Goal: Task Accomplishment & Management: Manage account settings

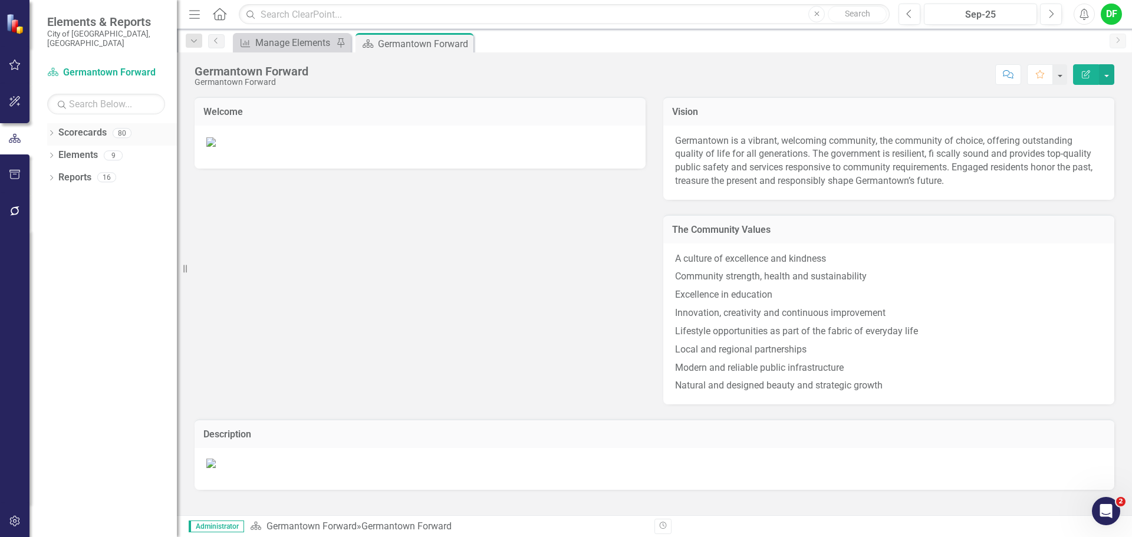
click at [54, 131] on icon "Dropdown" at bounding box center [51, 134] width 8 height 6
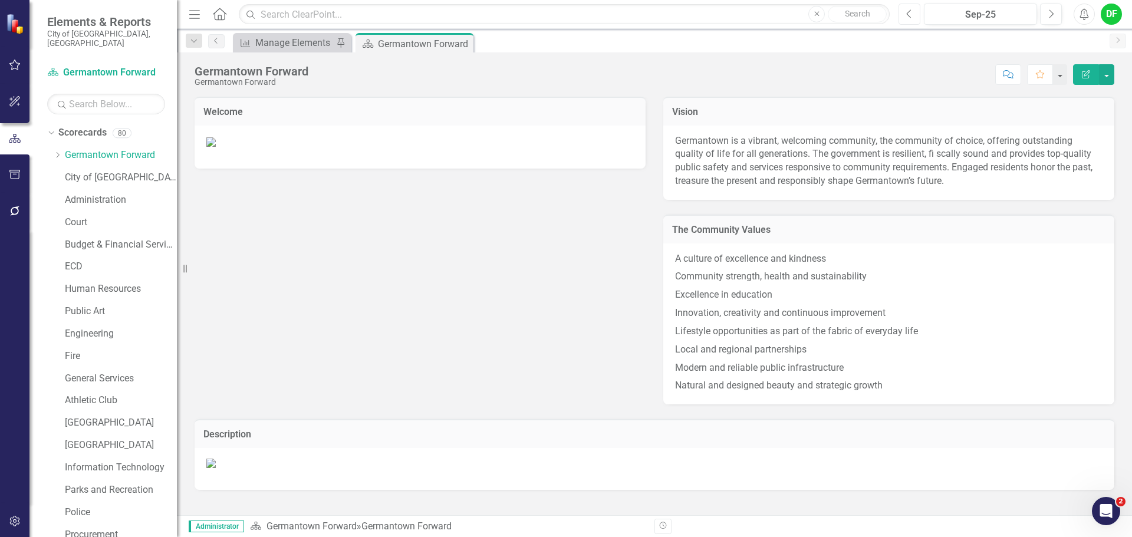
click at [918, 16] on button "Previous" at bounding box center [910, 14] width 22 height 21
click at [917, 15] on button "Previous" at bounding box center [910, 14] width 22 height 21
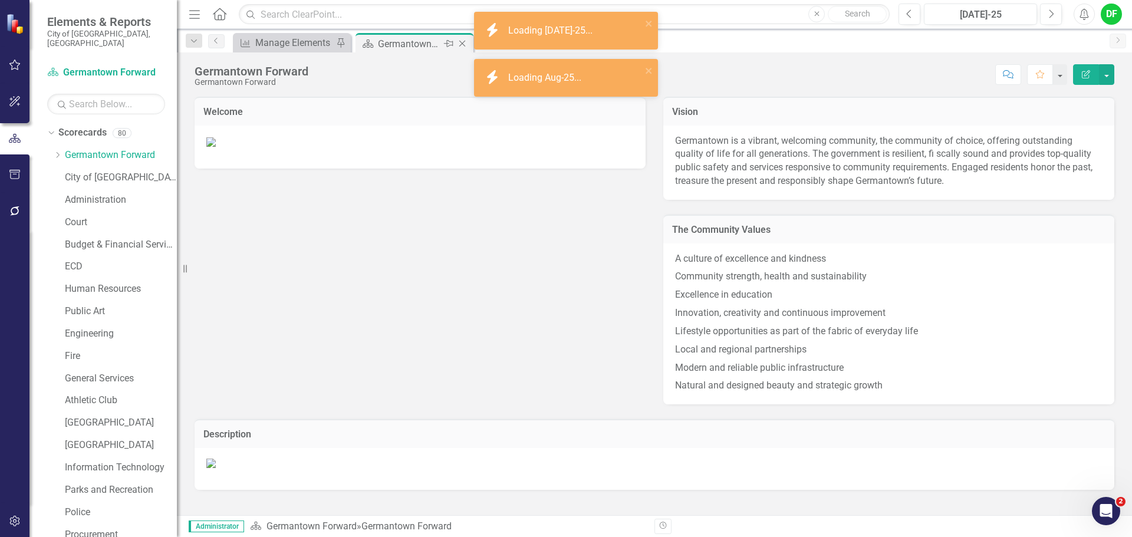
click at [463, 41] on icon "Close" at bounding box center [462, 43] width 12 height 9
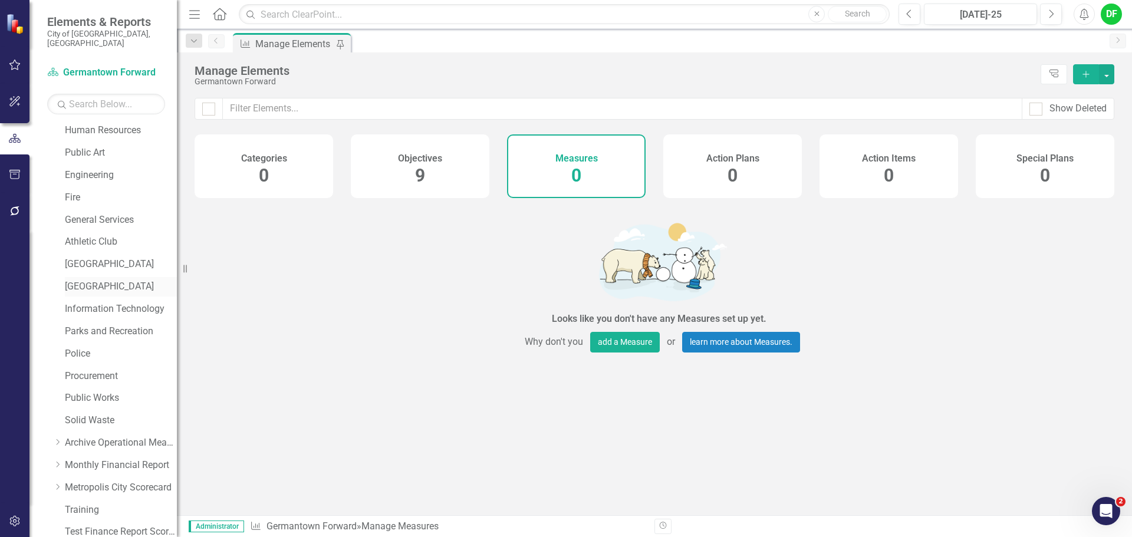
scroll to position [224, 0]
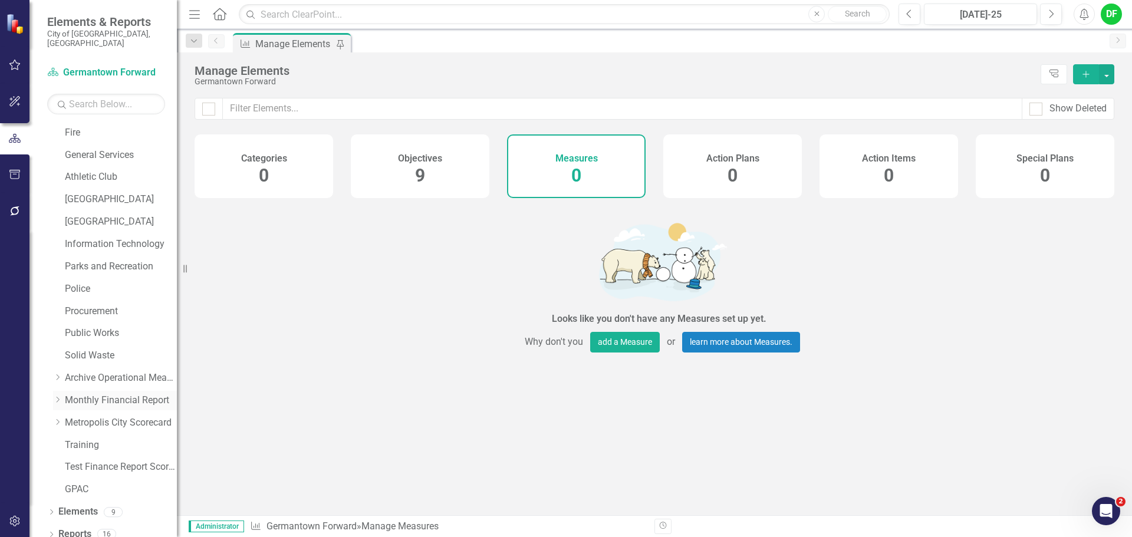
click at [58, 396] on icon "Dropdown" at bounding box center [57, 399] width 9 height 7
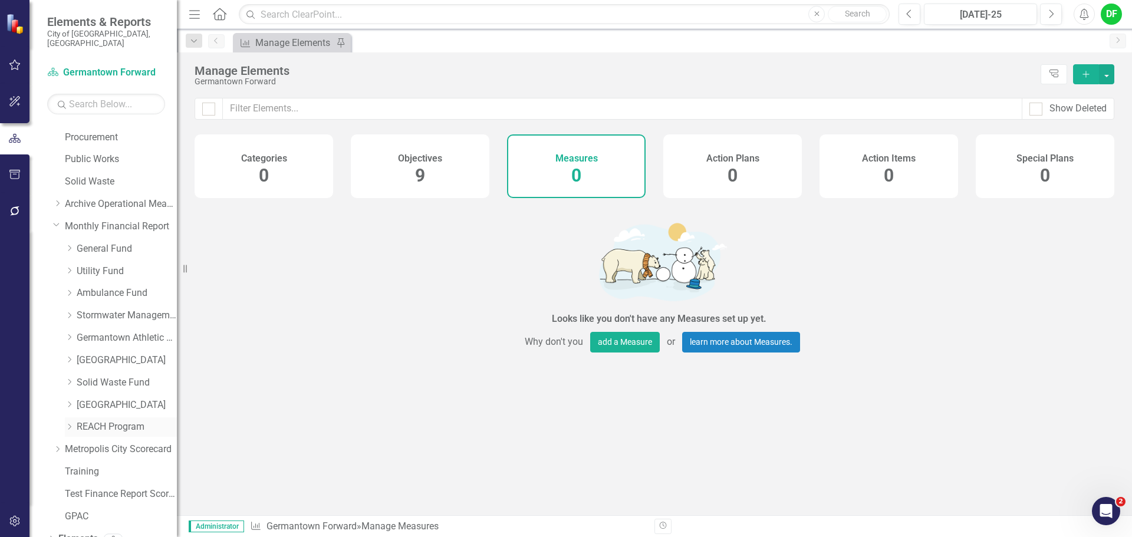
scroll to position [400, 0]
click at [109, 373] on link "Solid Waste Fund" at bounding box center [127, 380] width 100 height 14
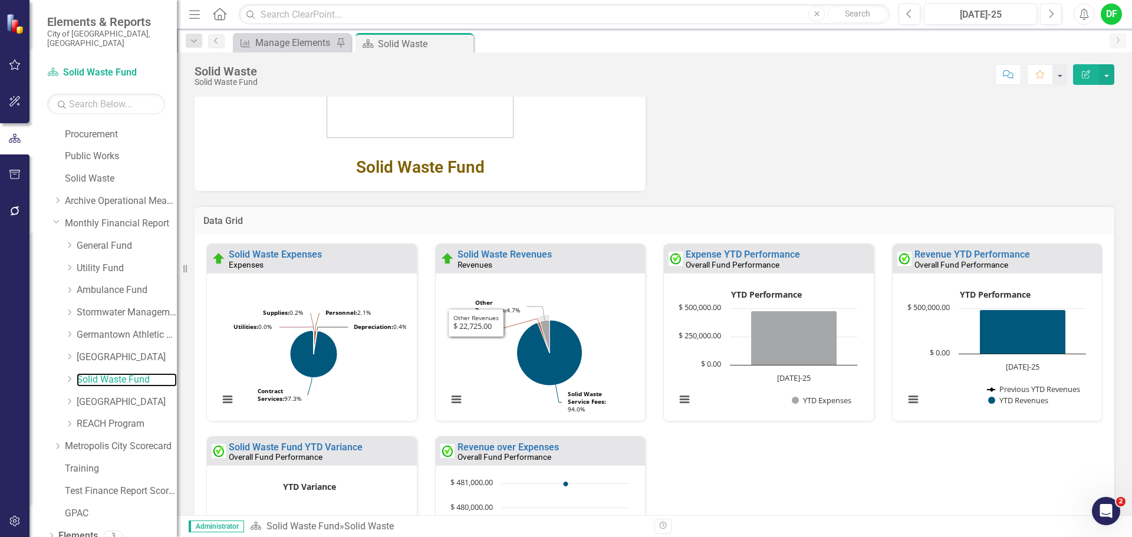
scroll to position [261, 0]
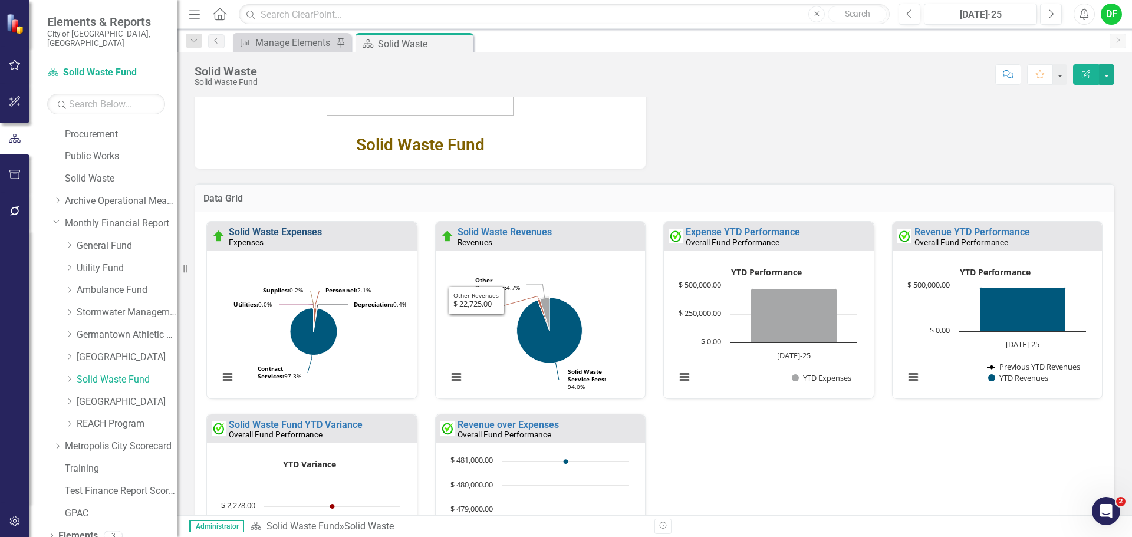
click at [313, 236] on link "Solid Waste Expenses" at bounding box center [275, 231] width 93 height 11
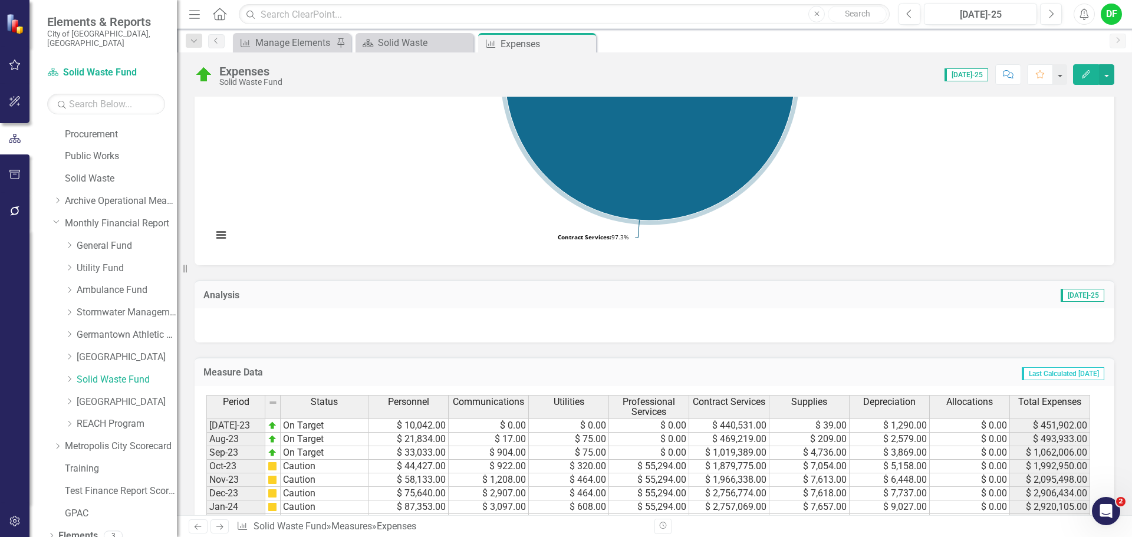
scroll to position [236, 0]
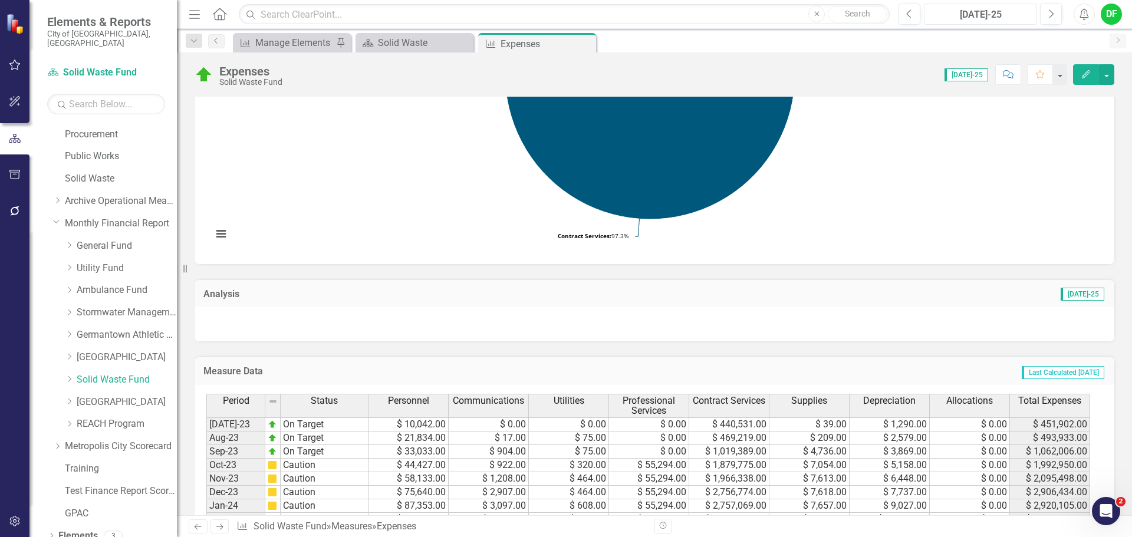
click at [999, 15] on div "[DATE]-25" at bounding box center [980, 15] width 105 height 14
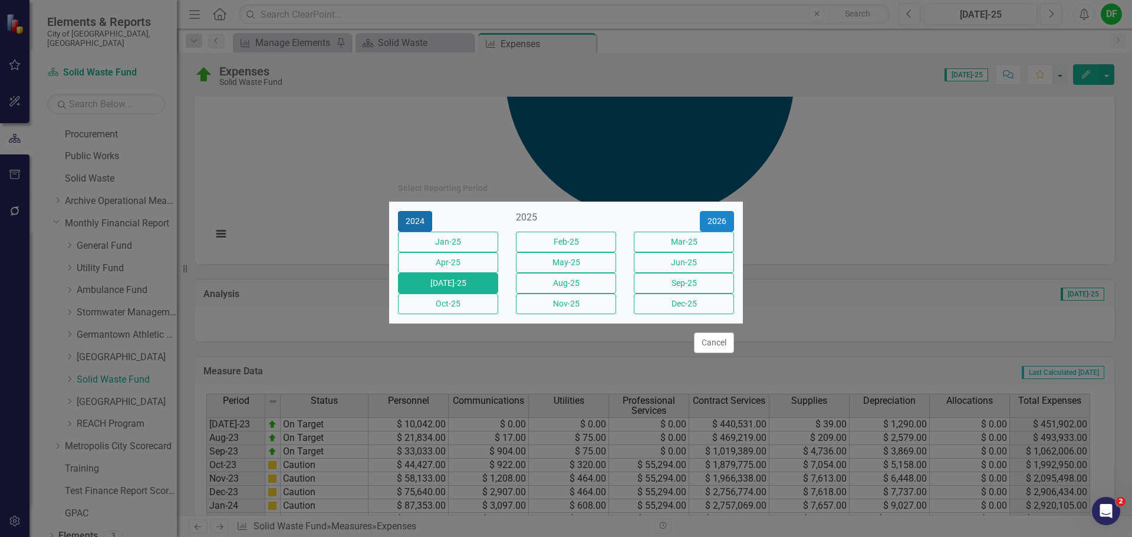
click at [429, 211] on button "2024" at bounding box center [415, 221] width 34 height 21
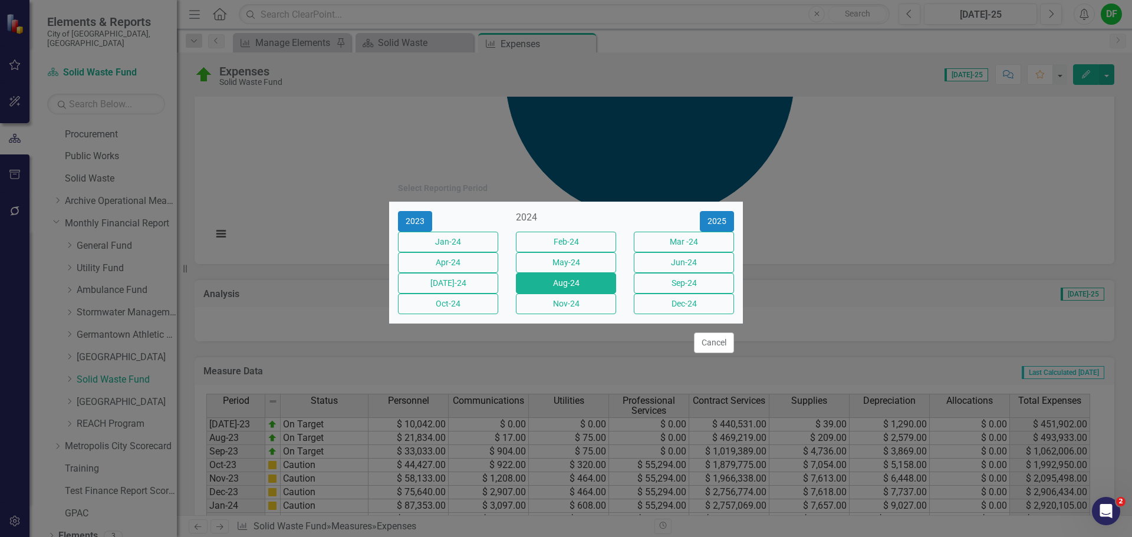
click at [585, 292] on button "Aug-24" at bounding box center [566, 283] width 100 height 21
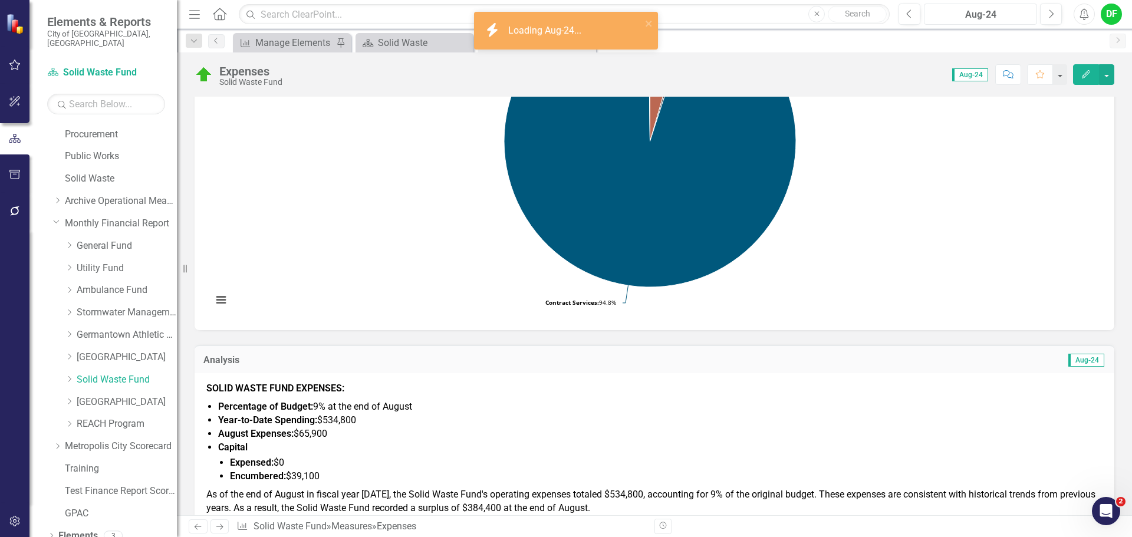
scroll to position [236, 0]
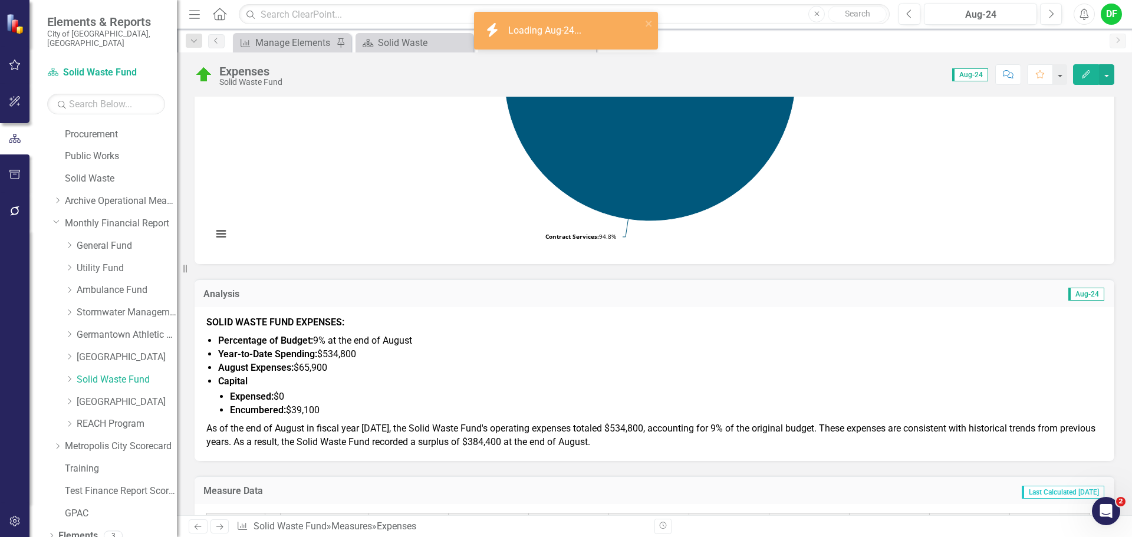
click at [328, 349] on span "Year-to-Date Spending: $534,800" at bounding box center [287, 354] width 138 height 11
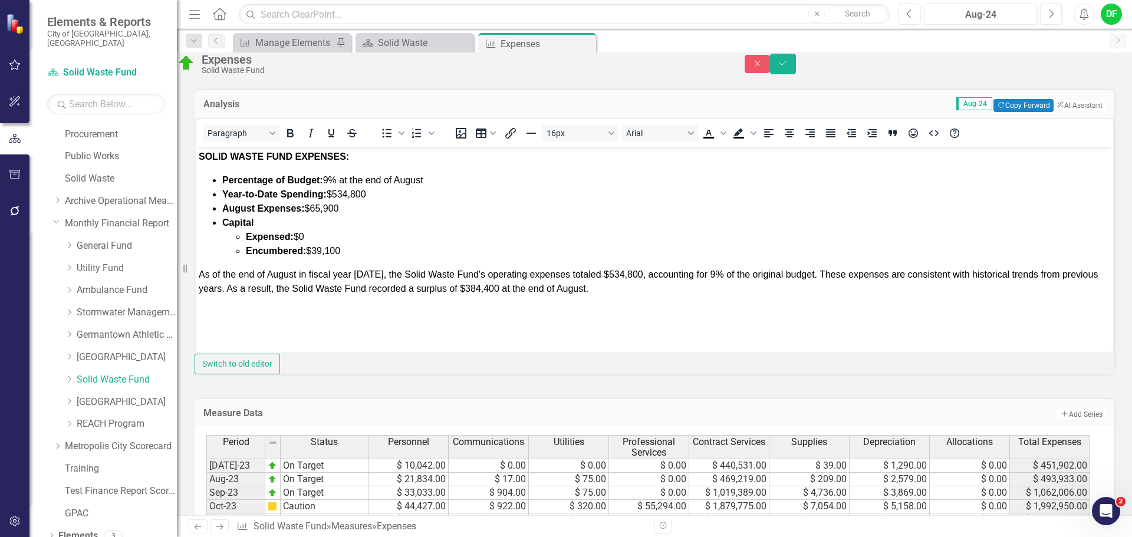
scroll to position [354, 0]
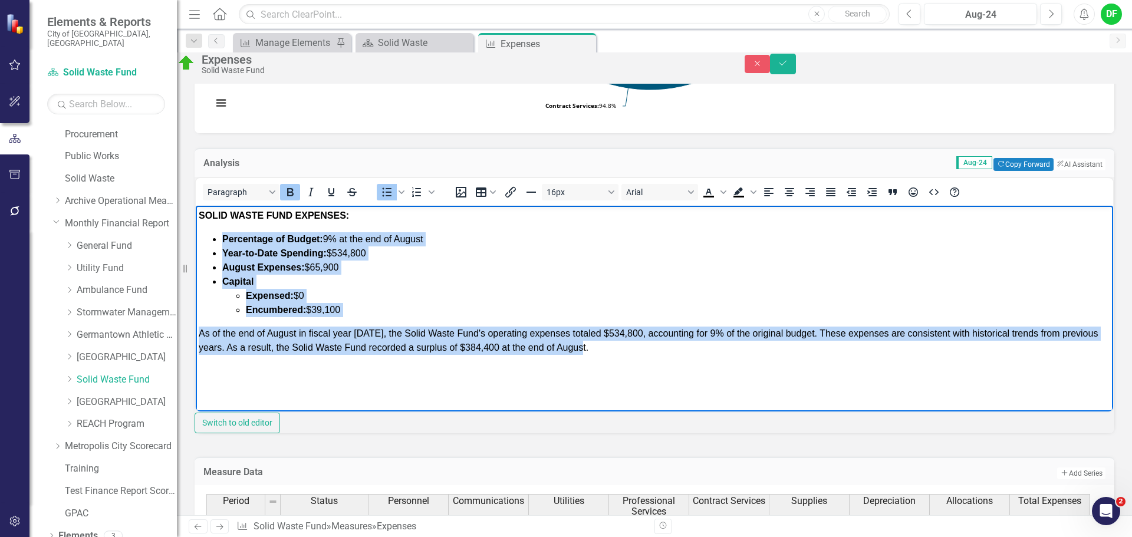
drag, startPoint x: 224, startPoint y: 235, endPoint x: 693, endPoint y: 354, distance: 484.5
click at [693, 354] on body "SOLID WASTE FUND EXPENSES: Percentage of Budget: 9% at the end of August Year-t…" at bounding box center [655, 293] width 918 height 177
copy body "Percentage of Budget: 9% at the end of August Year-to-Date Spending: $534,800 A…"
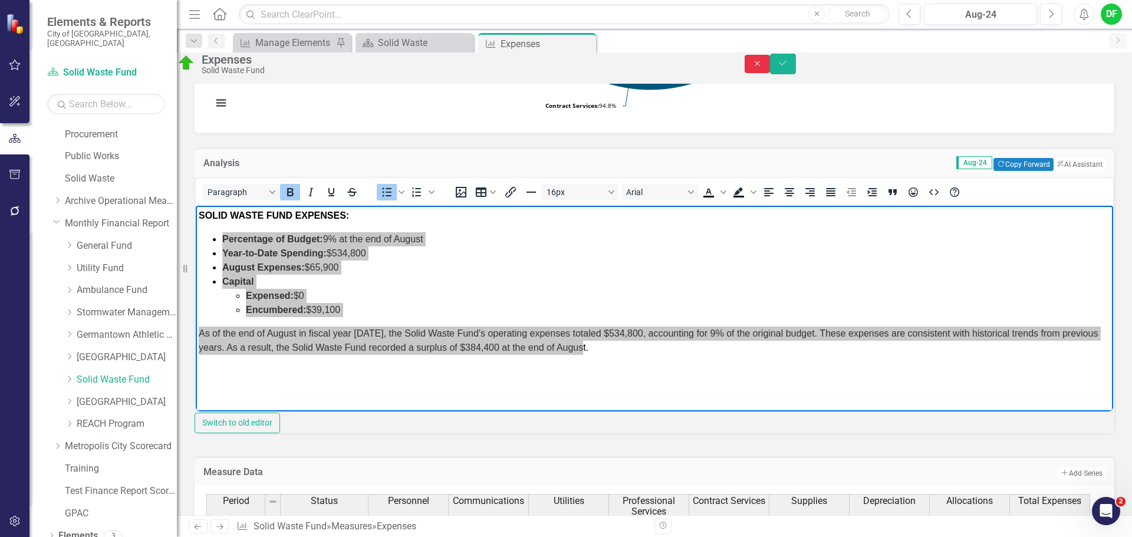
click at [763, 68] on icon "Close" at bounding box center [758, 64] width 11 height 8
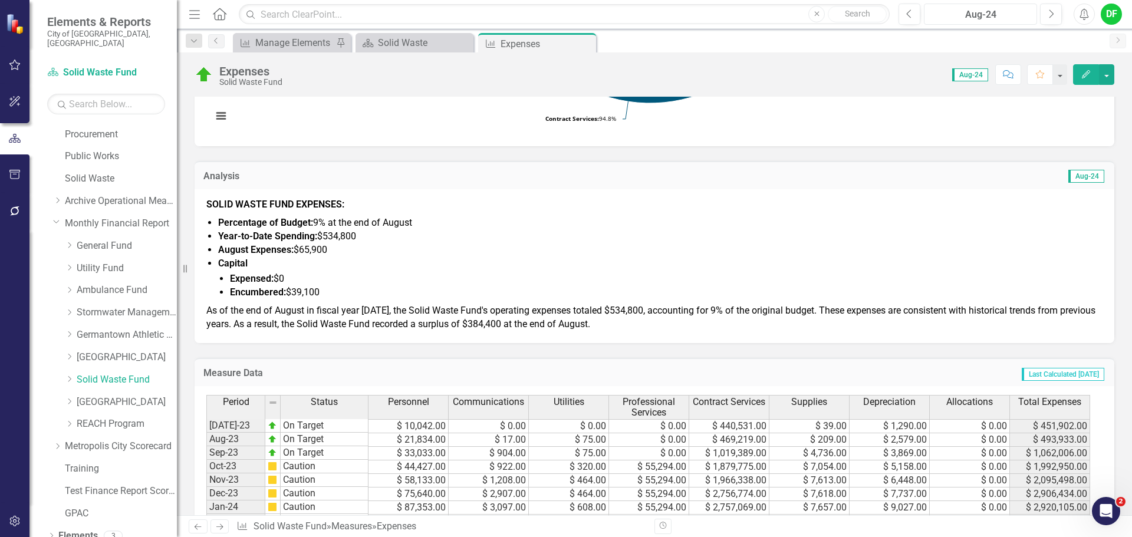
click at [1012, 21] on div "Aug-24" at bounding box center [980, 15] width 105 height 14
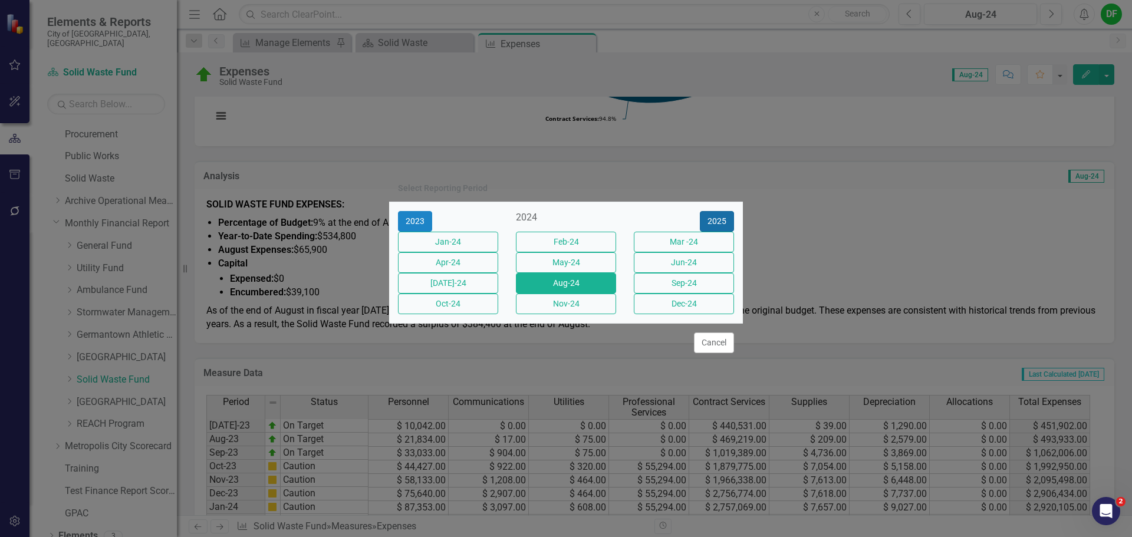
click at [708, 211] on button "2025" at bounding box center [717, 221] width 34 height 21
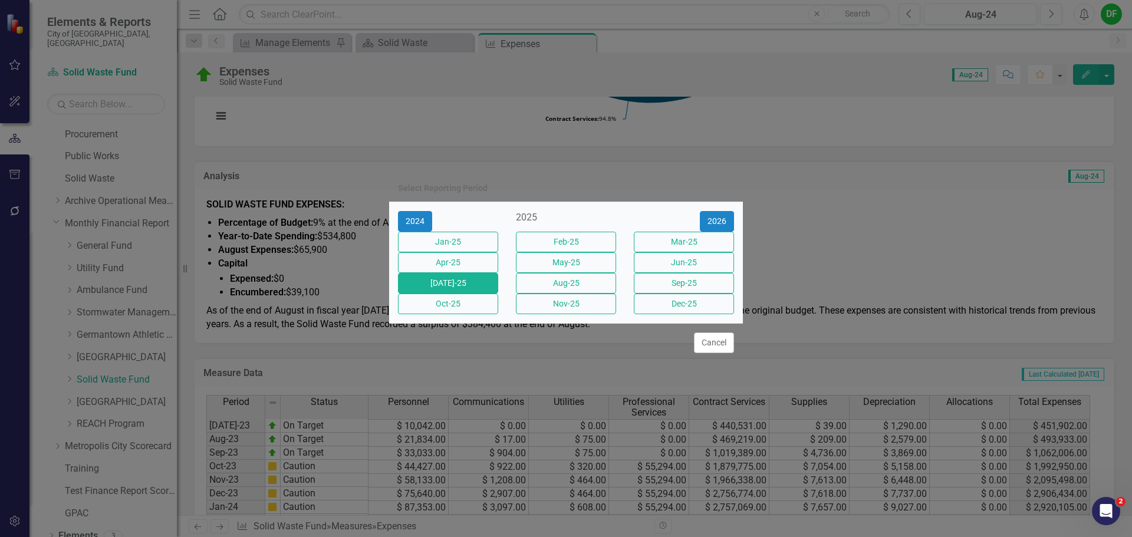
click at [478, 282] on button "[DATE]-25" at bounding box center [448, 283] width 100 height 21
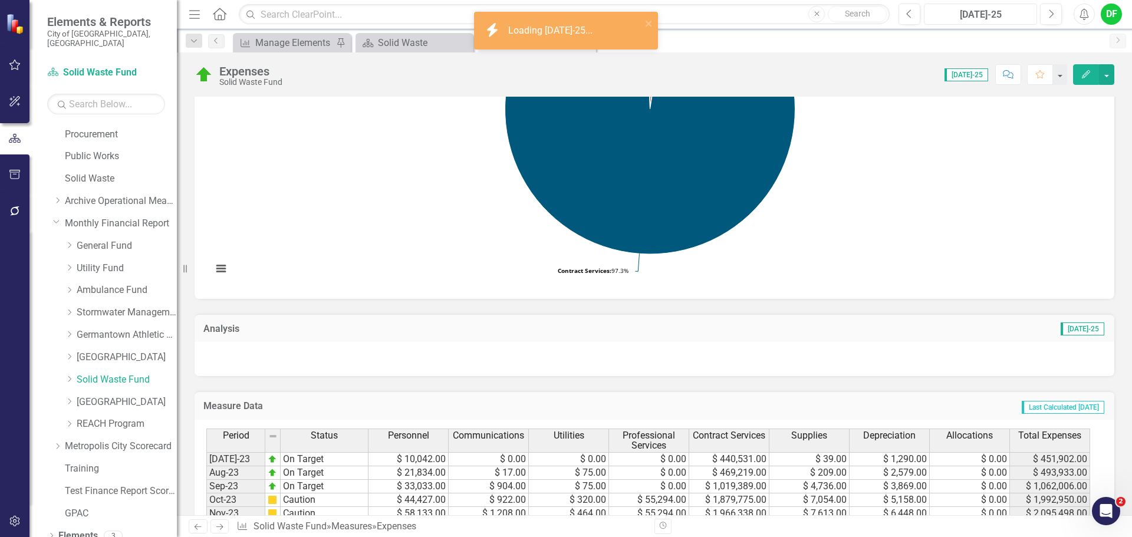
scroll to position [236, 0]
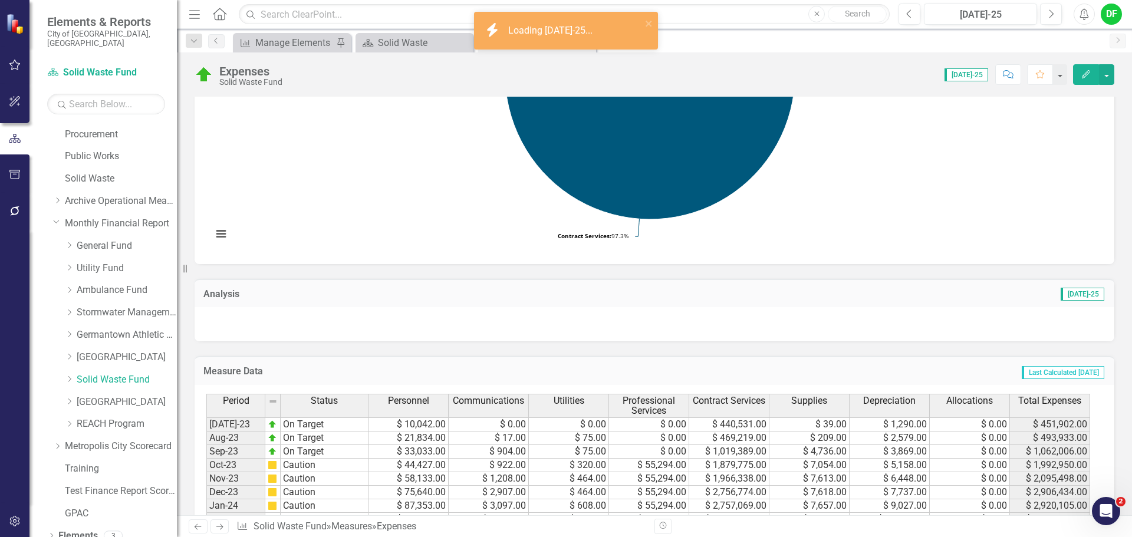
click at [263, 317] on div at bounding box center [655, 324] width 920 height 34
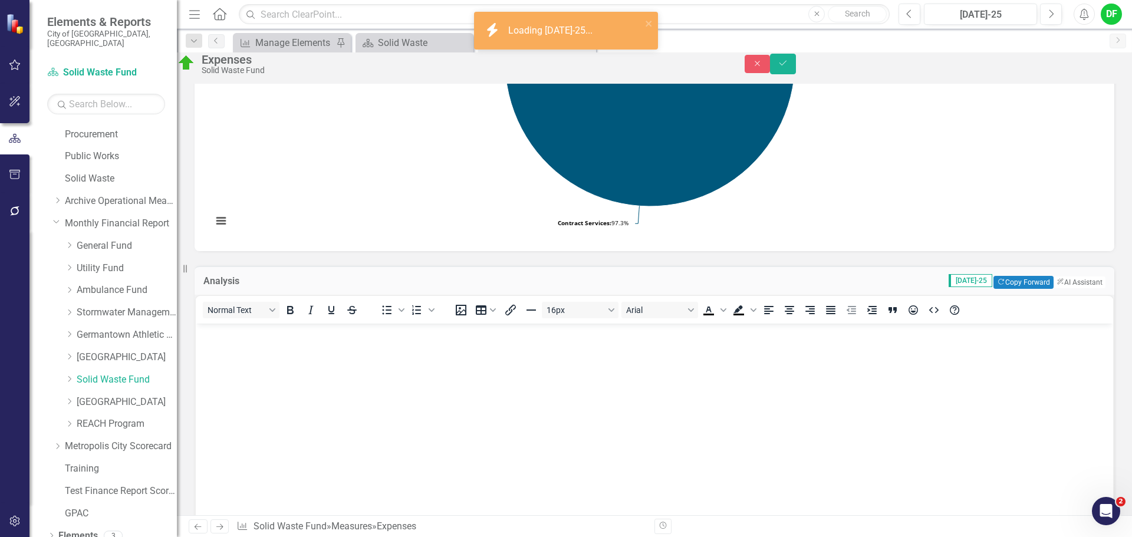
scroll to position [0, 0]
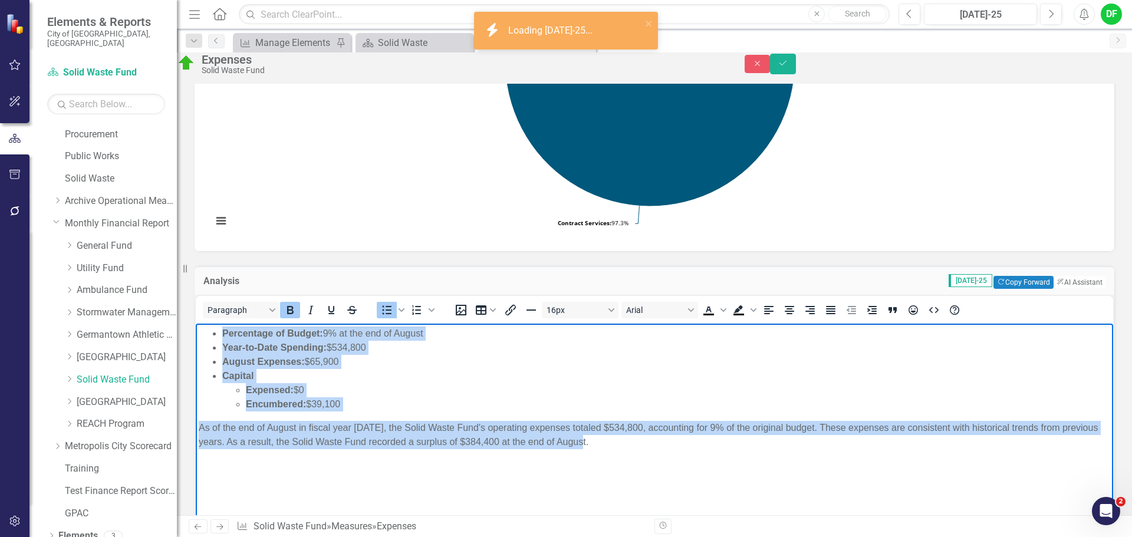
drag, startPoint x: 573, startPoint y: 437, endPoint x: 193, endPoint y: 338, distance: 392.5
click at [196, 338] on html "Percentage of Budget: 9% at the end of August Year-to-Date Spending: $534,800 A…" at bounding box center [655, 411] width 918 height 177
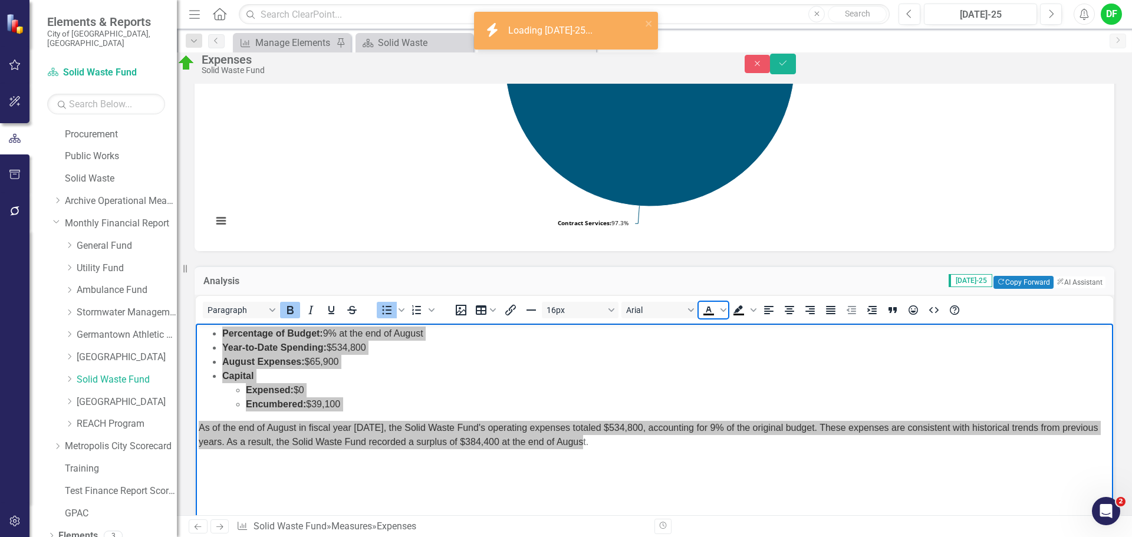
click at [711, 313] on icon "Text color Black" at bounding box center [708, 310] width 5 height 6
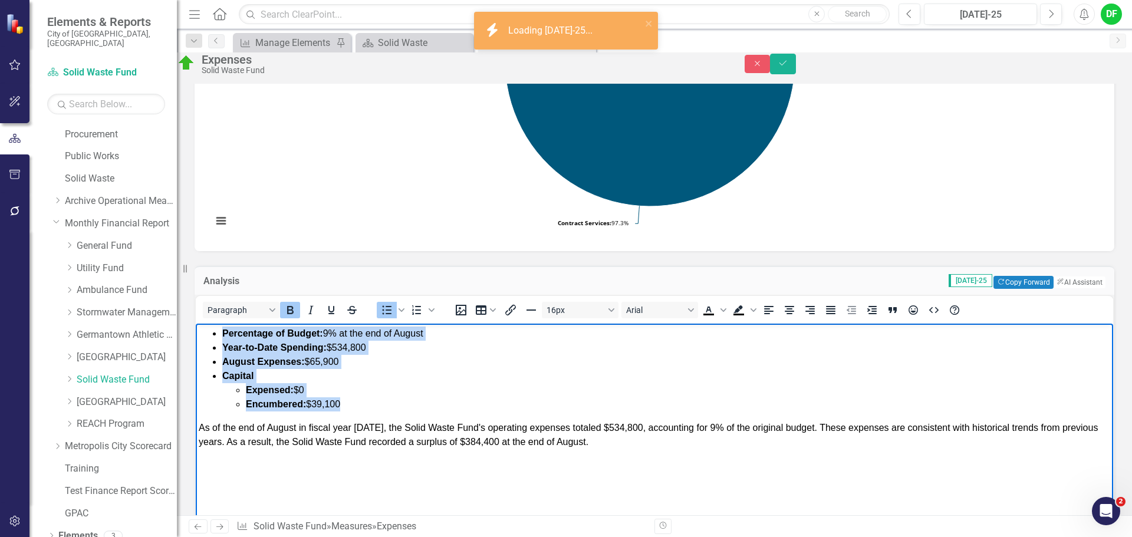
click at [406, 377] on li "Capital Expensed: $0 Encumbered: $39,100" at bounding box center [666, 390] width 888 height 42
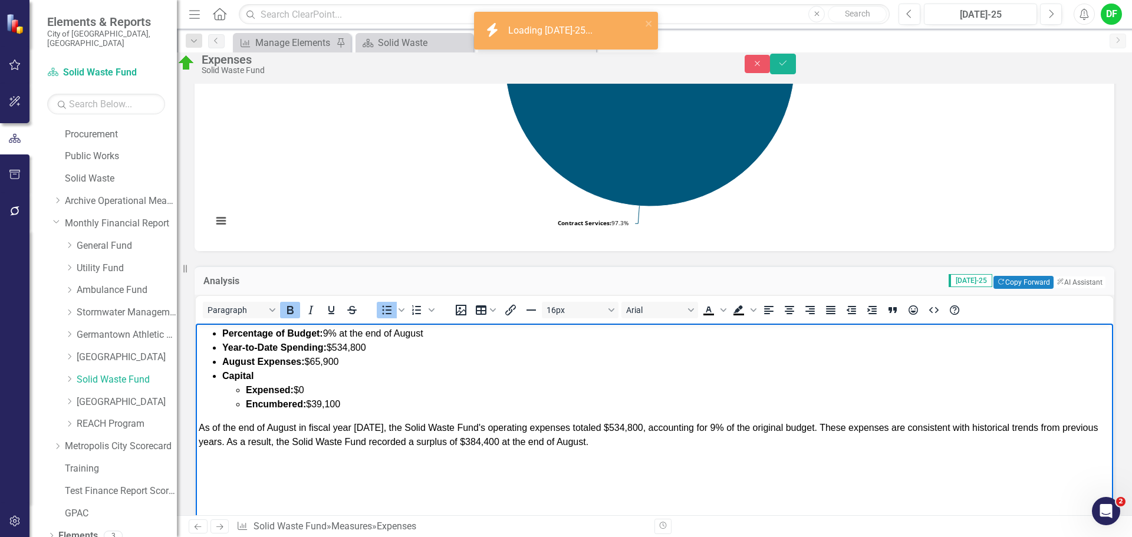
click at [332, 333] on span "Percentage of Budget: 9% at the end of August" at bounding box center [322, 333] width 201 height 10
click at [463, 324] on body "Percentage of Budget: 8% at the end of August Year-to-Date Spending: $534,800 A…" at bounding box center [655, 411] width 918 height 177
drag, startPoint x: 277, startPoint y: 346, endPoint x: 221, endPoint y: 349, distance: 56.1
click at [221, 349] on ul "Percentage of Budget: 8% at the end of July Year-to-Date Spending: $534,800 Aug…" at bounding box center [655, 368] width 912 height 85
drag, startPoint x: 347, startPoint y: 349, endPoint x: 300, endPoint y: 345, distance: 46.7
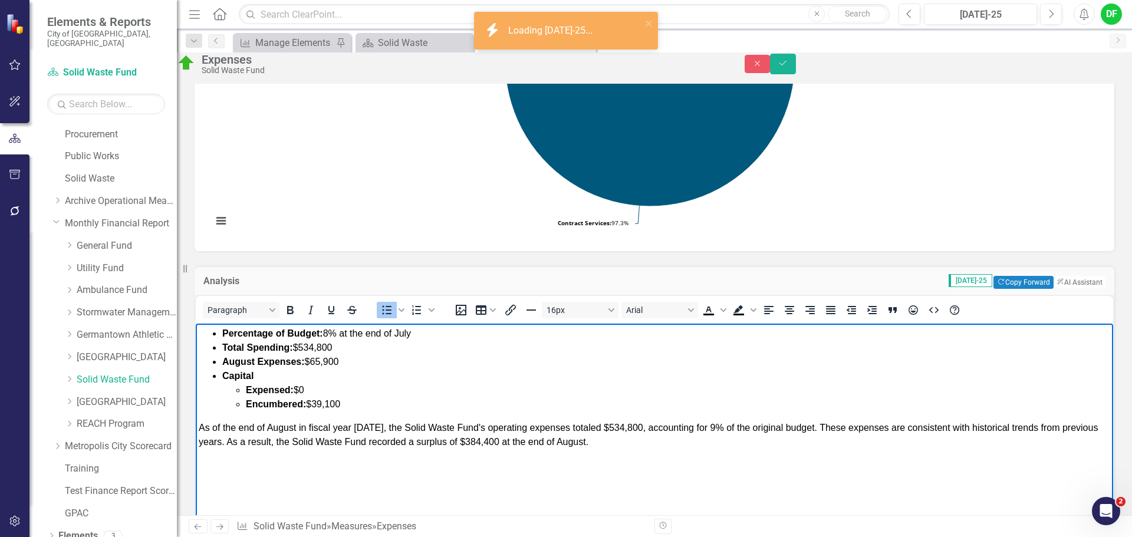
click at [300, 345] on li "Total Spending: $534,800" at bounding box center [666, 347] width 888 height 14
drag, startPoint x: 362, startPoint y: 405, endPoint x: 206, endPoint y: 363, distance: 161.2
click at [206, 363] on ul "Percentage of Budget: 8% at the end of July Total Spending: $478,700 August Exp…" at bounding box center [655, 368] width 912 height 85
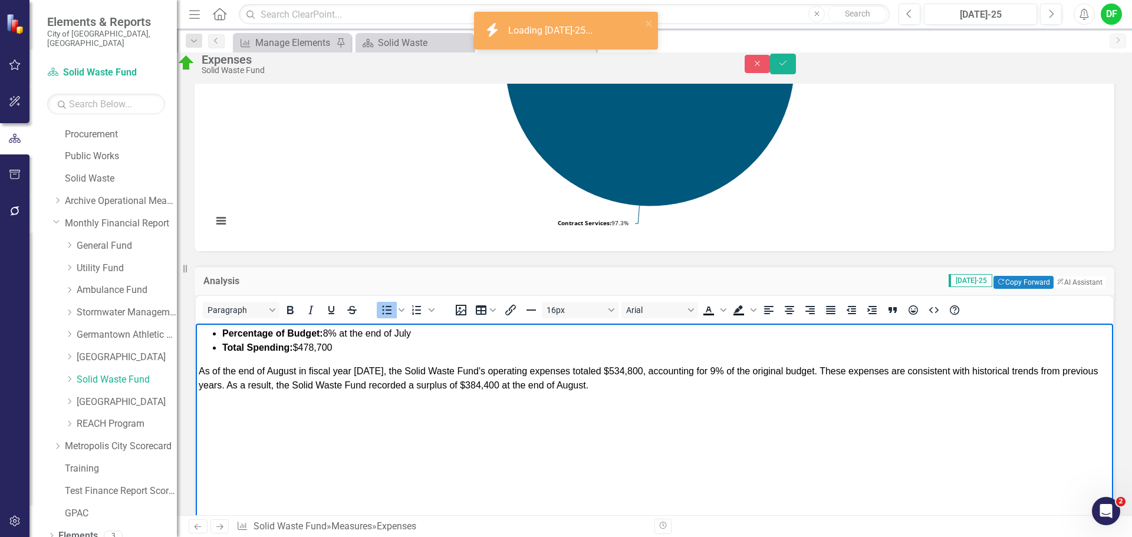
drag, startPoint x: 296, startPoint y: 370, endPoint x: 304, endPoint y: 368, distance: 8.6
click at [297, 370] on span "As of the end of August in fiscal year 2025, the Solid Waste Fund's operating e…" at bounding box center [648, 378] width 899 height 24
click at [363, 372] on span "As of the end of July in fiscal year 2025, the Solid Waste Fund's operating exp…" at bounding box center [643, 378] width 888 height 24
click at [620, 370] on span "As of the end of July in fiscal year 2026, the Solid Waste Fund's operating exp…" at bounding box center [643, 378] width 888 height 24
click at [694, 370] on span "As of the end of July in fiscal year 2026, the Solid Waste Fund's operating exp…" at bounding box center [643, 378] width 888 height 24
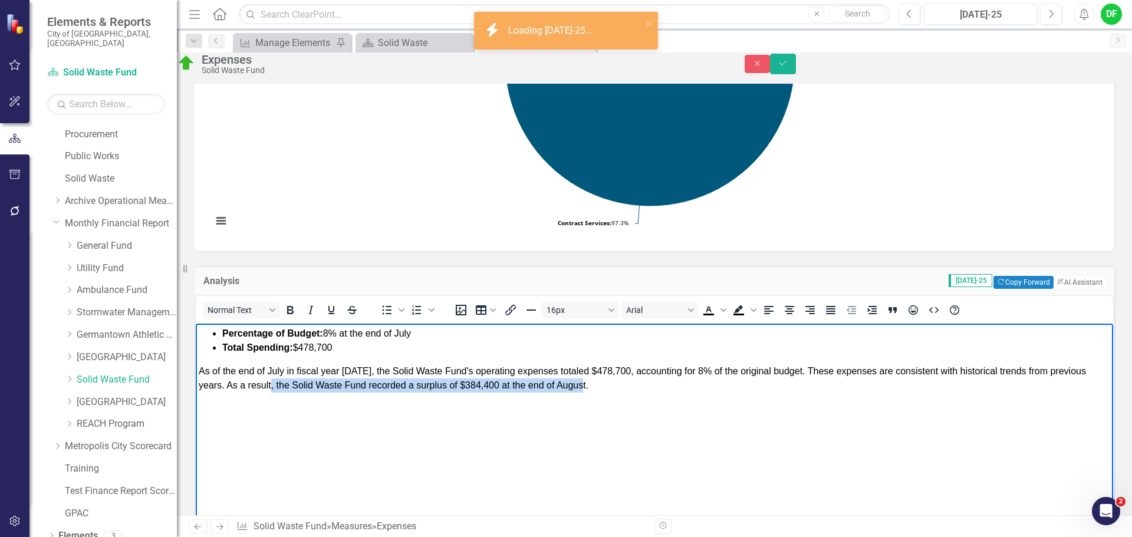
drag, startPoint x: 277, startPoint y: 386, endPoint x: 594, endPoint y: 387, distance: 317.9
click at [594, 387] on p "As of the end of July in fiscal year 2026, the Solid Waste Fund's operating exp…" at bounding box center [655, 378] width 912 height 28
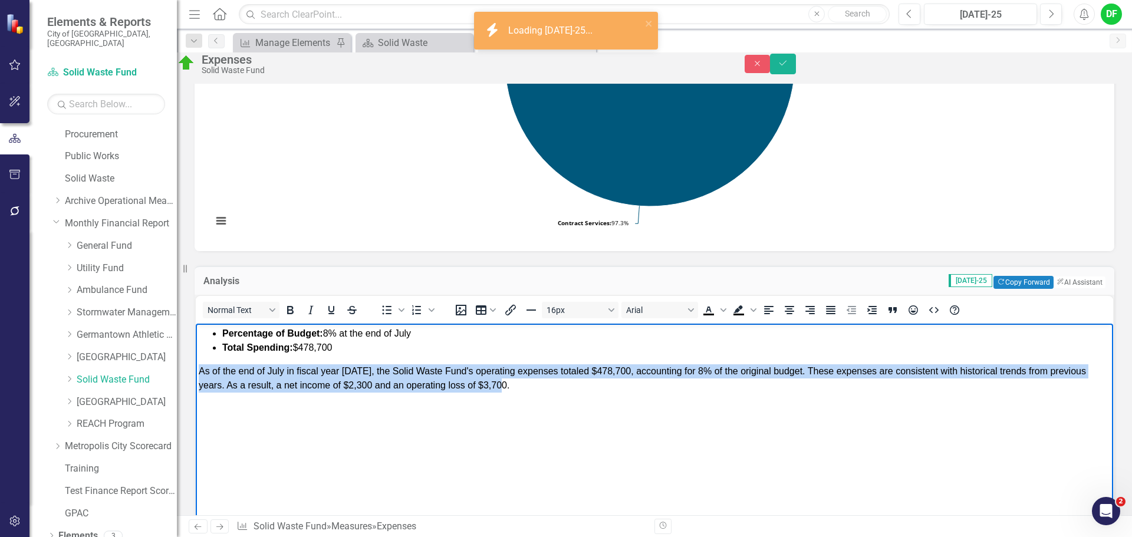
drag, startPoint x: 524, startPoint y: 388, endPoint x: 199, endPoint y: 371, distance: 325.4
click at [199, 371] on p "As of the end of July in fiscal year 2026, the Solid Waste Fund's operating exp…" at bounding box center [655, 378] width 912 height 28
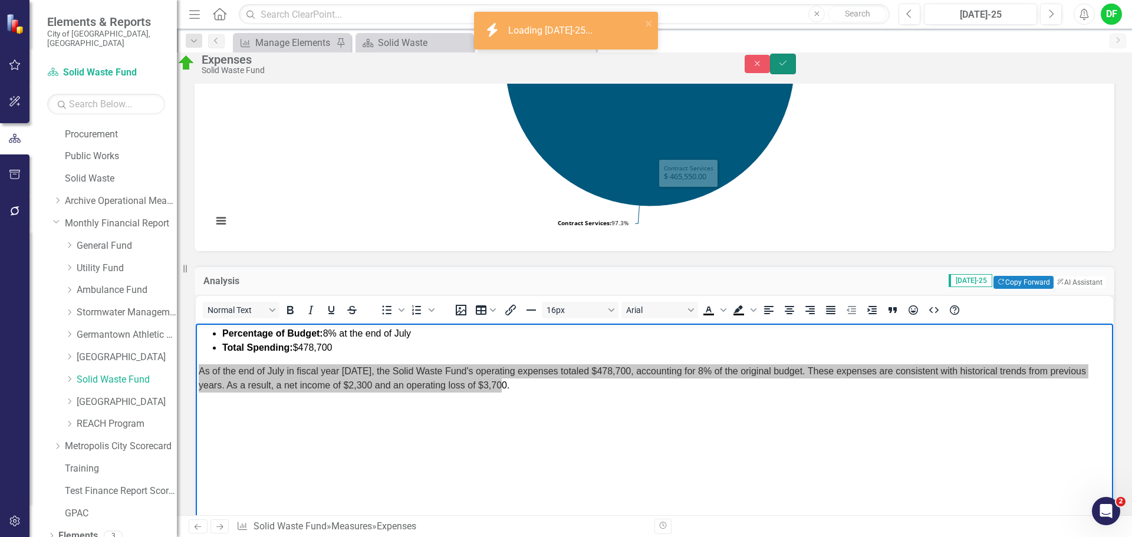
click at [796, 64] on button "Save" at bounding box center [783, 64] width 26 height 21
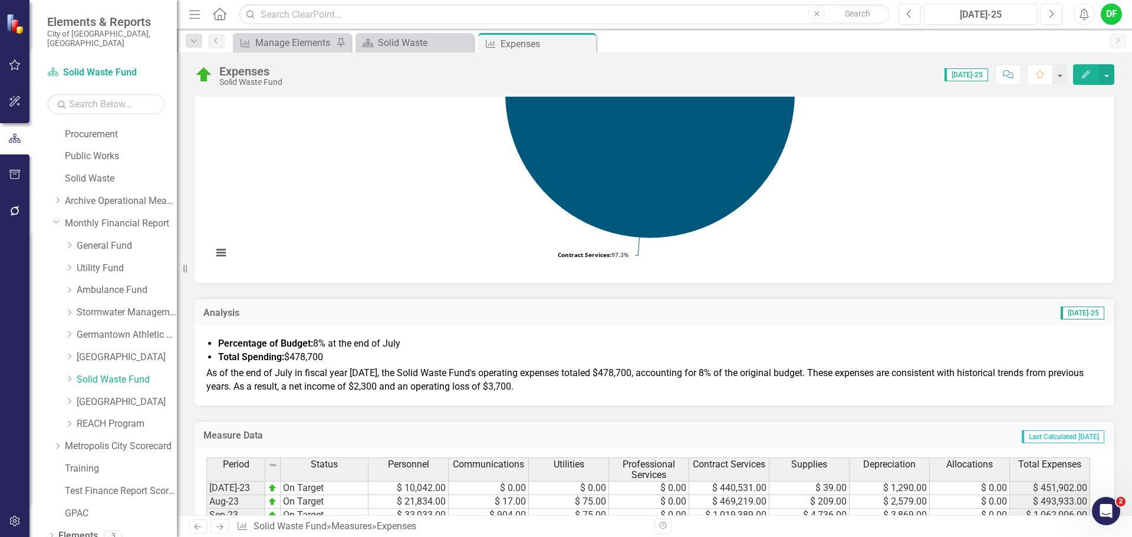
scroll to position [236, 0]
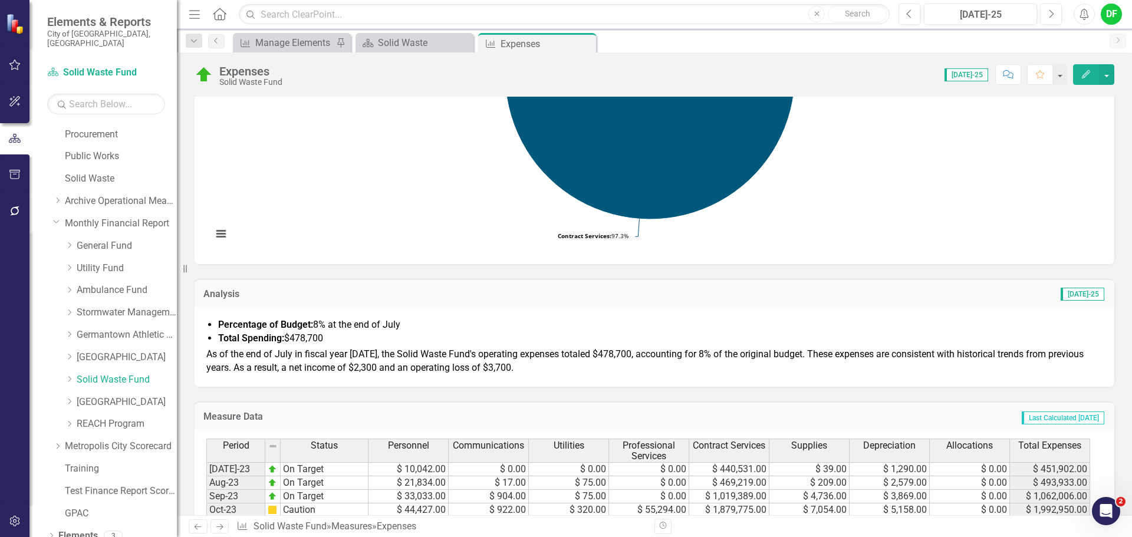
click at [363, 349] on span "As of the end of July in fiscal year [DATE], the Solid Waste Fund's operating e…" at bounding box center [645, 361] width 878 height 25
click at [392, 364] on span "As of the end of July in fiscal year 2026, the Solid Waste Fund's operating exp…" at bounding box center [645, 361] width 878 height 25
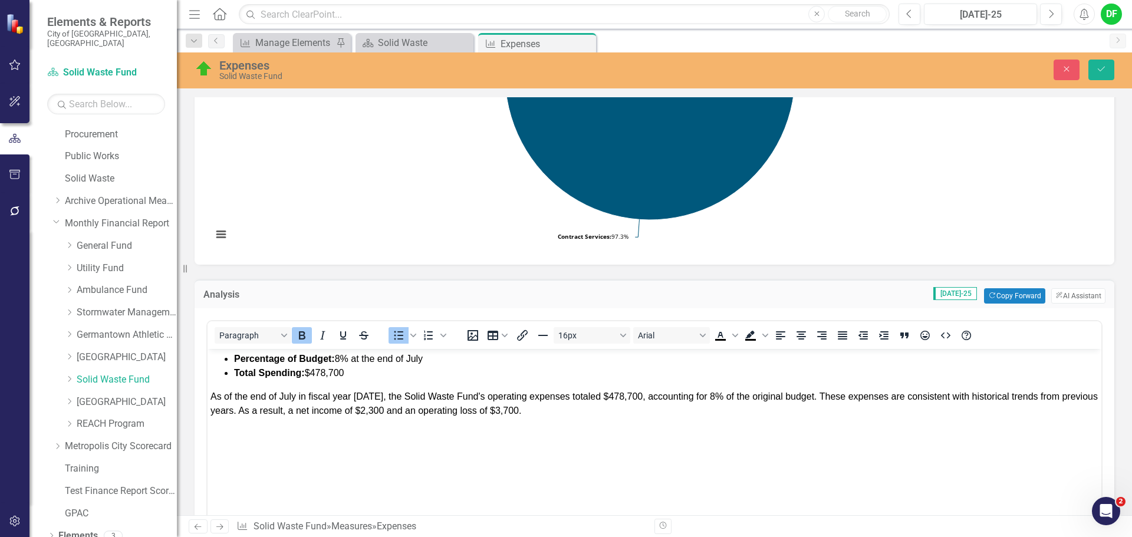
scroll to position [0, 0]
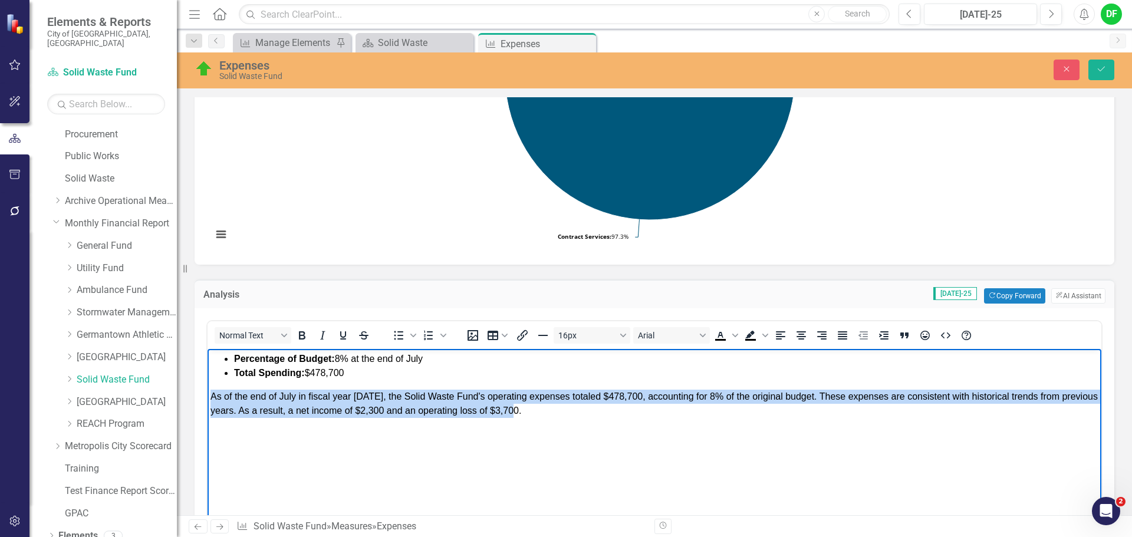
drag, startPoint x: 538, startPoint y: 415, endPoint x: 212, endPoint y: 398, distance: 327.2
click at [212, 398] on p "As of the end of July in fiscal year 2026, the Solid Waste Fund's operating exp…" at bounding box center [655, 404] width 888 height 28
copy span "As of the end of July in fiscal year 2026, the Solid Waste Fund's operating exp…"
click at [536, 414] on p "As of the end of July in fiscal year 2026, the Solid Waste Fund's operating exp…" at bounding box center [655, 404] width 888 height 28
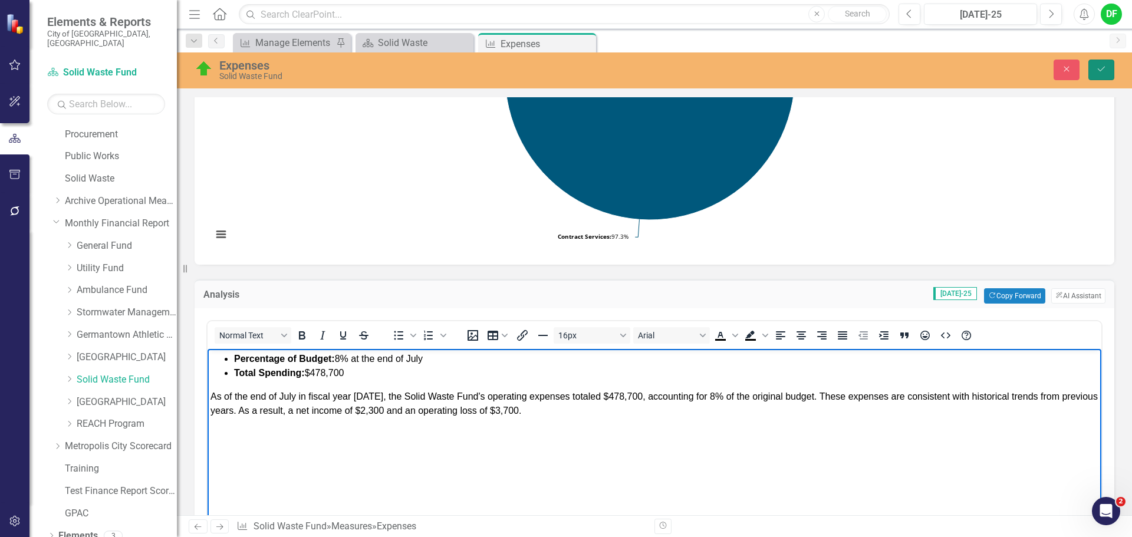
click at [1103, 72] on icon "Save" at bounding box center [1101, 69] width 11 height 8
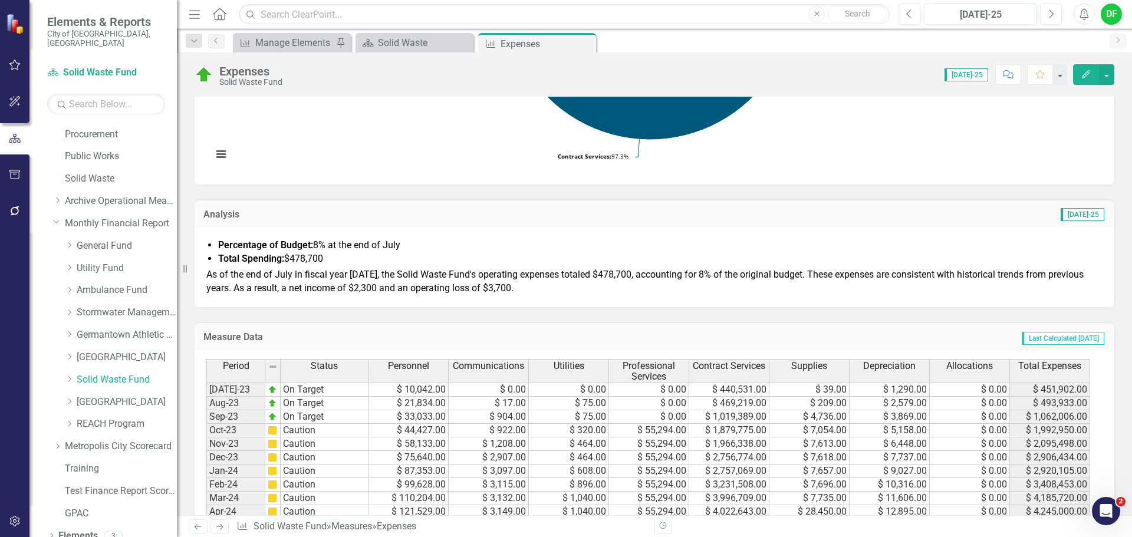
scroll to position [354, 0]
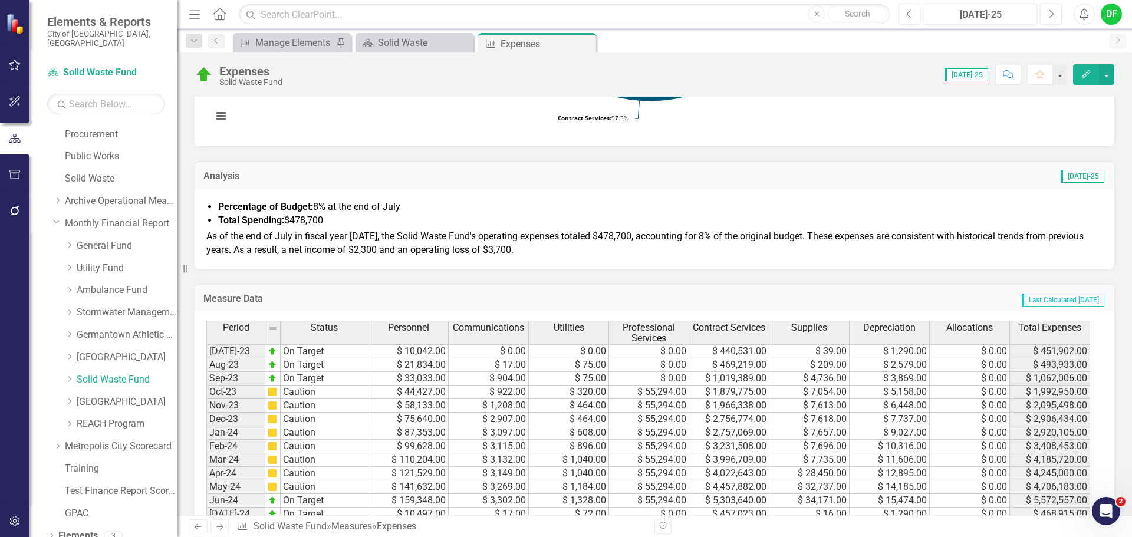
click at [505, 263] on div "Percentage of Budget: 8% at the end of July Total Spending: $478,700 As of the …" at bounding box center [655, 228] width 920 height 79
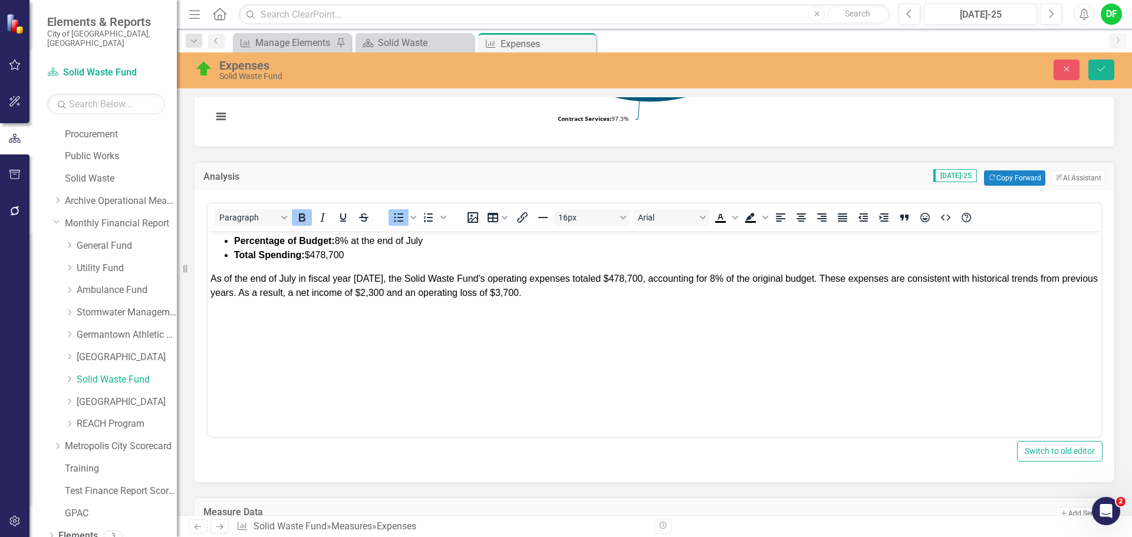
scroll to position [0, 0]
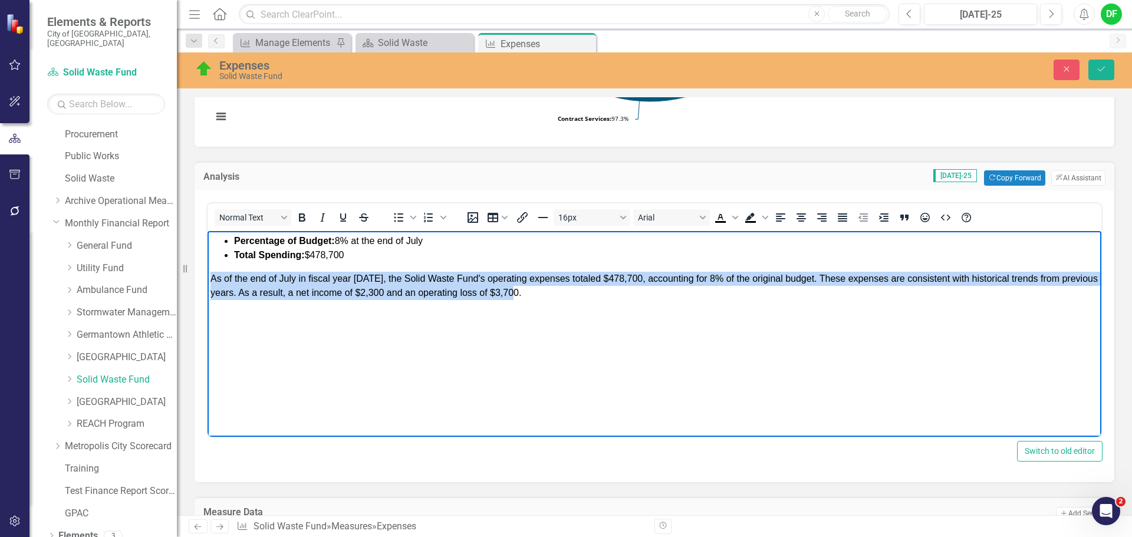
drag, startPoint x: 535, startPoint y: 295, endPoint x: 395, endPoint y: 515, distance: 261.0
click at [208, 284] on html "Percentage of Budget: 8% at the end of July Total Spending: $478,700 As of the …" at bounding box center [655, 319] width 894 height 177
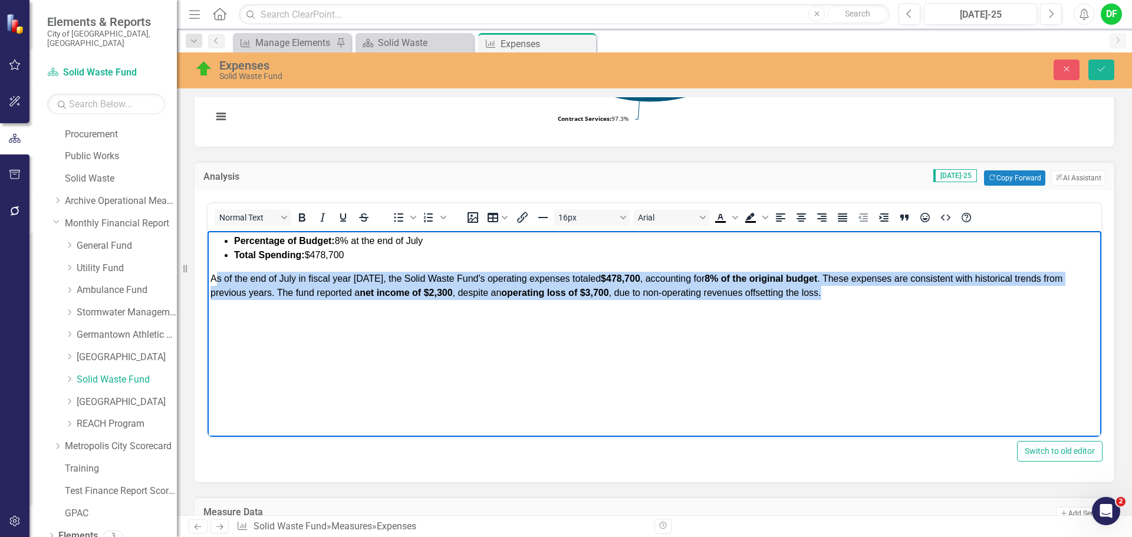
drag, startPoint x: 830, startPoint y: 294, endPoint x: 214, endPoint y: 282, distance: 616.4
click at [214, 282] on p "﻿As of the end of July in fiscal year 2026, the Solid Waste Fund's operating ex…" at bounding box center [655, 286] width 888 height 28
click at [298, 218] on icon "Bold" at bounding box center [302, 218] width 14 height 14
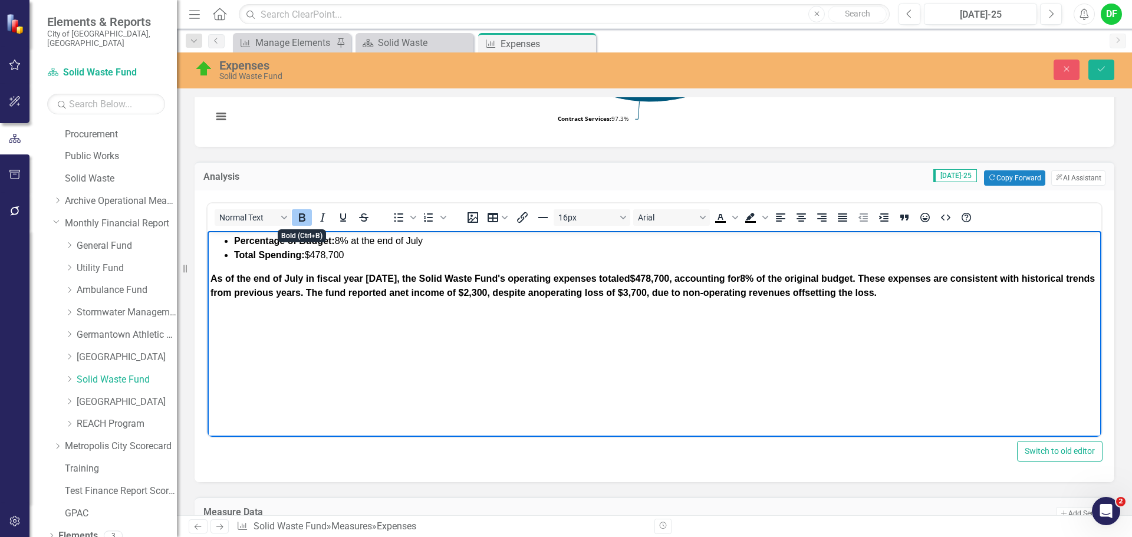
click at [298, 218] on icon "Bold" at bounding box center [302, 218] width 14 height 14
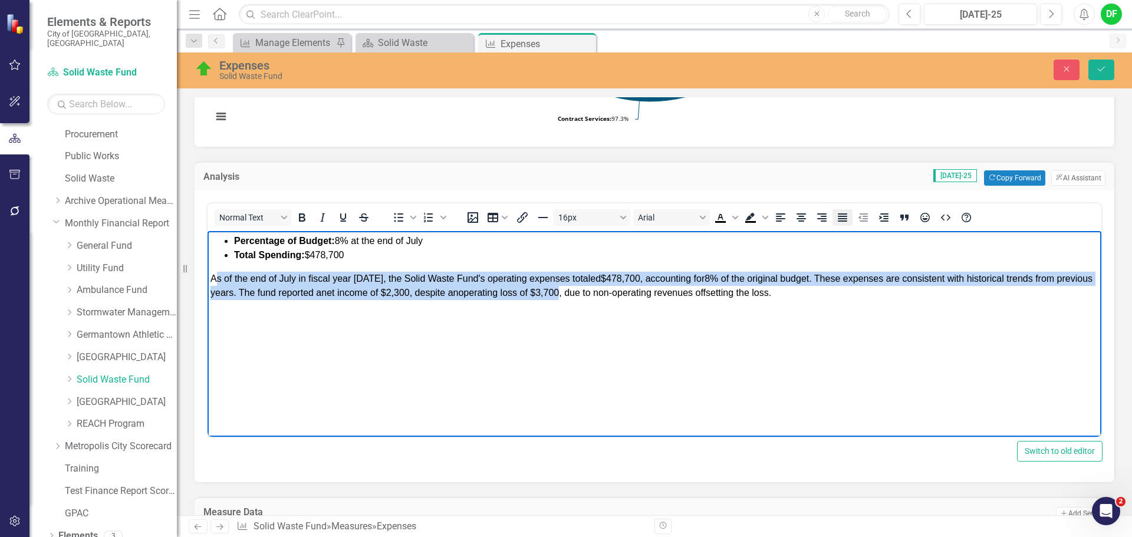
click at [843, 216] on icon "Justify" at bounding box center [842, 218] width 9 height 8
click at [794, 297] on p "﻿As of the end of July in fiscal year 2026, the Solid Waste Fund's operating ex…" at bounding box center [655, 286] width 888 height 28
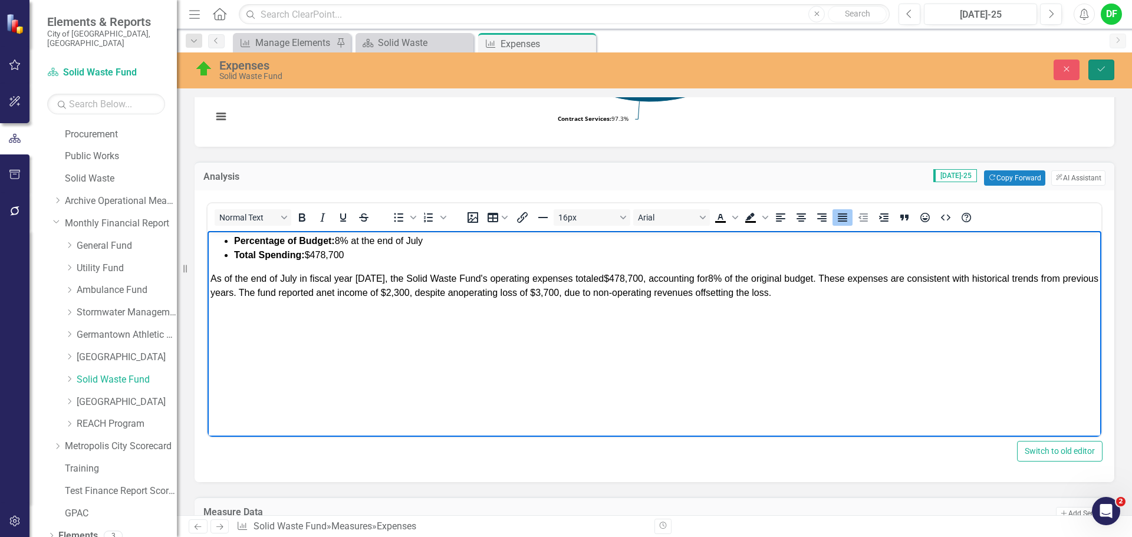
click at [1107, 71] on button "Save" at bounding box center [1102, 70] width 26 height 21
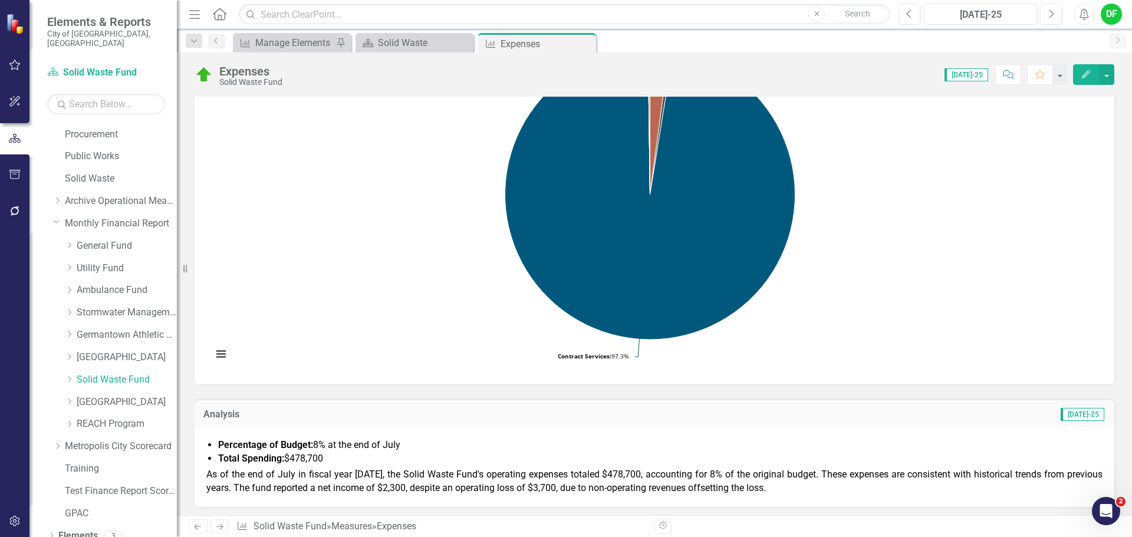
scroll to position [118, 0]
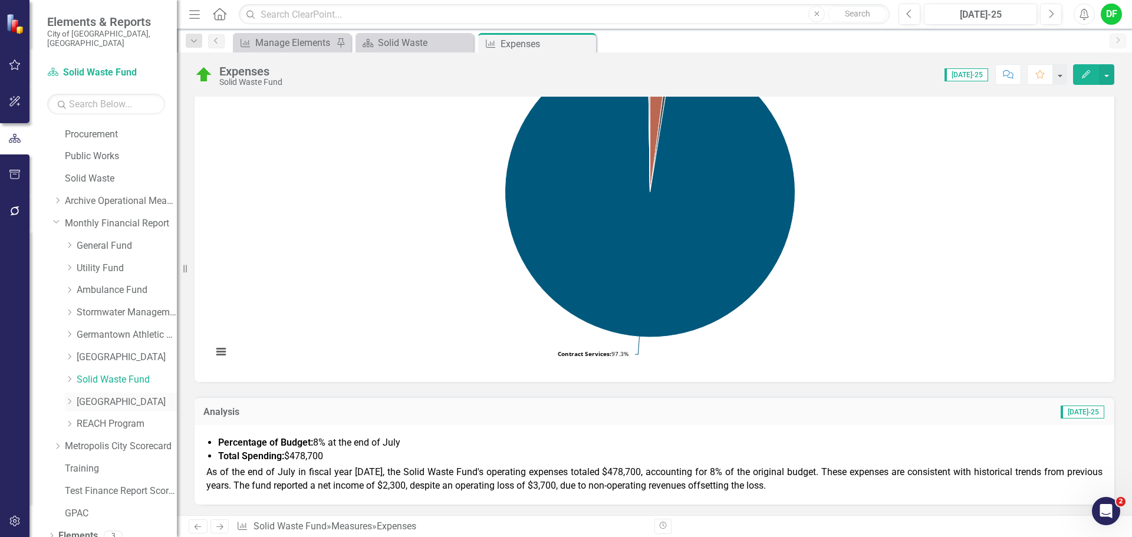
click at [87, 396] on link "[GEOGRAPHIC_DATA]" at bounding box center [127, 403] width 100 height 14
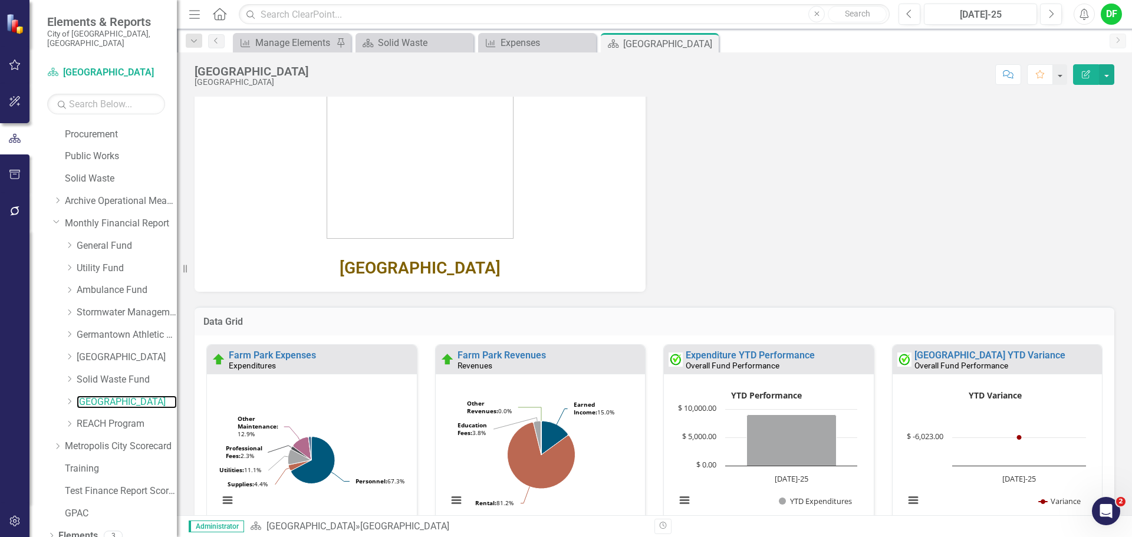
scroll to position [202, 0]
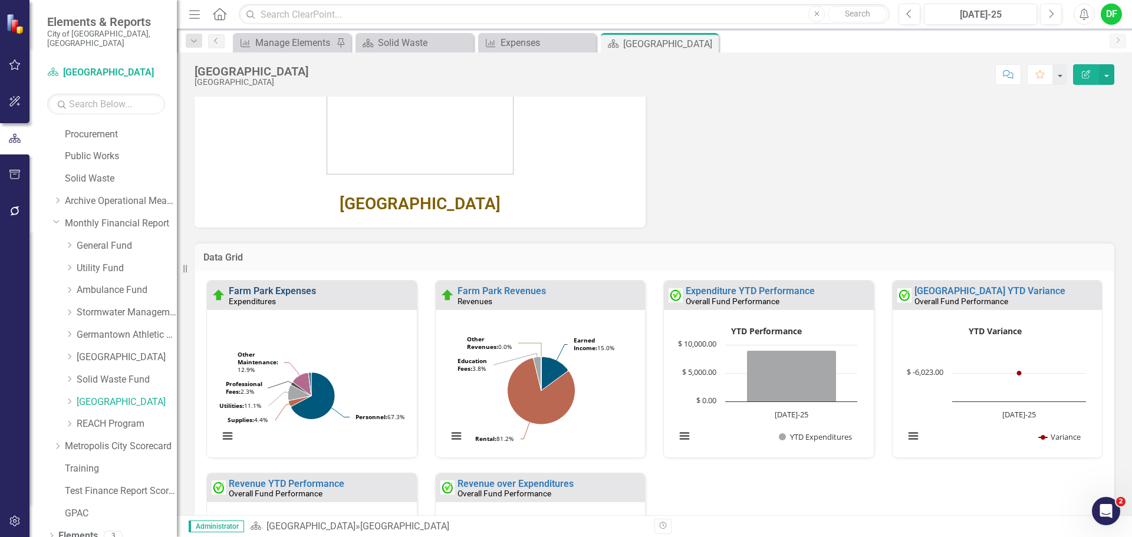
click at [311, 291] on link "Farm Park Expenses" at bounding box center [272, 290] width 87 height 11
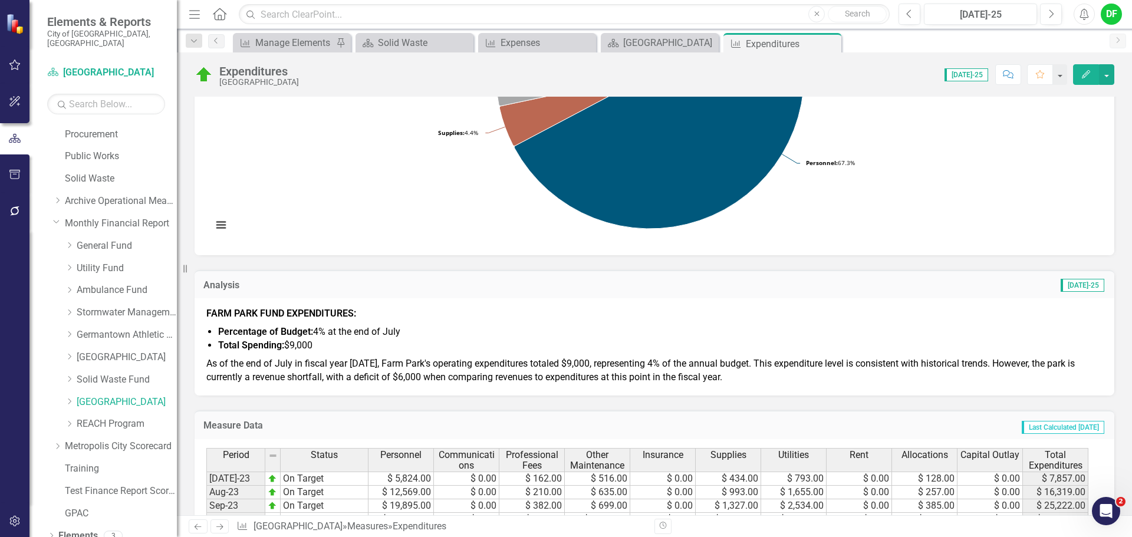
scroll to position [177, 0]
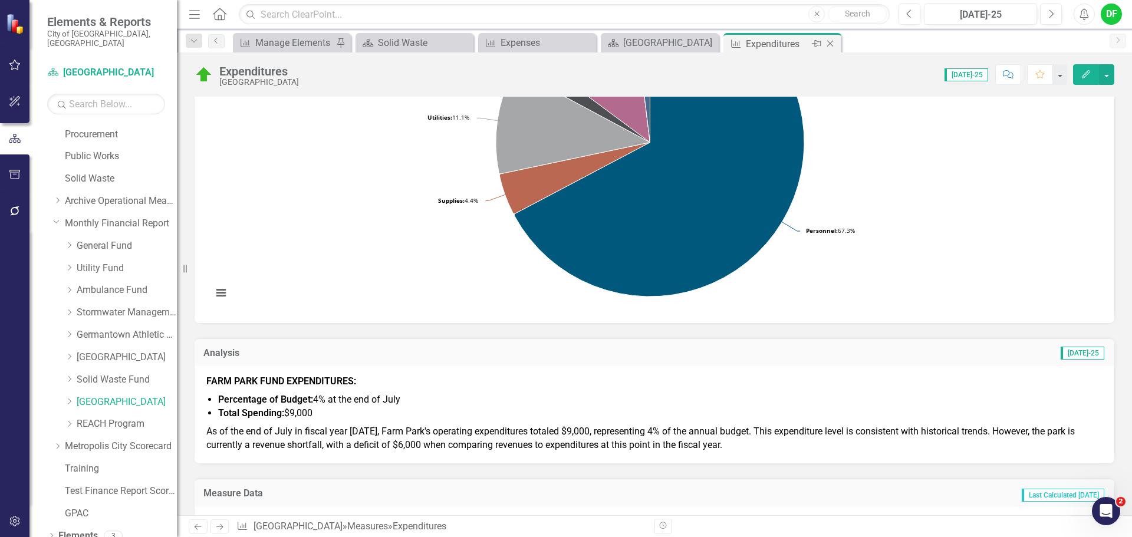
click at [832, 44] on icon "Close" at bounding box center [831, 43] width 12 height 9
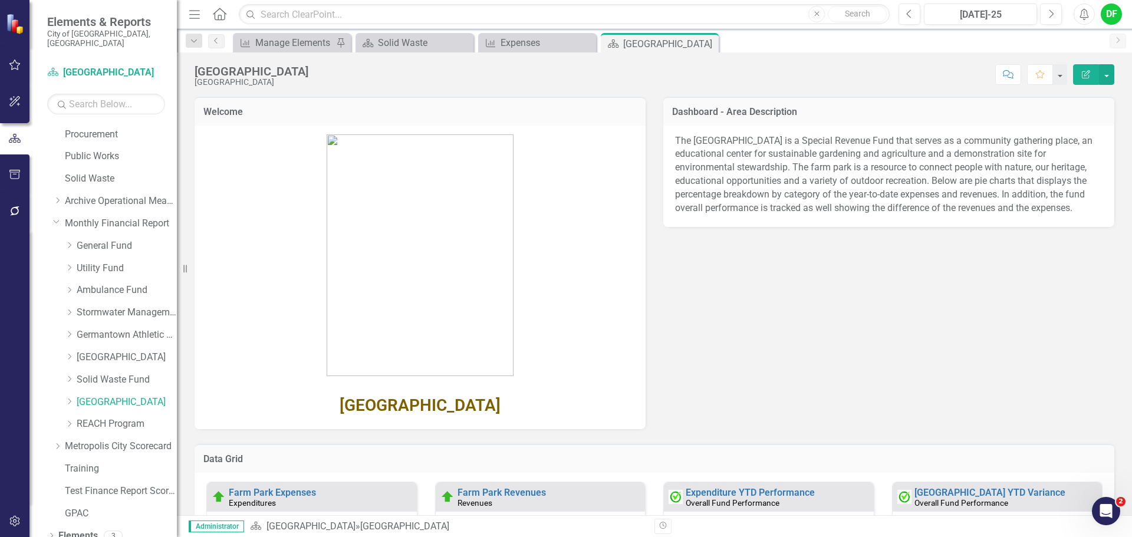
drag, startPoint x: 708, startPoint y: 43, endPoint x: 619, endPoint y: 44, distance: 88.5
click at [0, 0] on icon "Close" at bounding box center [0, 0] width 0 height 0
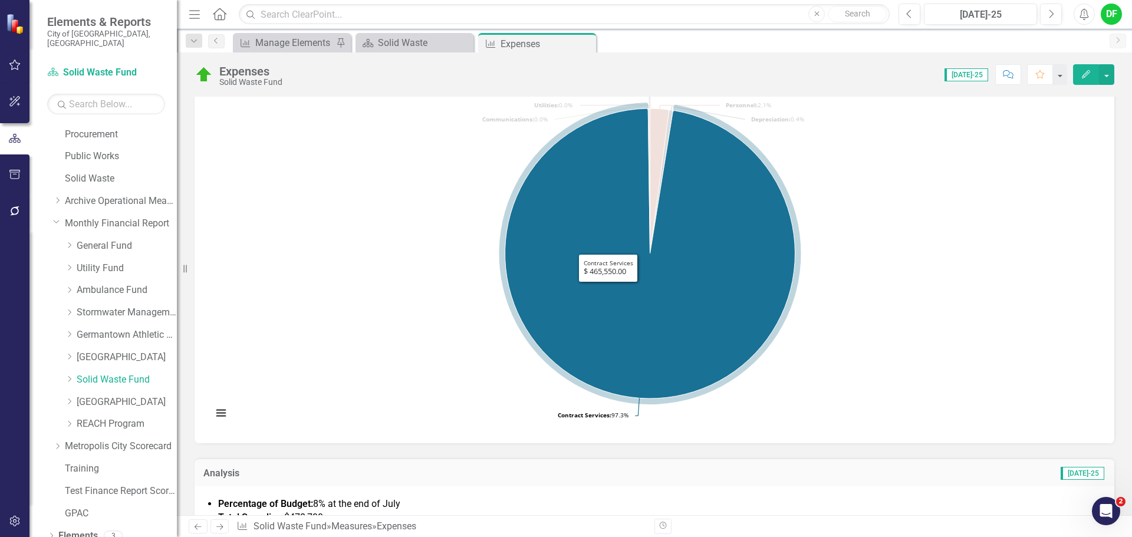
scroll to position [177, 0]
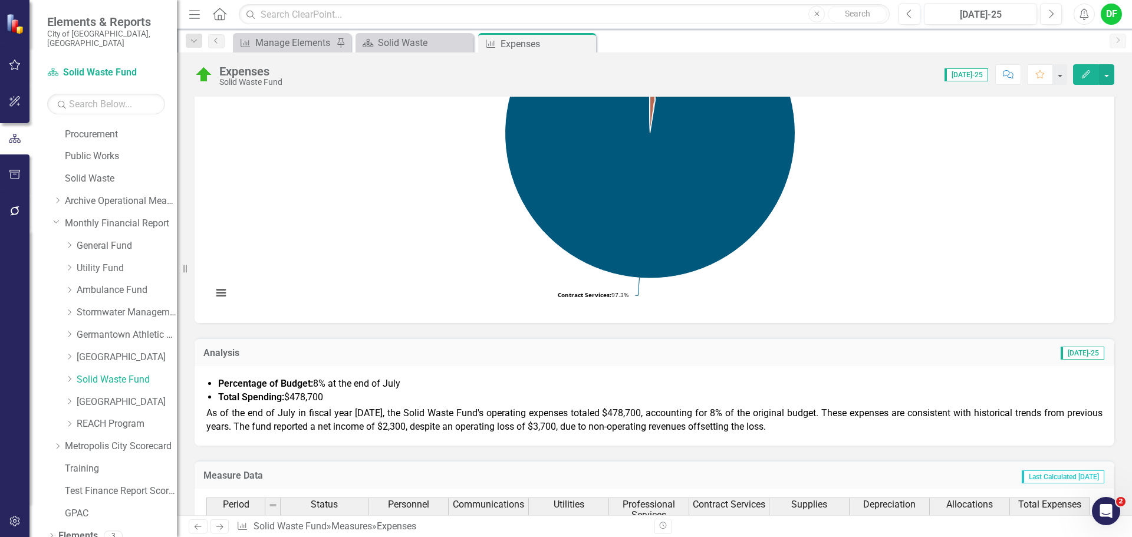
click at [466, 401] on li "Total Spending: $478,700" at bounding box center [660, 398] width 885 height 14
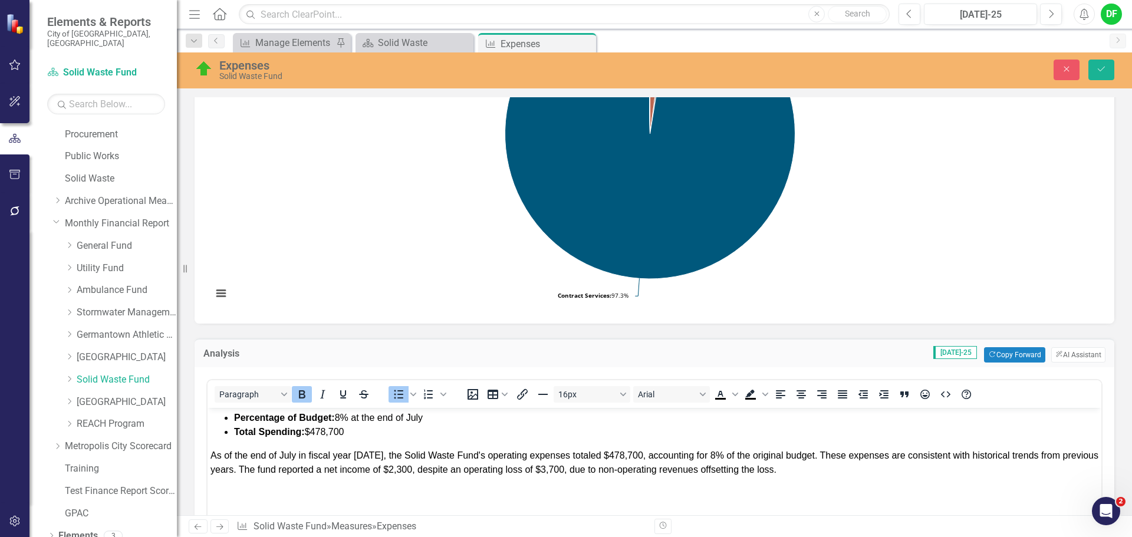
scroll to position [0, 0]
click at [1072, 73] on icon "Close" at bounding box center [1067, 69] width 11 height 8
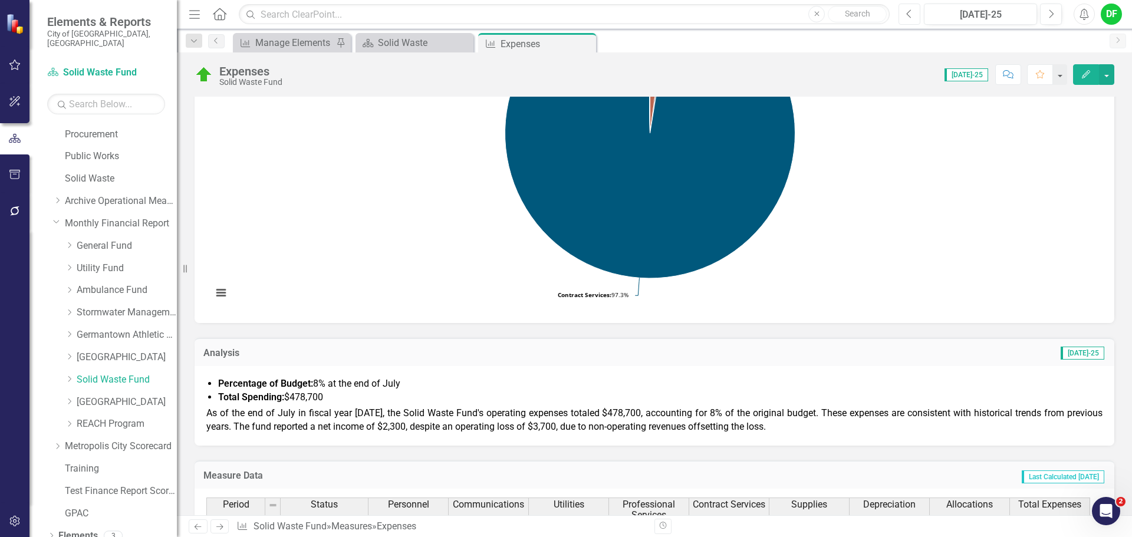
click at [909, 13] on icon "Previous" at bounding box center [909, 14] width 6 height 11
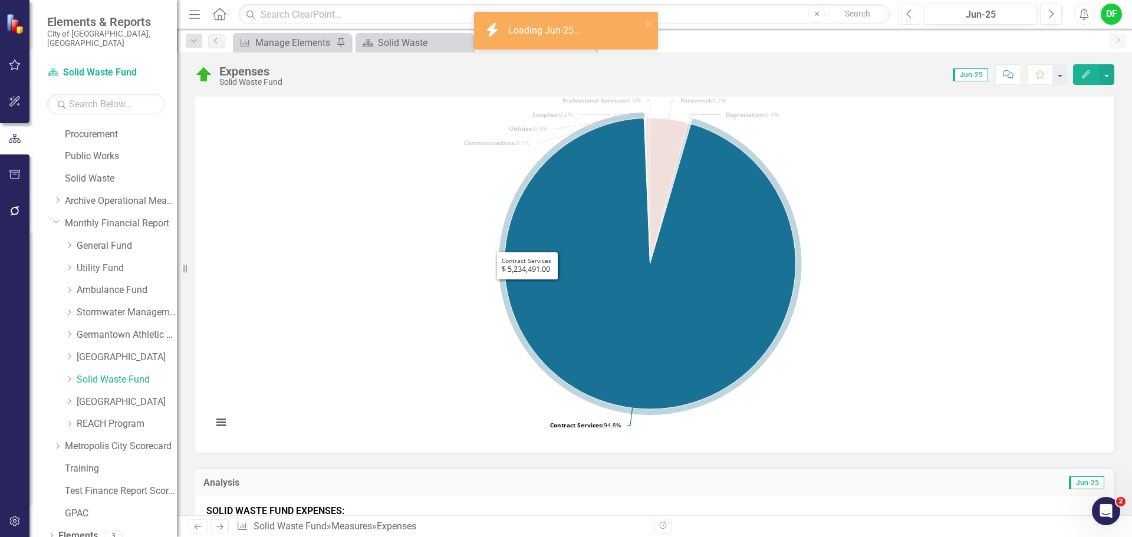
scroll to position [236, 0]
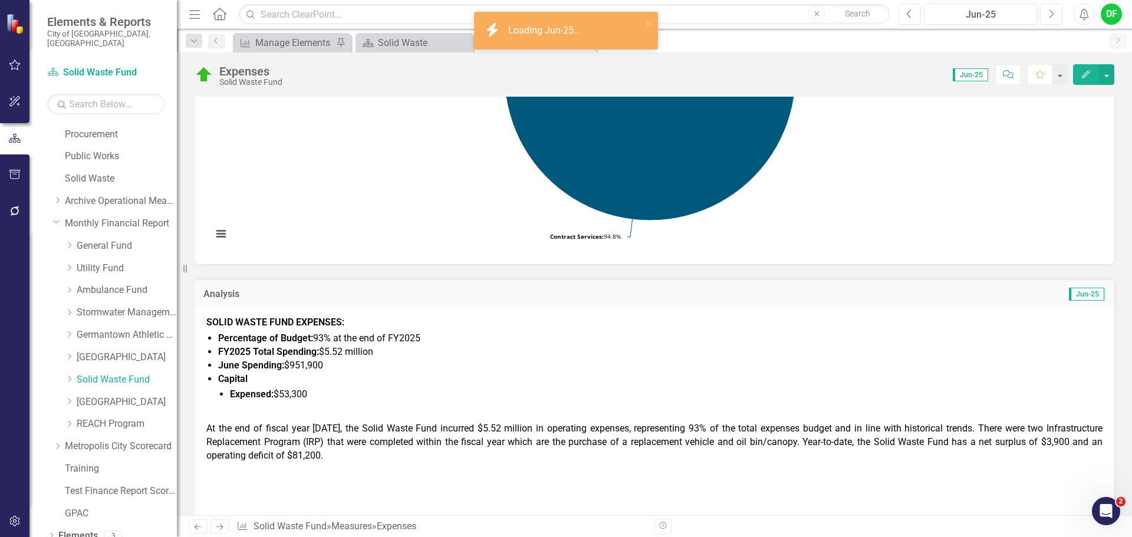
click at [312, 334] on strong "Percentage of Budget:" at bounding box center [265, 338] width 95 height 11
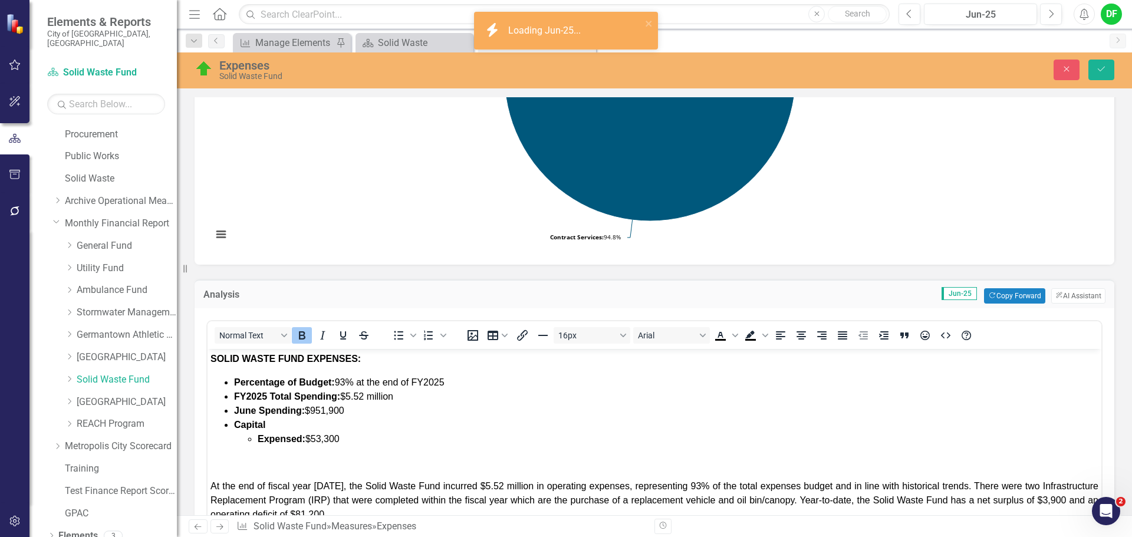
scroll to position [0, 0]
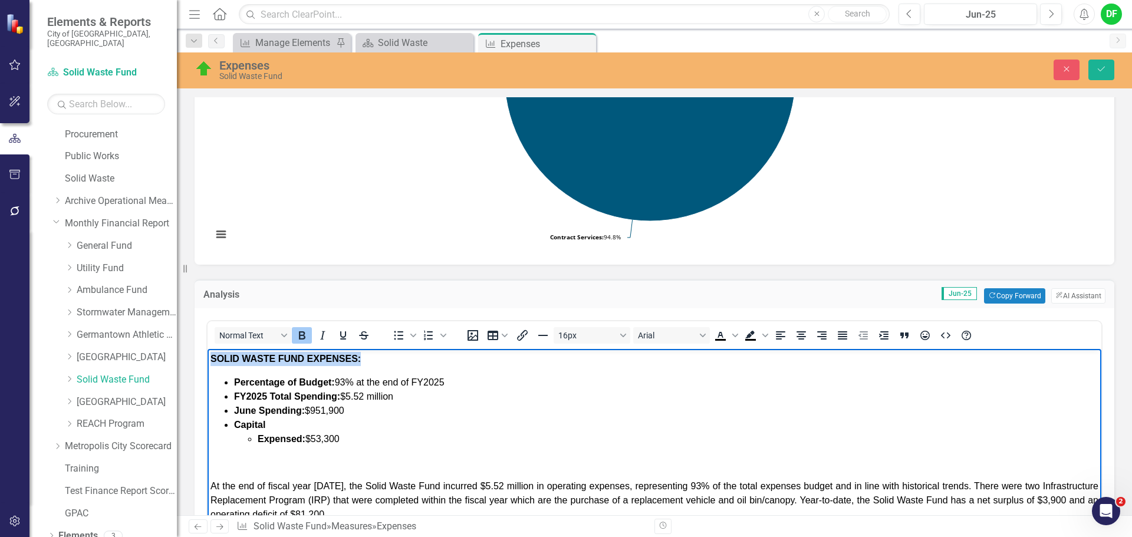
drag, startPoint x: 373, startPoint y: 361, endPoint x: 208, endPoint y: 360, distance: 165.1
click at [208, 360] on body "SOLID WASTE FUND EXPENSES: Percentage of Budget: 93% at the end of FY2025 FY202…" at bounding box center [655, 477] width 894 height 256
copy span "SOLID WASTE FUND EXPENSES:"
click at [1067, 67] on icon "Close" at bounding box center [1067, 69] width 11 height 8
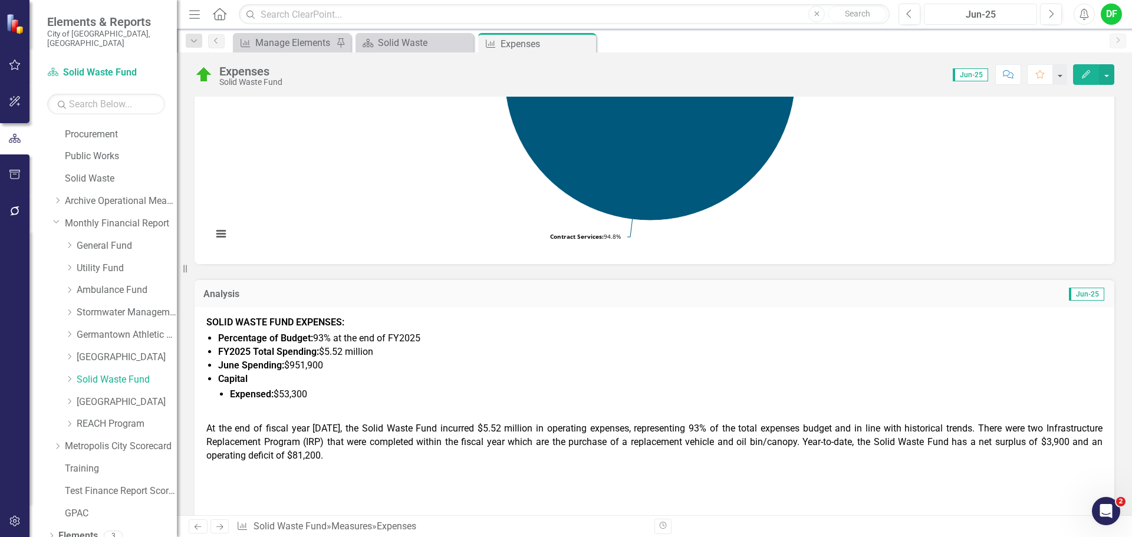
click at [985, 14] on div "Jun-25" at bounding box center [980, 15] width 105 height 14
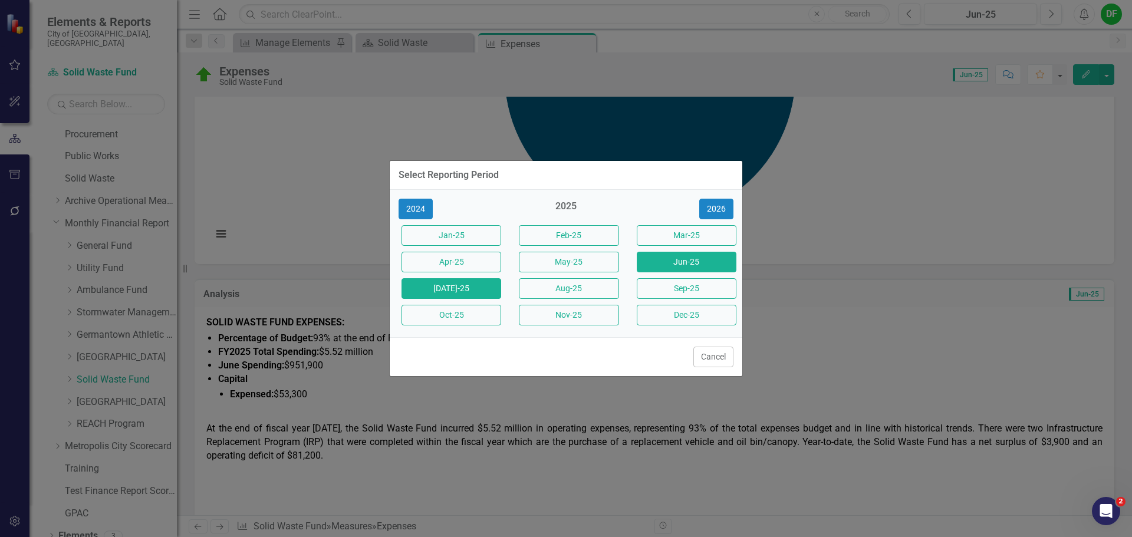
click at [456, 293] on button "[DATE]-25" at bounding box center [452, 288] width 100 height 21
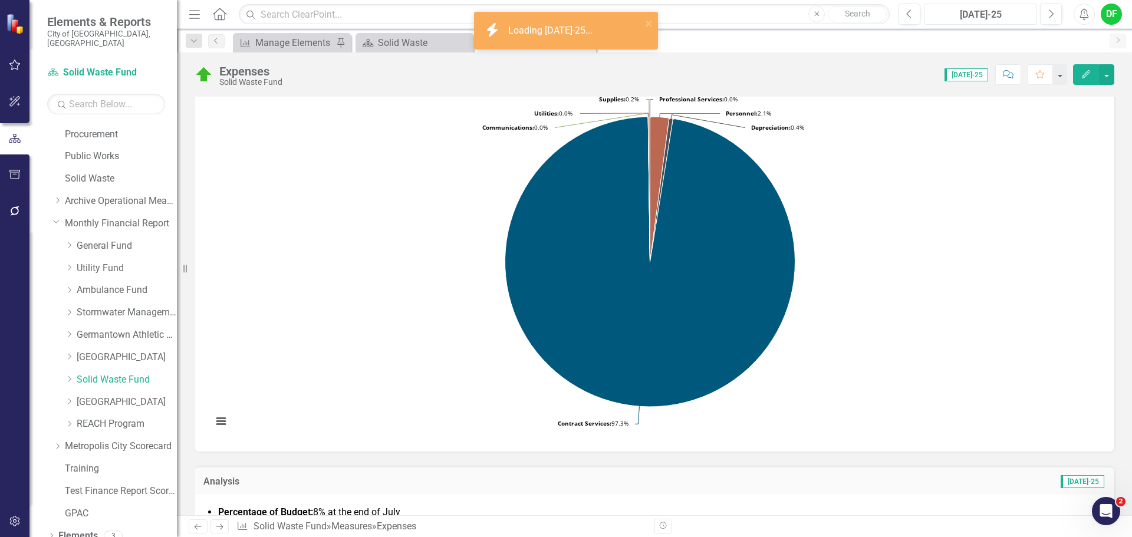
scroll to position [236, 0]
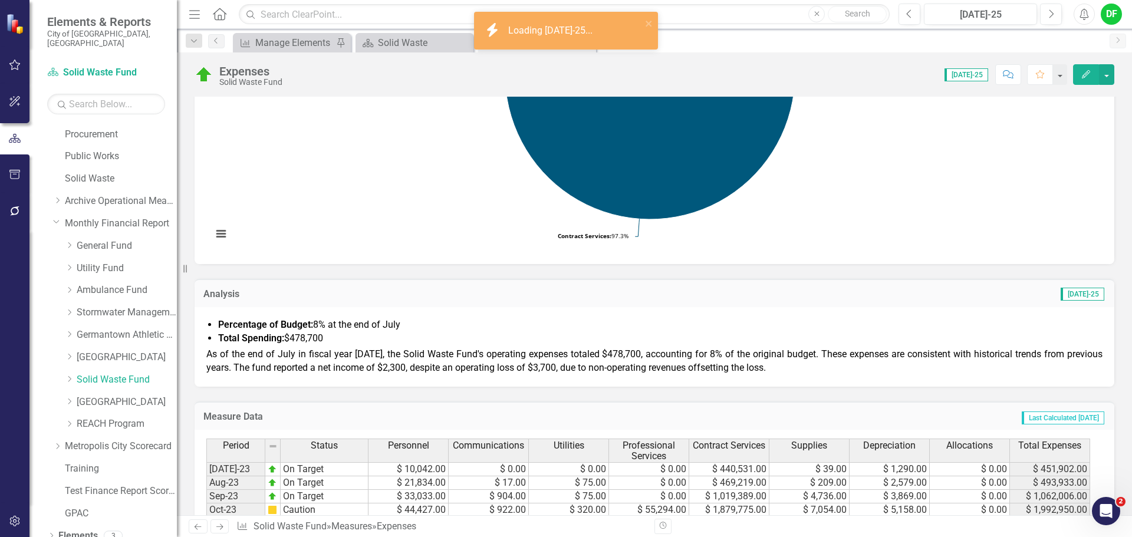
click at [249, 327] on strong "Percentage of Budget:" at bounding box center [265, 324] width 95 height 11
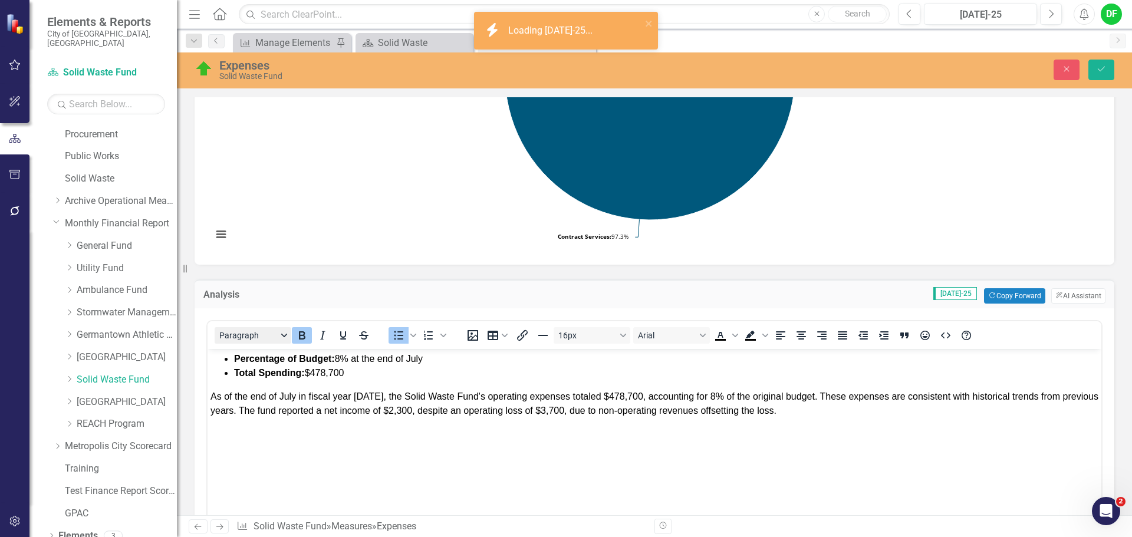
scroll to position [0, 0]
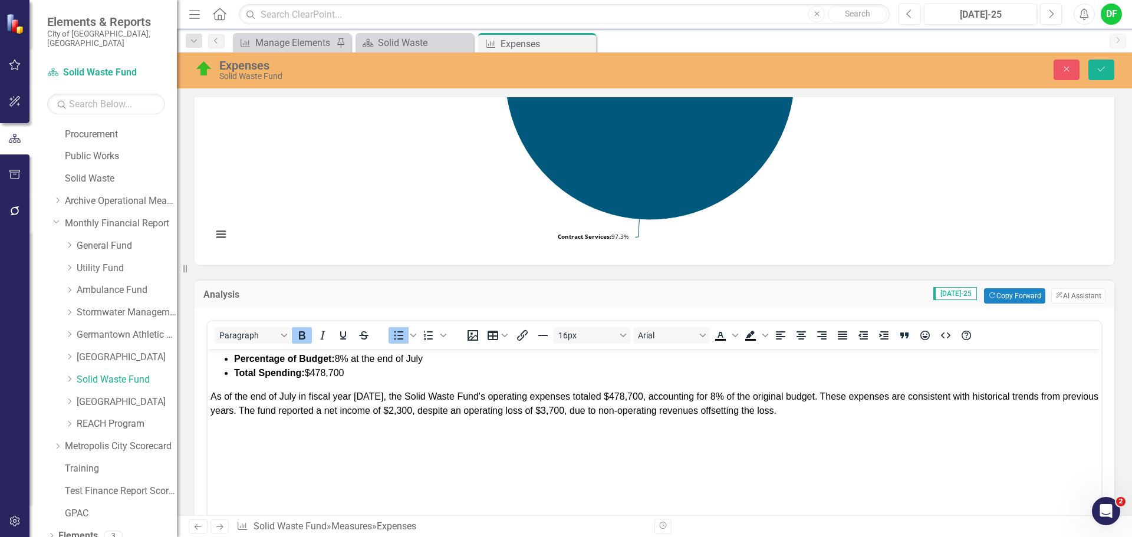
click at [235, 357] on strong "Percentage of Budget:" at bounding box center [284, 359] width 101 height 10
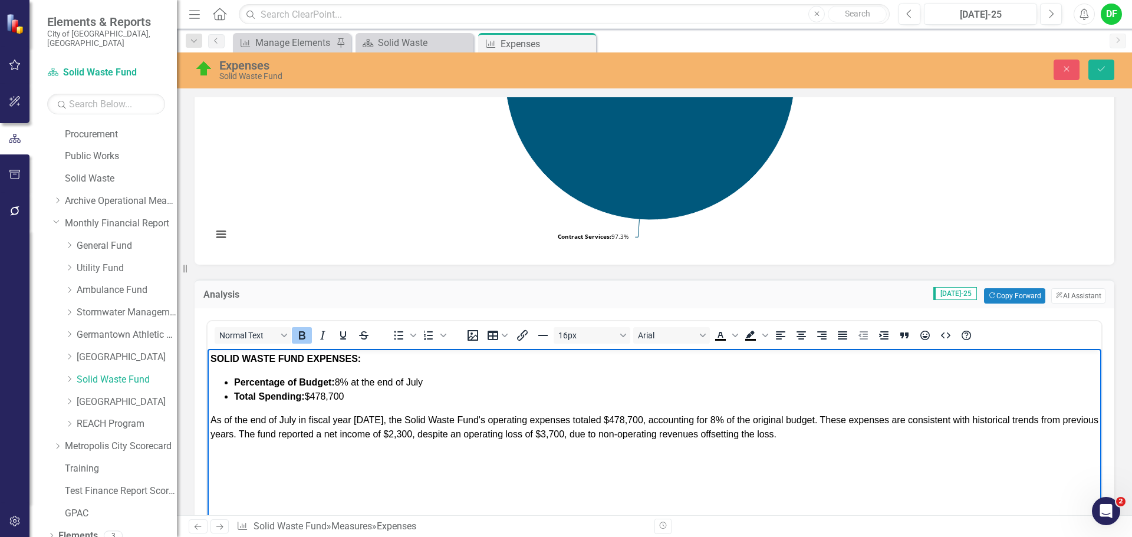
click at [283, 373] on body "SOLID WASTE FUND EXPENSES: Percentage of Budget: 8% at the end of July Total Sp…" at bounding box center [655, 437] width 894 height 177
click at [1099, 75] on button "Save" at bounding box center [1102, 70] width 26 height 21
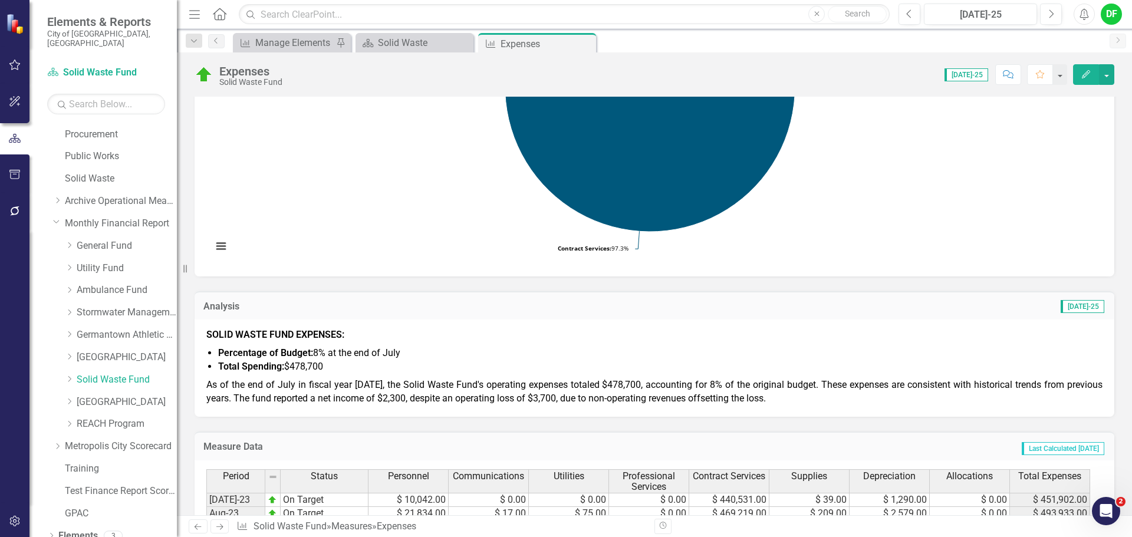
scroll to position [295, 0]
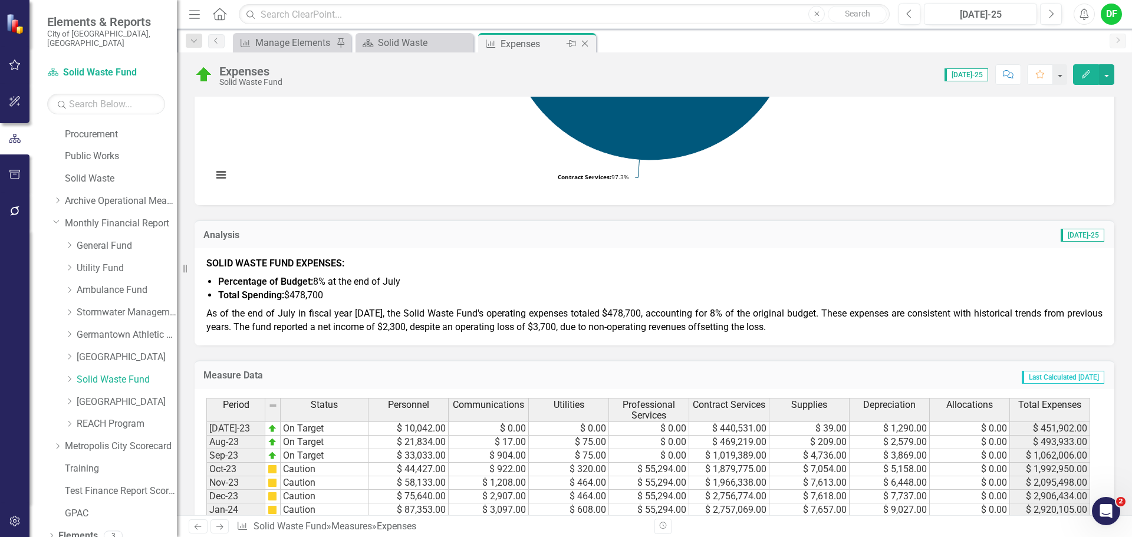
click at [588, 43] on icon "Close" at bounding box center [585, 43] width 12 height 9
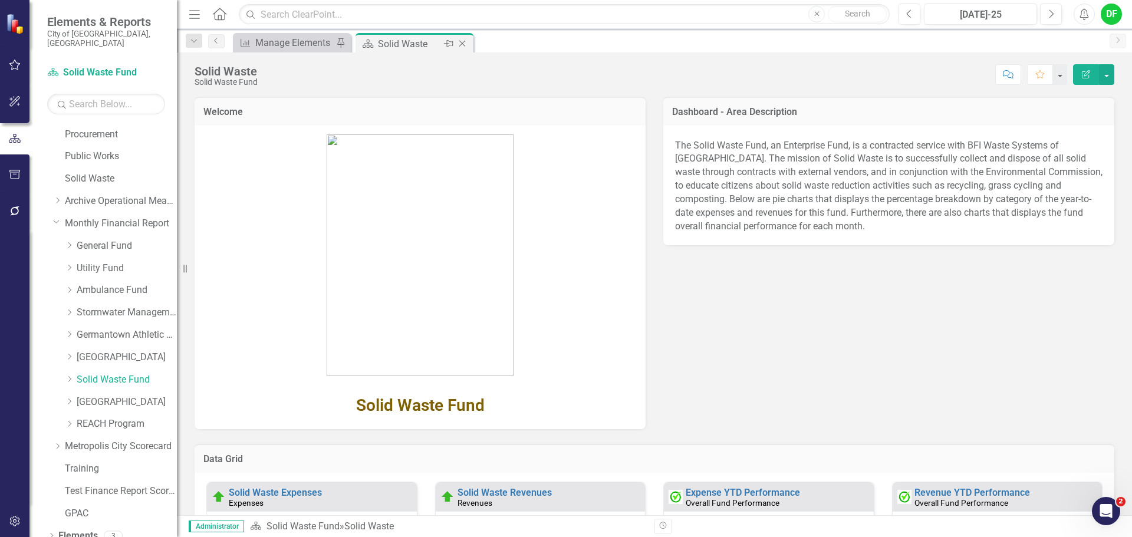
click at [461, 43] on icon "Close" at bounding box center [462, 43] width 12 height 9
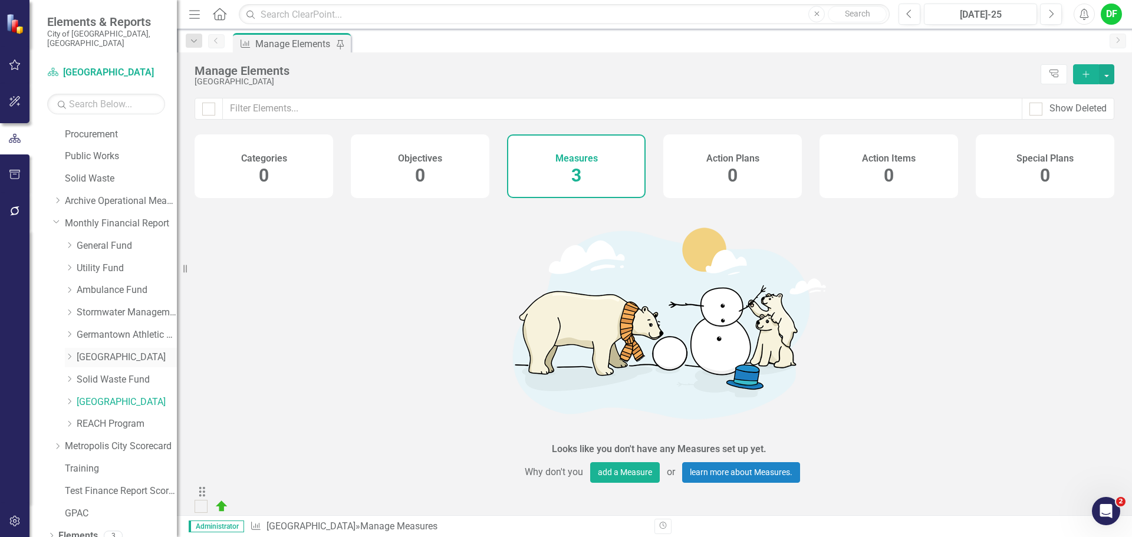
click at [98, 351] on link "[GEOGRAPHIC_DATA]" at bounding box center [127, 358] width 100 height 14
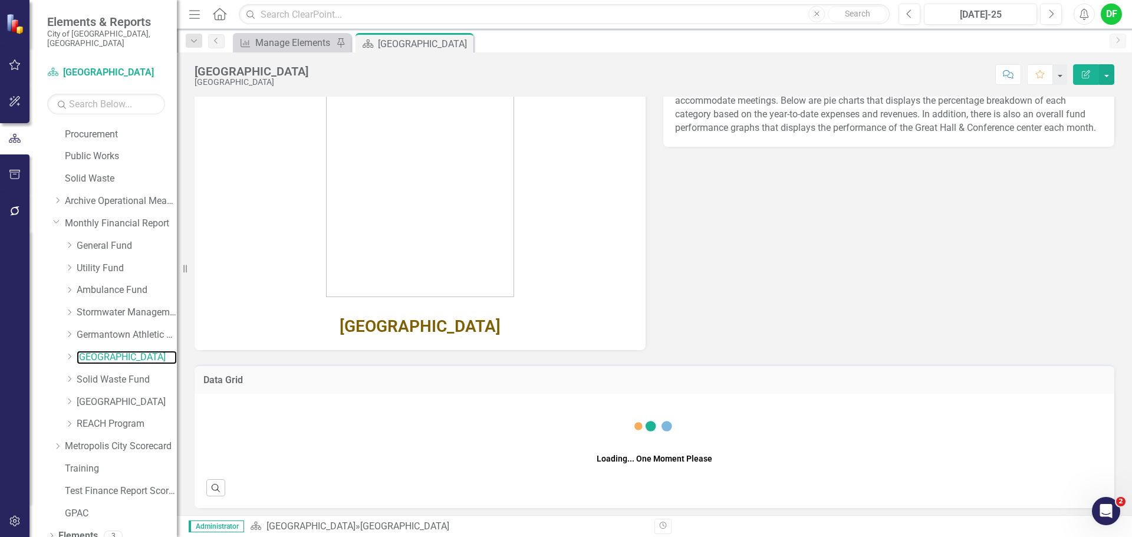
scroll to position [85, 0]
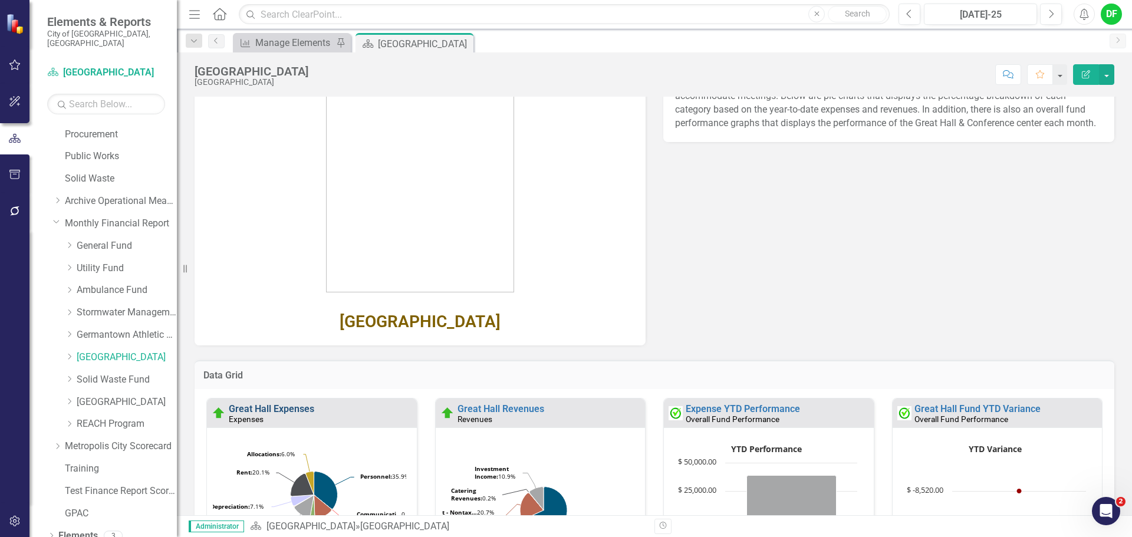
click at [290, 411] on link "Great Hall Expenses" at bounding box center [272, 408] width 86 height 11
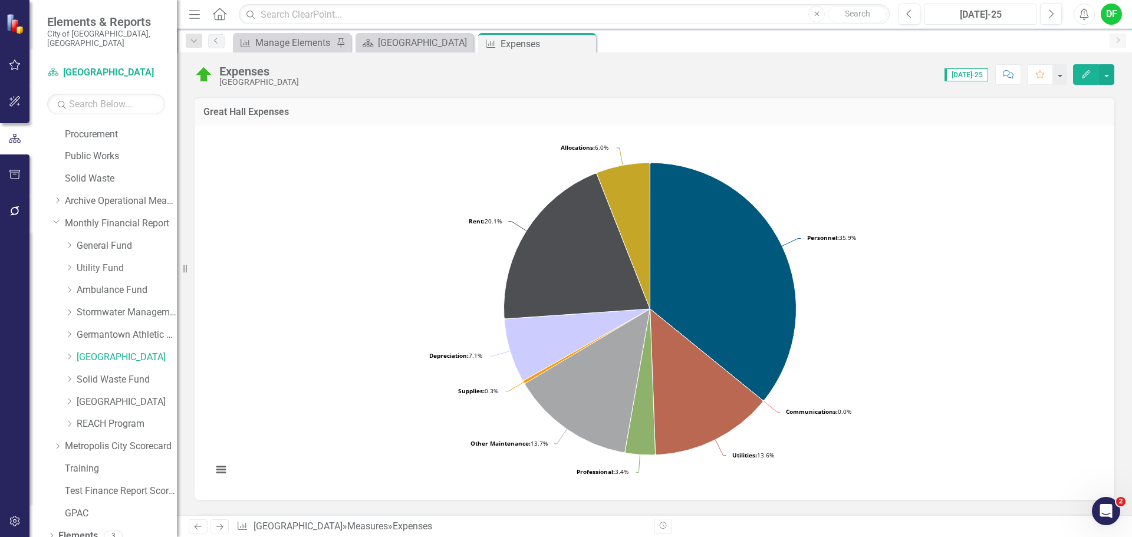
click at [957, 11] on div "[DATE]-25" at bounding box center [980, 15] width 105 height 14
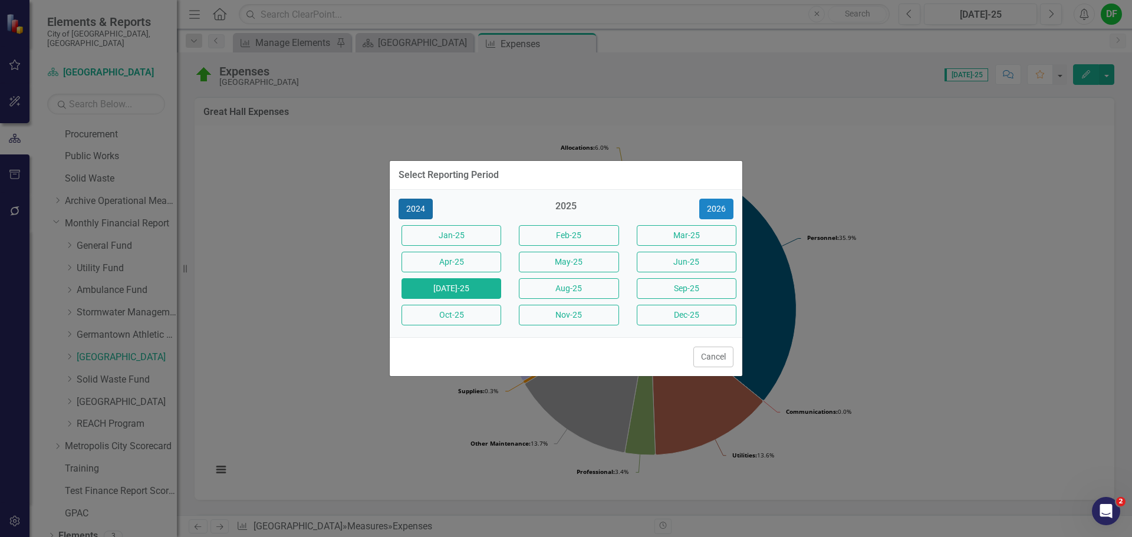
click at [422, 202] on button "2024" at bounding box center [416, 209] width 34 height 21
click at [560, 290] on button "Aug-24" at bounding box center [569, 288] width 100 height 21
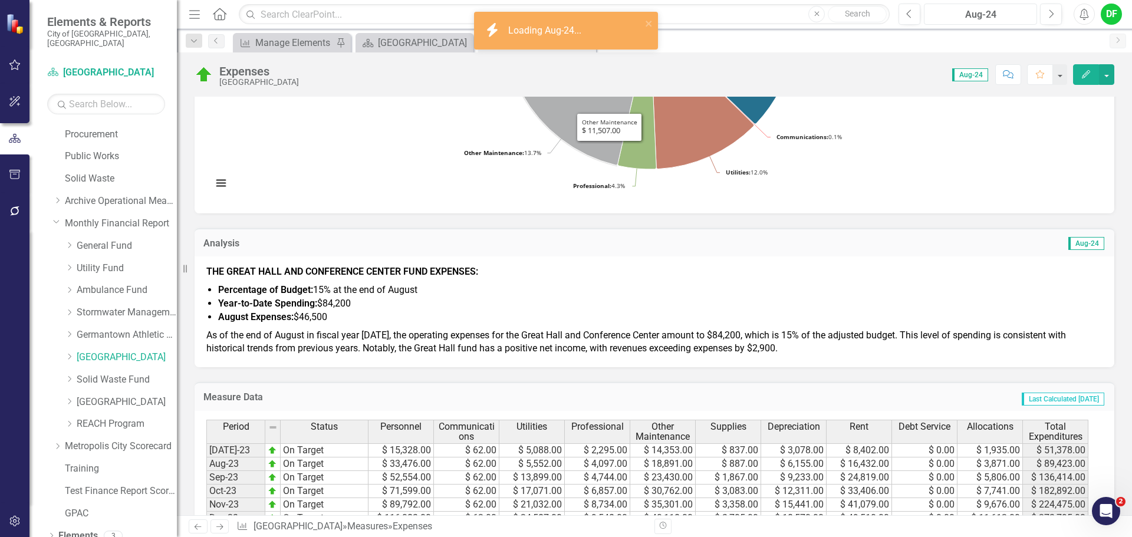
scroll to position [295, 0]
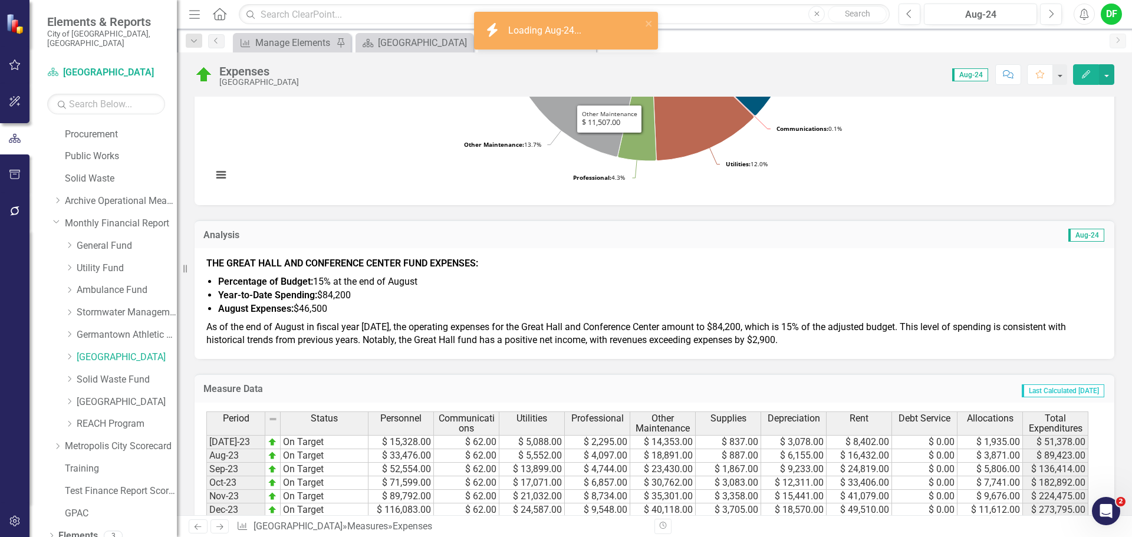
click at [454, 297] on li "Year-to-Date Spending: $84,200" at bounding box center [660, 296] width 885 height 14
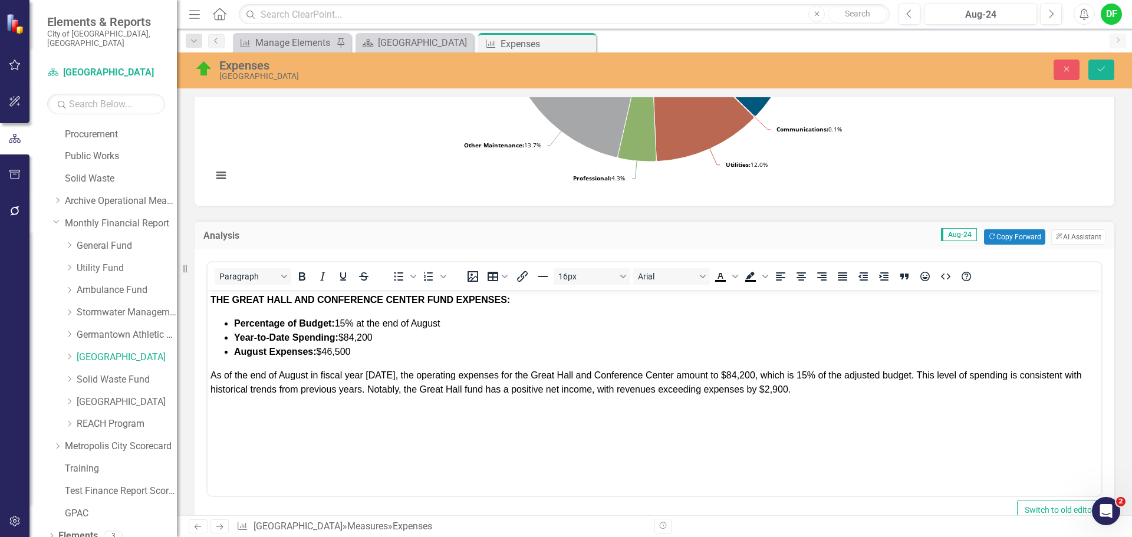
scroll to position [0, 0]
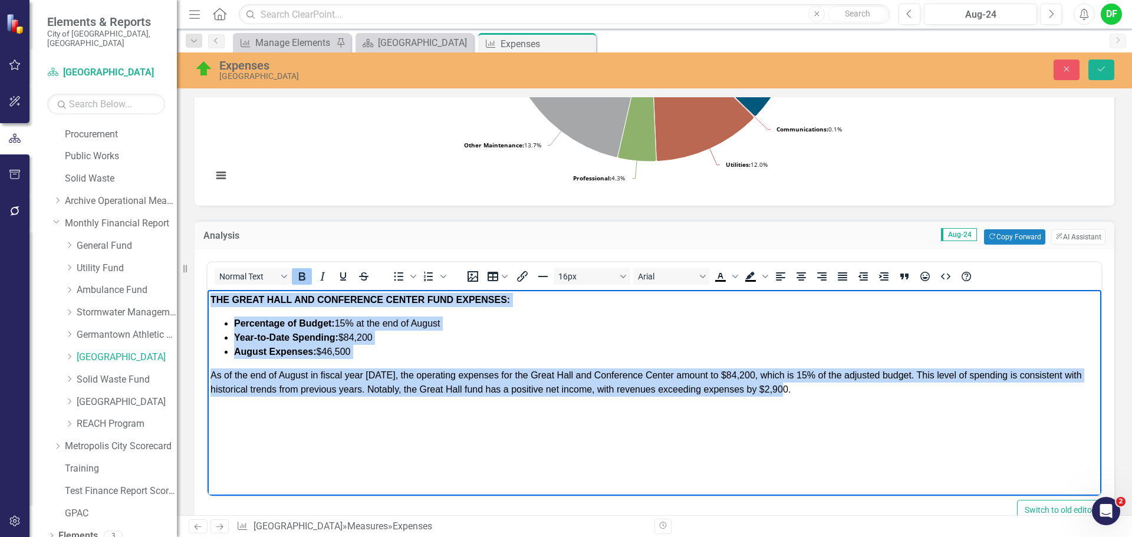
drag, startPoint x: 755, startPoint y: 393, endPoint x: 426, endPoint y: 579, distance: 377.4
click at [208, 290] on html "THE GREAT HALL AND CONFERENCE CENTER FUND EXPENSES: Percentage of Budget: 15% a…" at bounding box center [655, 378] width 894 height 177
copy body "THE GREAT HALL AND CONFERENCE CENTER FUND EXPENSES: Percentage of Budget: 15% a…"
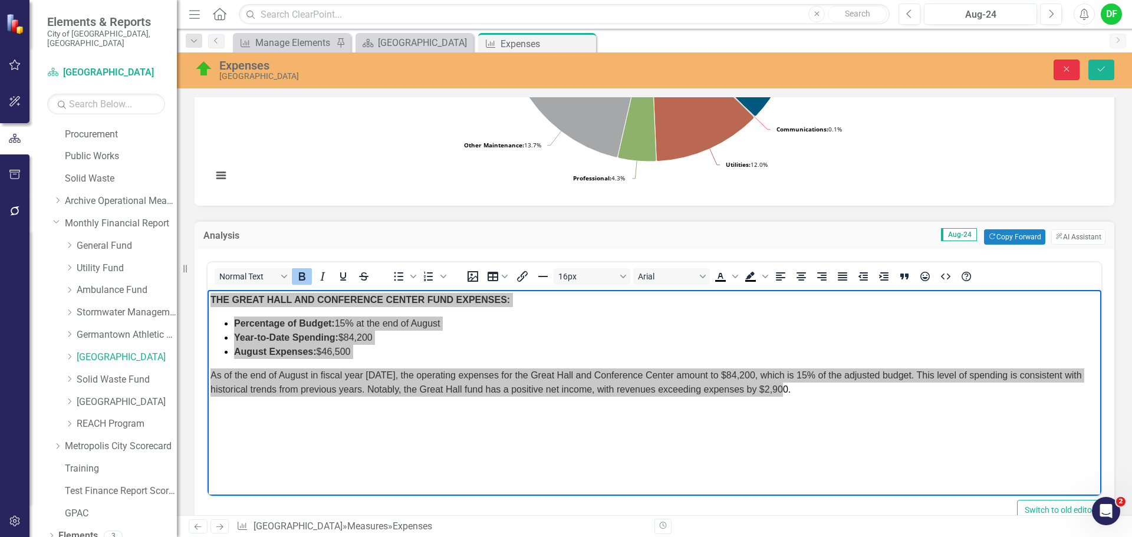
click at [1068, 67] on icon "Close" at bounding box center [1067, 69] width 11 height 8
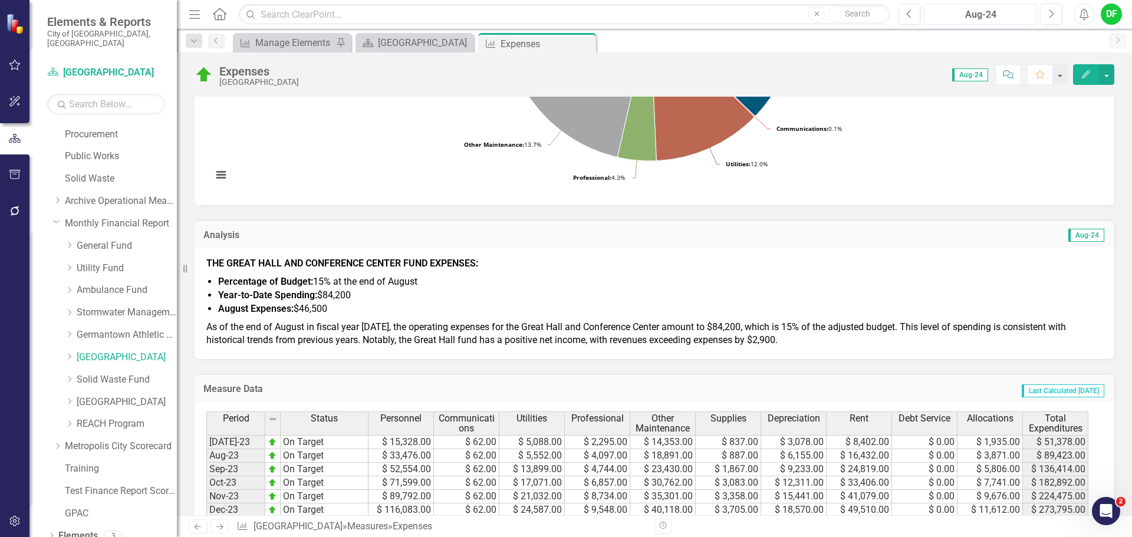
click at [983, 14] on div "Aug-24" at bounding box center [980, 15] width 105 height 14
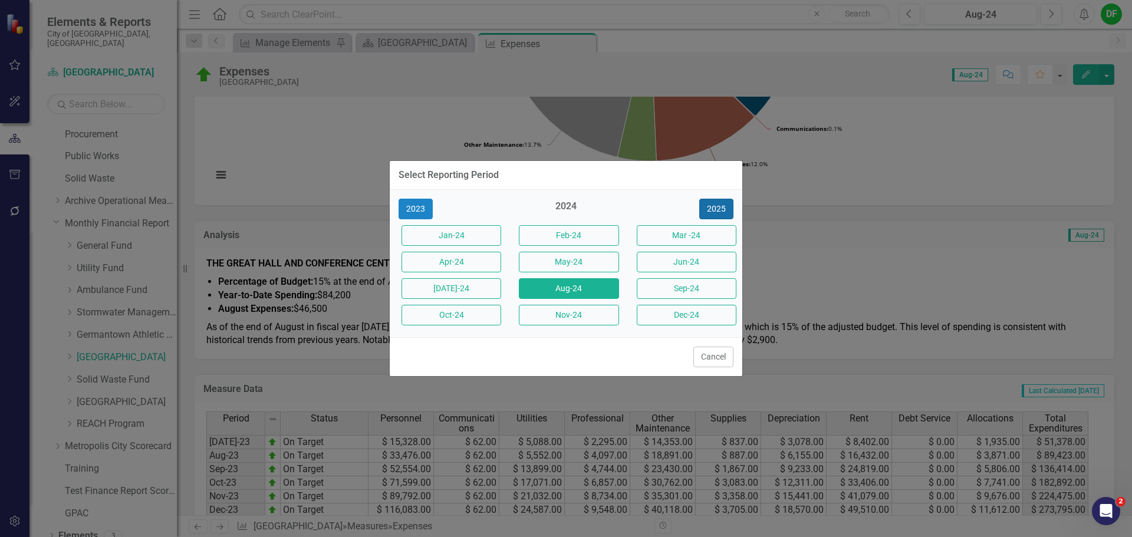
click at [725, 208] on button "2025" at bounding box center [716, 209] width 34 height 21
click at [474, 293] on button "[DATE]-25" at bounding box center [452, 288] width 100 height 21
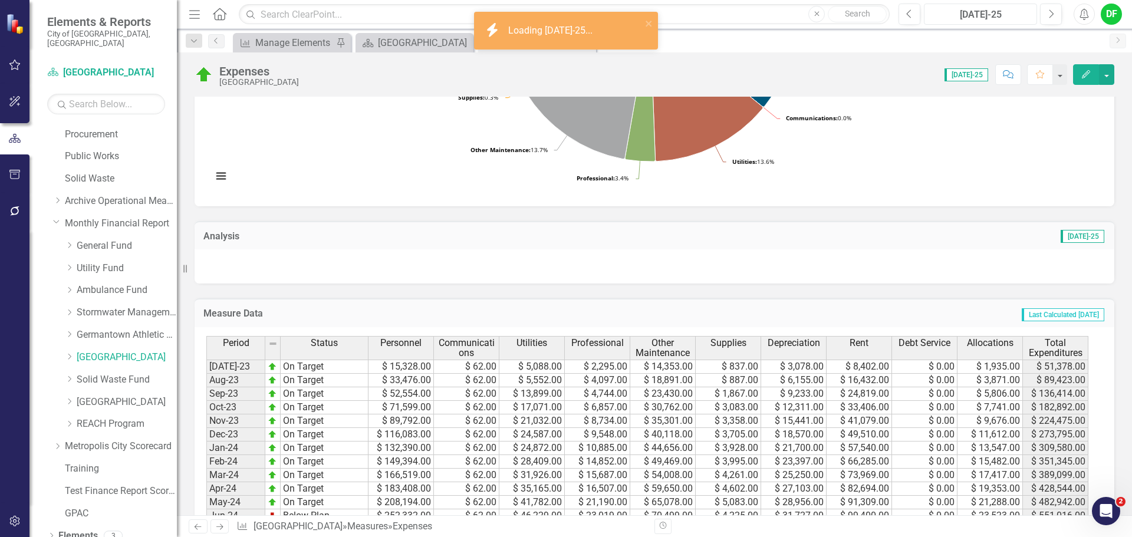
scroll to position [295, 0]
click at [291, 271] on div at bounding box center [655, 265] width 920 height 34
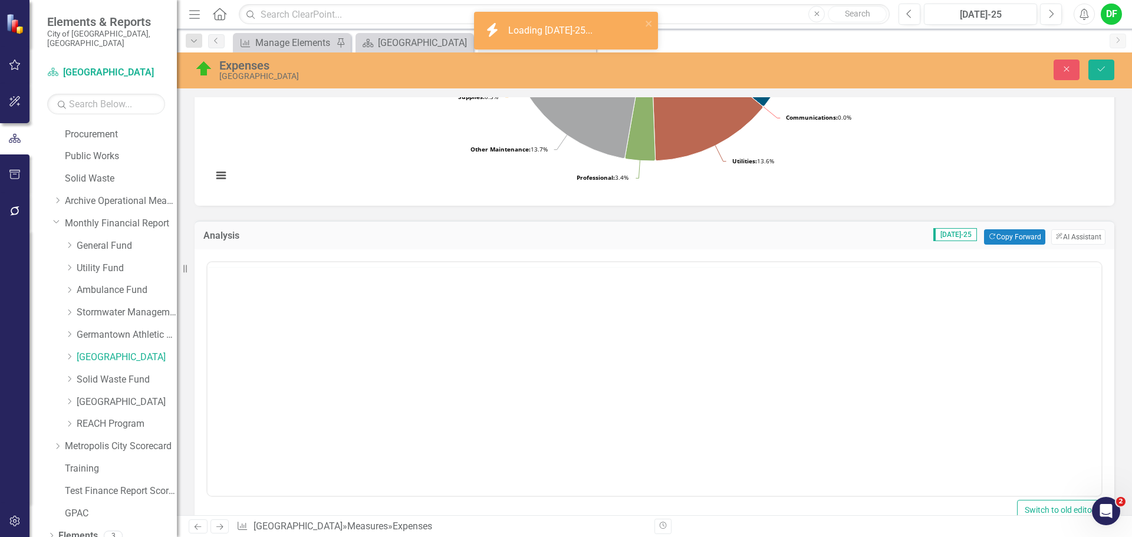
scroll to position [0, 0]
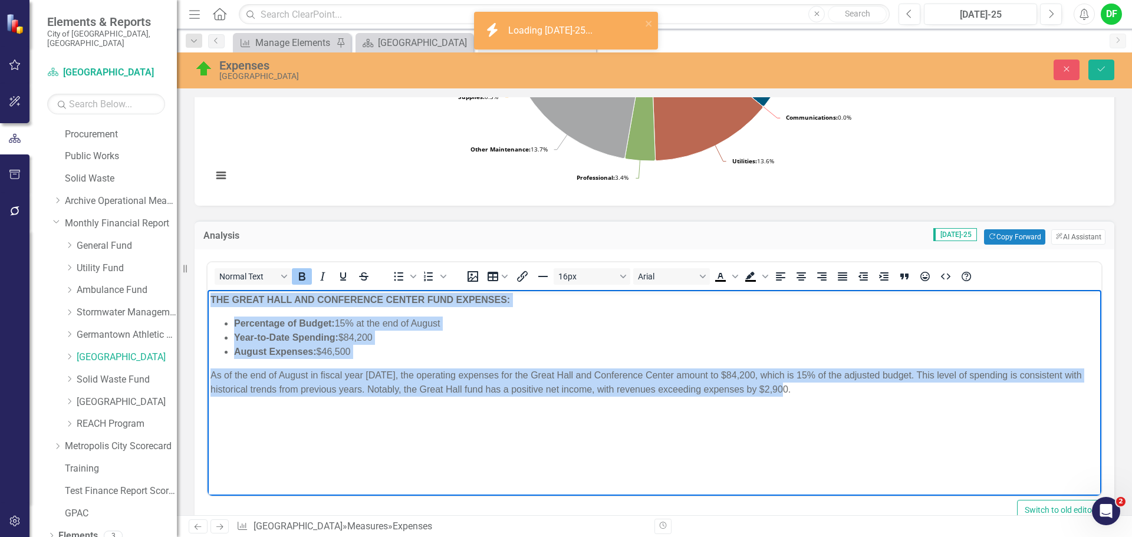
drag, startPoint x: 808, startPoint y: 392, endPoint x: 208, endPoint y: 301, distance: 607.2
click at [208, 301] on body "THE GREAT HALL AND CONFERENCE CENTER FUND EXPENSES: Percentage of Budget: 15% a…" at bounding box center [655, 378] width 894 height 177
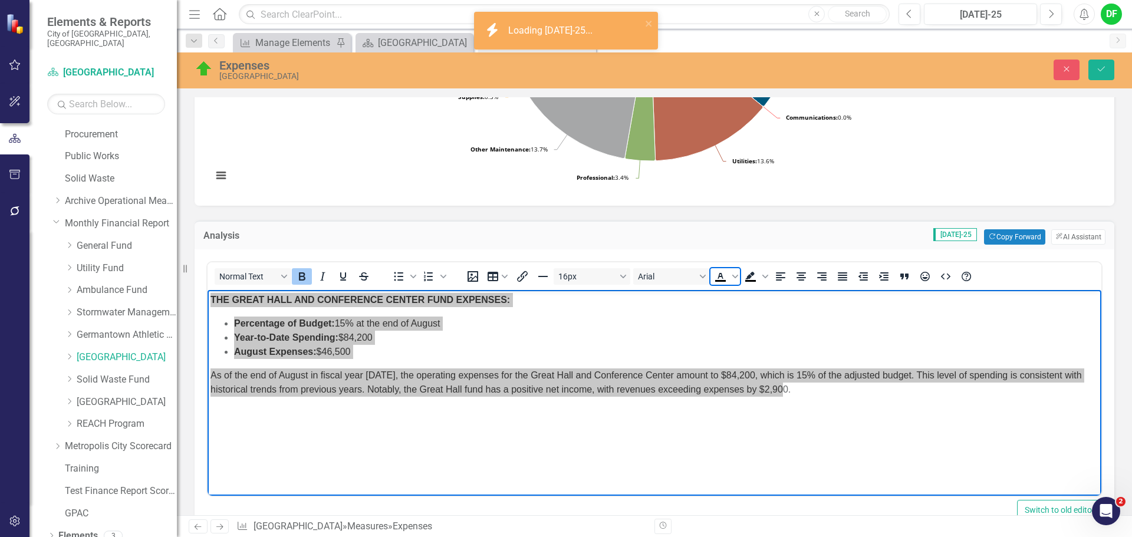
click at [716, 275] on icon "Text color Black" at bounding box center [721, 277] width 14 height 14
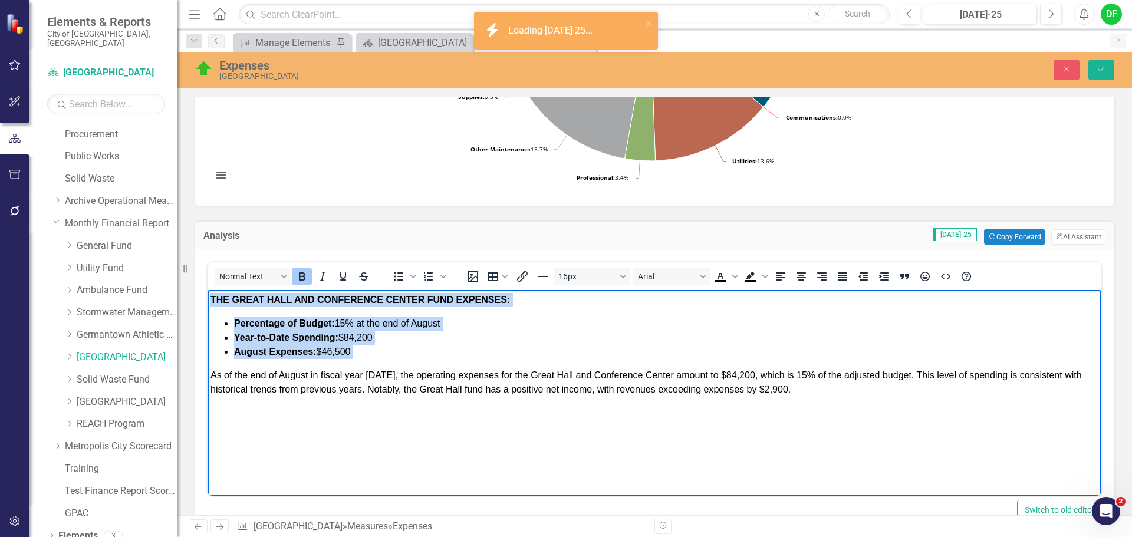
click at [819, 393] on p "As of the end of August in fiscal year 2025, the operating expenses for the Gre…" at bounding box center [655, 383] width 888 height 28
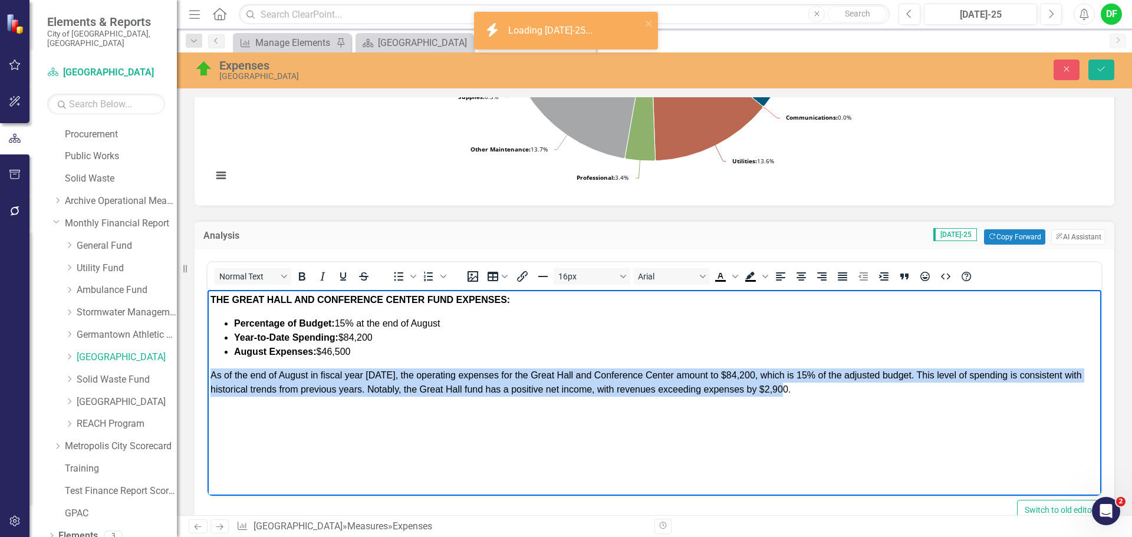
drag, startPoint x: 819, startPoint y: 393, endPoint x: 190, endPoint y: 380, distance: 628.2
click at [208, 380] on html "THE GREAT HALL AND CONFERENCE CENTER FUND EXPENSES: Percentage of Budget: 15% a…" at bounding box center [655, 378] width 894 height 177
click at [845, 275] on icon "Justify" at bounding box center [842, 276] width 9 height 8
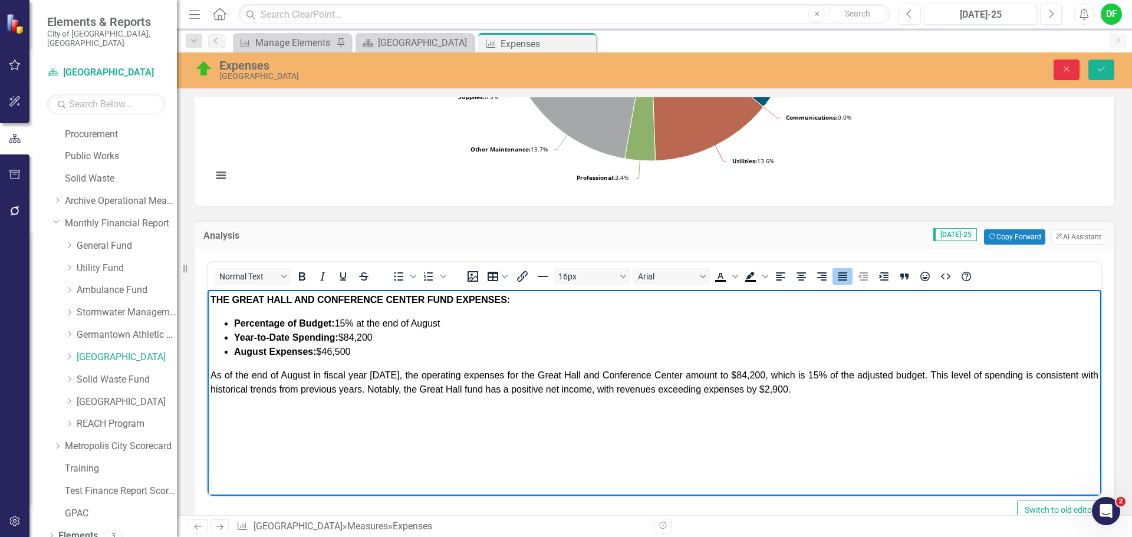
click at [1066, 71] on icon "Close" at bounding box center [1067, 69] width 11 height 8
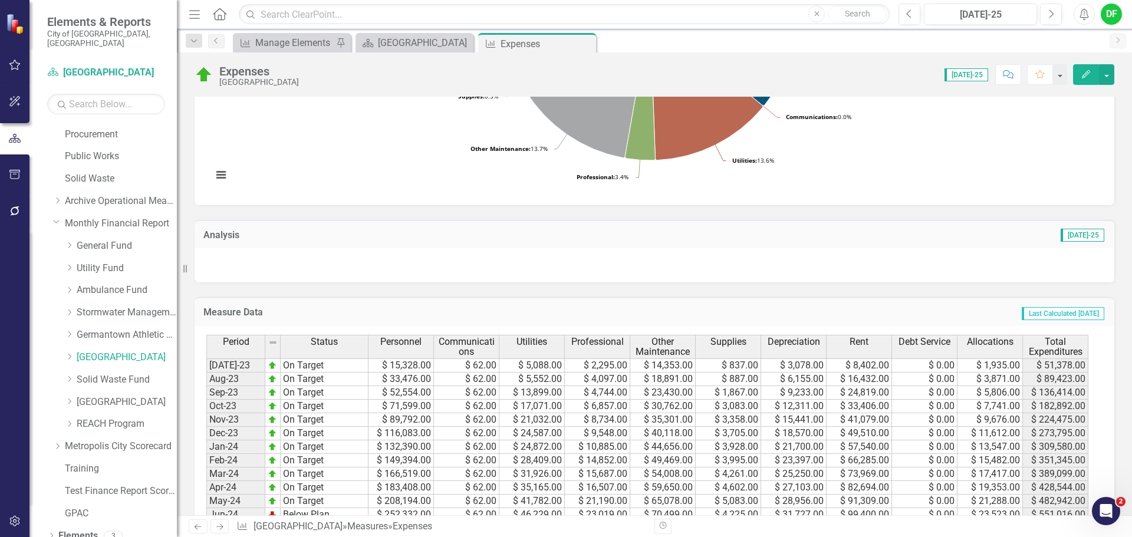
click at [318, 268] on div at bounding box center [655, 265] width 920 height 34
click at [284, 272] on div at bounding box center [655, 265] width 920 height 34
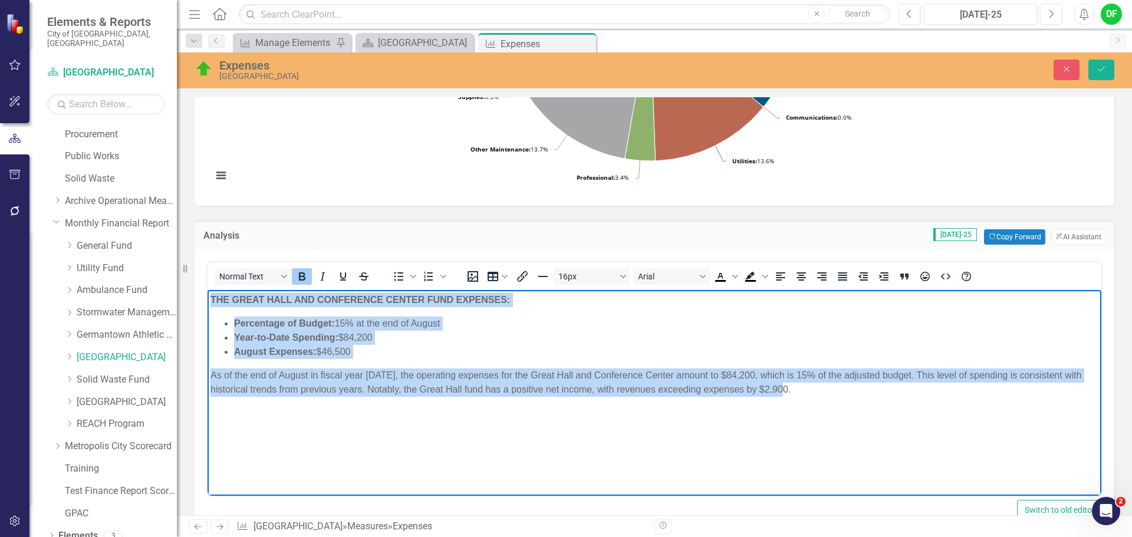
drag, startPoint x: 809, startPoint y: 385, endPoint x: 208, endPoint y: 286, distance: 609.7
click at [208, 290] on html "THE GREAT HALL AND CONFERENCE CENTER FUND EXPENSES: Percentage of Budget: 15% a…" at bounding box center [655, 378] width 894 height 177
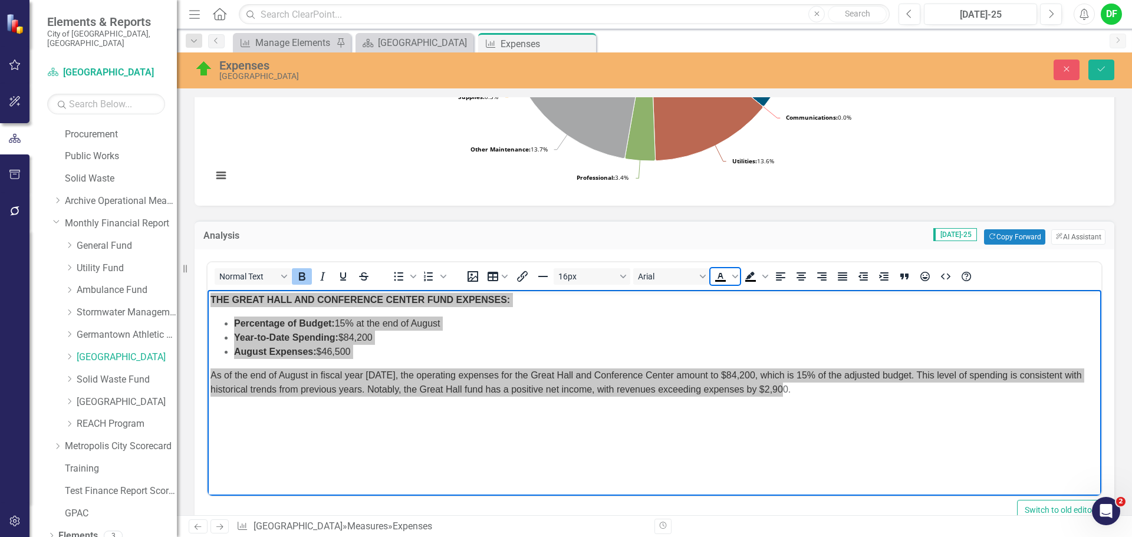
click at [726, 275] on icon "Text color Black" at bounding box center [721, 277] width 14 height 14
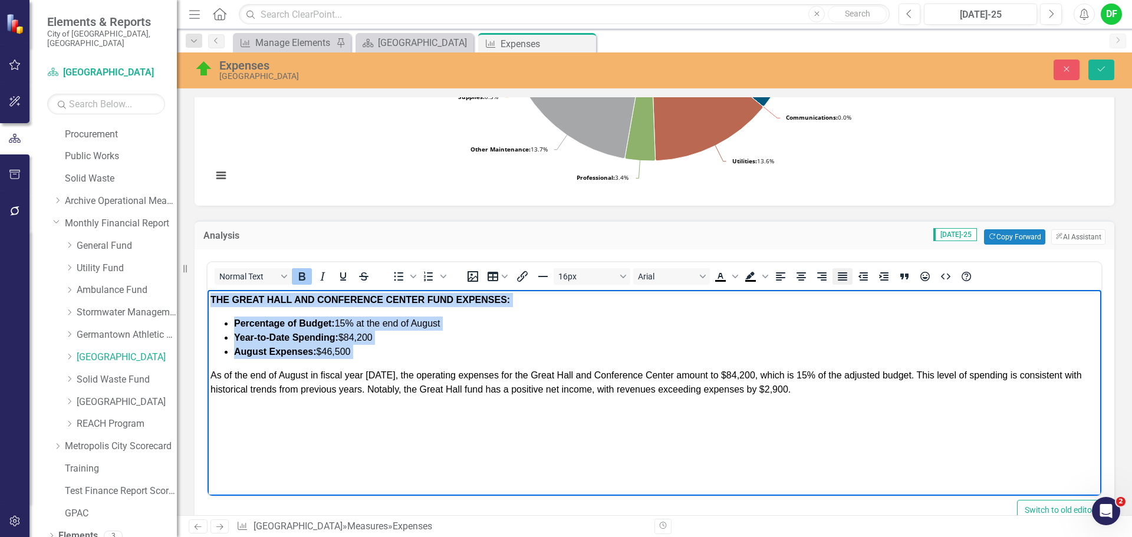
click at [845, 274] on icon "Justify" at bounding box center [843, 277] width 14 height 14
click at [822, 385] on p "As of the end of August in fiscal year 2025, the operating expenses for the Gre…" at bounding box center [655, 383] width 888 height 28
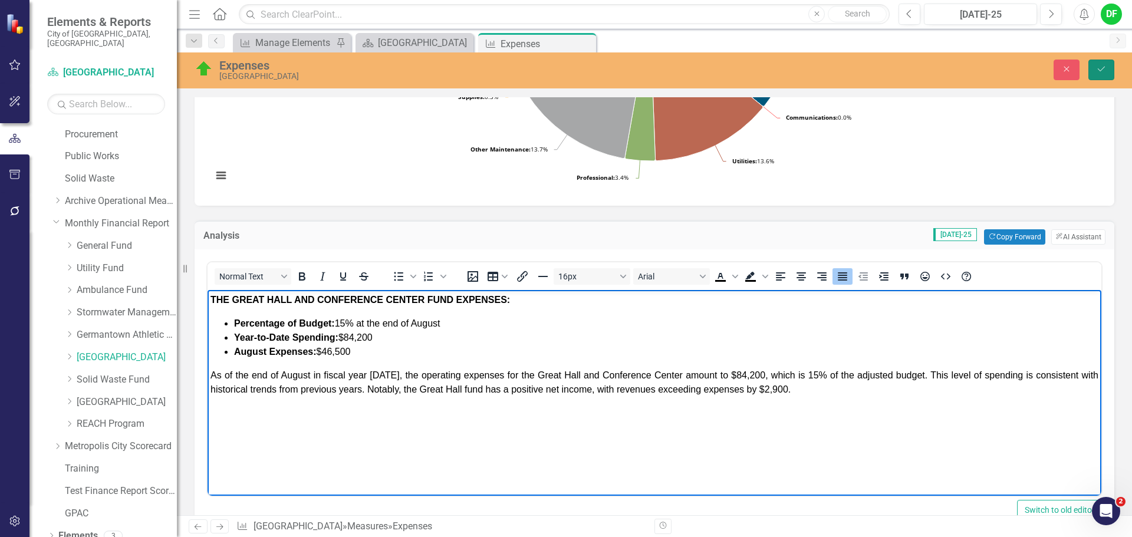
click at [1107, 66] on button "Save" at bounding box center [1102, 70] width 26 height 21
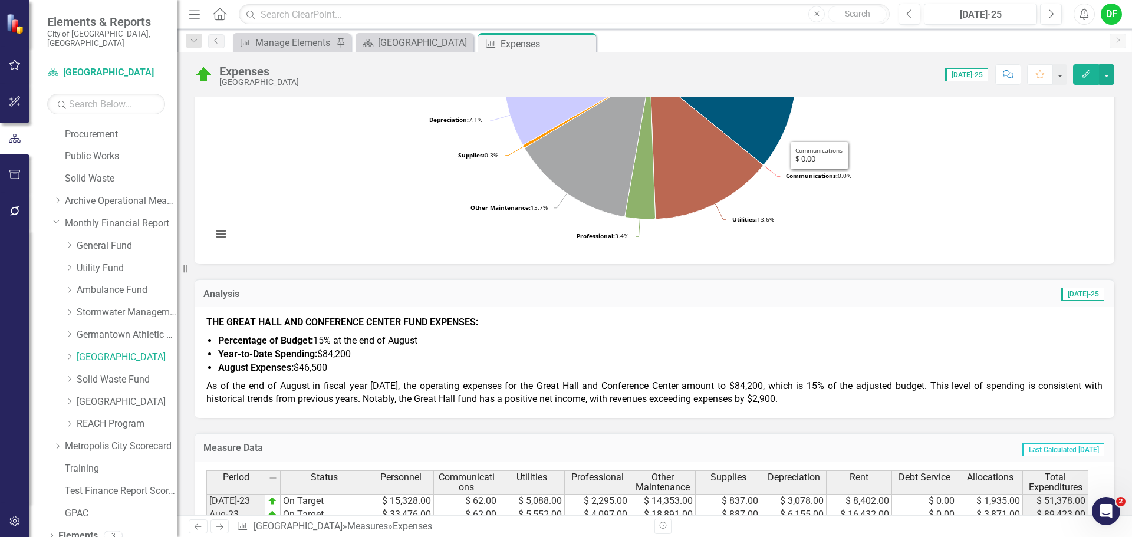
scroll to position [295, 0]
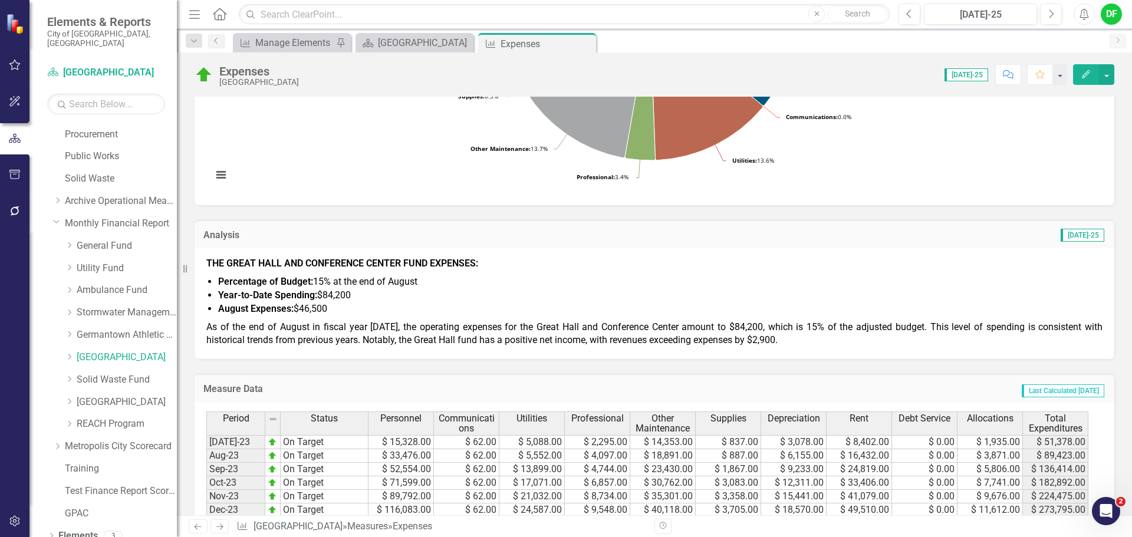
click at [324, 290] on span "Year-to-Date Spending: $84,200" at bounding box center [284, 295] width 133 height 11
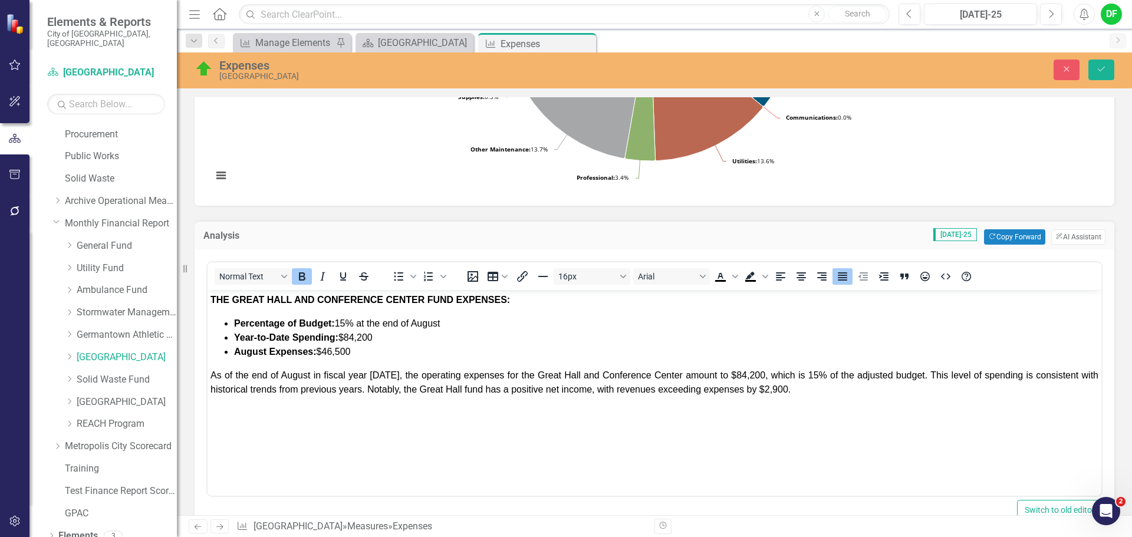
scroll to position [0, 0]
click at [348, 324] on span "Percentage of Budget: 15% at the end of August" at bounding box center [337, 323] width 206 height 10
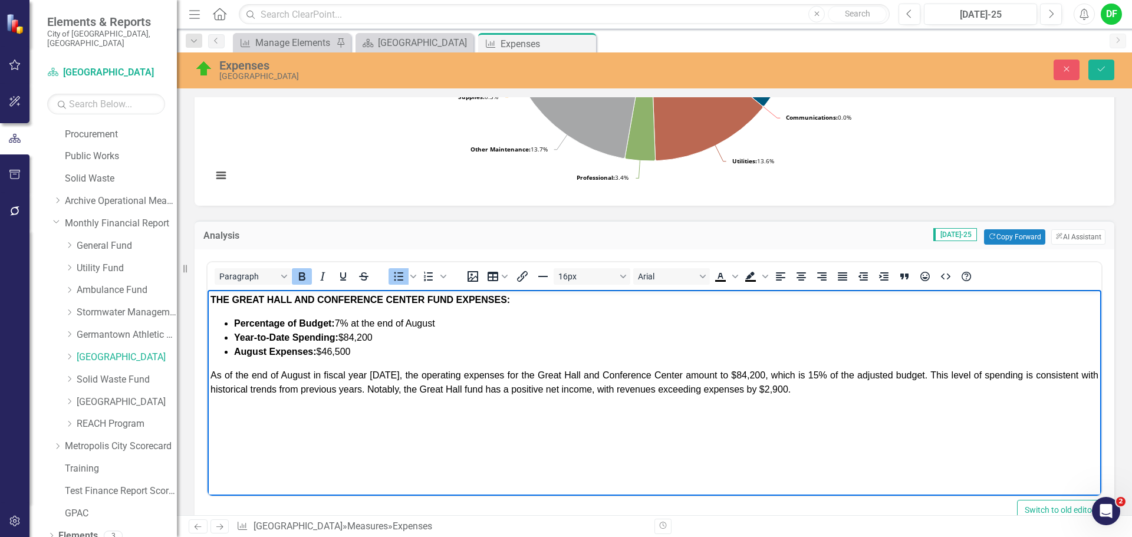
click at [461, 323] on li "Percentage of Budget: 7% at the end of August" at bounding box center [666, 324] width 865 height 14
click at [291, 336] on strong "Year-to-Date Spending:" at bounding box center [286, 338] width 104 height 10
click at [349, 340] on li "Total Spending: $84,200" at bounding box center [666, 338] width 865 height 14
drag, startPoint x: 359, startPoint y: 354, endPoint x: 272, endPoint y: 356, distance: 86.7
click at [272, 356] on li "August Expenses: $46,500" at bounding box center [666, 352] width 865 height 14
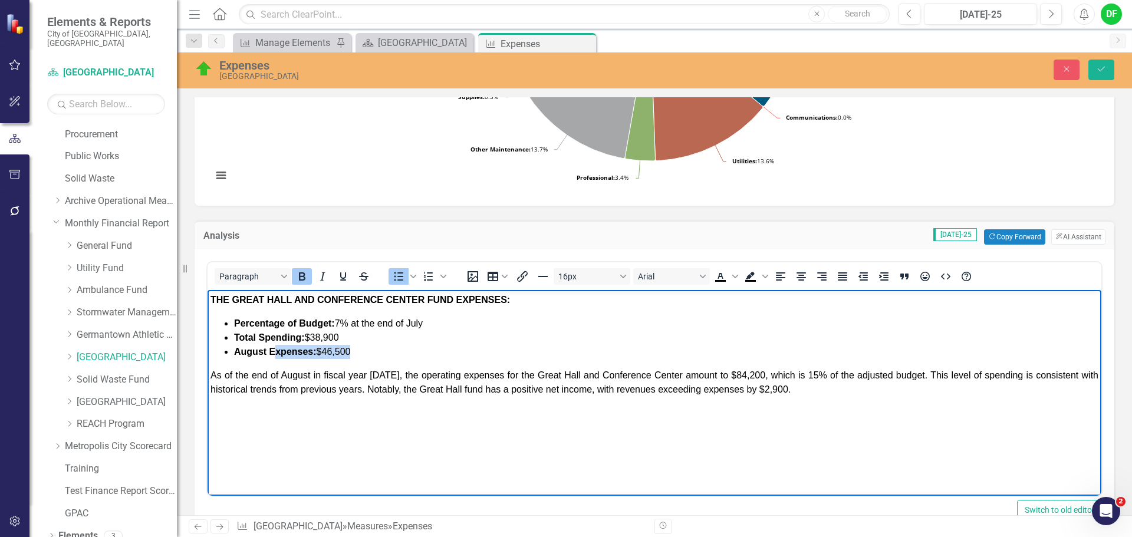
click at [362, 349] on li "August Expenses: $46,500" at bounding box center [666, 352] width 865 height 14
click at [364, 350] on li "August Expenses: $46,500" at bounding box center [666, 352] width 865 height 14
drag, startPoint x: 360, startPoint y: 350, endPoint x: 225, endPoint y: 357, distance: 134.7
click at [234, 357] on li "August Expenses: $46,500" at bounding box center [666, 352] width 865 height 14
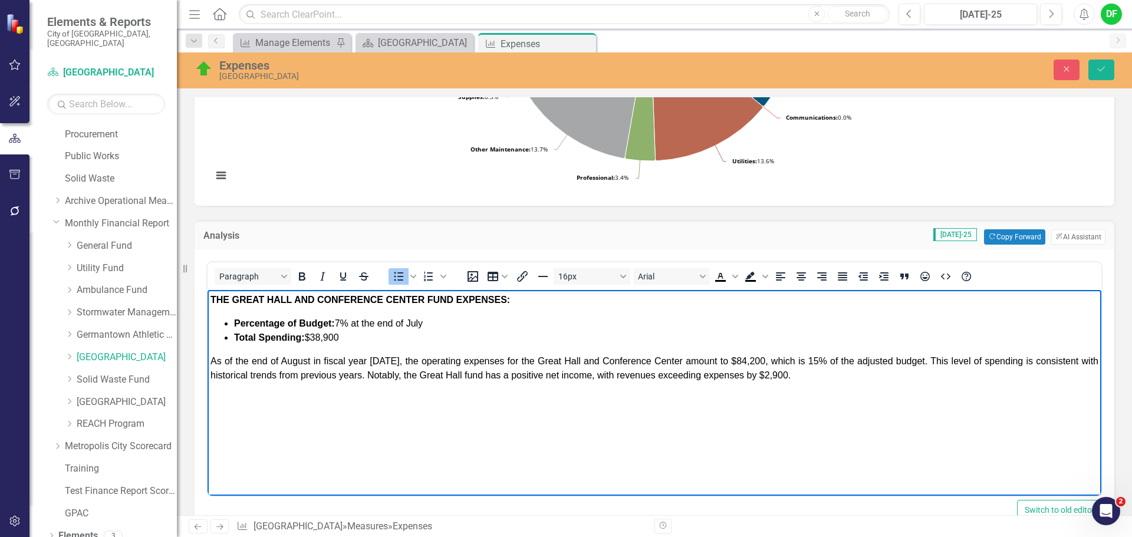
drag, startPoint x: 459, startPoint y: 357, endPoint x: 452, endPoint y: 363, distance: 9.2
click at [459, 357] on span "As of the end of August in fiscal year 2025, the operating expenses for the Gre…" at bounding box center [655, 368] width 888 height 24
click at [310, 361] on span "As of the end of August in fiscal year 2025, the operating expenses for the Gre…" at bounding box center [655, 368] width 888 height 24
click at [380, 362] on span "As of the end of July in fiscal year 2025, the operating expenses for the Great…" at bounding box center [655, 368] width 888 height 24
click at [750, 359] on span "As of the end of July in fiscal year 2026, the operating expenses for the Great…" at bounding box center [655, 368] width 888 height 24
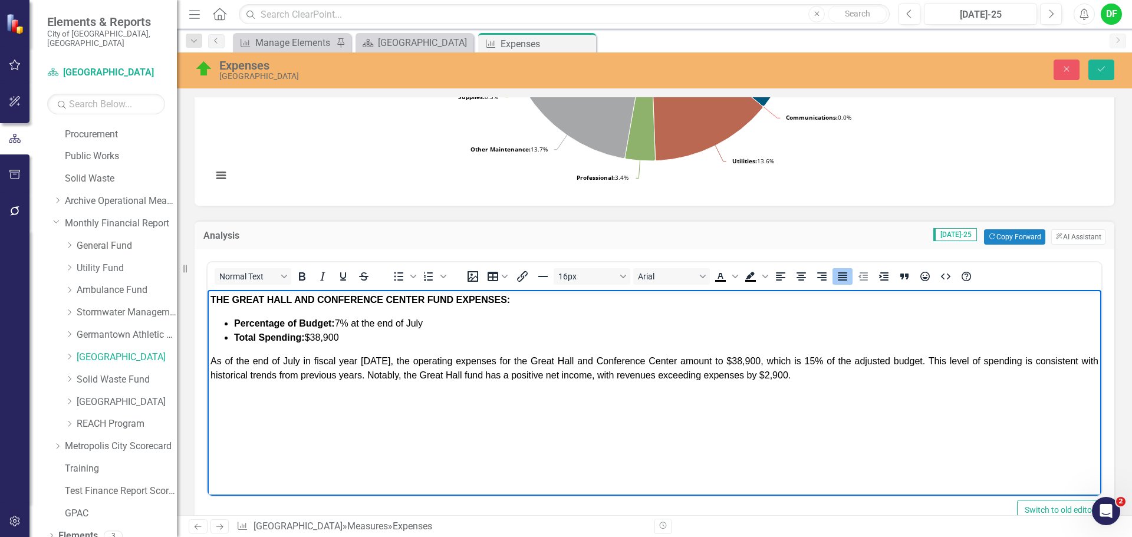
click at [806, 356] on span "As of the end of July in fiscal year 2026, the operating expenses for the Great…" at bounding box center [655, 368] width 888 height 24
click at [544, 373] on span "As of the end of July in fiscal year 2026, the operating expenses for the Great…" at bounding box center [655, 368] width 888 height 24
click at [555, 376] on span "As of the end of July in fiscal year 2026, the operating expenses for the Great…" at bounding box center [655, 368] width 888 height 24
click at [650, 374] on span "As of the end of July in fiscal year 2026, the operating expenses for the Great…" at bounding box center [655, 368] width 888 height 24
click at [721, 375] on span "As of the end of July in fiscal year 2026, the operating expenses for the Great…" at bounding box center [655, 368] width 888 height 24
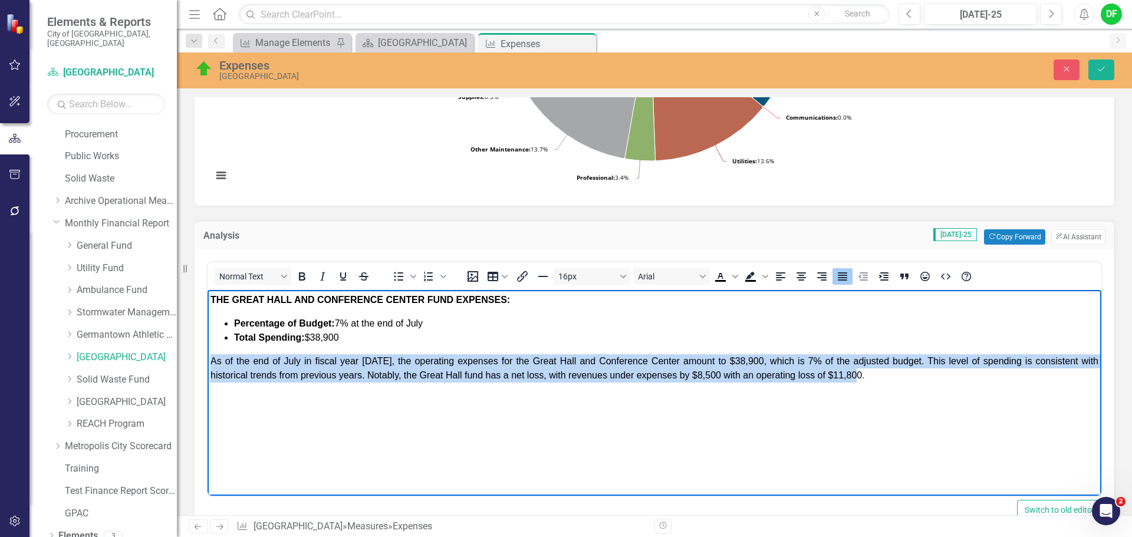
drag, startPoint x: 857, startPoint y: 377, endPoint x: 393, endPoint y: 652, distance: 539.4
click at [208, 363] on html "THE GREAT HALL AND CONFERENCE CENTER FUND EXPENSES: Percentage of Budget: 7% at…" at bounding box center [655, 378] width 894 height 177
copy span "As of the end of July in fiscal year 2026, the operating expenses for the Great…"
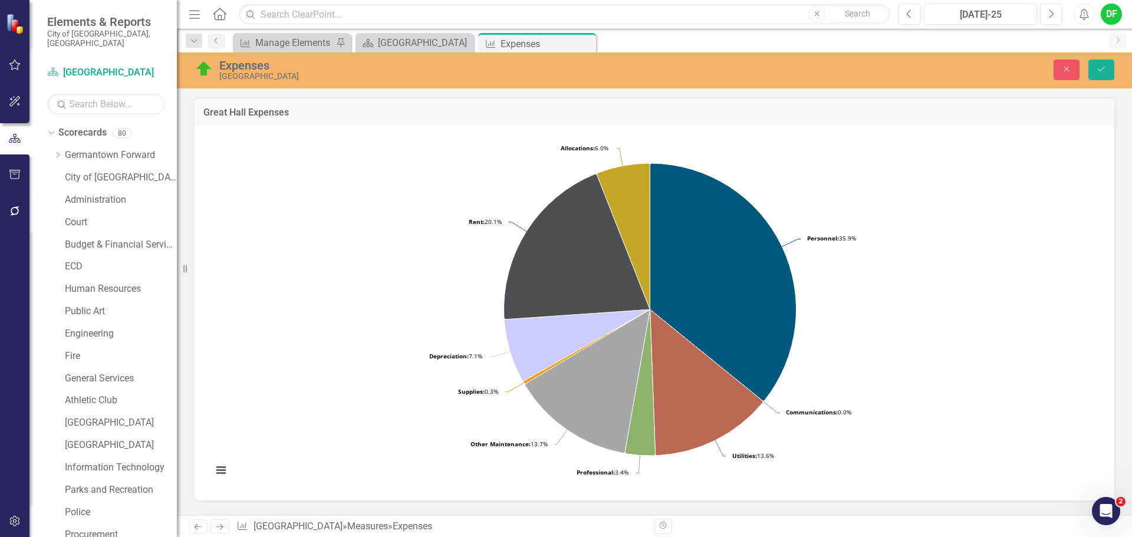
scroll to position [295, 0]
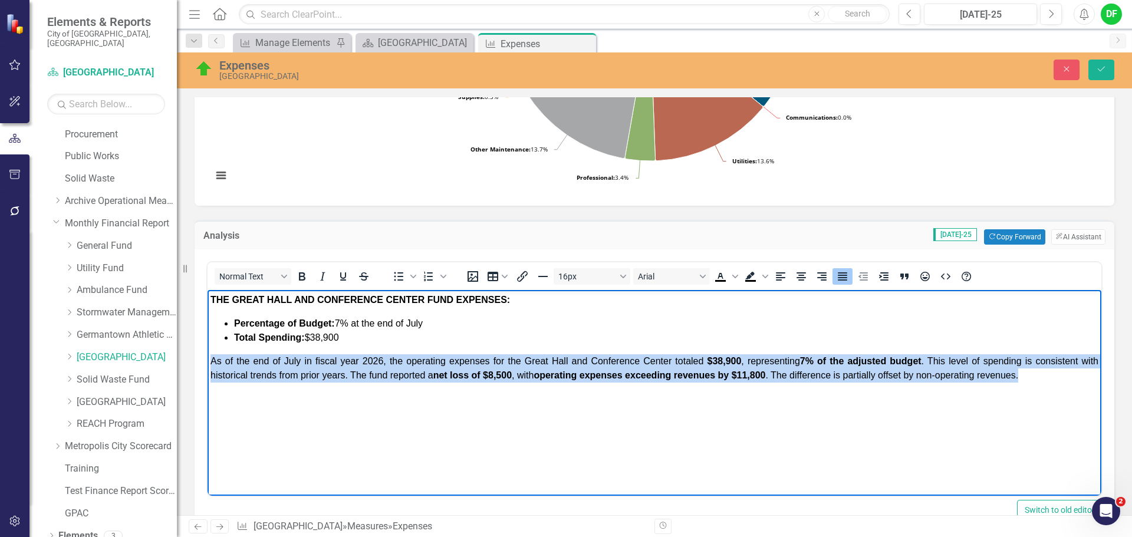
drag, startPoint x: 1044, startPoint y: 381, endPoint x: 214, endPoint y: 356, distance: 831.4
click at [214, 356] on p "﻿As of the end of July in fiscal year 2026, the operating expenses for the Grea…" at bounding box center [655, 368] width 888 height 28
click at [1039, 388] on body "THE GREAT HALL AND CONFERENCE CENTER FUND EXPENSES: Percentage of Budget: 7% at…" at bounding box center [655, 378] width 894 height 177
drag, startPoint x: 1039, startPoint y: 377, endPoint x: 192, endPoint y: 364, distance: 846.4
click at [208, 364] on html "THE GREAT HALL AND CONFERENCE CENTER FUND EXPENSES: Percentage of Budget: 7% at…" at bounding box center [655, 378] width 894 height 177
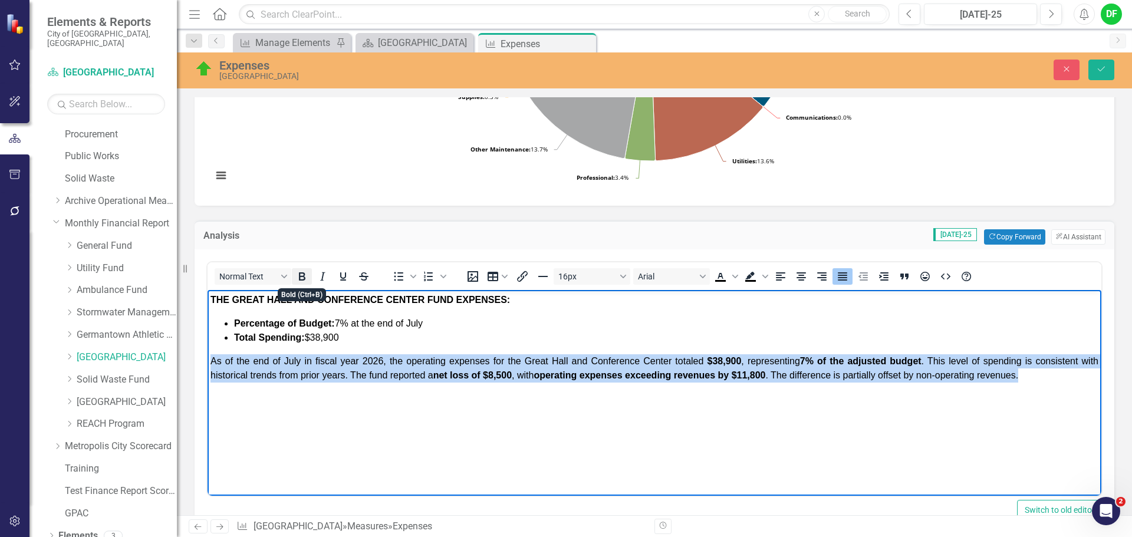
click at [306, 272] on icon "Bold" at bounding box center [302, 277] width 14 height 14
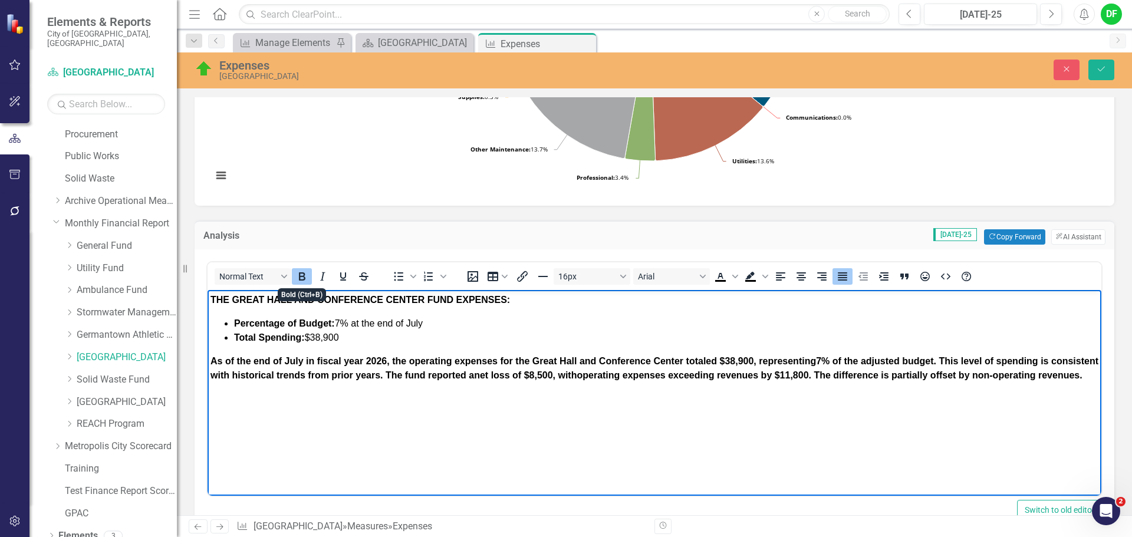
click at [306, 272] on icon "Bold" at bounding box center [302, 277] width 14 height 14
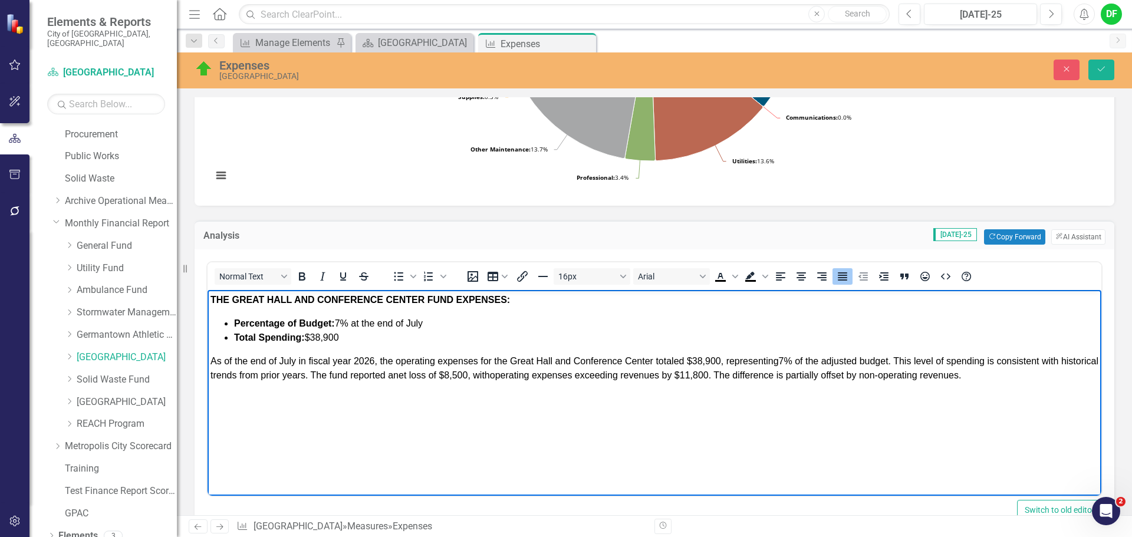
click at [1024, 373] on p "﻿As of the end of July in fiscal year 2026, the operating expenses for the Grea…" at bounding box center [655, 368] width 888 height 28
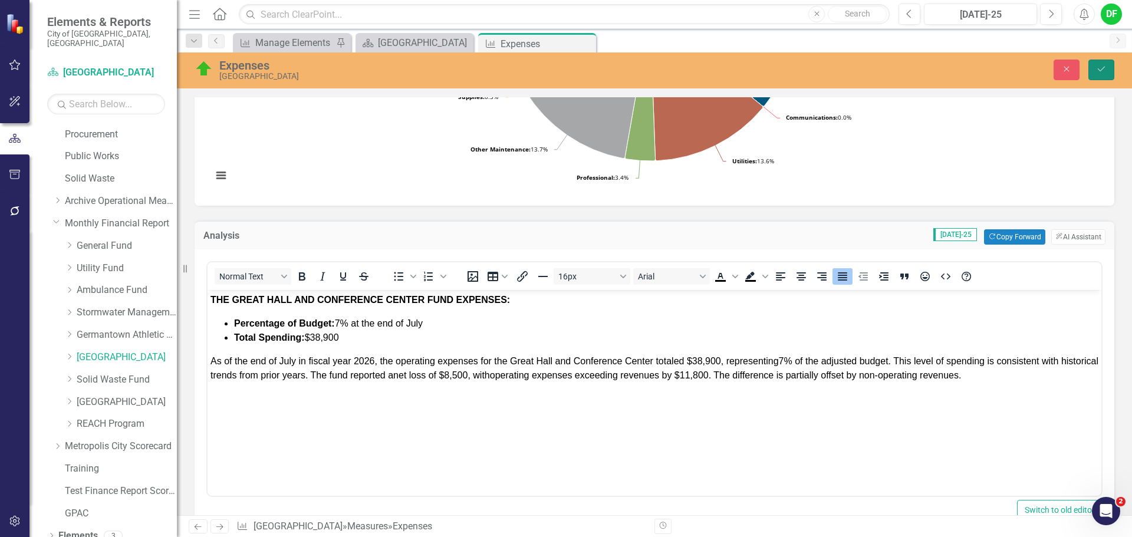
click at [1102, 70] on icon "submit" at bounding box center [1101, 69] width 7 height 5
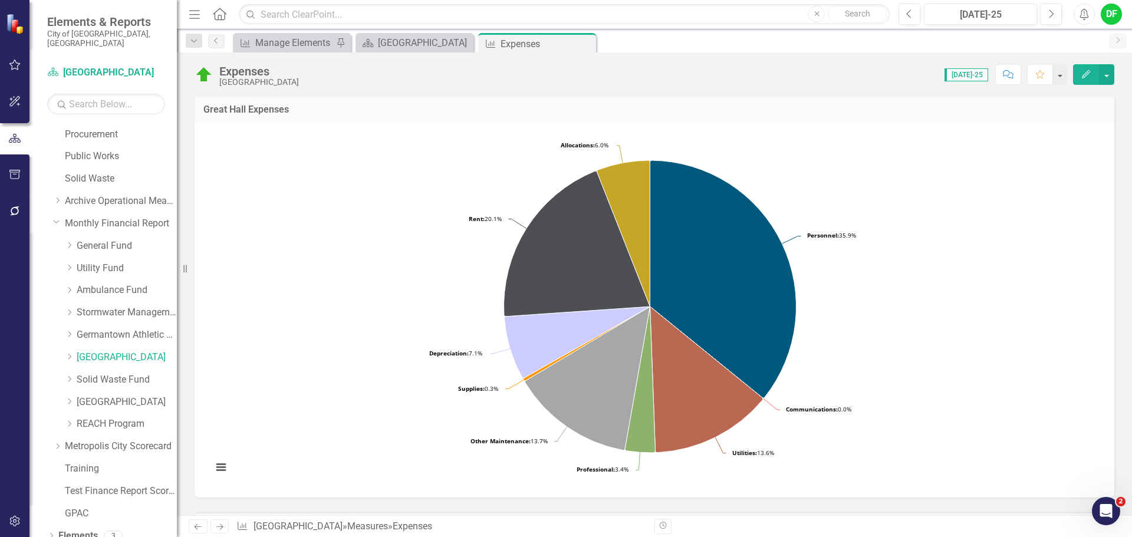
scroll to position [0, 0]
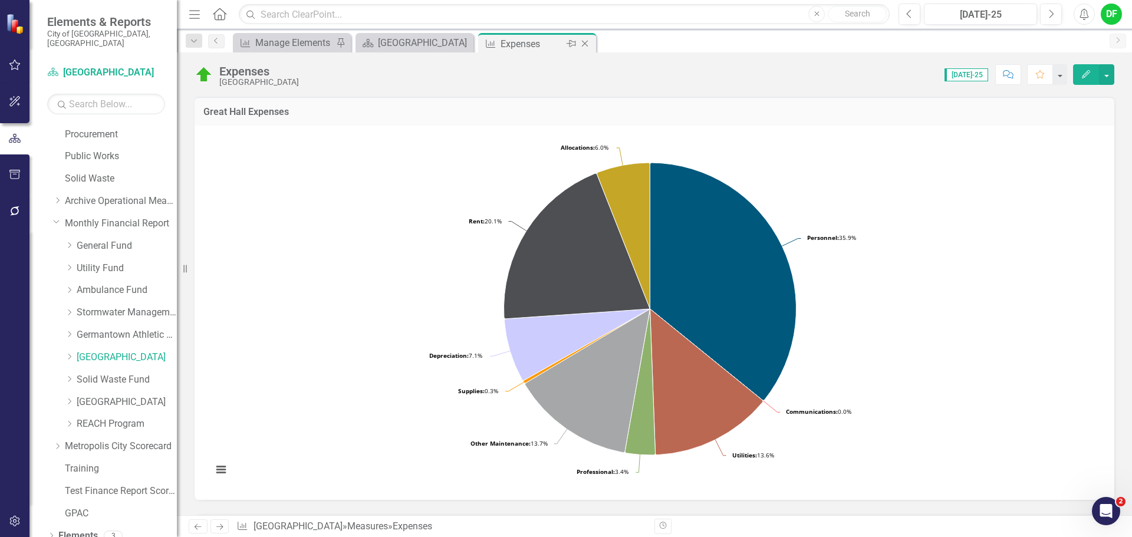
click at [586, 46] on icon "Close" at bounding box center [585, 43] width 12 height 9
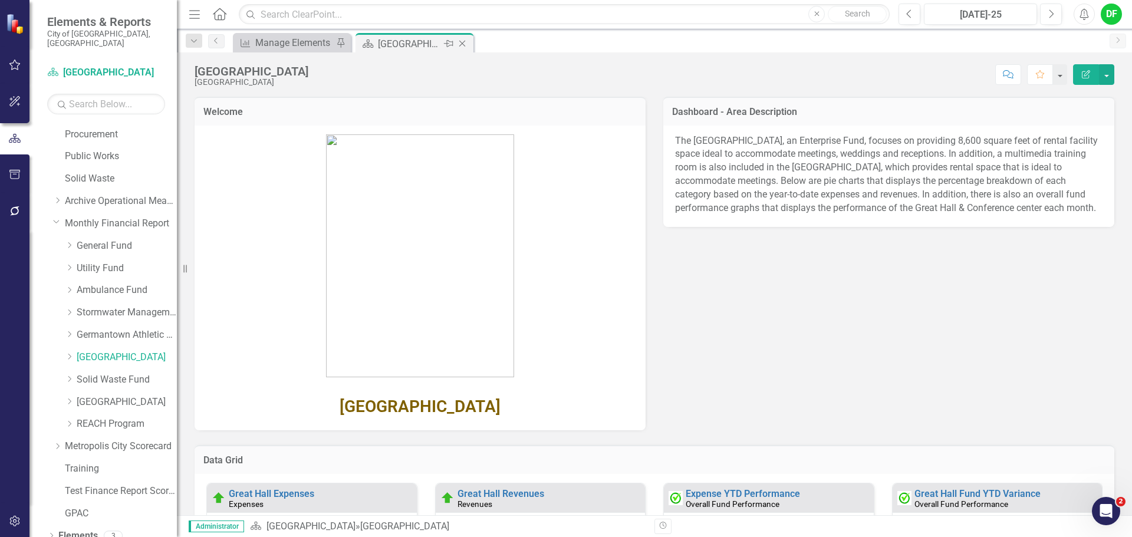
click at [467, 41] on icon "Close" at bounding box center [462, 43] width 12 height 9
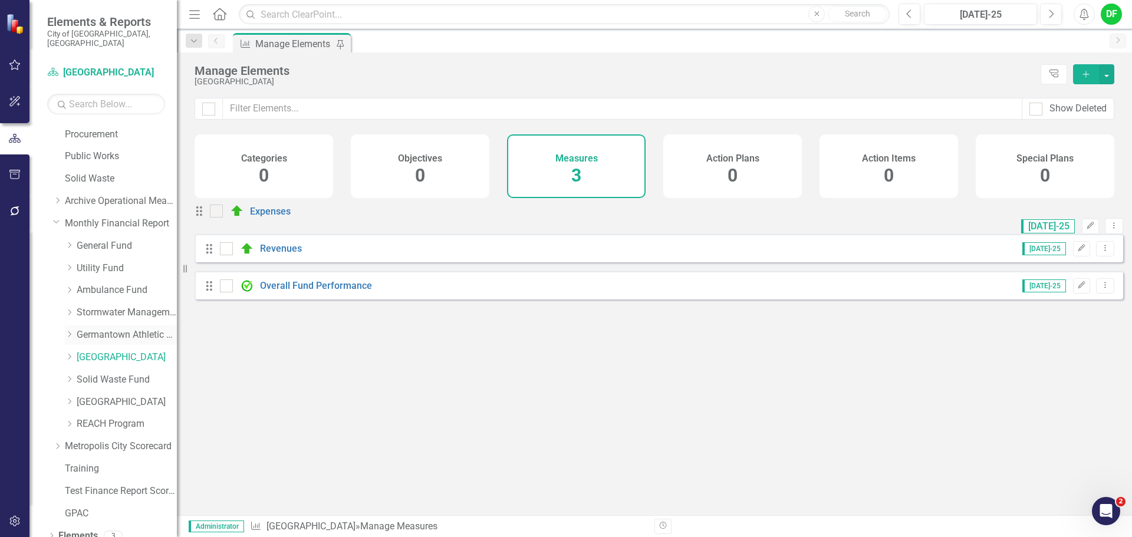
click at [127, 329] on link "Germantown Athletic Club" at bounding box center [127, 336] width 100 height 14
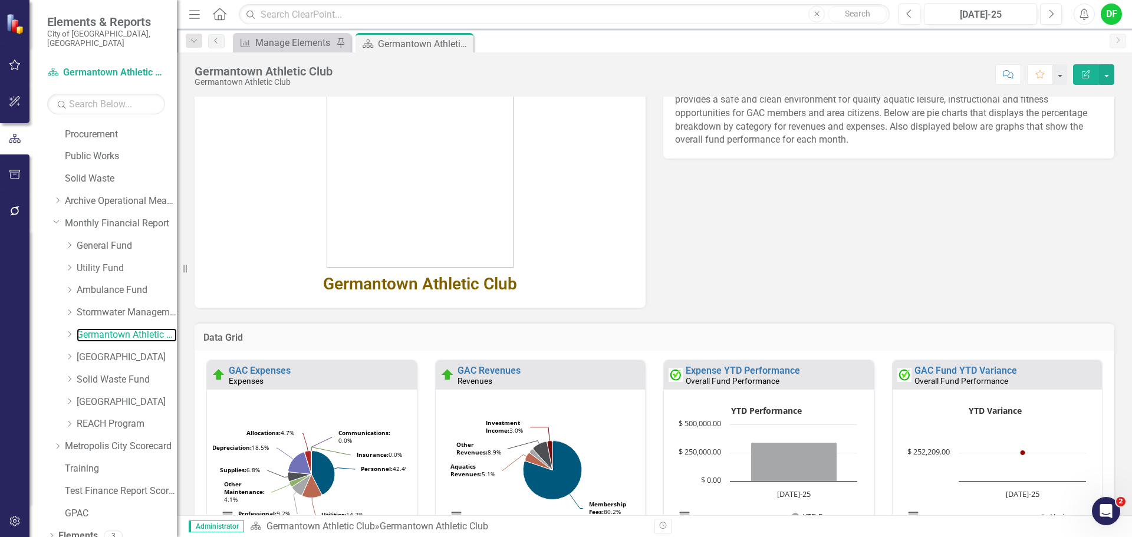
scroll to position [129, 0]
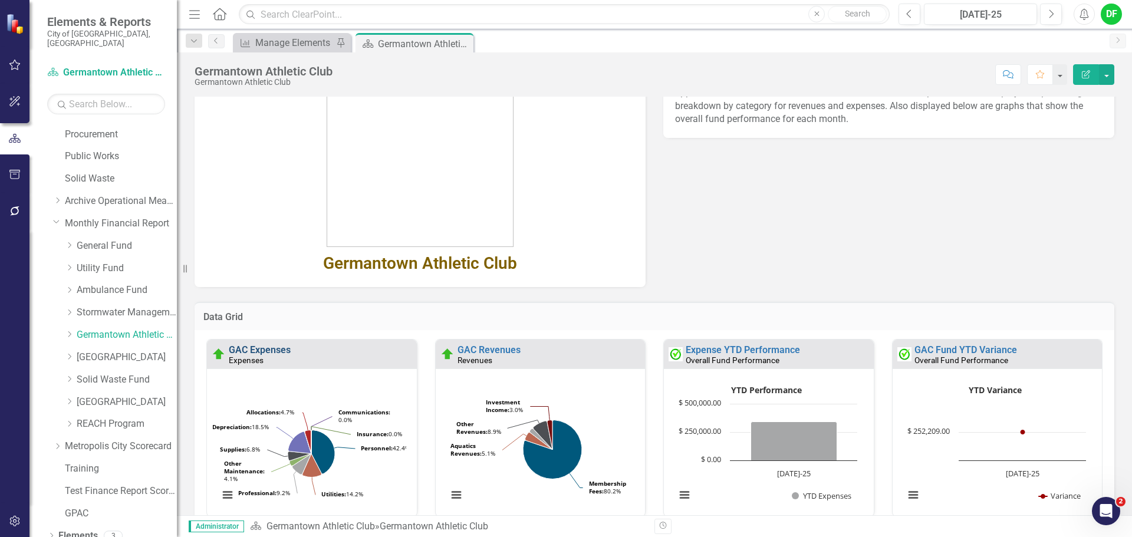
click at [270, 350] on link "GAC Expenses" at bounding box center [260, 349] width 62 height 11
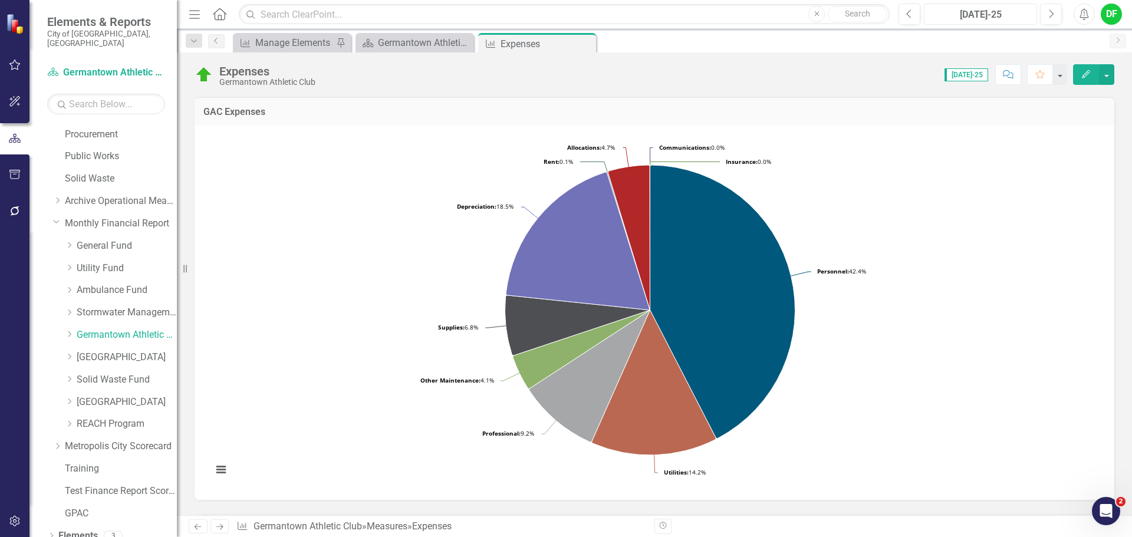
click at [977, 17] on div "[DATE]-25" at bounding box center [980, 15] width 105 height 14
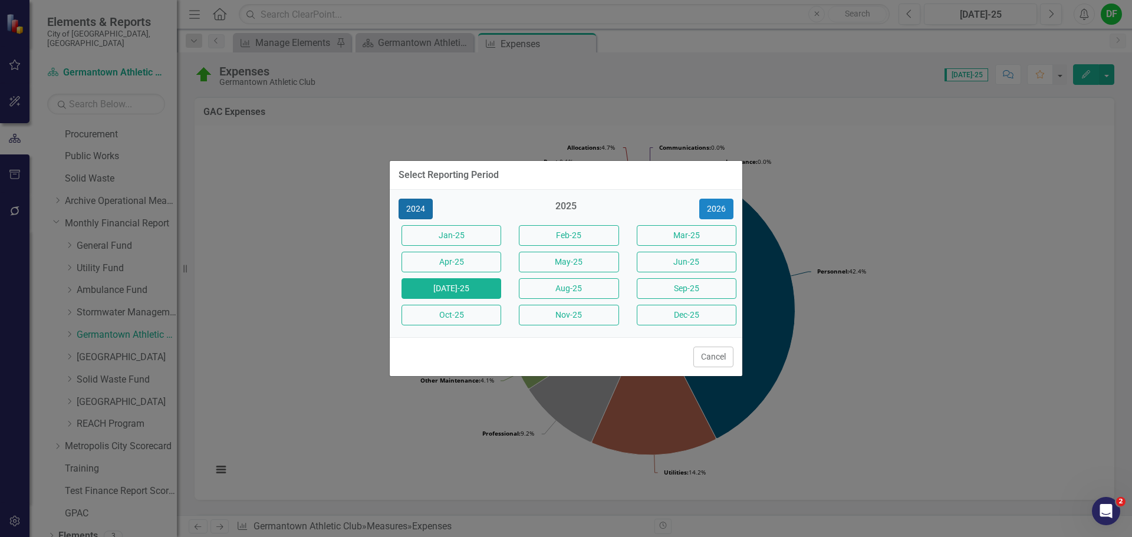
click at [421, 212] on button "2024" at bounding box center [416, 209] width 34 height 21
click at [553, 286] on button "Aug-24" at bounding box center [569, 288] width 100 height 21
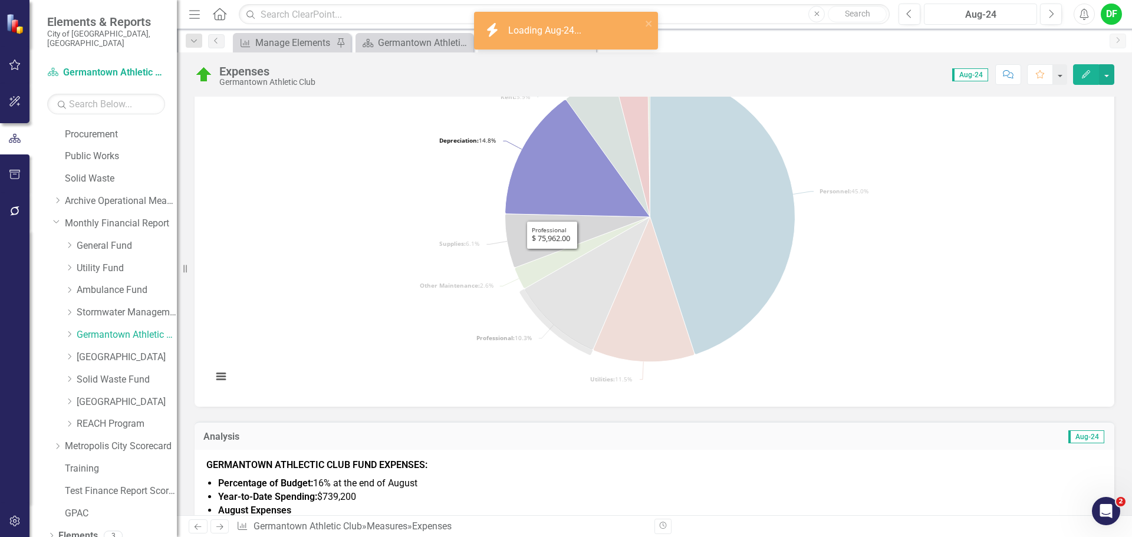
scroll to position [177, 0]
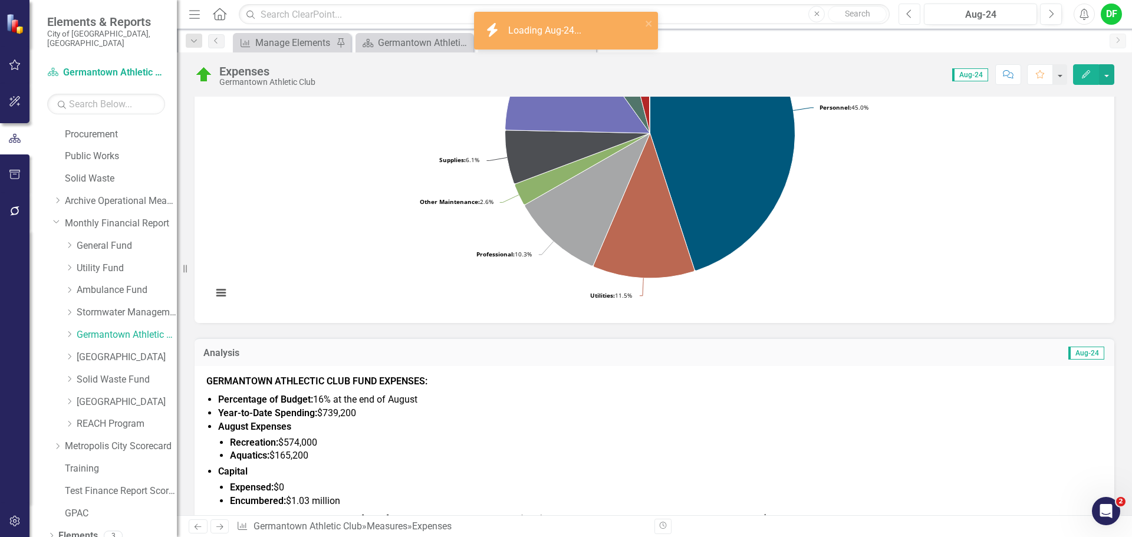
click at [911, 17] on icon "button" at bounding box center [909, 13] width 5 height 8
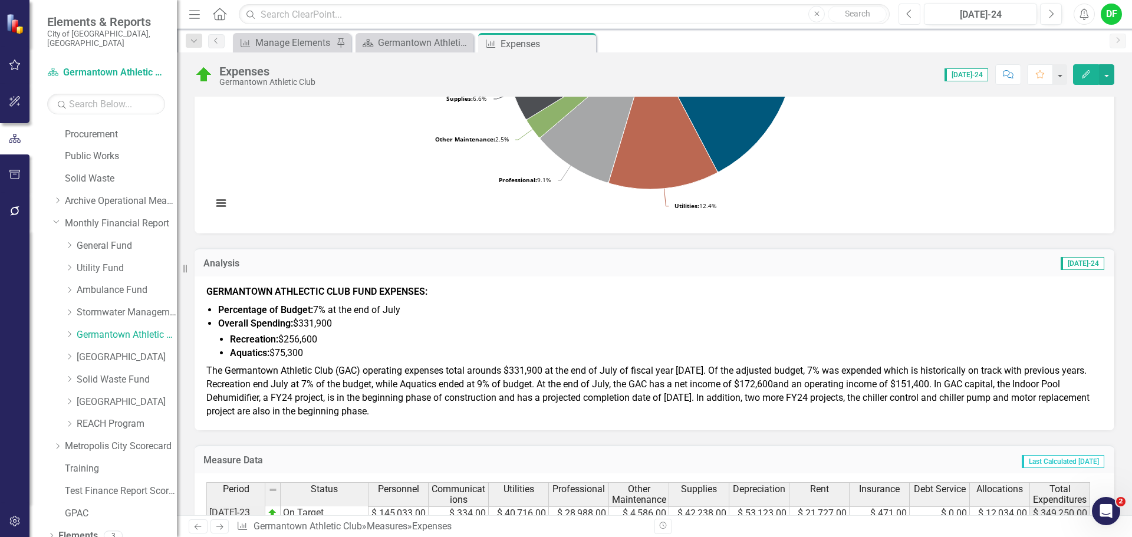
scroll to position [295, 0]
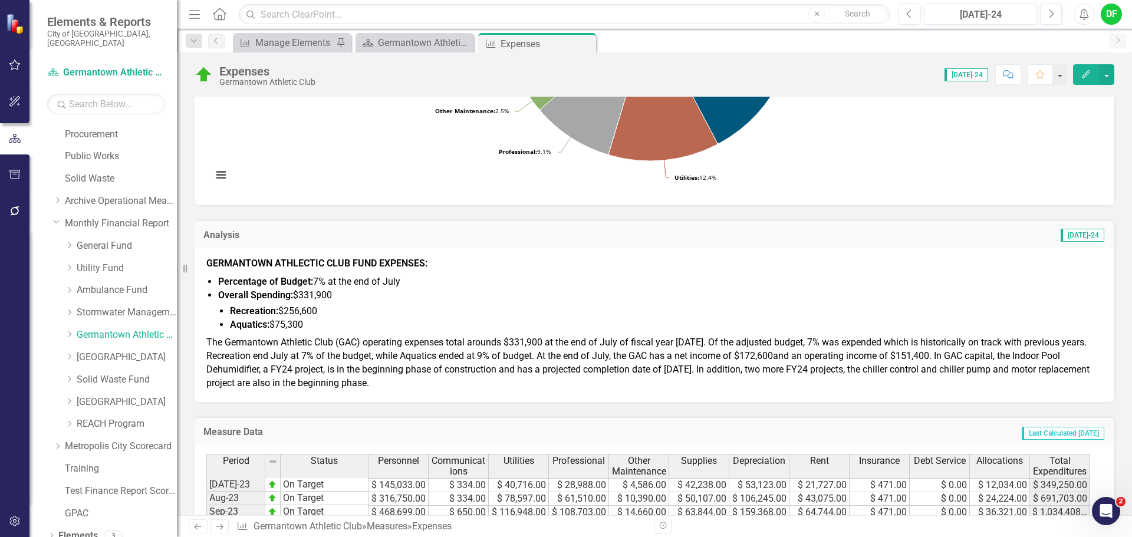
click at [349, 325] on li "Aquatics: $75,300" at bounding box center [666, 325] width 873 height 14
click at [349, 324] on li "Aquatics: $75,300" at bounding box center [666, 325] width 873 height 14
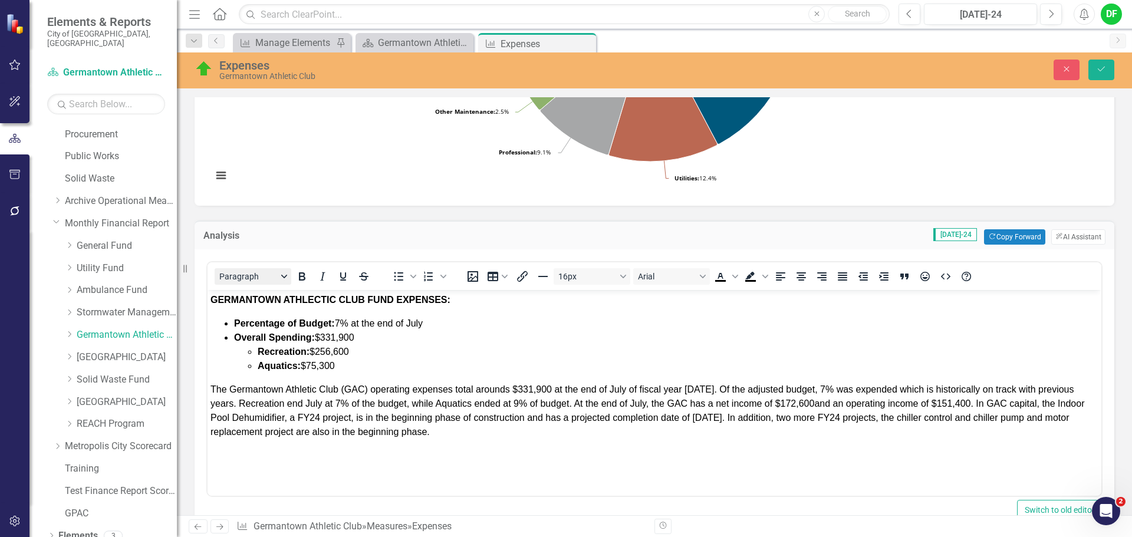
scroll to position [0, 0]
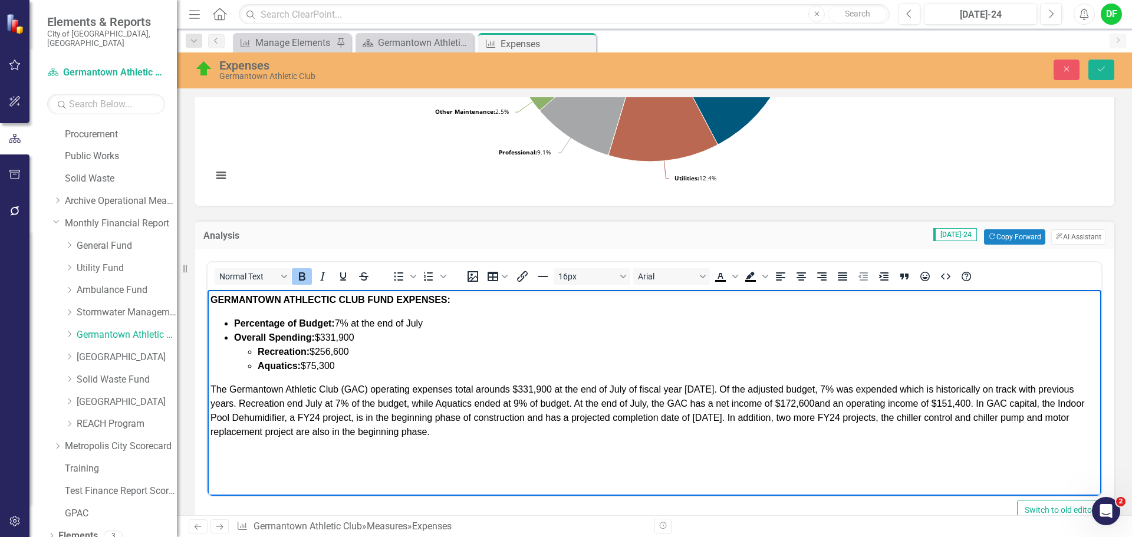
drag, startPoint x: 212, startPoint y: 296, endPoint x: 492, endPoint y: 436, distance: 313.6
click at [492, 436] on body "GERMANTOWN ATHLECTIC CLUB FUND EXPENSES: Percentage of Budget: 7% at the end of…" at bounding box center [655, 378] width 894 height 177
copy body "GERMANTOWN ATHLECTIC CLUB FUND EXPENSES: Percentage of Budget: 7% at the end of…"
click at [481, 433] on p "The Germantown Athletic Club (GAC) operating expenses total arounds $331,900 at…" at bounding box center [655, 411] width 888 height 57
click at [1059, 71] on button "Close" at bounding box center [1067, 70] width 26 height 21
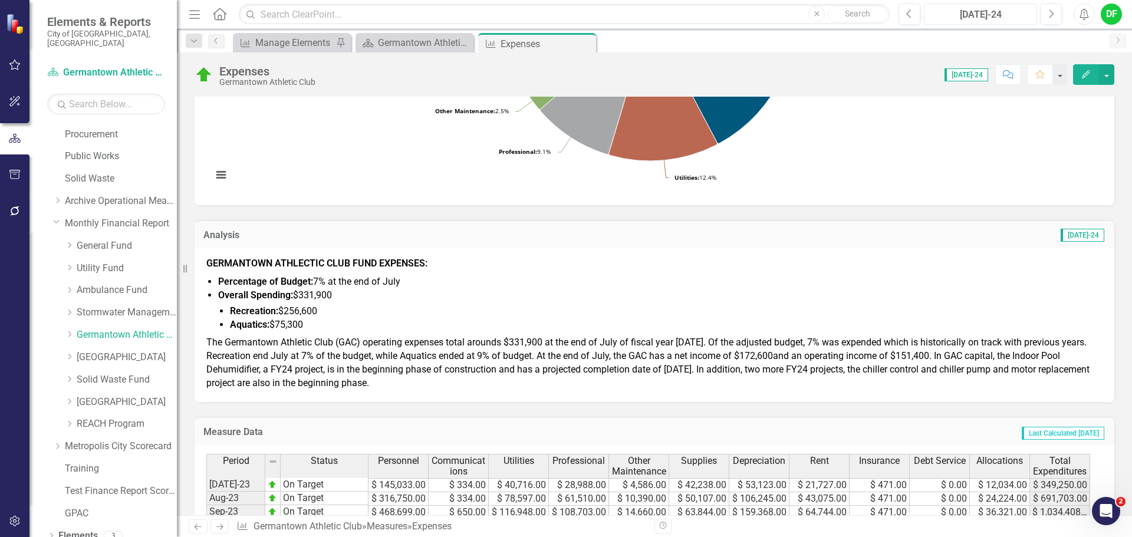
click at [997, 14] on div "[DATE]-24" at bounding box center [980, 15] width 105 height 14
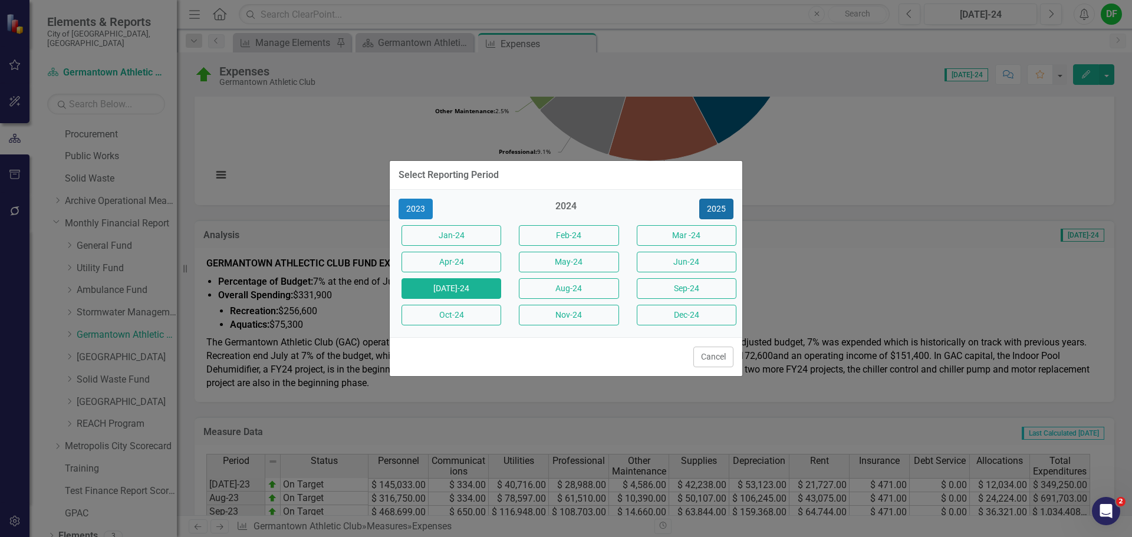
click at [711, 204] on button "2025" at bounding box center [716, 209] width 34 height 21
click at [488, 293] on button "[DATE]-25" at bounding box center [452, 288] width 100 height 21
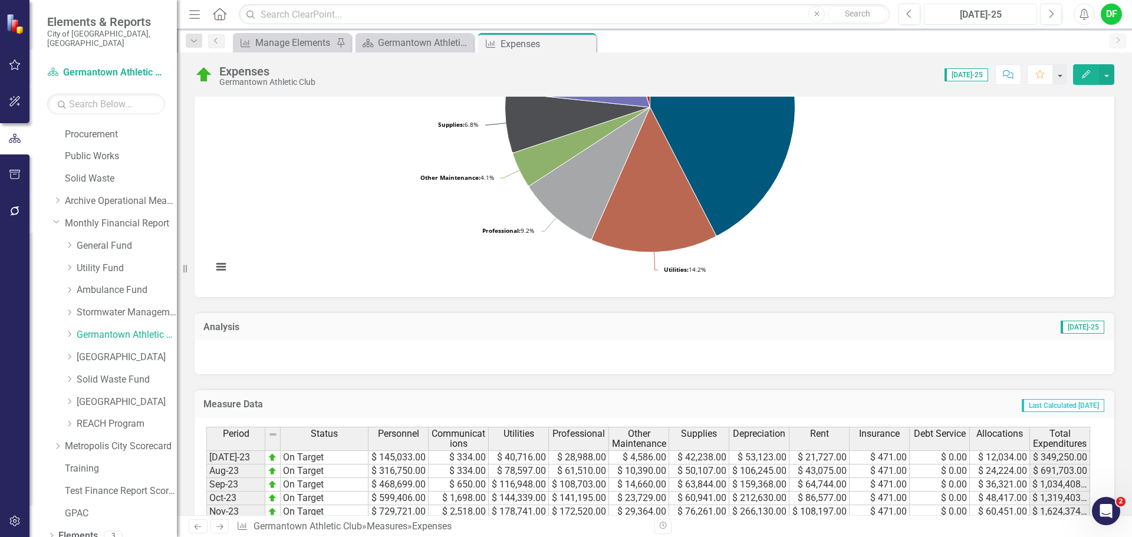
scroll to position [236, 0]
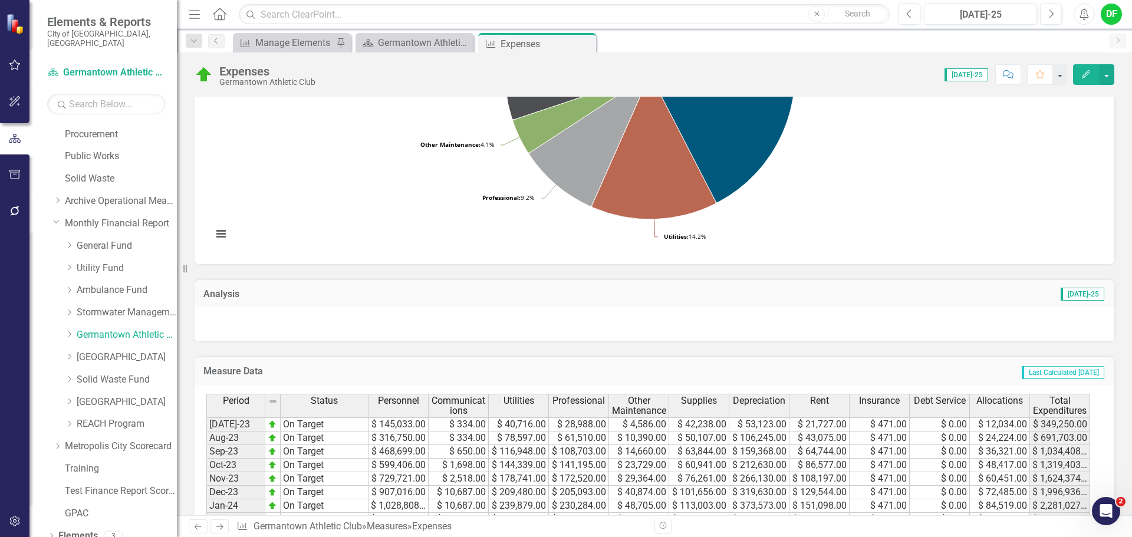
click at [268, 320] on div at bounding box center [655, 324] width 920 height 34
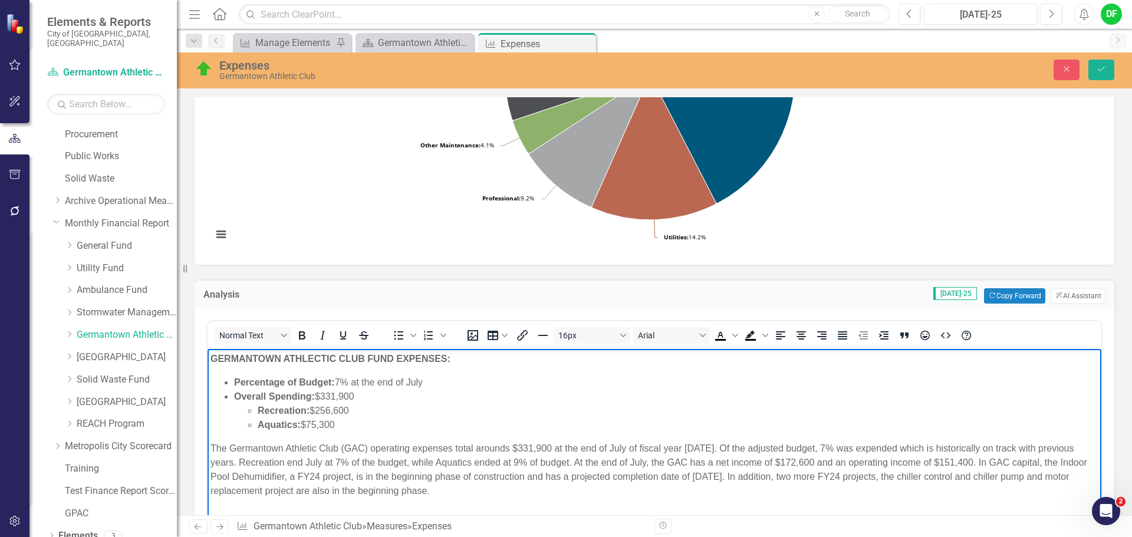
scroll to position [295, 0]
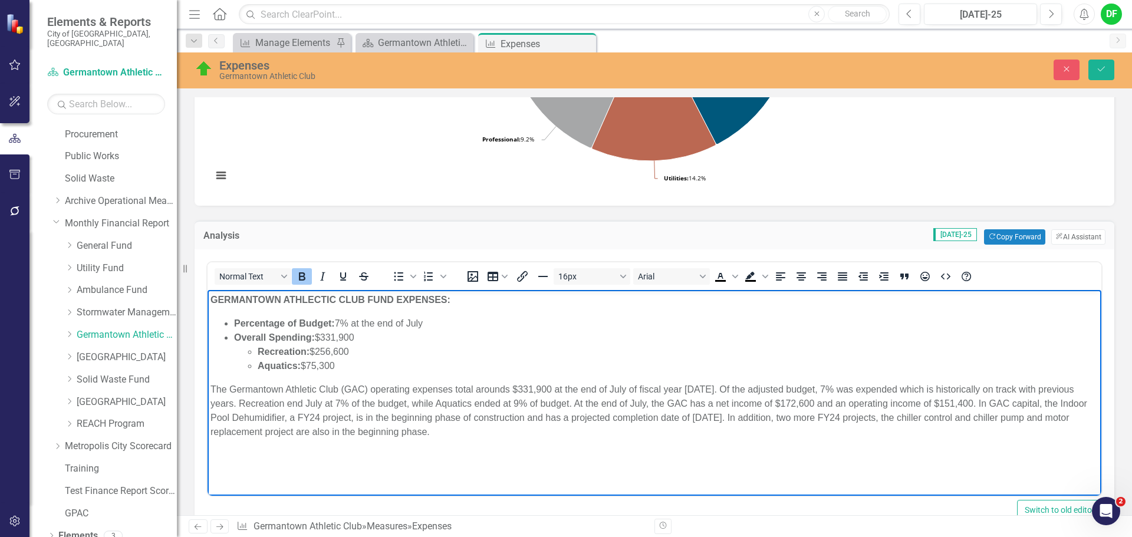
drag, startPoint x: 478, startPoint y: 438, endPoint x: 209, endPoint y: 296, distance: 303.4
click at [209, 296] on body "GERMANTOWN ATHLECTIC CLUB FUND EXPENSES: Percentage of Budget: 7% at the end of…" at bounding box center [655, 378] width 894 height 177
click at [722, 278] on icon "Text color Black" at bounding box center [721, 277] width 14 height 14
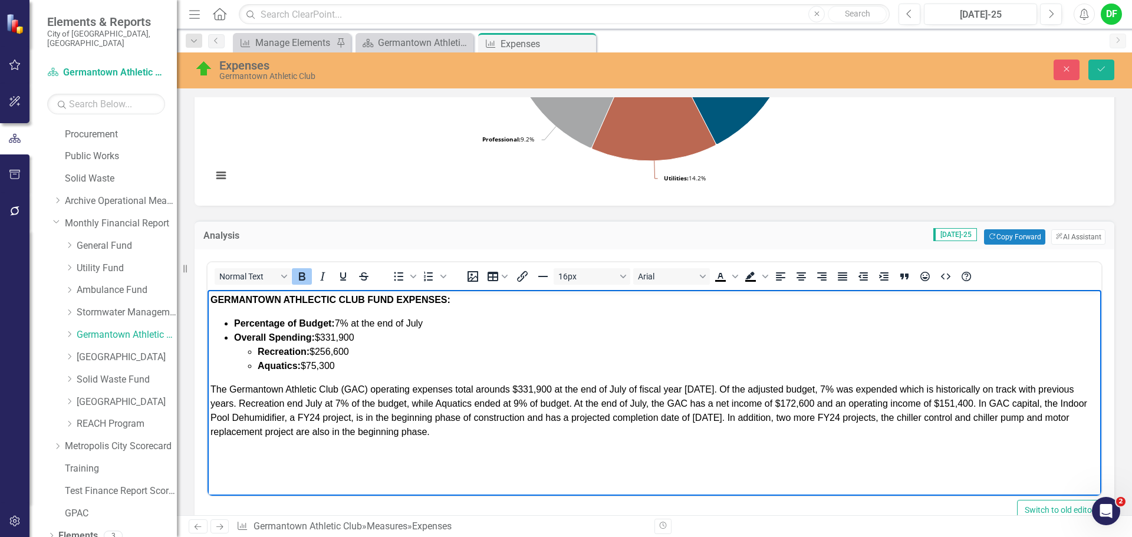
click at [484, 442] on body "GERMANTOWN ATHLECTIC CLUB FUND EXPENSES: Percentage of Budget: 7% at the end of…" at bounding box center [655, 378] width 894 height 177
drag, startPoint x: 265, startPoint y: 337, endPoint x: 304, endPoint y: 333, distance: 39.1
click at [265, 337] on strong "Overall Spending:" at bounding box center [274, 338] width 81 height 10
click at [363, 336] on li "Total Spending: $331,900 Recreation: $256,600 Aquatics: $75,300" at bounding box center [666, 352] width 865 height 42
click at [350, 330] on li "Percentage of Budget: 7% at the end of July" at bounding box center [666, 324] width 865 height 14
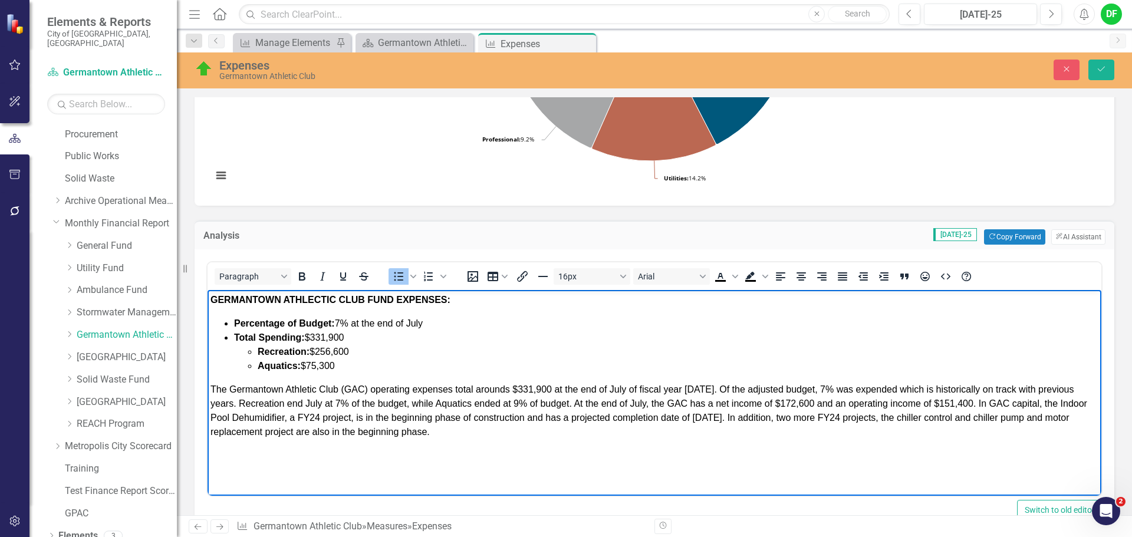
click at [344, 337] on span "Total Spending: $331,900" at bounding box center [289, 338] width 110 height 10
click at [356, 351] on li "Recreation: $256,600" at bounding box center [678, 352] width 841 height 14
click at [338, 364] on li "Aquatics: $75,300" at bounding box center [678, 366] width 841 height 14
drag, startPoint x: 520, startPoint y: 387, endPoint x: 527, endPoint y: 386, distance: 7.2
click at [527, 386] on span "The Germantown Athletic Club (GAC) operating expenses total arounds $331,900 at…" at bounding box center [649, 411] width 877 height 52
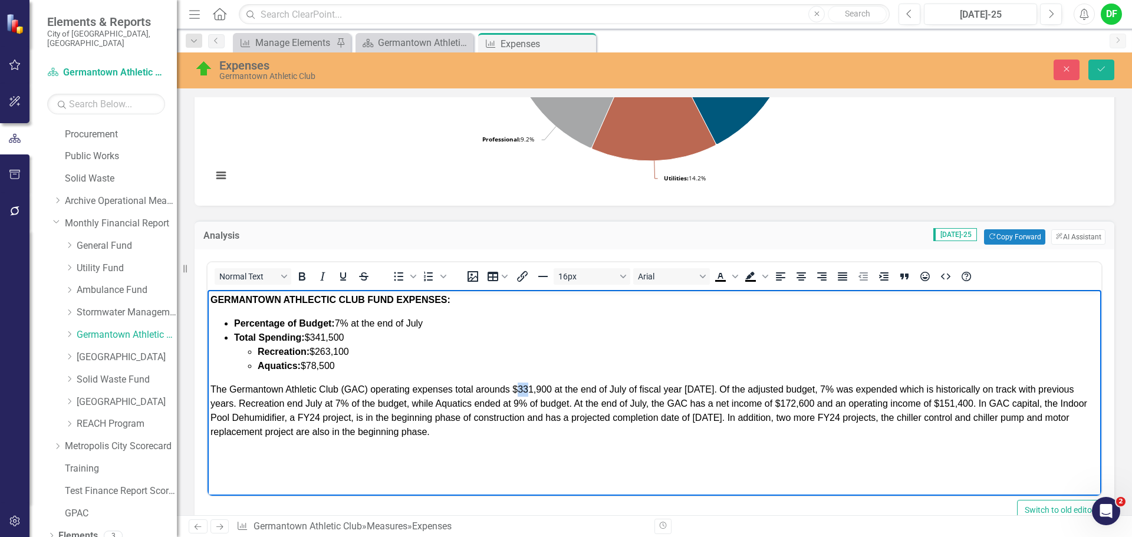
click at [528, 387] on span "The Germantown Athletic Club (GAC) operating expenses total arounds $331,900 at…" at bounding box center [649, 411] width 877 height 52
drag, startPoint x: 550, startPoint y: 390, endPoint x: 520, endPoint y: 389, distance: 30.1
click at [520, 389] on span "The Germantown Athletic Club (GAC) operating expenses total arounds $331,900 at…" at bounding box center [649, 411] width 877 height 52
click at [705, 389] on span "The Germantown Athletic Club (GAC) operating expenses total arounds $341,500 at…" at bounding box center [649, 411] width 877 height 52
click at [1108, 72] on button "Save" at bounding box center [1102, 70] width 26 height 21
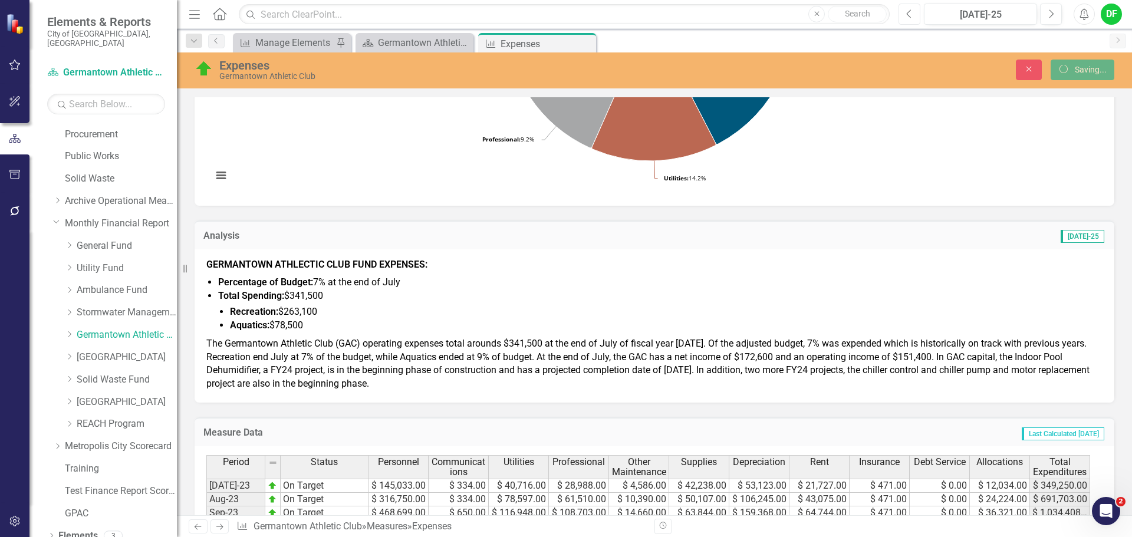
click at [911, 16] on icon "Previous" at bounding box center [909, 14] width 6 height 11
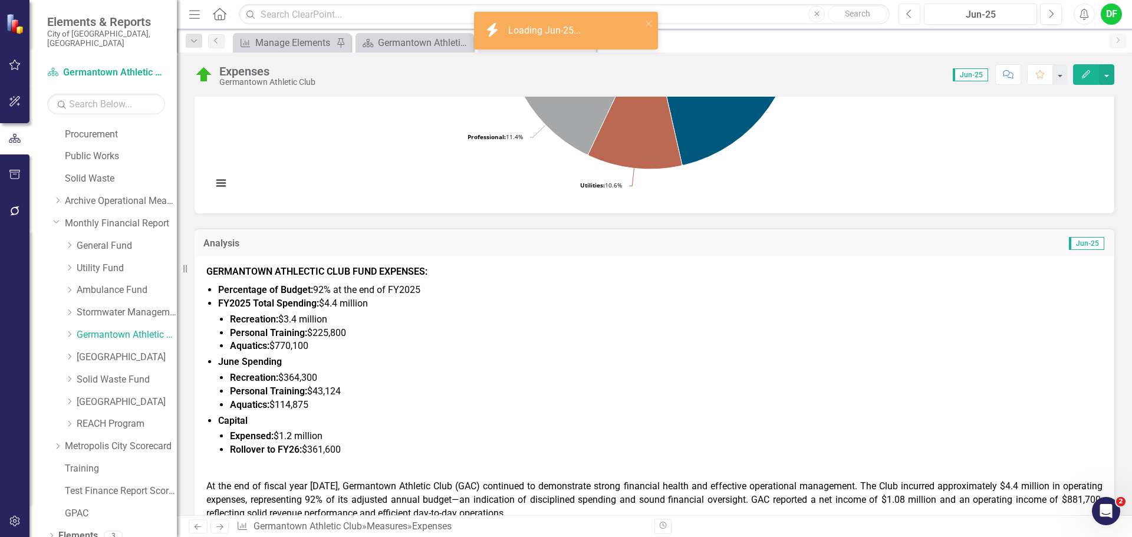
scroll to position [295, 0]
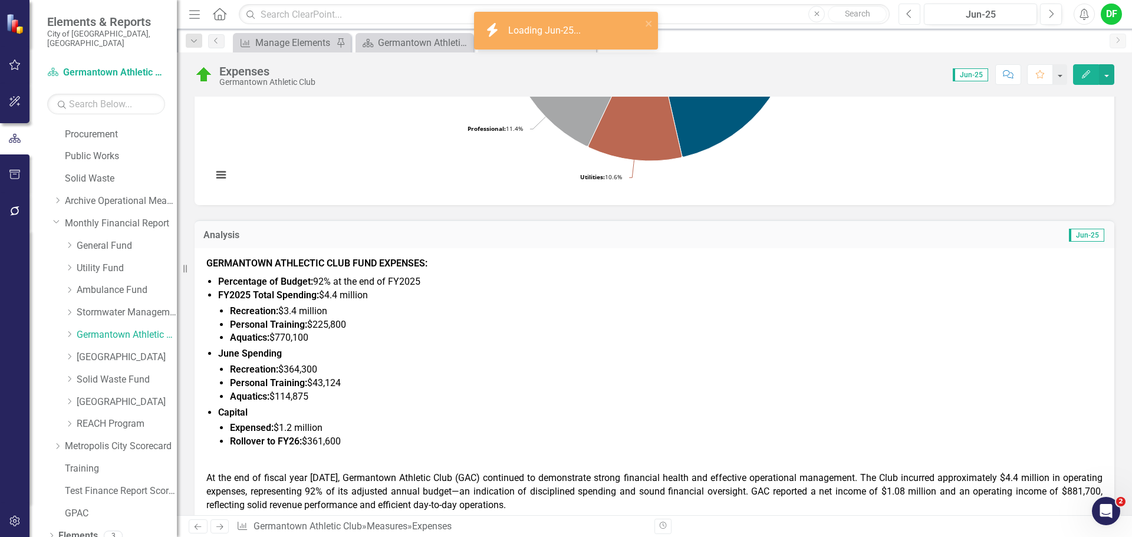
click at [913, 15] on icon "Previous" at bounding box center [909, 14] width 6 height 11
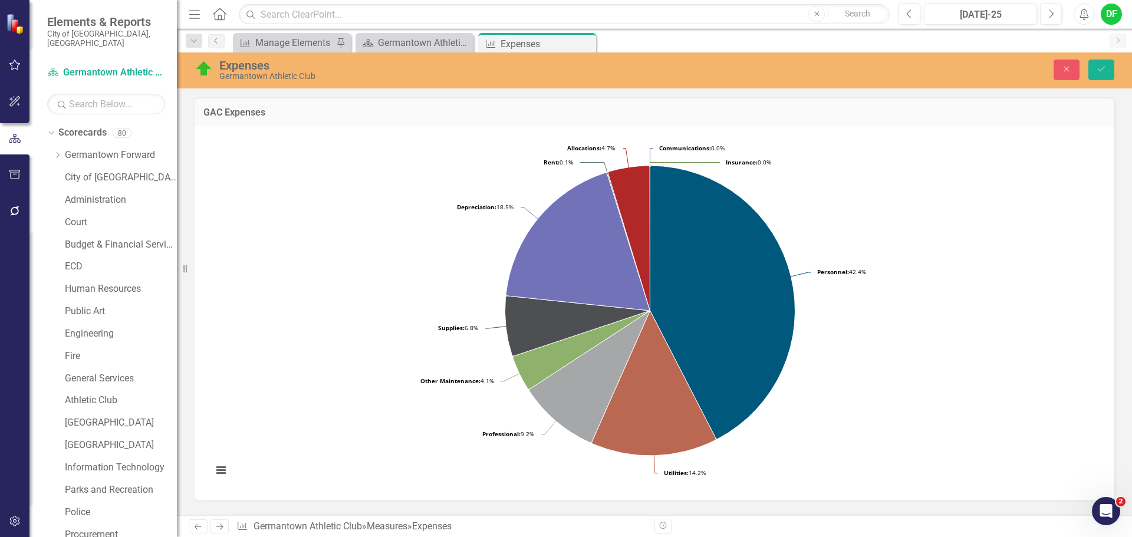
scroll to position [295, 0]
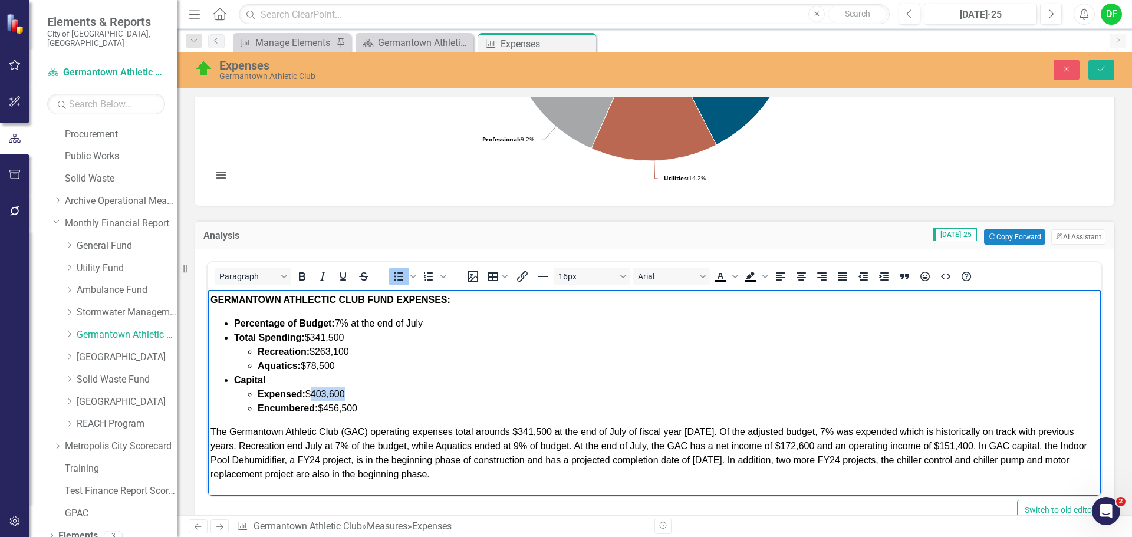
drag, startPoint x: 353, startPoint y: 393, endPoint x: 314, endPoint y: 390, distance: 39.0
click at [314, 390] on li "Expensed: $403,600" at bounding box center [678, 394] width 841 height 14
drag, startPoint x: 369, startPoint y: 403, endPoint x: 324, endPoint y: 404, distance: 44.2
click at [324, 404] on li "Encumbered: $456,500" at bounding box center [678, 409] width 841 height 14
drag, startPoint x: 813, startPoint y: 446, endPoint x: 782, endPoint y: 446, distance: 31.3
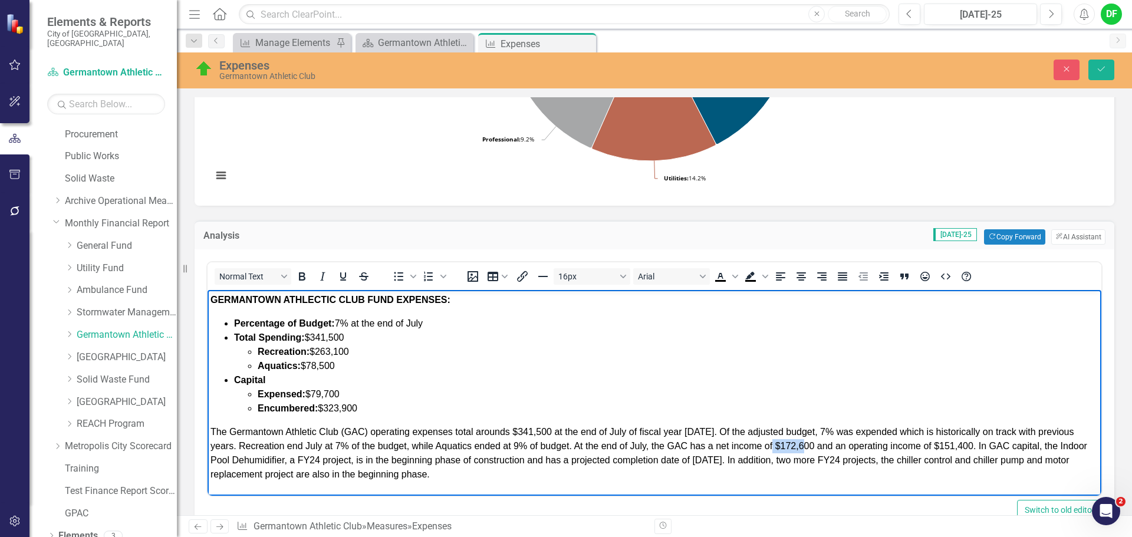
click at [782, 446] on span "The Germantown Athletic Club (GAC) operating expenses total arounds $341,500 at…" at bounding box center [649, 453] width 877 height 52
click at [973, 447] on span "The Germantown Athletic Club (GAC) operating expenses total arounds $341,500 at…" at bounding box center [649, 453] width 877 height 52
click at [1102, 72] on icon "Save" at bounding box center [1101, 69] width 11 height 8
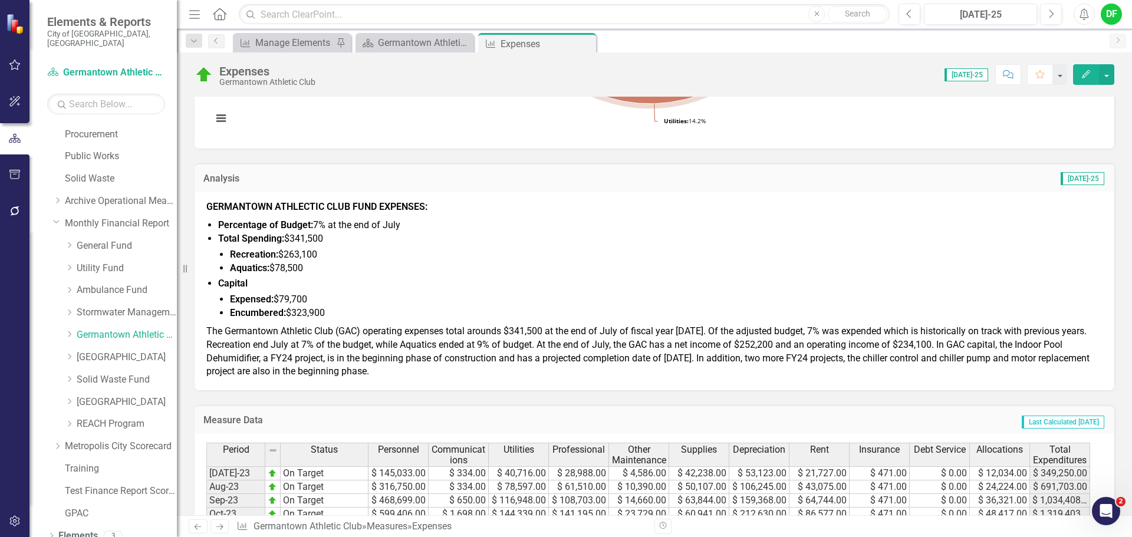
scroll to position [354, 0]
click at [678, 352] on span "The Germantown Athletic Club (GAC) operating expenses total arounds $341,500 at…" at bounding box center [647, 349] width 883 height 52
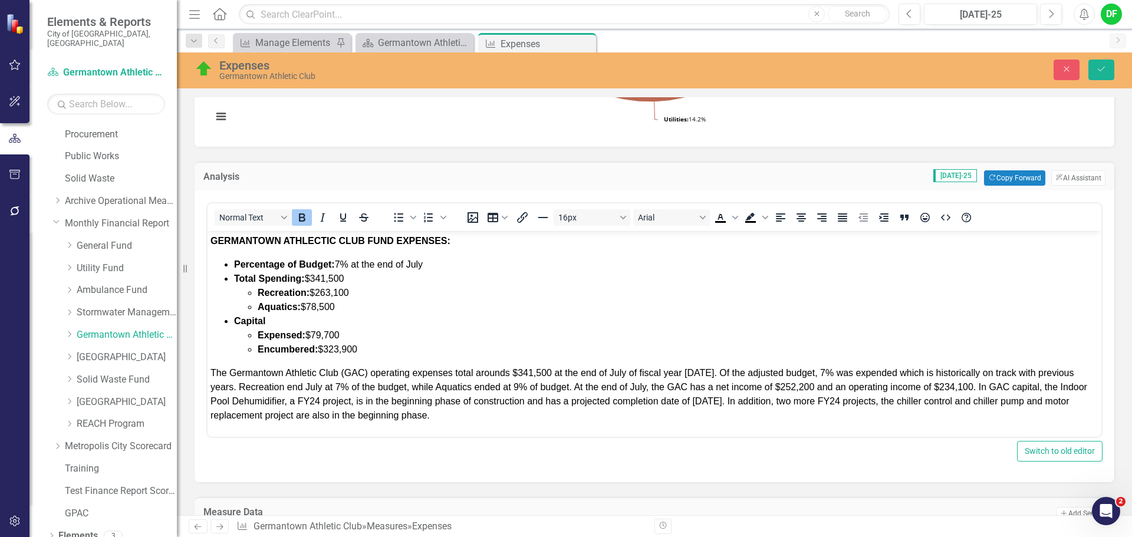
scroll to position [0, 0]
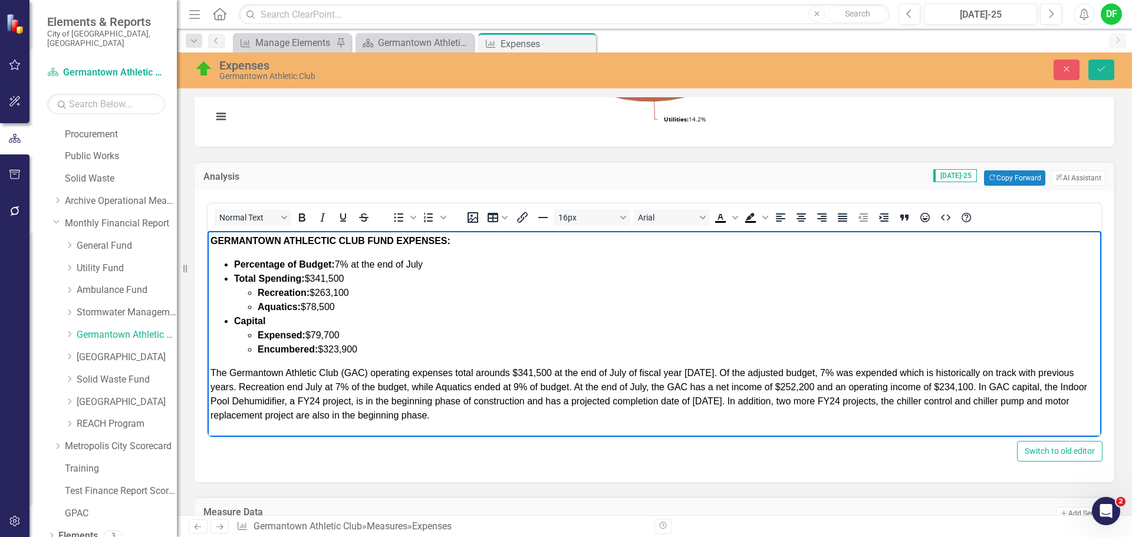
drag, startPoint x: 1044, startPoint y: 386, endPoint x: 455, endPoint y: 414, distance: 590.5
click at [455, 414] on span "The Germantown Athletic Club (GAC) operating expenses total arounds $341,500 at…" at bounding box center [649, 394] width 877 height 52
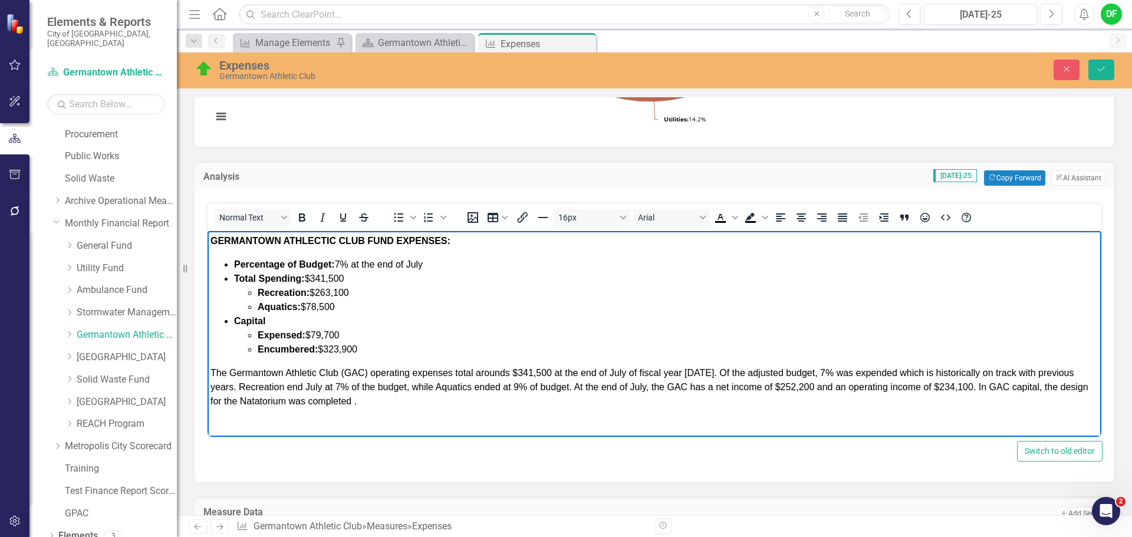
click at [1044, 387] on span "The Germantown Athletic Club (GAC) operating expenses total arounds $341,500 at…" at bounding box center [650, 387] width 878 height 38
click at [409, 402] on span "The Germantown Athletic Club (GAC) operating expenses total arounds $341,500 at…" at bounding box center [652, 387] width 882 height 38
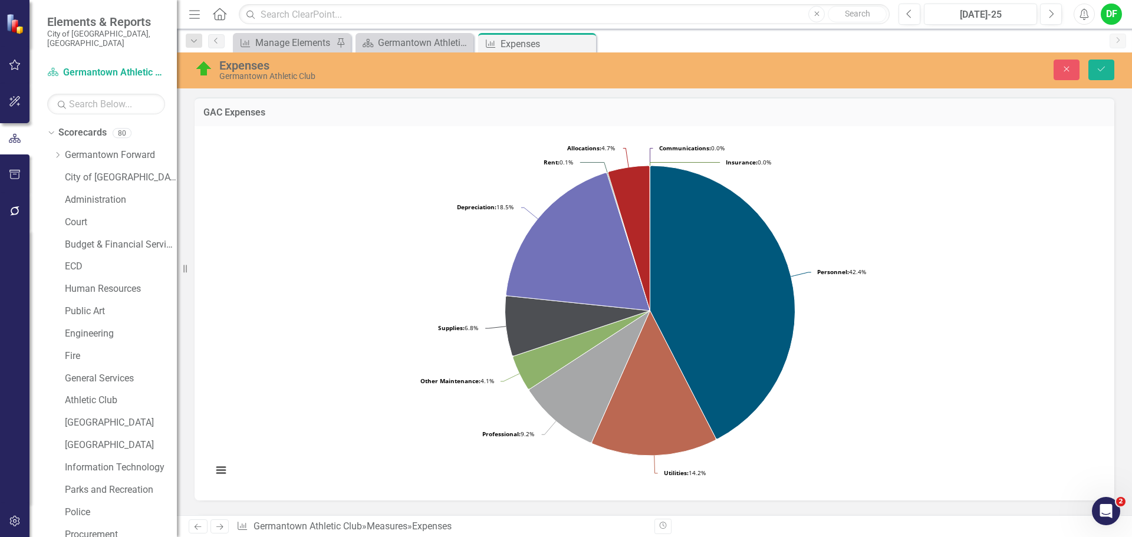
scroll to position [354, 0]
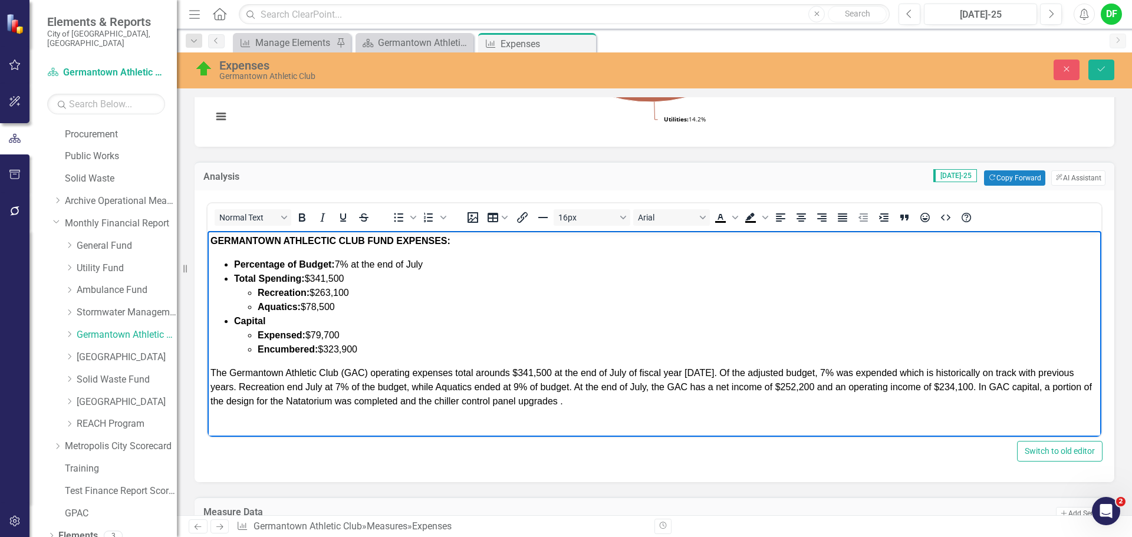
click at [407, 400] on span "The Germantown Athletic Club (GAC) operating expenses total arounds $341,500 at…" at bounding box center [652, 387] width 882 height 38
click at [502, 404] on span "The Germantown Athletic Club (GAC) operating expenses total arounds $341,500 at…" at bounding box center [652, 387] width 882 height 38
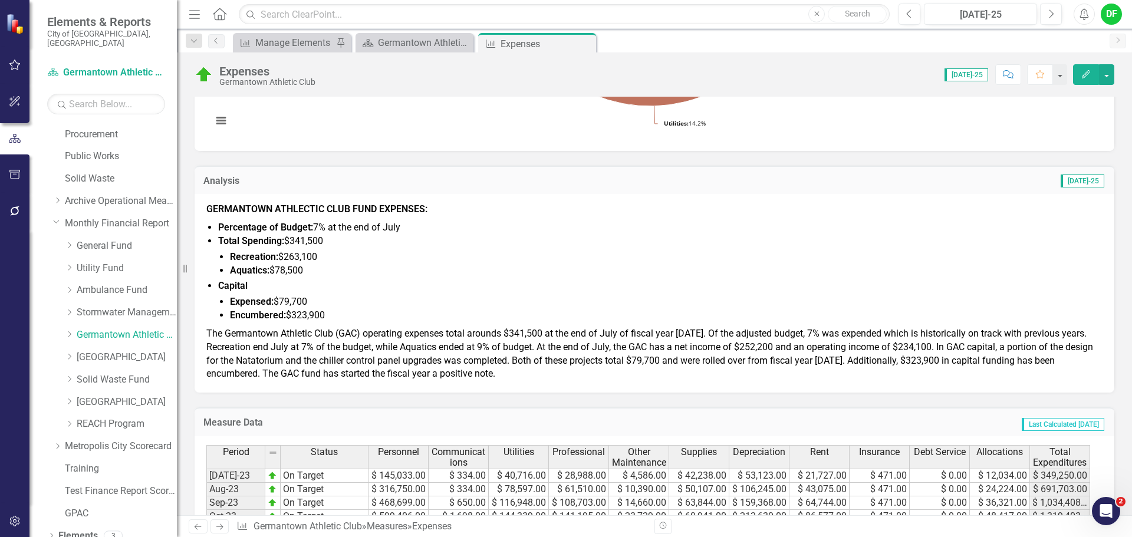
scroll to position [354, 0]
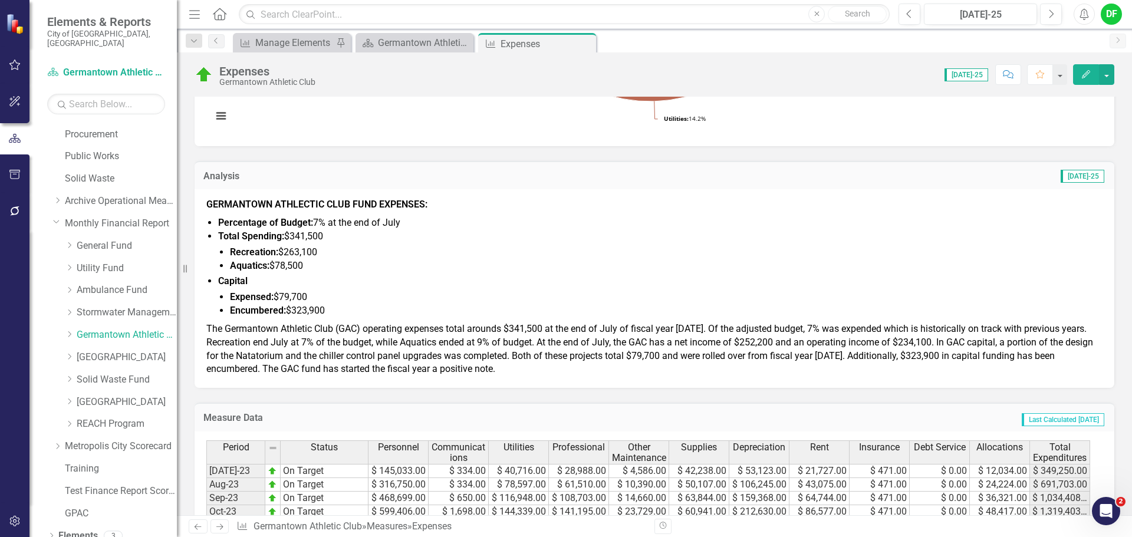
click at [524, 349] on p "The Germantown Athletic Club (GAC) operating expenses total arounds $341,500 at…" at bounding box center [654, 348] width 896 height 56
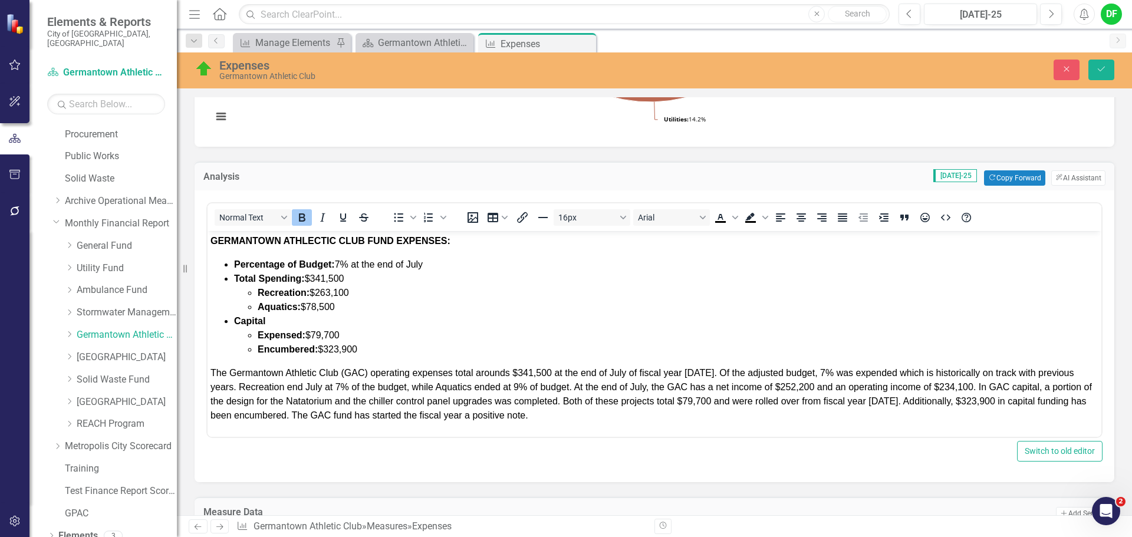
scroll to position [413, 0]
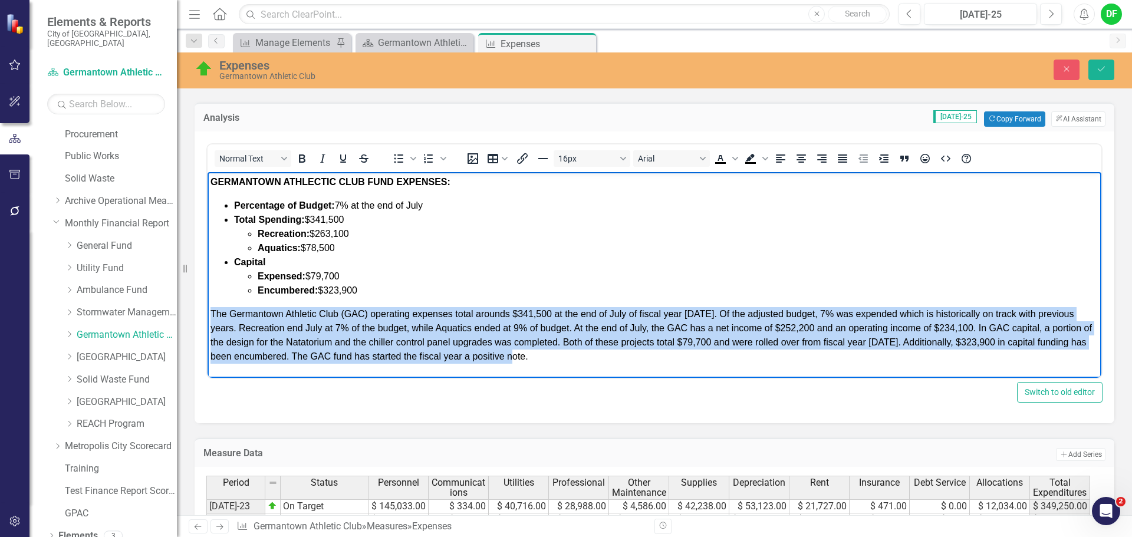
drag, startPoint x: 534, startPoint y: 358, endPoint x: 202, endPoint y: 319, distance: 334.9
click at [208, 319] on html "GERMANTOWN ATHLECTIC CLUB FUND EXPENSES: Percentage of Budget: 7% at the end of…" at bounding box center [655, 274] width 894 height 204
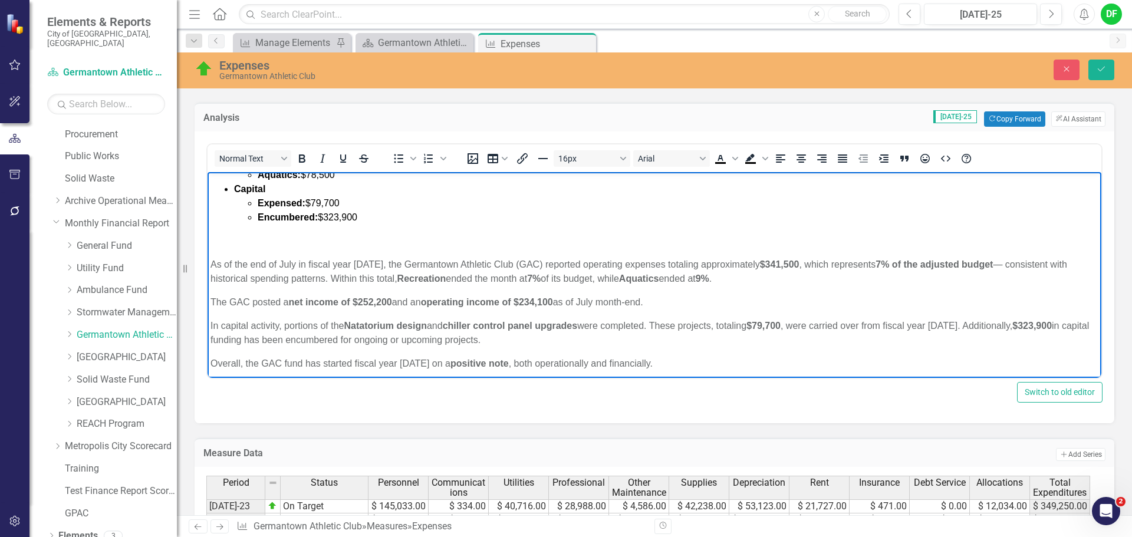
scroll to position [78, 0]
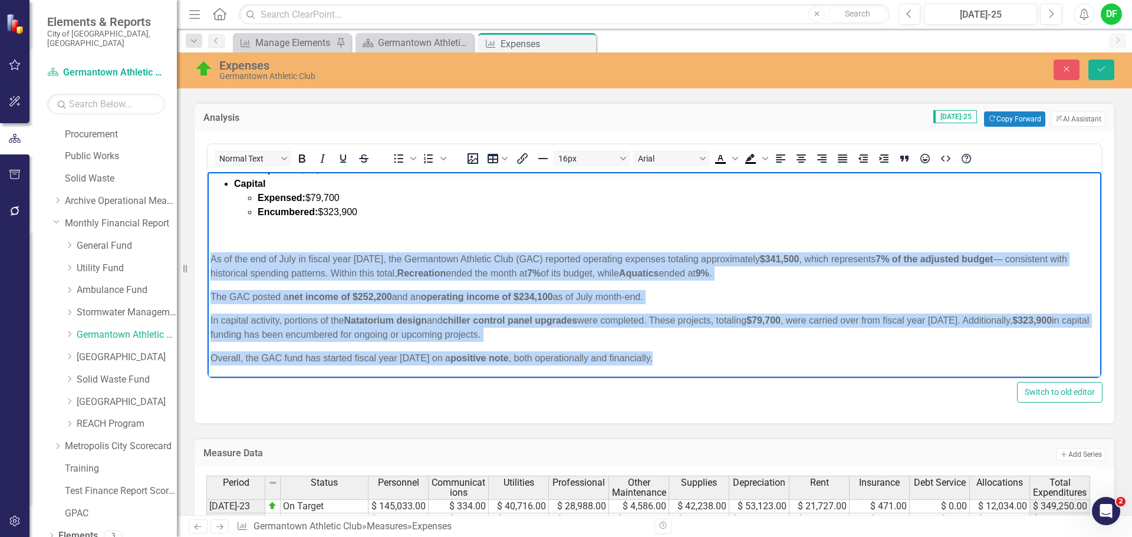
drag, startPoint x: 666, startPoint y: 359, endPoint x: 414, endPoint y: 420, distance: 259.2
click at [208, 247] on html "GERMANTOWN ATHLECTIC CLUB FUND EXPENSES: Percentage of Budget: 7% at the end of…" at bounding box center [655, 236] width 894 height 284
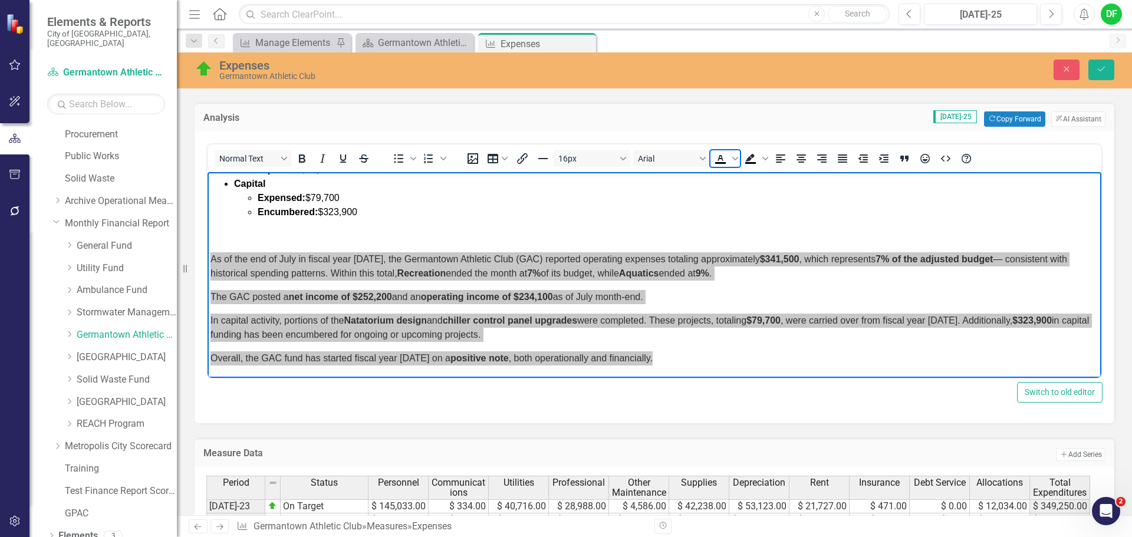
click at [721, 157] on icon "Text color Black" at bounding box center [721, 159] width 14 height 14
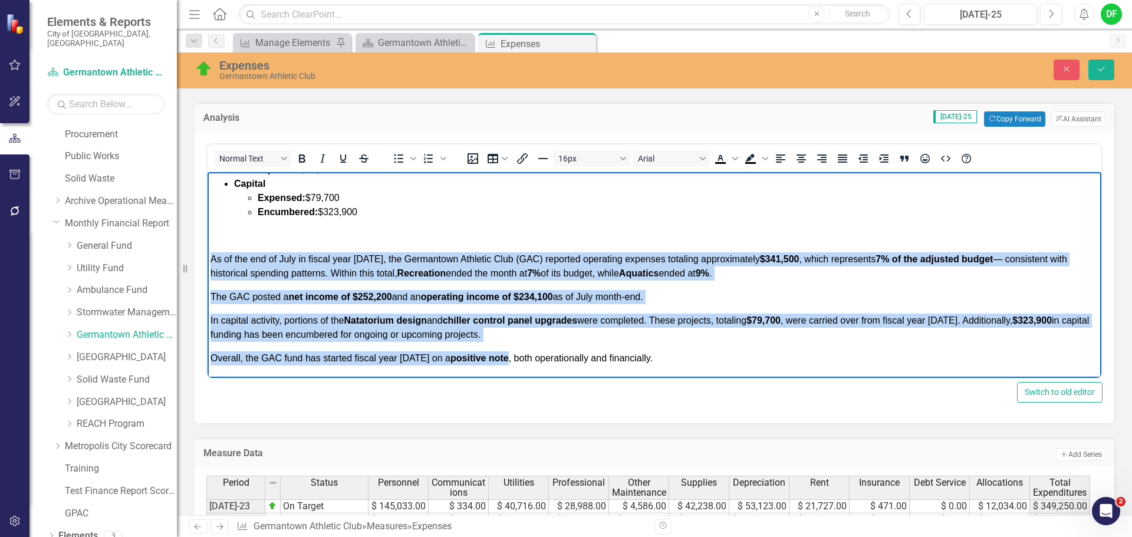
click at [284, 321] on span "In capital activity, portions of the Natatorium design and chiller control pane…" at bounding box center [650, 328] width 879 height 24
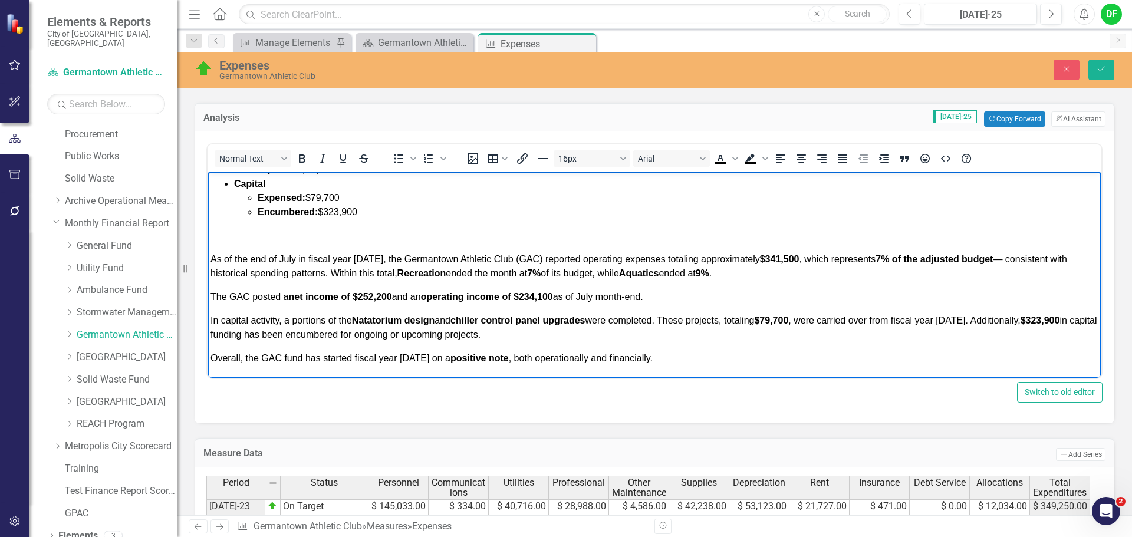
click at [327, 320] on span "In capital activity, a portions of the Natatorium design and chiller control pa…" at bounding box center [654, 328] width 887 height 24
click at [211, 295] on span "The GAC posted a net income of $252,200 and an operating income of $234,100 as …" at bounding box center [427, 297] width 433 height 10
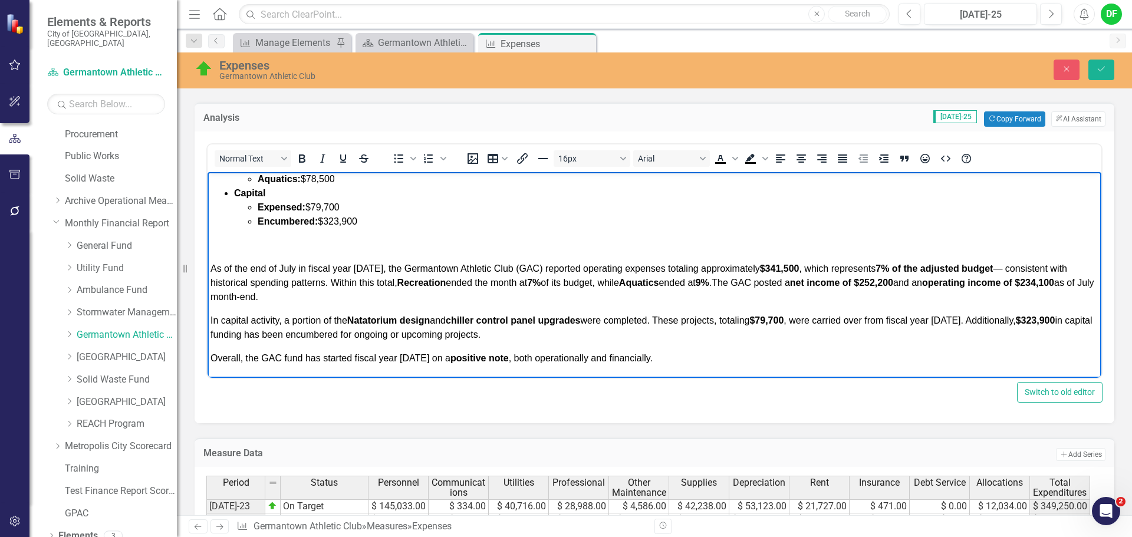
click at [208, 321] on body "GERMANTOWN ATHLECTIC CLUB FUND EXPENSES: Percentage of Budget: 7% at the end of…" at bounding box center [655, 240] width 894 height 275
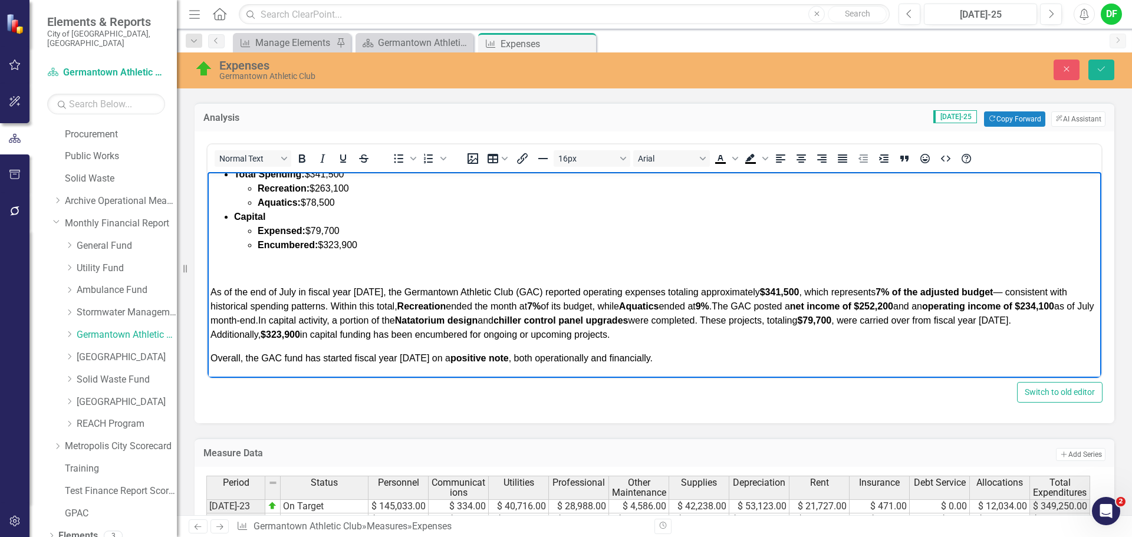
click at [212, 358] on span "Overall, the GAC fund has started fiscal year 2026 on a positive note , both op…" at bounding box center [432, 358] width 442 height 10
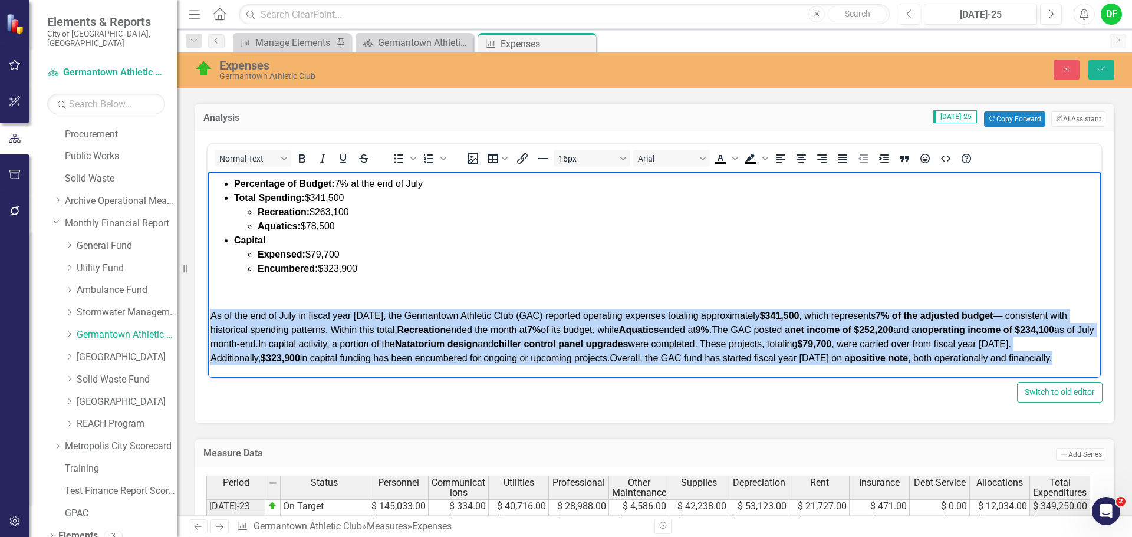
drag, startPoint x: 1081, startPoint y: 357, endPoint x: 415, endPoint y: 475, distance: 676.8
click at [208, 315] on html "GERMANTOWN ATHLECTIC CLUB FUND EXPENSES: Percentage of Budget: 7% at the end of…" at bounding box center [655, 264] width 894 height 228
click at [843, 159] on icon "Justify" at bounding box center [843, 159] width 14 height 14
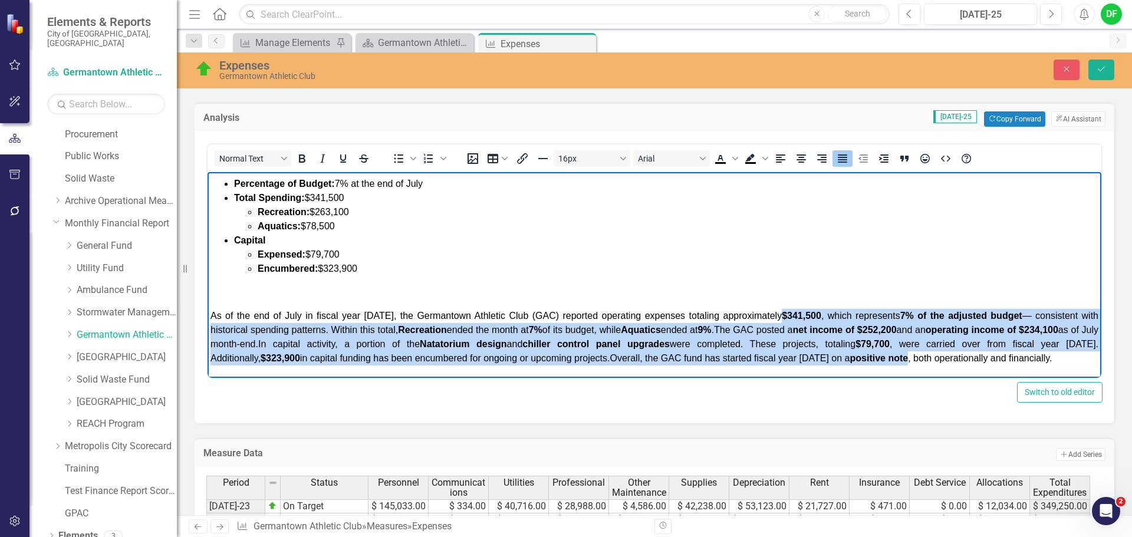
click at [267, 297] on p "﻿" at bounding box center [655, 292] width 888 height 14
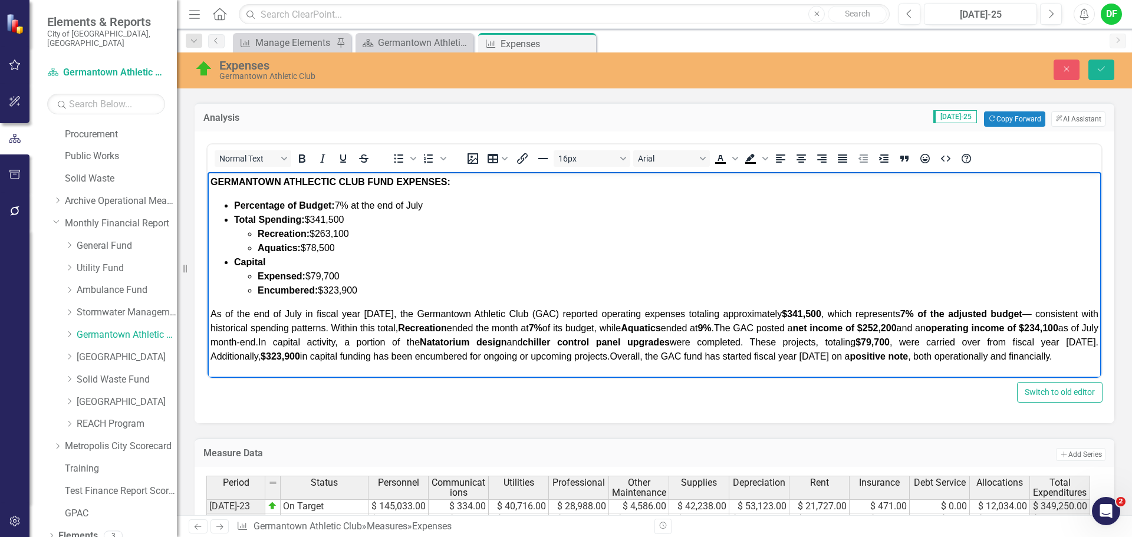
scroll to position [0, 0]
click at [1103, 65] on icon "Save" at bounding box center [1101, 69] width 11 height 8
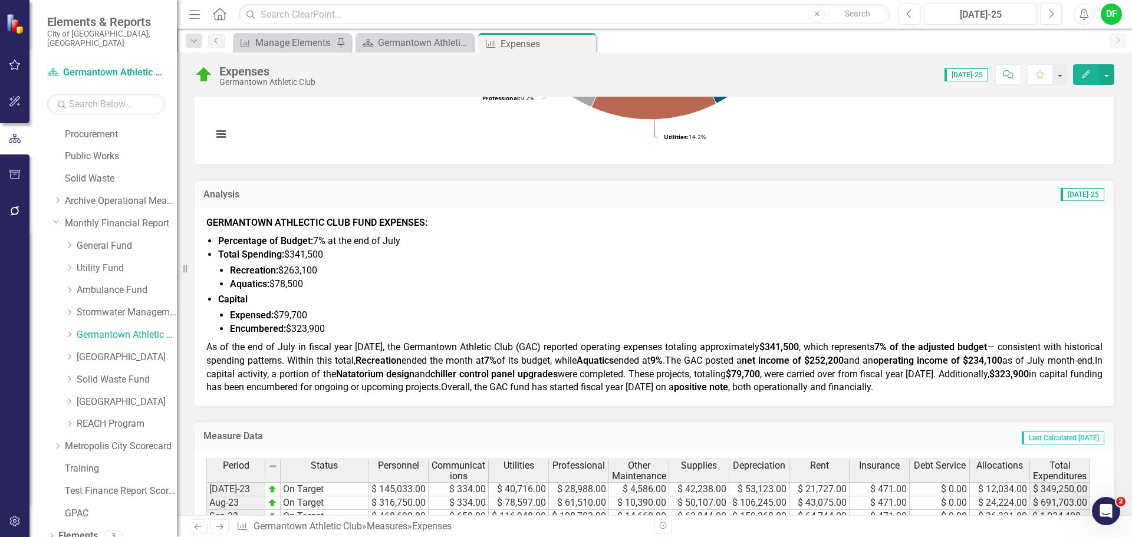
scroll to position [354, 0]
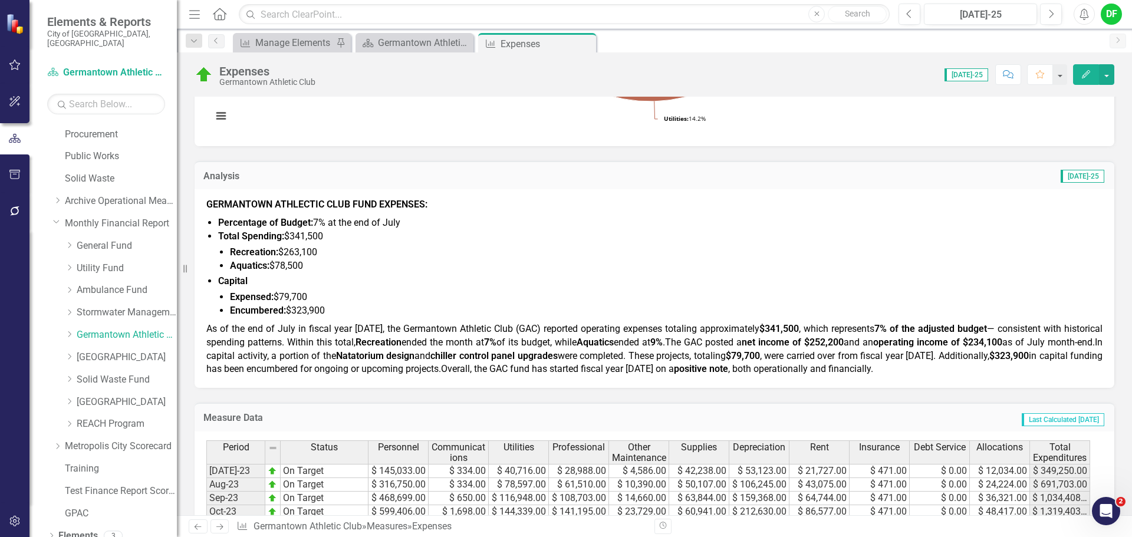
click at [889, 353] on span "In capital activity, a portion of the Natatorium design and chiller control pan…" at bounding box center [654, 356] width 896 height 38
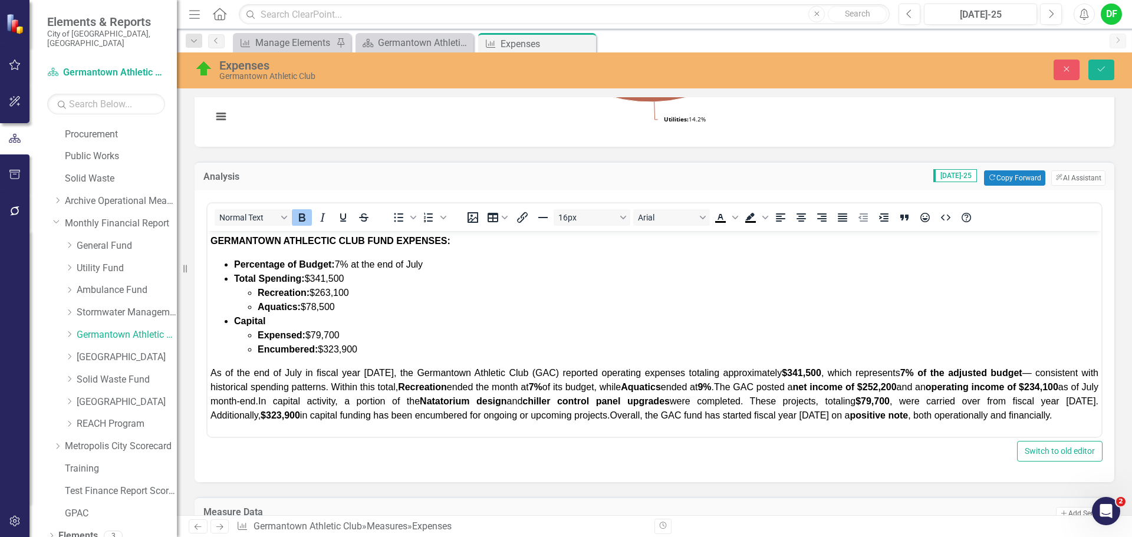
scroll to position [0, 0]
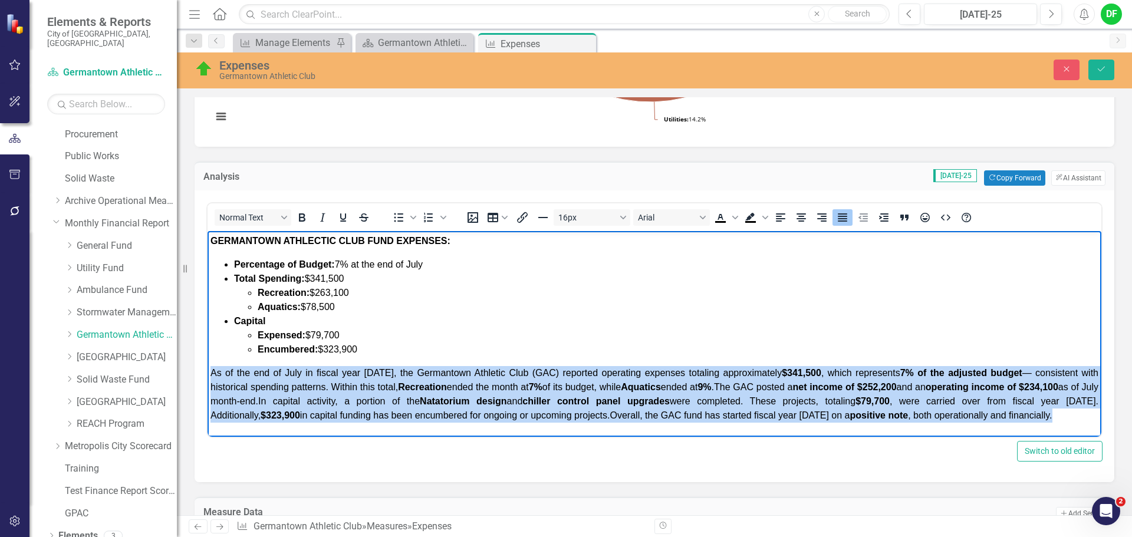
drag, startPoint x: 1063, startPoint y: 415, endPoint x: 206, endPoint y: 372, distance: 858.0
click at [208, 372] on html "GERMANTOWN ATHLECTIC CLUB FUND EXPENSES: Percentage of Budget: 7% at the end of…" at bounding box center [655, 333] width 894 height 204
click at [299, 216] on icon "Bold" at bounding box center [302, 218] width 14 height 14
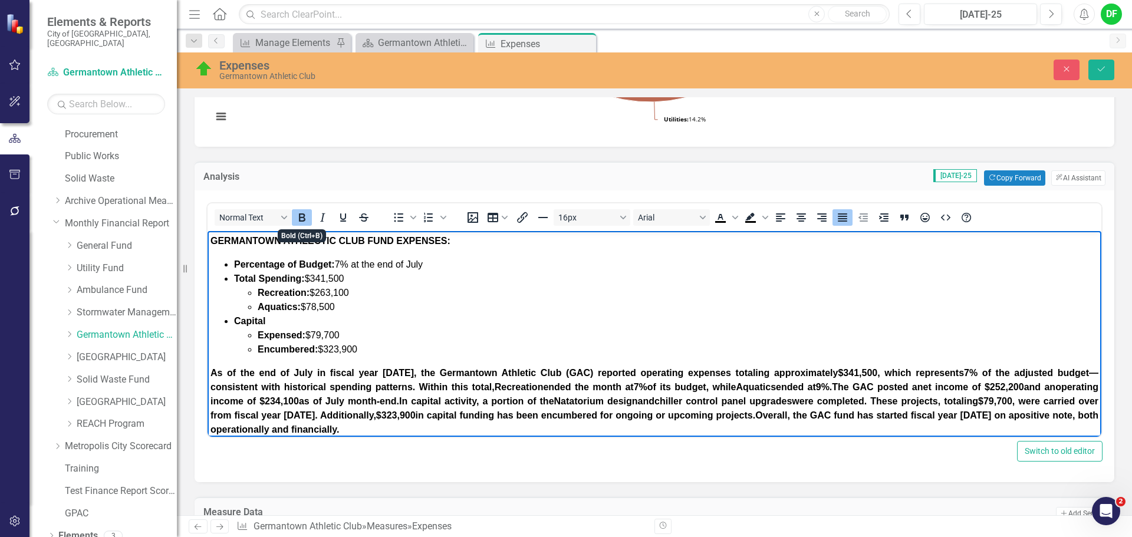
click at [299, 216] on icon "Bold" at bounding box center [302, 218] width 14 height 14
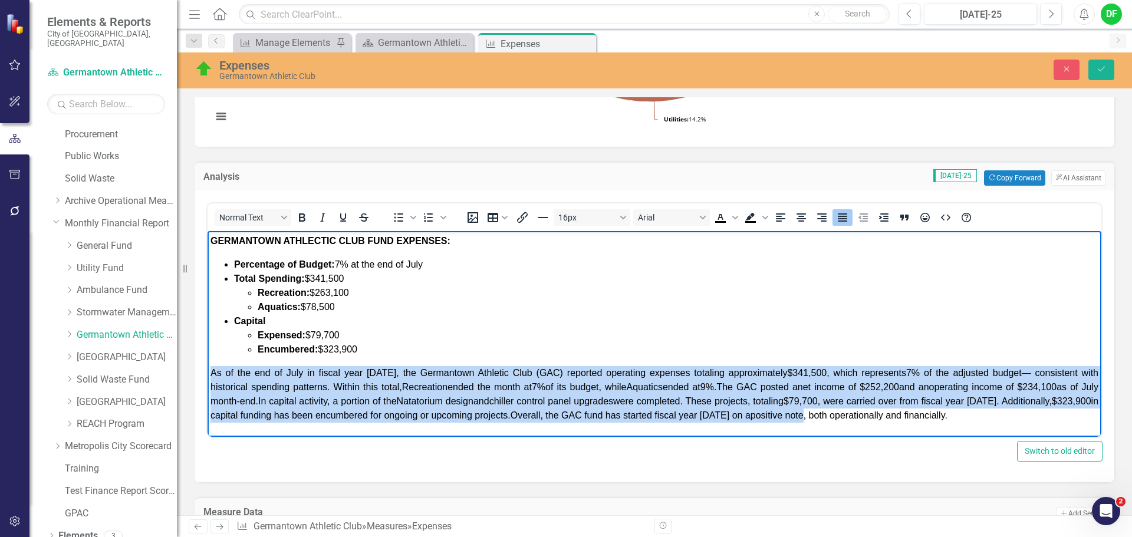
drag, startPoint x: 1023, startPoint y: 373, endPoint x: 1062, endPoint y: 370, distance: 39.0
click at [1024, 372] on span "As of the end of July in fiscal year 2026, the Germantown Athletic Club (GAC) r…" at bounding box center [655, 380] width 888 height 24
click at [1026, 376] on span "As of the end of July in fiscal year 2026, the Germantown Athletic Club (GAC) r…" at bounding box center [655, 380] width 888 height 24
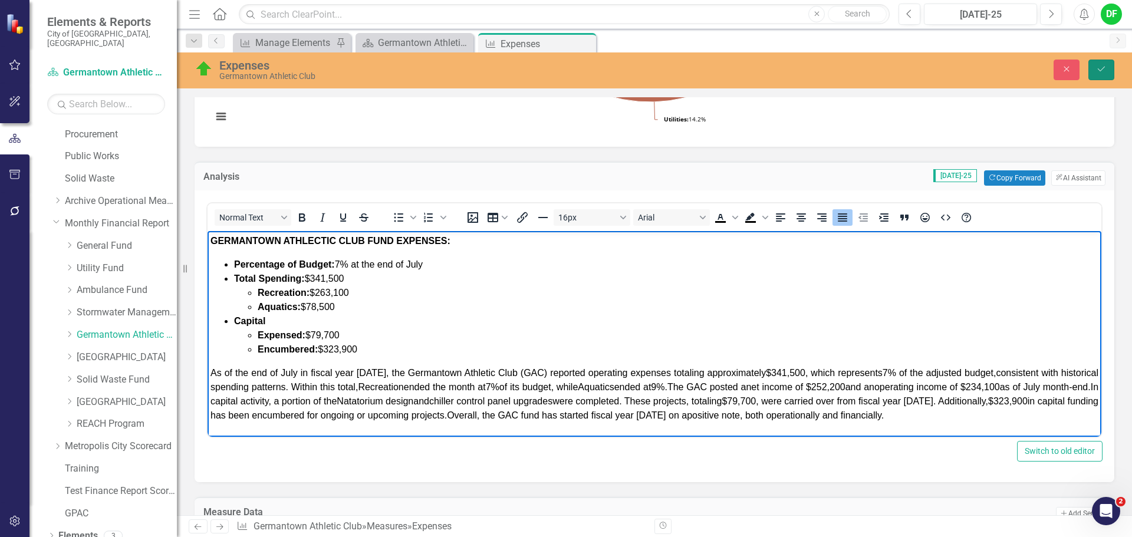
click at [1102, 68] on icon "Save" at bounding box center [1101, 69] width 11 height 8
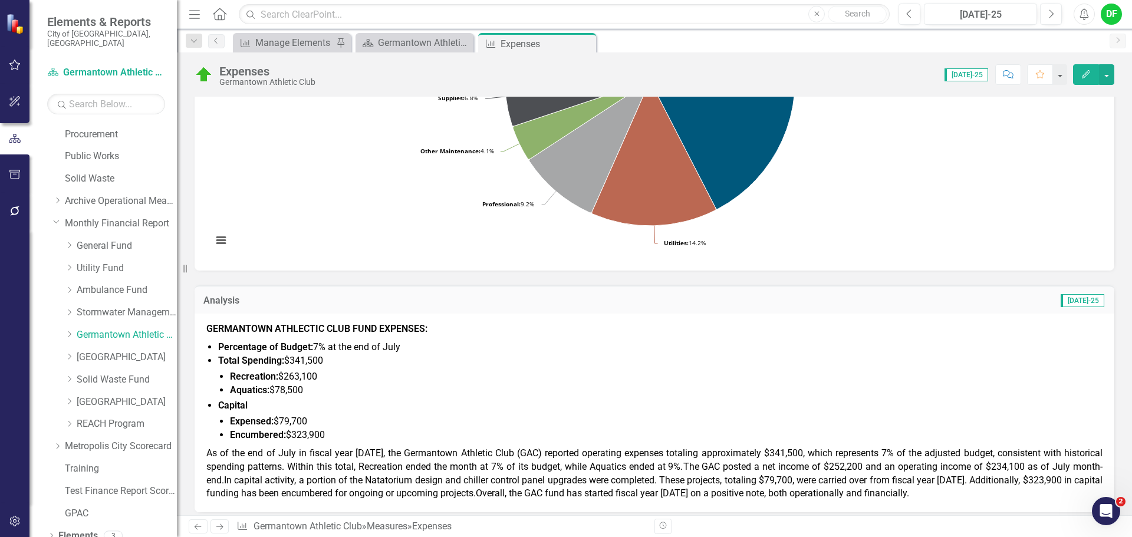
scroll to position [236, 0]
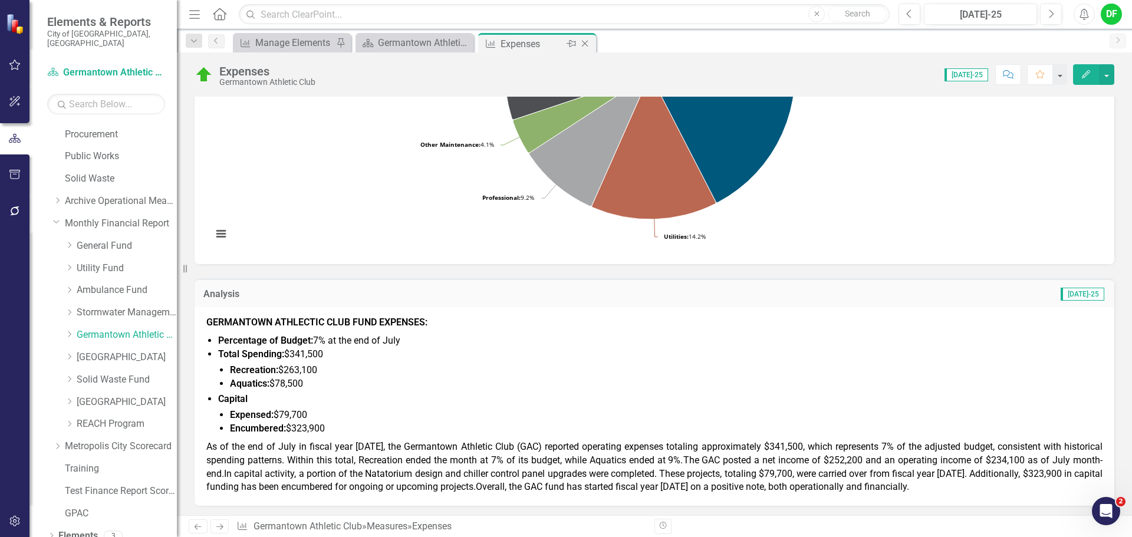
click at [585, 43] on icon "Close" at bounding box center [585, 43] width 12 height 9
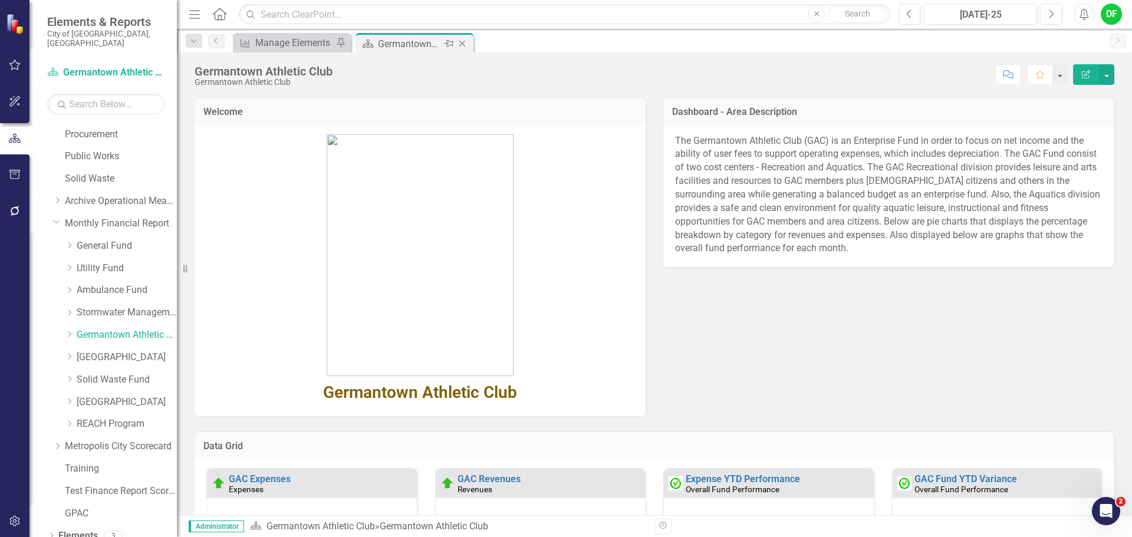
click at [461, 44] on icon "Close" at bounding box center [462, 43] width 12 height 9
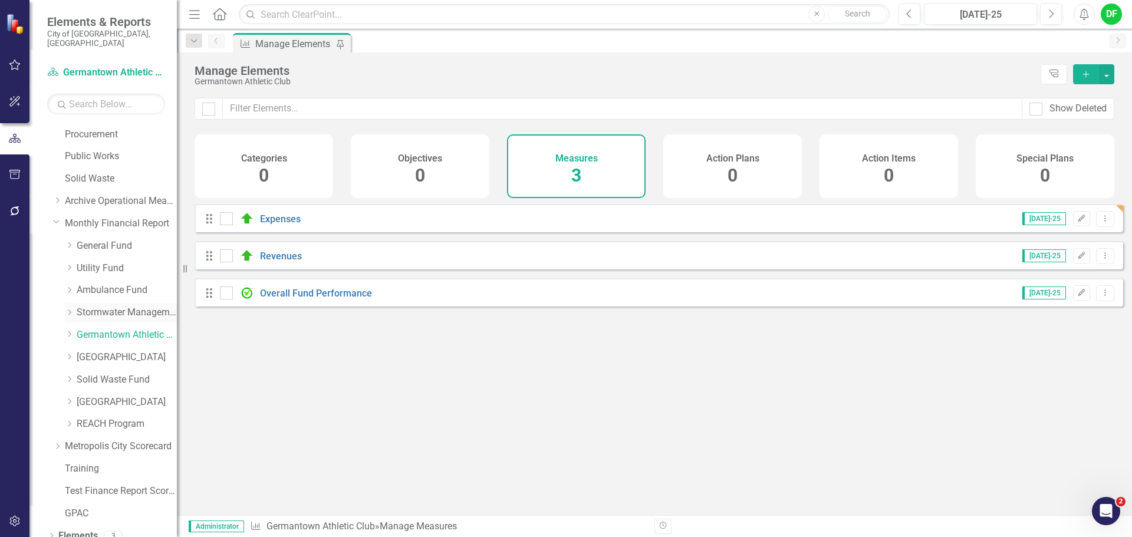
click at [136, 306] on link "Stormwater Management Fund" at bounding box center [127, 313] width 100 height 14
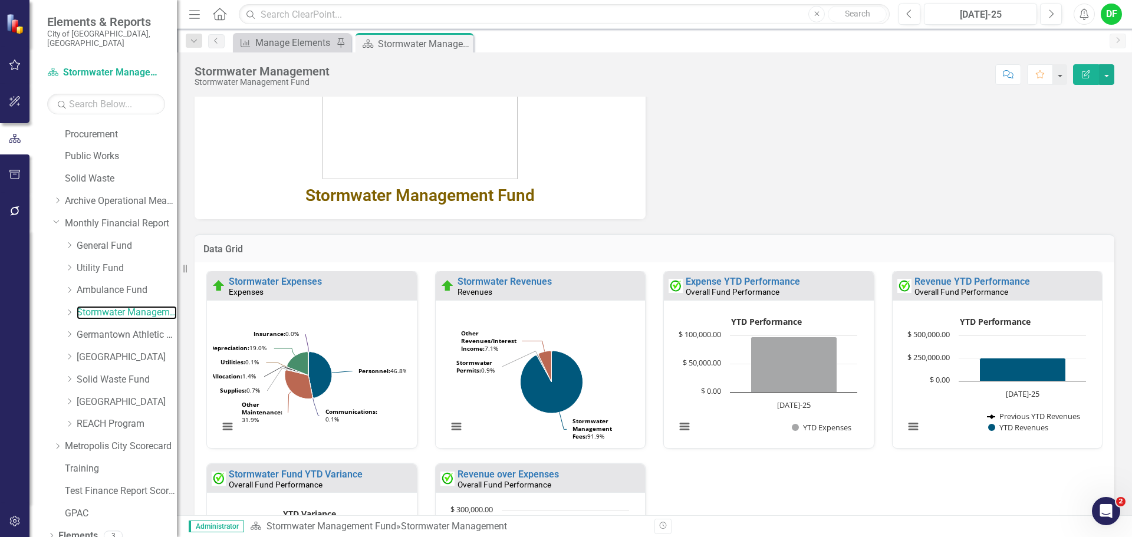
scroll to position [295, 0]
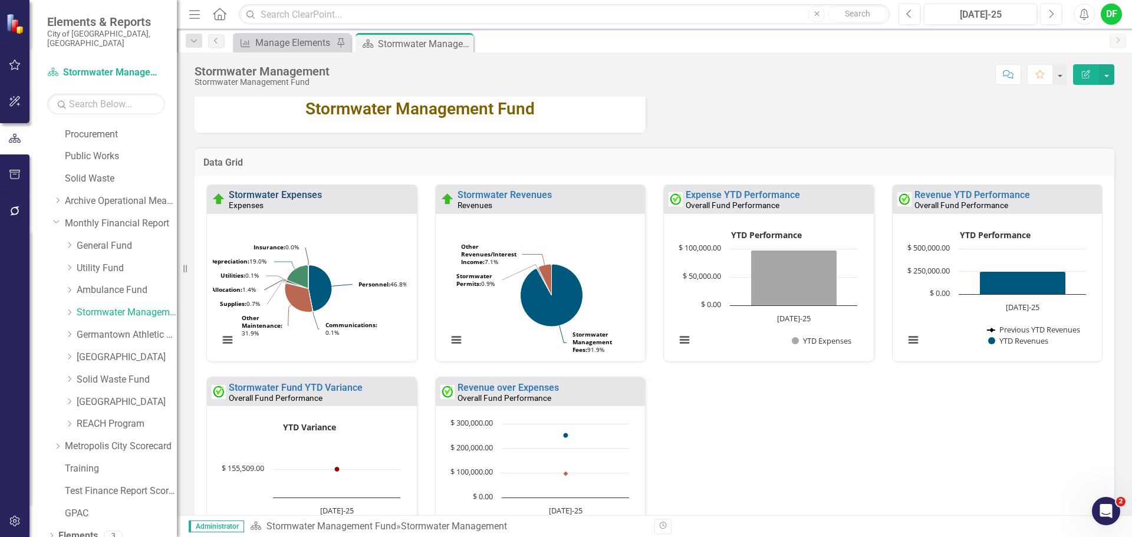
click at [295, 195] on link "Stormwater Expenses" at bounding box center [275, 194] width 93 height 11
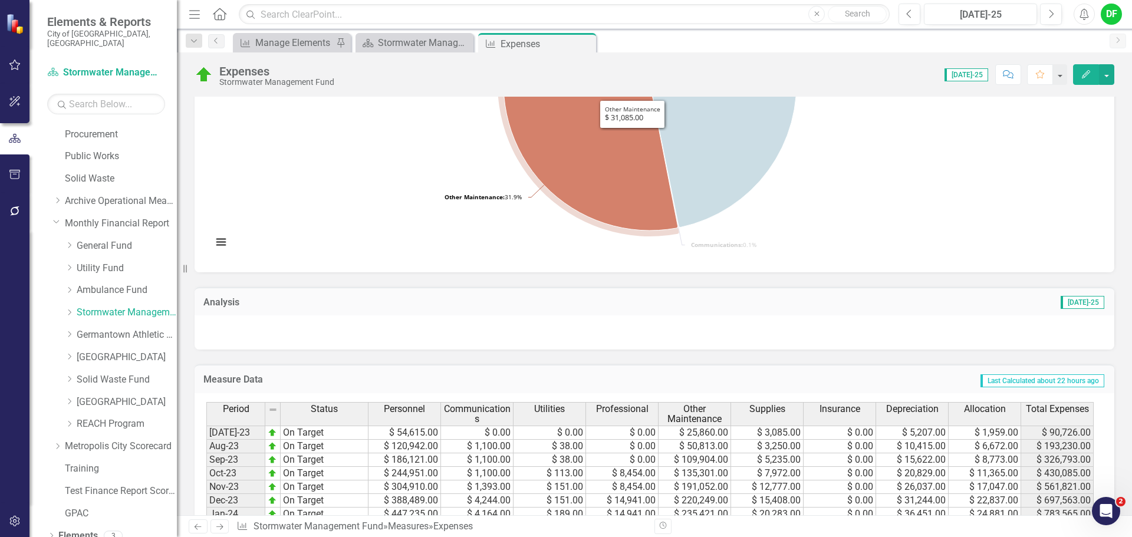
scroll to position [236, 0]
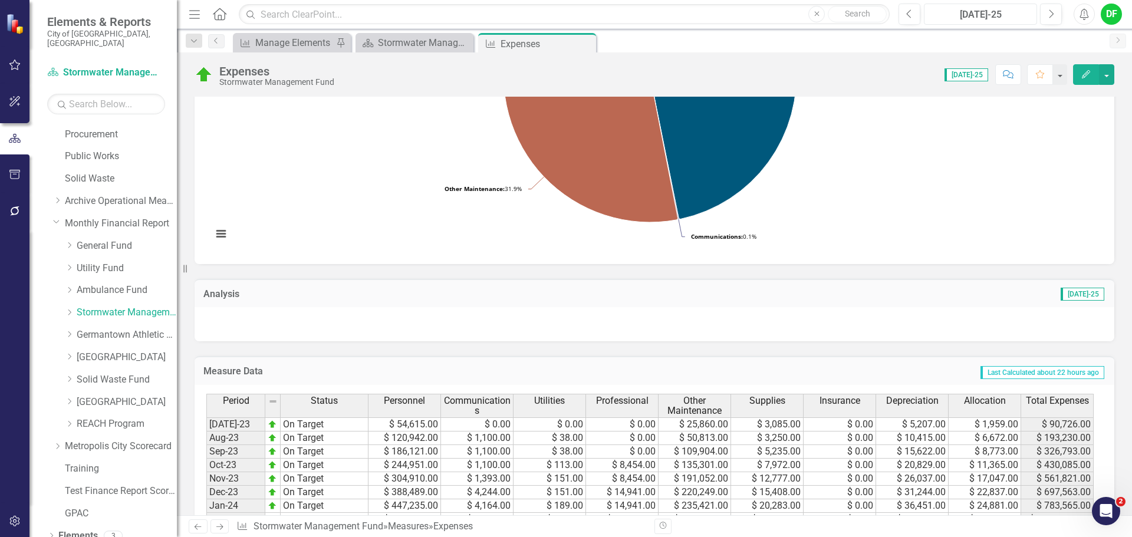
click at [974, 16] on div "[DATE]-25" at bounding box center [980, 15] width 105 height 14
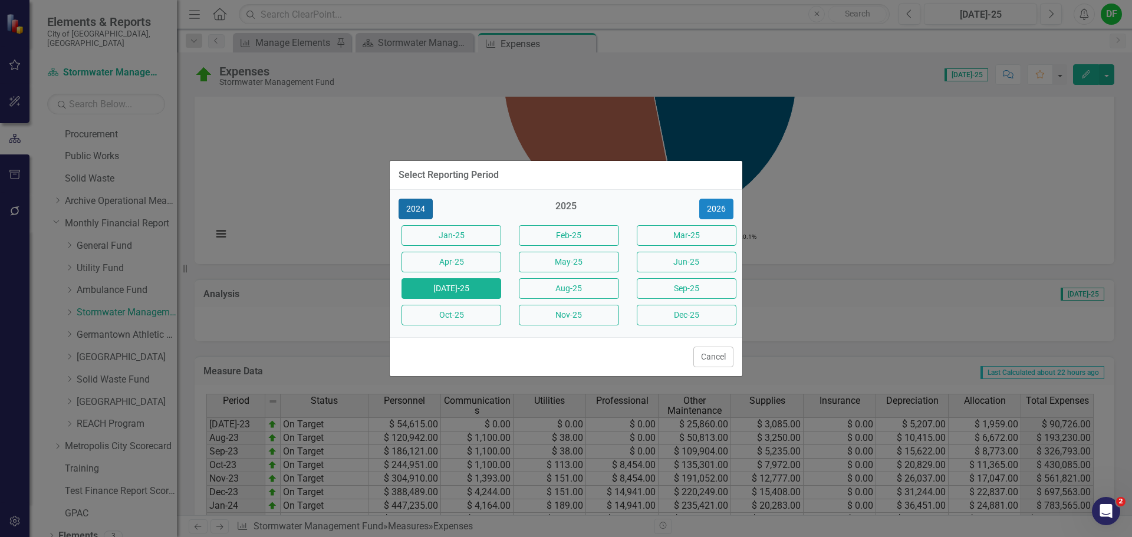
click at [413, 212] on button "2024" at bounding box center [416, 209] width 34 height 21
click at [452, 285] on button "[DATE]-24" at bounding box center [452, 288] width 100 height 21
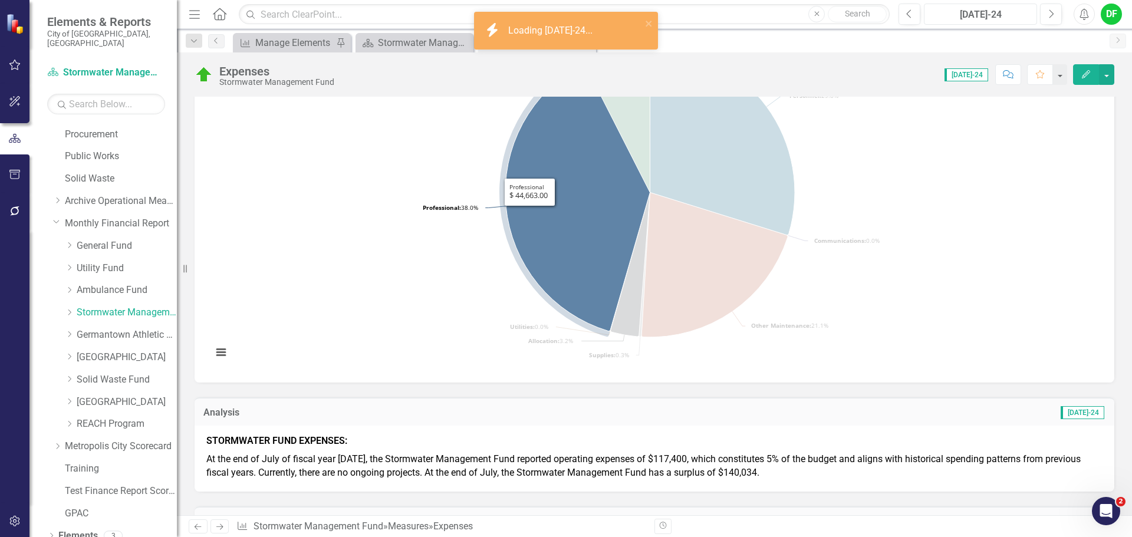
scroll to position [236, 0]
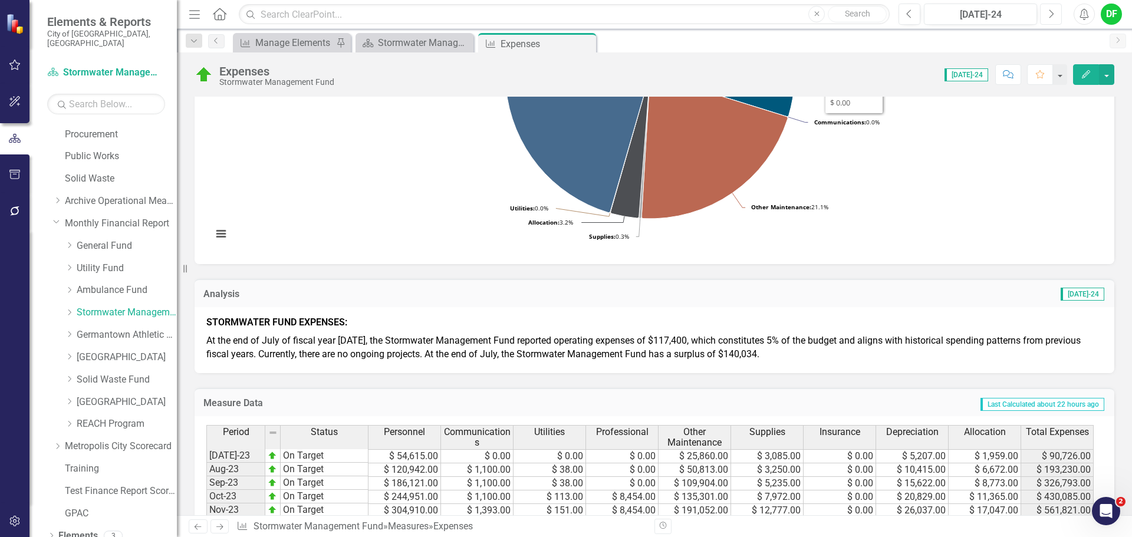
click at [1048, 15] on icon "Next" at bounding box center [1051, 14] width 6 height 11
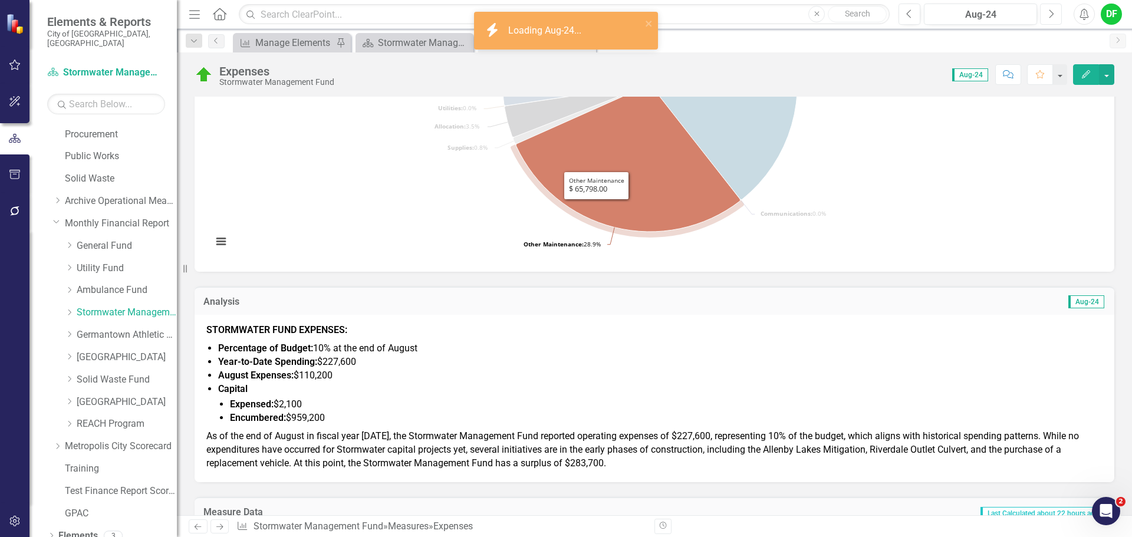
scroll to position [236, 0]
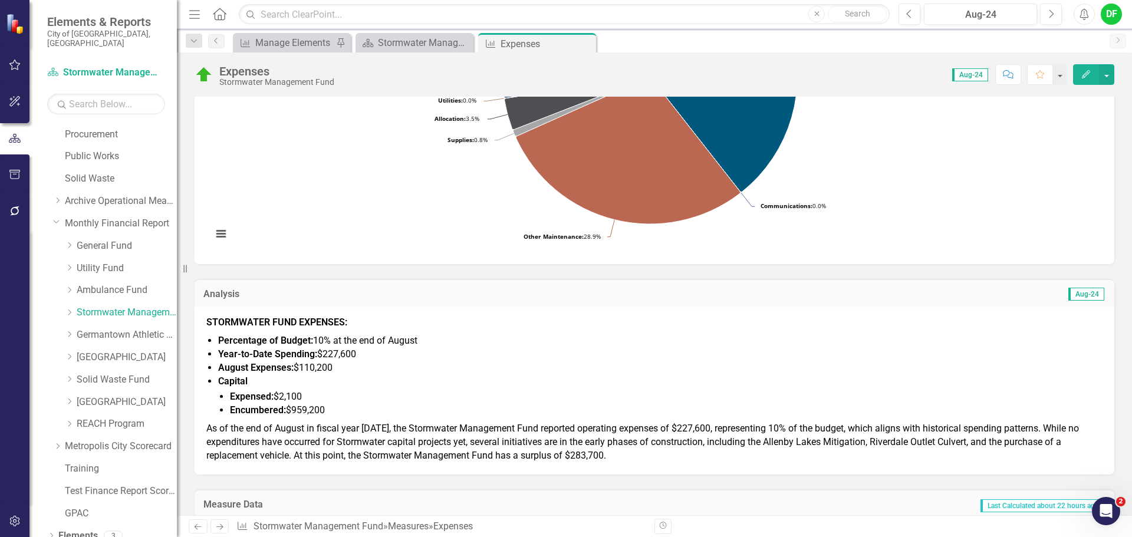
click at [270, 366] on strong "August Expenses:" at bounding box center [255, 367] width 75 height 11
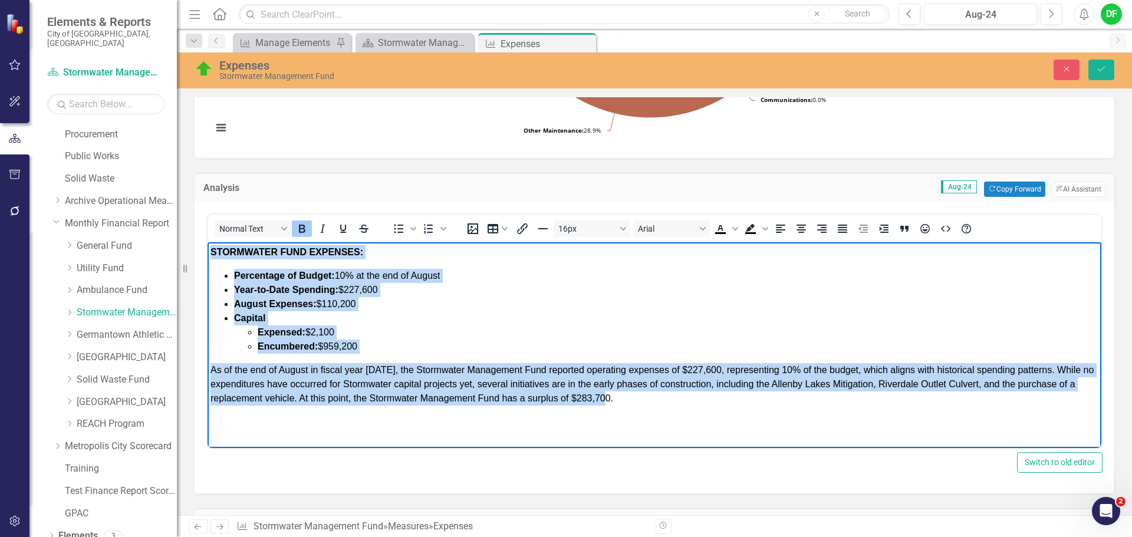
scroll to position [481, 0]
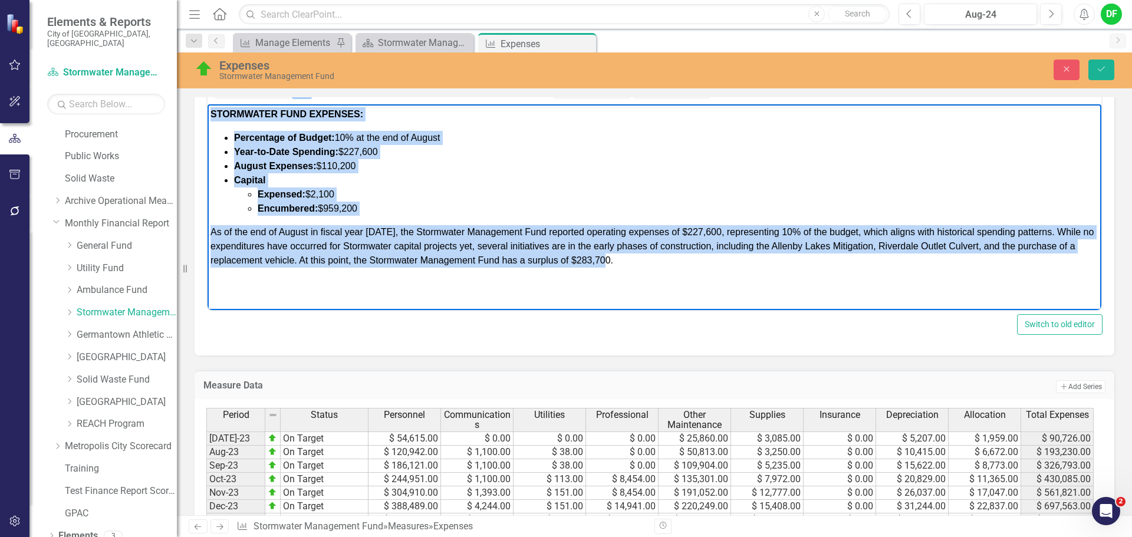
drag, startPoint x: 208, startPoint y: 114, endPoint x: 641, endPoint y: 263, distance: 457.1
click at [641, 263] on body "STORMWATER FUND EXPENSES: Percentage of Budget: 10% at the end of August Year-t…" at bounding box center [655, 192] width 894 height 177
copy body "STORMWATER FUND EXPENSES: Percentage of Budget: 10% at the end of August Year-t…"
click at [628, 272] on body "STORMWATER FUND EXPENSES: Percentage of Budget: 10% at the end of August Year-t…" at bounding box center [655, 192] width 894 height 177
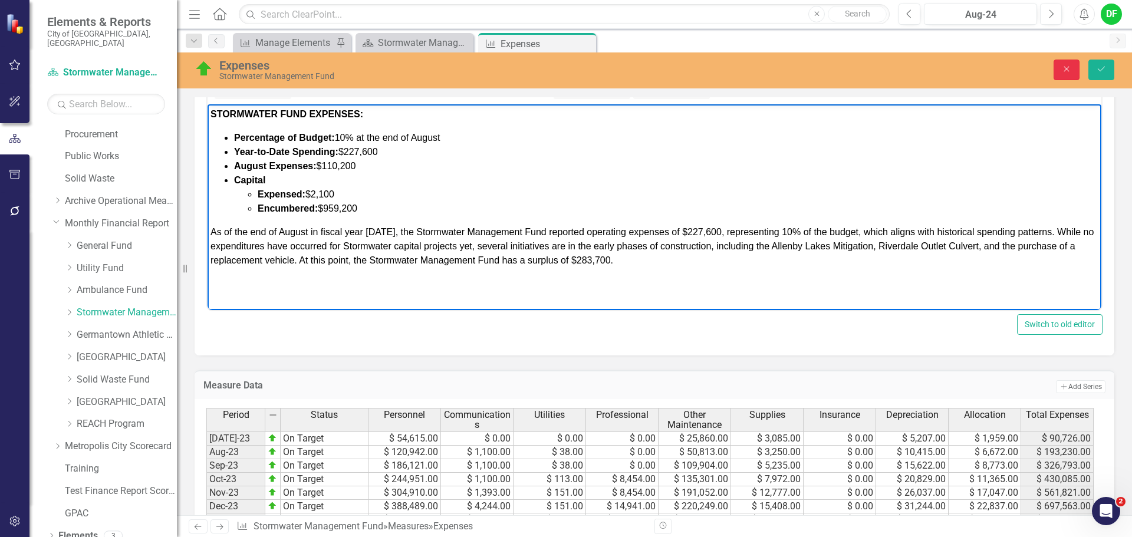
click at [1063, 67] on icon "Close" at bounding box center [1067, 69] width 11 height 8
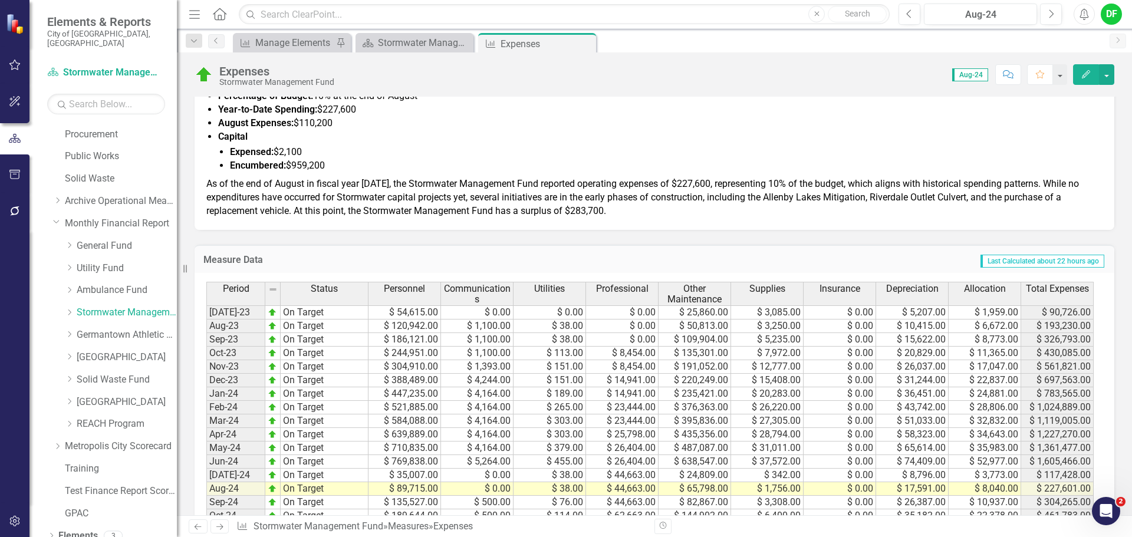
scroll to position [480, 0]
click at [973, 11] on div "Aug-24" at bounding box center [980, 15] width 105 height 14
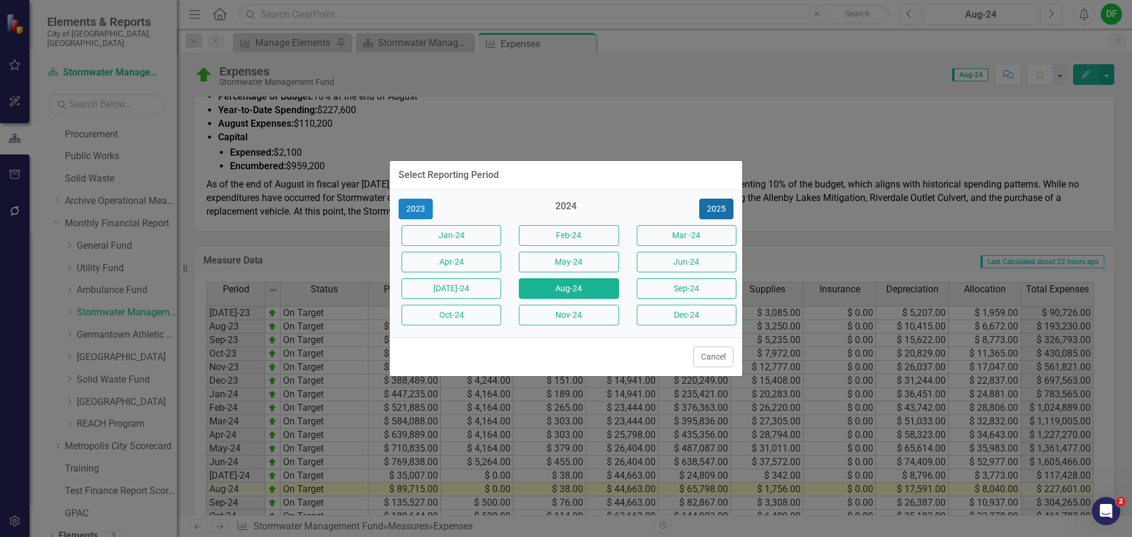
click at [720, 206] on button "2025" at bounding box center [716, 209] width 34 height 21
click at [479, 280] on button "[DATE]-25" at bounding box center [452, 288] width 100 height 21
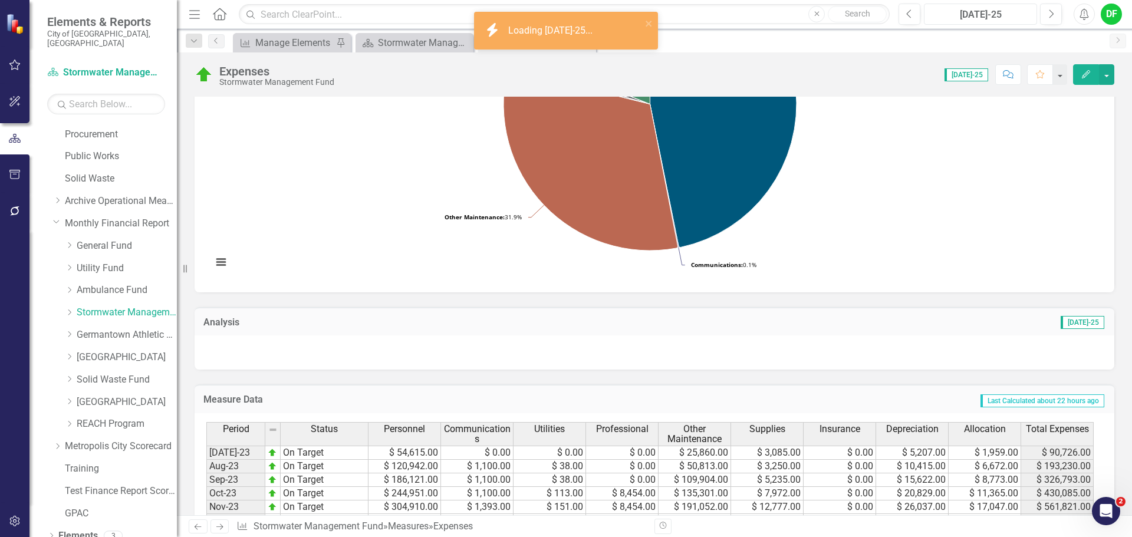
scroll to position [236, 0]
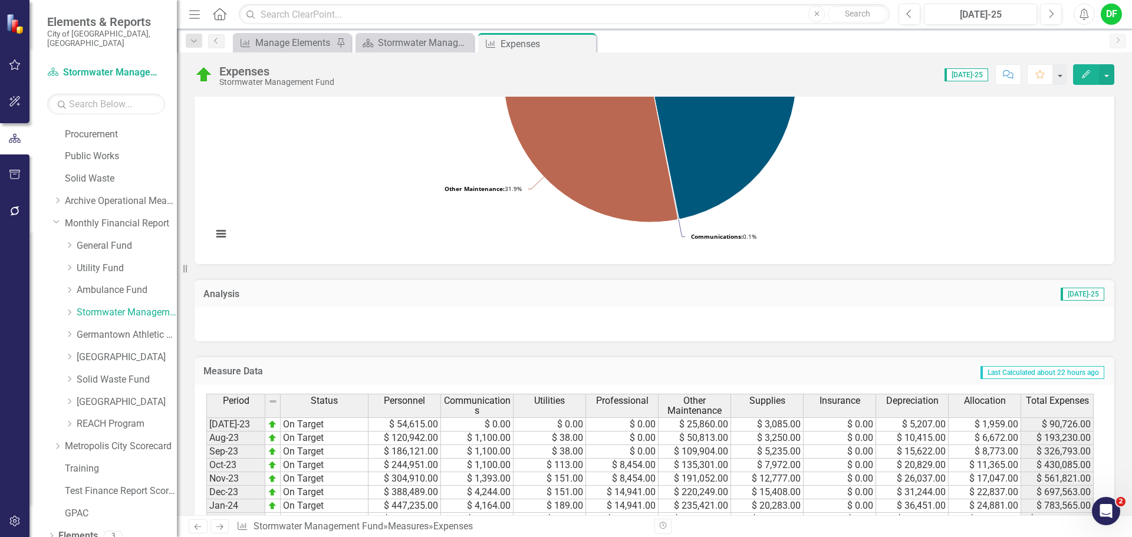
click at [281, 334] on div at bounding box center [655, 324] width 920 height 34
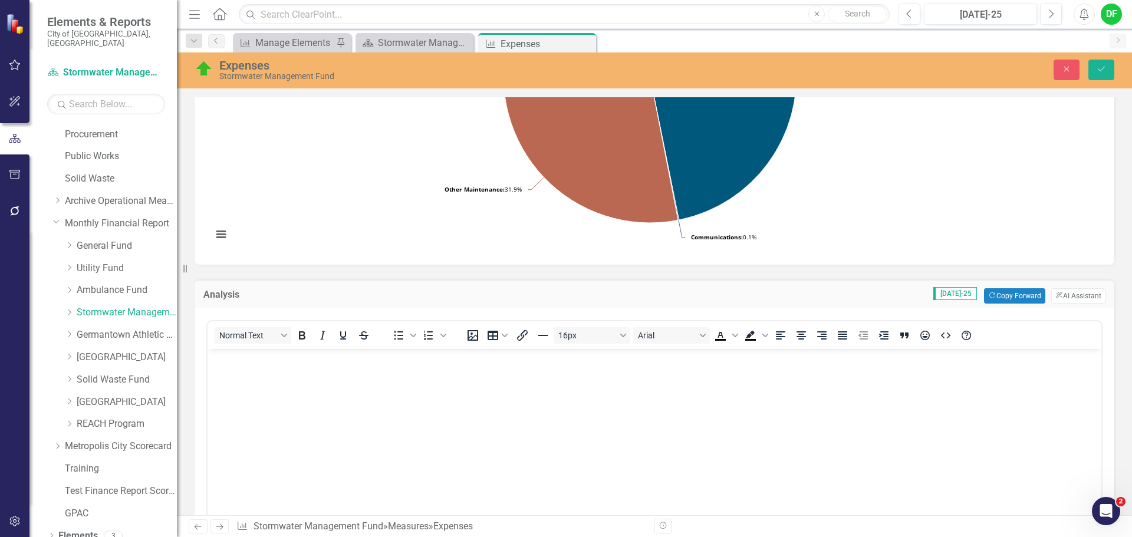
scroll to position [0, 0]
click at [246, 361] on p "Rich Text Area. Press ALT-0 for help." at bounding box center [655, 359] width 888 height 14
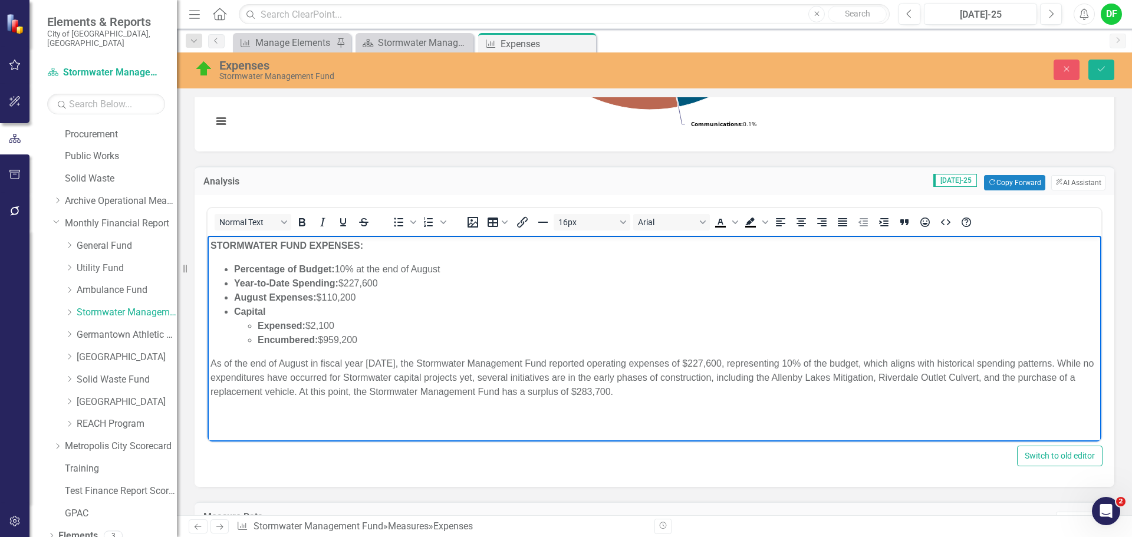
scroll to position [354, 0]
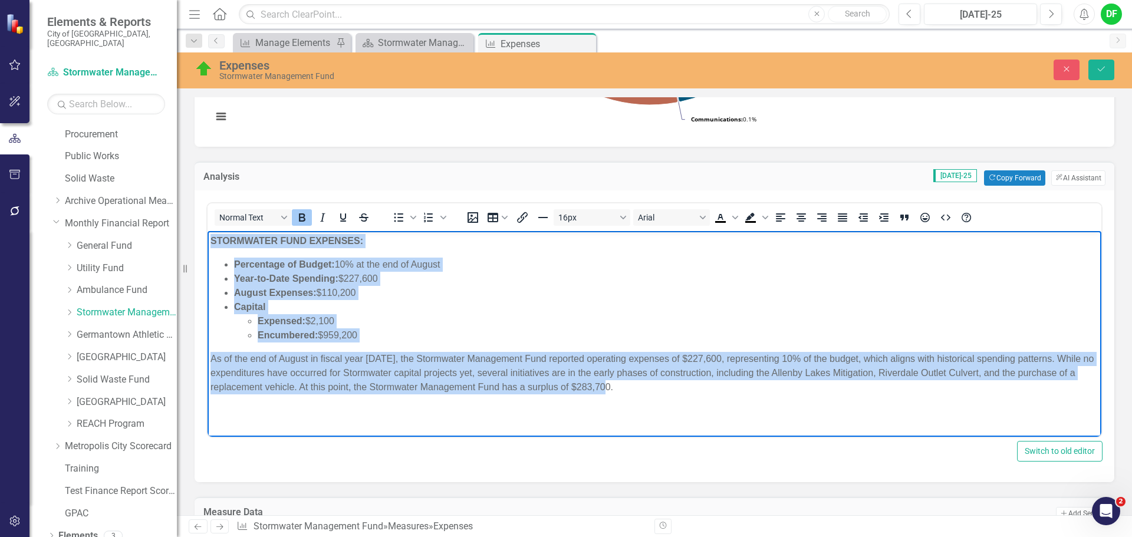
drag, startPoint x: 638, startPoint y: 392, endPoint x: 211, endPoint y: 234, distance: 455.9
click at [211, 234] on body "STORMWATER FUND EXPENSES: Percentage of Budget: 10% at the end of August Year-t…" at bounding box center [655, 319] width 894 height 177
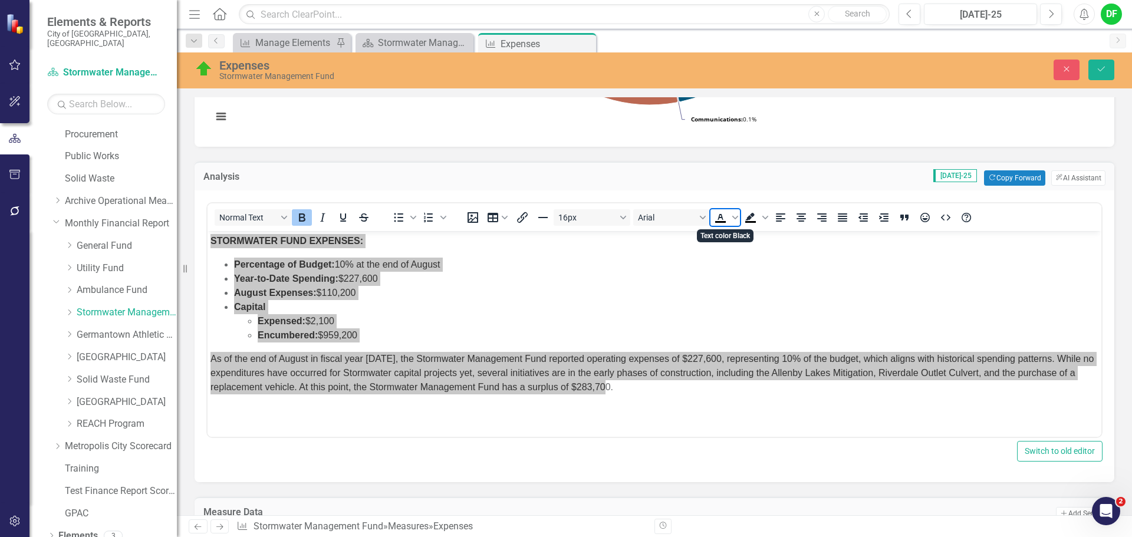
click at [726, 215] on icon "Text color Black" at bounding box center [721, 218] width 14 height 14
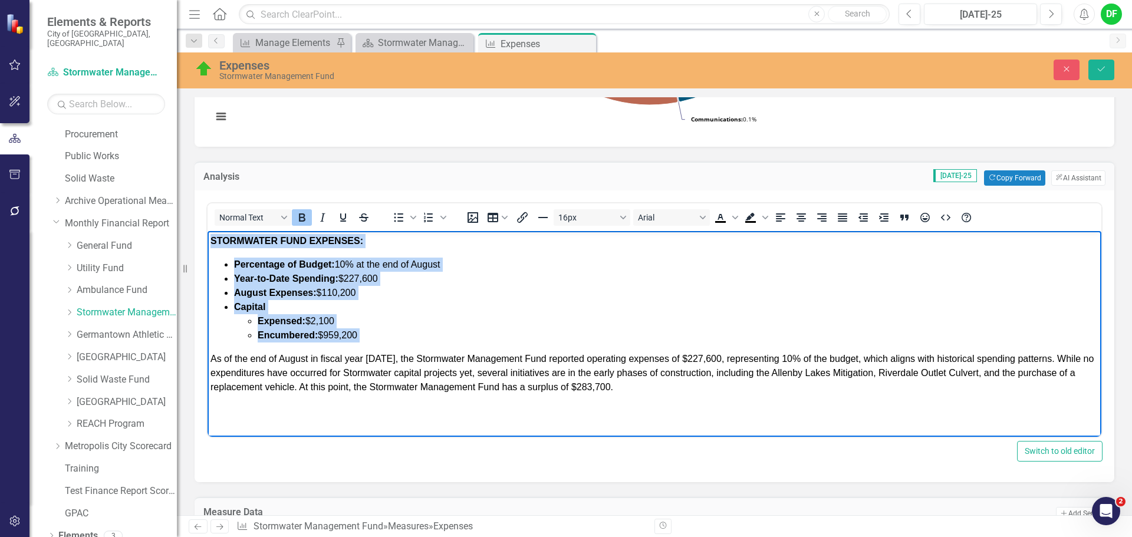
click at [440, 307] on li "Capital Expensed: $2,100 Encumbered: $959,200" at bounding box center [666, 321] width 865 height 42
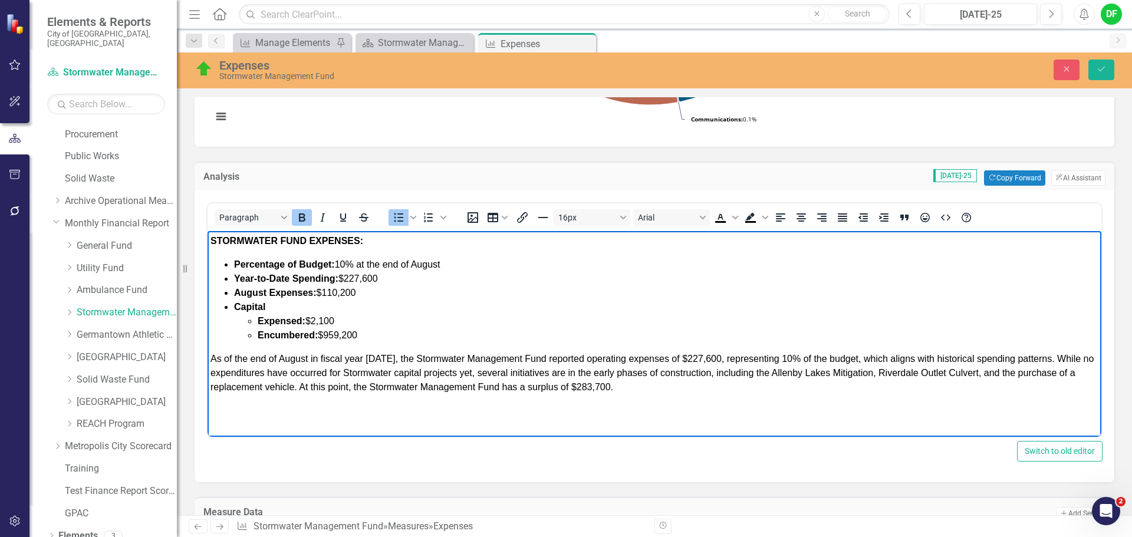
click at [348, 266] on span "Percentage of Budget: 10% at the end of August" at bounding box center [337, 265] width 206 height 10
click at [446, 268] on li "Percentage of Budget: 4% at the end of August" at bounding box center [666, 265] width 865 height 14
click at [292, 277] on strong "Year-to-Date Spending:" at bounding box center [286, 279] width 104 height 10
click at [375, 288] on li "August Expenses: $110,200" at bounding box center [666, 293] width 865 height 14
click at [369, 282] on li "Total Spending: $227,600" at bounding box center [666, 279] width 865 height 14
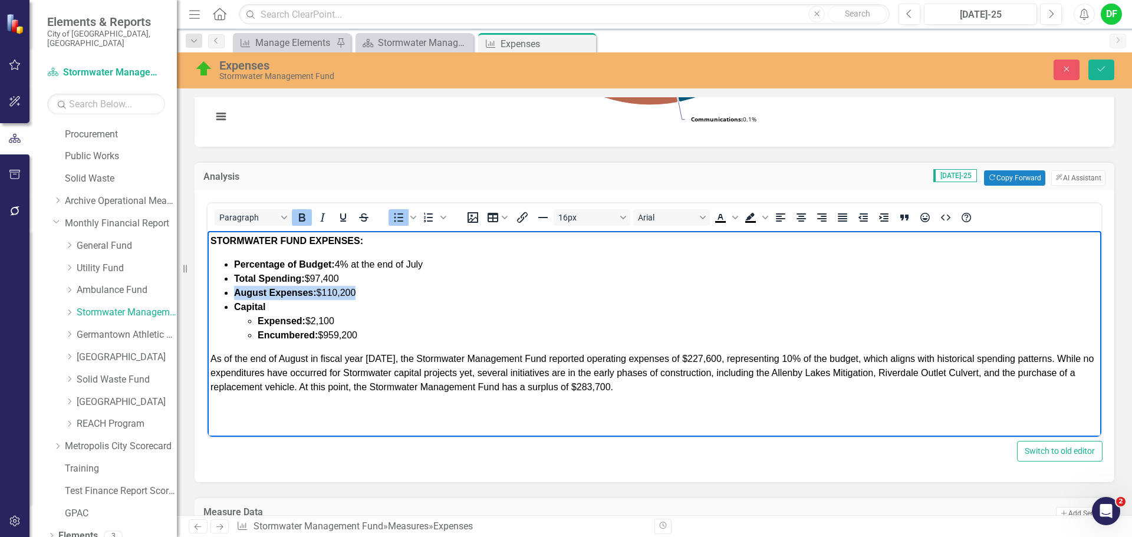
drag, startPoint x: 372, startPoint y: 293, endPoint x: 228, endPoint y: 294, distance: 143.9
click at [234, 294] on li "August Expenses: $110,200" at bounding box center [666, 293] width 865 height 14
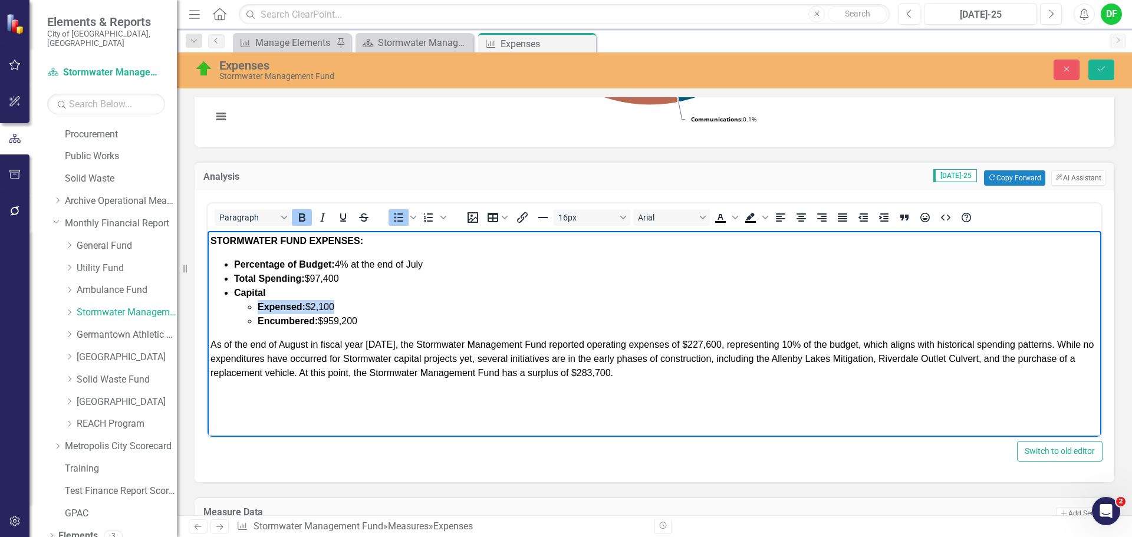
drag, startPoint x: 326, startPoint y: 308, endPoint x: 250, endPoint y: 308, distance: 76.1
click at [258, 308] on li "Expensed: $2,100" at bounding box center [678, 307] width 841 height 14
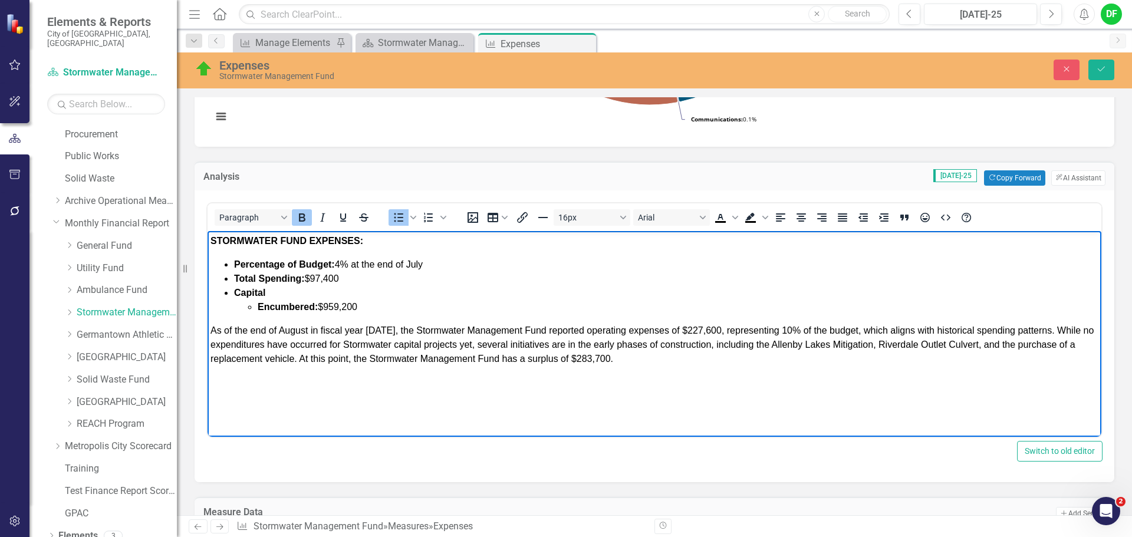
click at [383, 306] on li "Encumbered: $959,200" at bounding box center [678, 307] width 841 height 14
click at [308, 330] on span "As of the end of August in fiscal year 2025, the Stormwater Management Fund rep…" at bounding box center [652, 345] width 883 height 38
click at [376, 331] on span "As of the end of July in fiscal year 2025, the Stormwater Management Fund repor…" at bounding box center [647, 345] width 872 height 38
drag, startPoint x: 699, startPoint y: 330, endPoint x: 668, endPoint y: 330, distance: 30.7
click at [668, 330] on span "As of the end of July in fiscal year 2026, the Stormwater Management Fund repor…" at bounding box center [647, 345] width 872 height 38
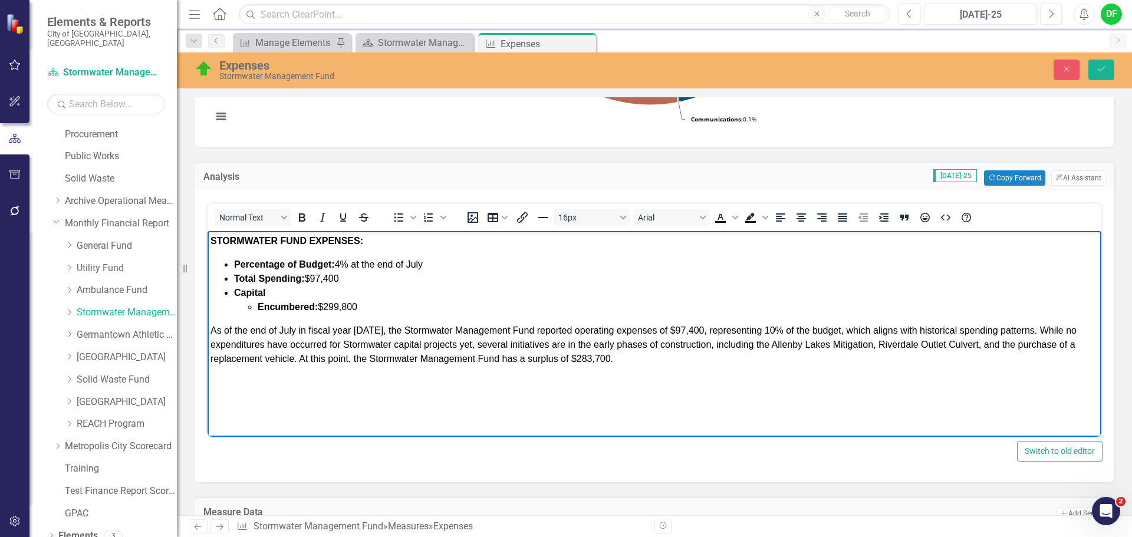
click at [768, 329] on span "As of the end of July in fiscal year 2026, the Stormwater Management Fund repor…" at bounding box center [644, 345] width 866 height 38
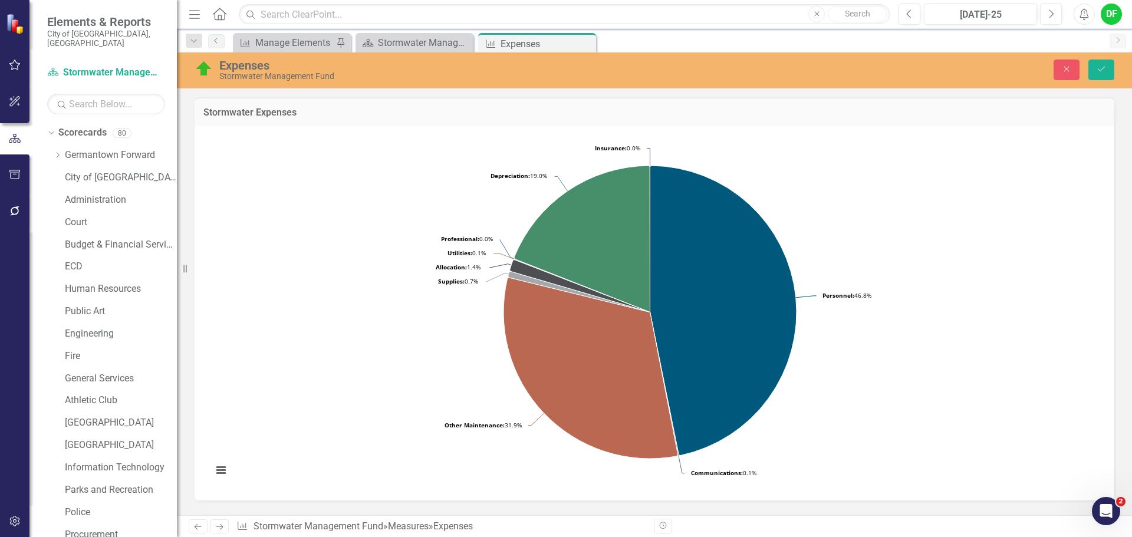
scroll to position [354, 0]
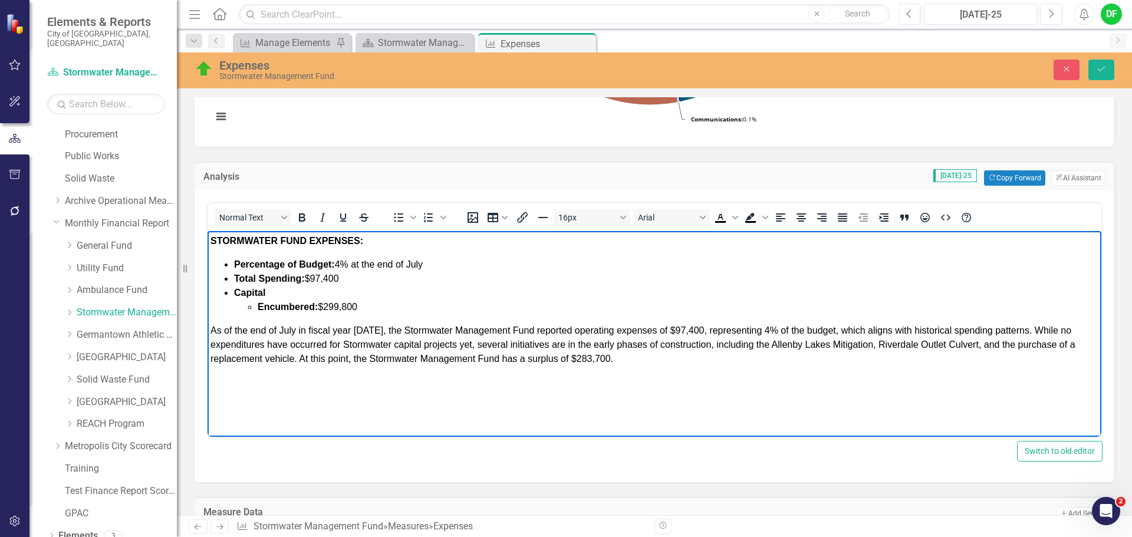
click at [264, 346] on span "As of the end of July in fiscal year [DATE], the Stormwater Management Fund rep…" at bounding box center [643, 345] width 865 height 38
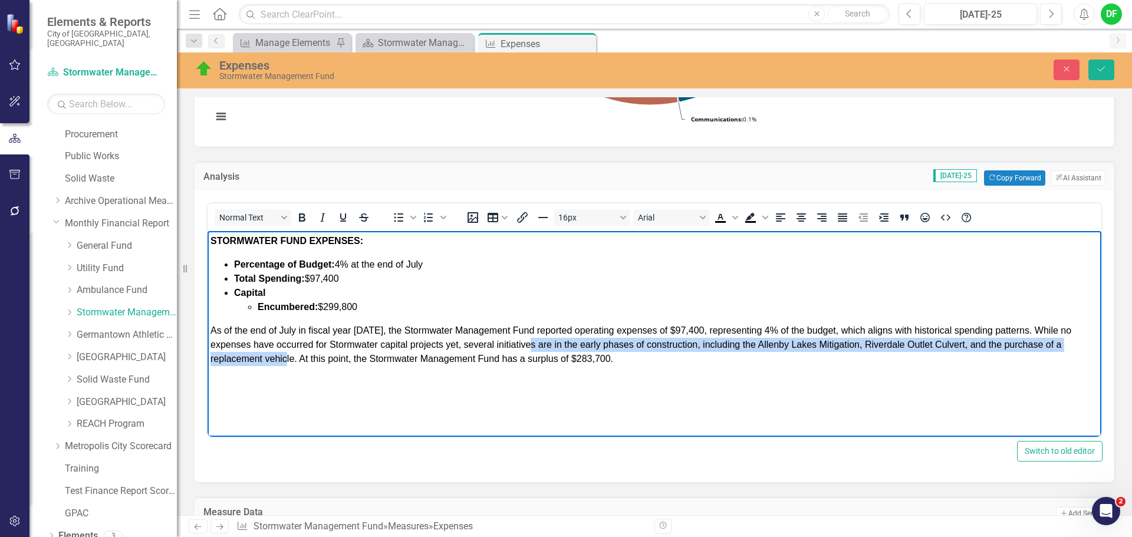
drag, startPoint x: 539, startPoint y: 345, endPoint x: 295, endPoint y: 360, distance: 244.6
click at [295, 360] on span "As of the end of July in fiscal year [DATE], the Stormwater Management Fund rep…" at bounding box center [641, 345] width 861 height 38
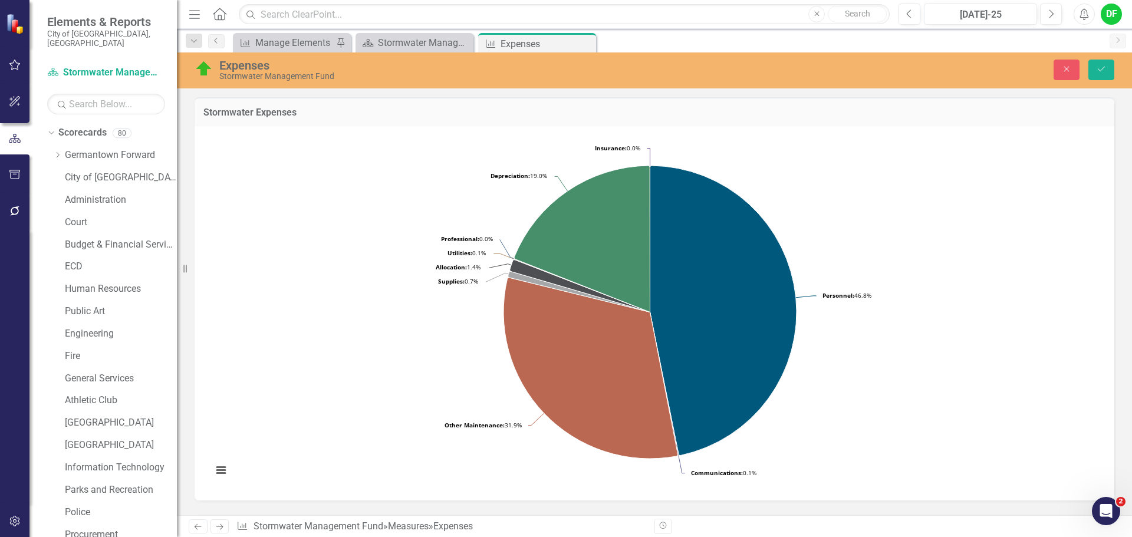
scroll to position [354, 0]
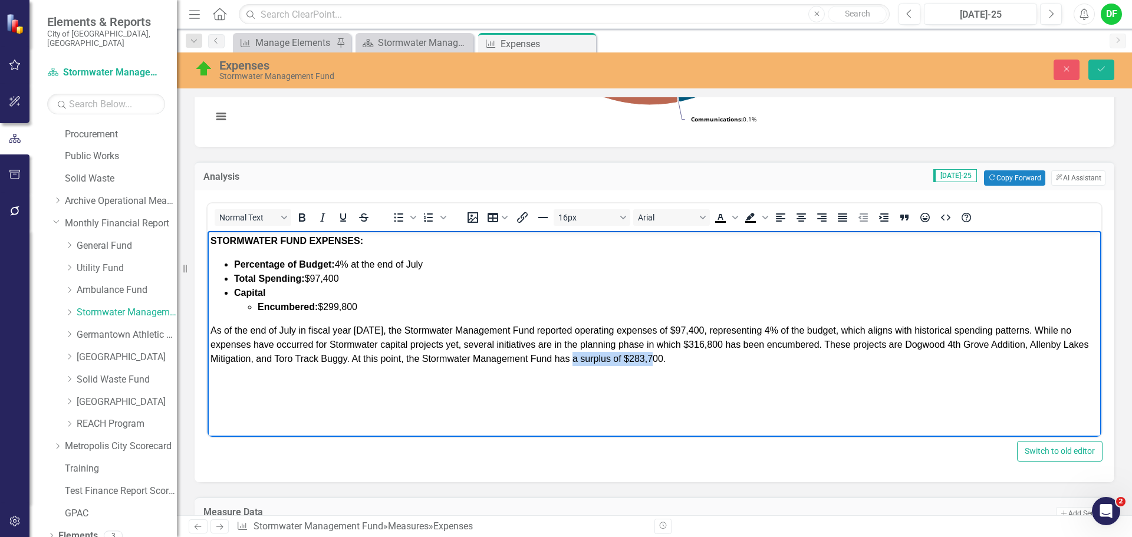
drag, startPoint x: 664, startPoint y: 358, endPoint x: 581, endPoint y: 360, distance: 83.2
click at [581, 360] on span "As of the end of July in fiscal year [DATE], the Stormwater Management Fund rep…" at bounding box center [650, 345] width 878 height 38
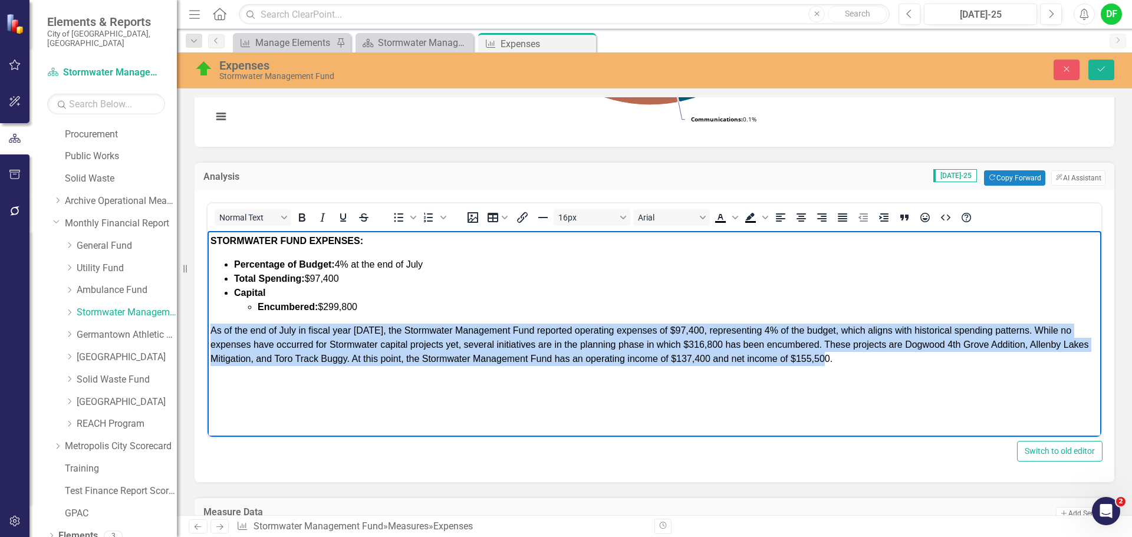
drag, startPoint x: 846, startPoint y: 360, endPoint x: 414, endPoint y: 566, distance: 478.5
click at [208, 334] on html "STORMWATER FUND EXPENSES: Percentage of Budget: 4% at the end of July Total Spe…" at bounding box center [655, 319] width 894 height 177
copy span "As of the end of July in fiscal year [DATE], the Stormwater Management Fund rep…"
click at [842, 218] on icon "Justify" at bounding box center [843, 218] width 14 height 14
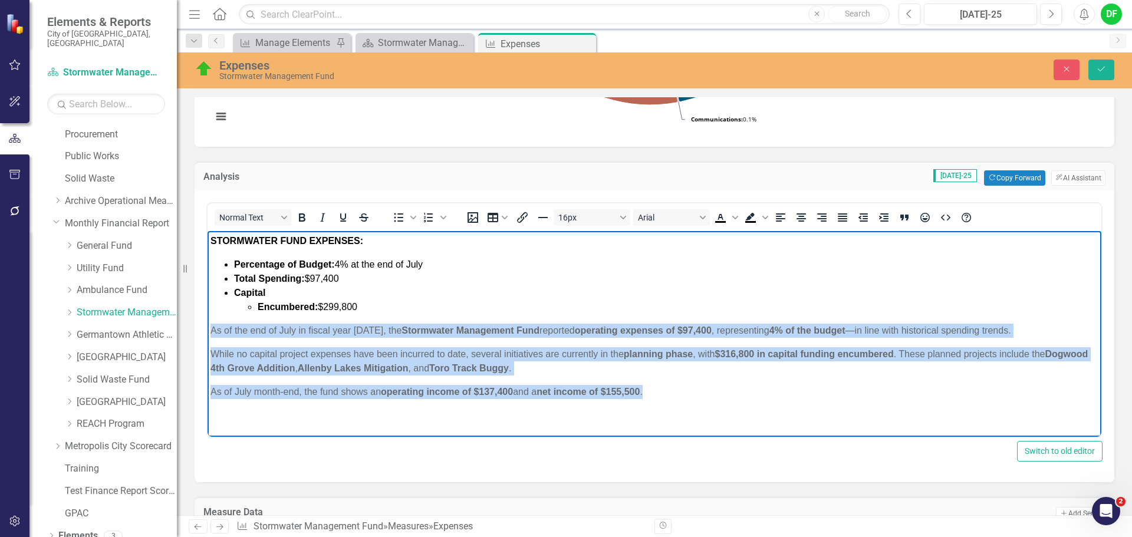
drag, startPoint x: 659, startPoint y: 392, endPoint x: 405, endPoint y: 569, distance: 309.7
click at [208, 337] on html "STORMWATER FUND EXPENSES: Percentage of Budget: 4% at the end of July Total Spe…" at bounding box center [655, 321] width 894 height 180
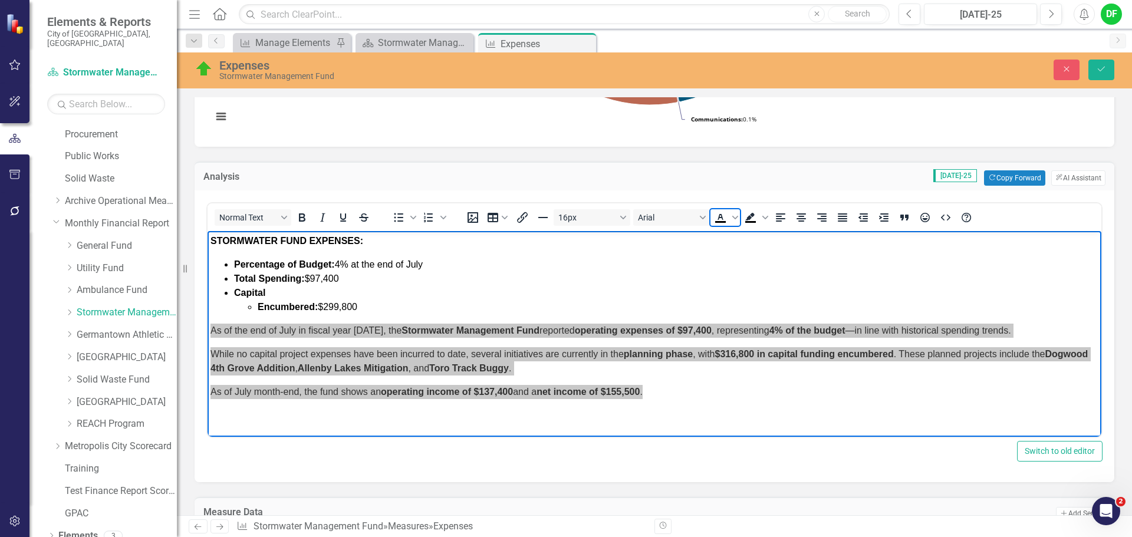
click at [718, 219] on icon "Text color Black" at bounding box center [721, 218] width 14 height 14
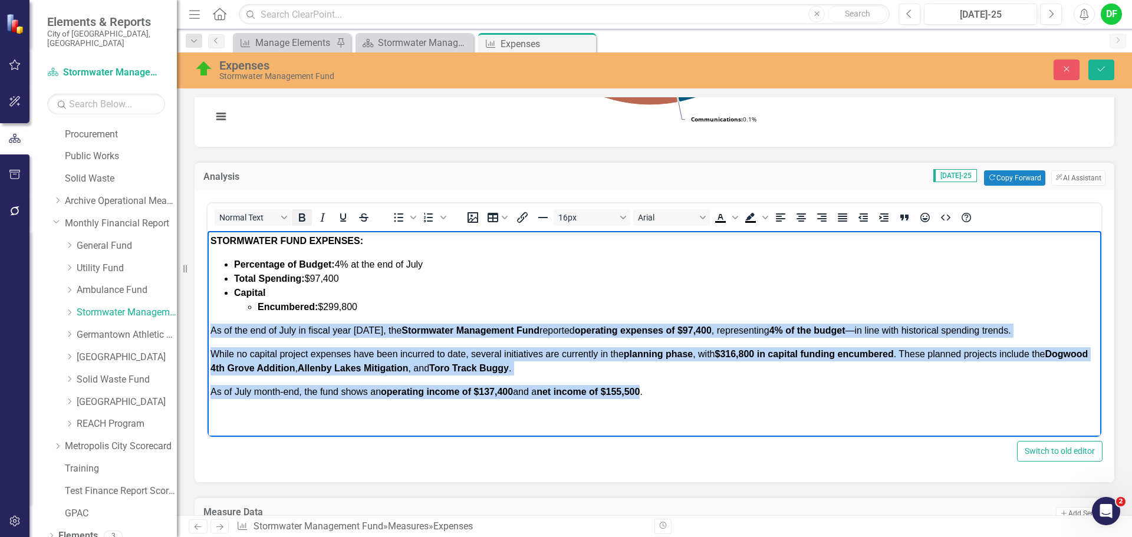
click at [306, 217] on icon "Bold" at bounding box center [302, 218] width 14 height 14
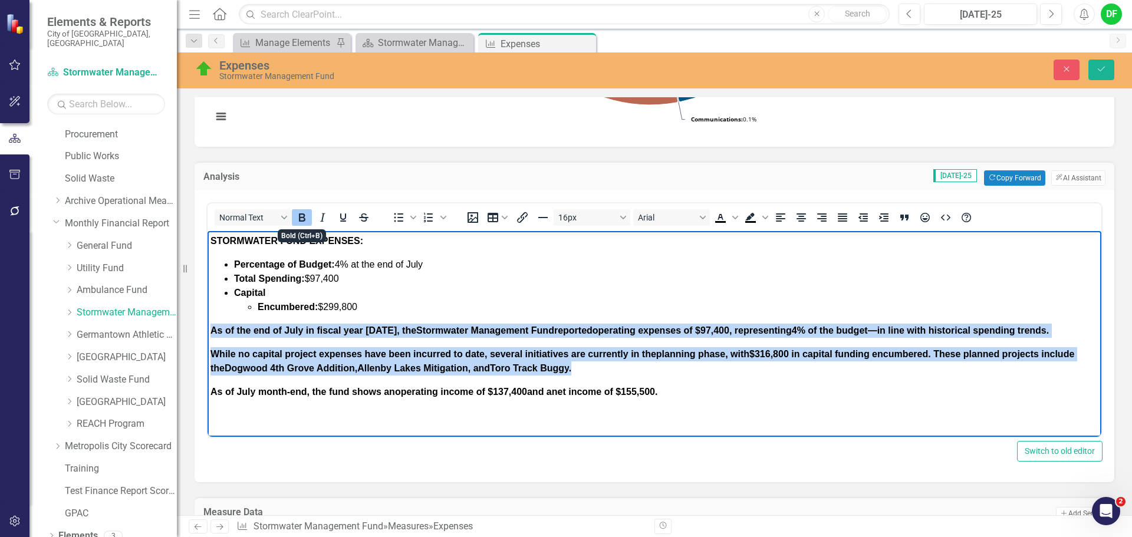
click at [306, 217] on icon "Bold" at bounding box center [302, 218] width 14 height 14
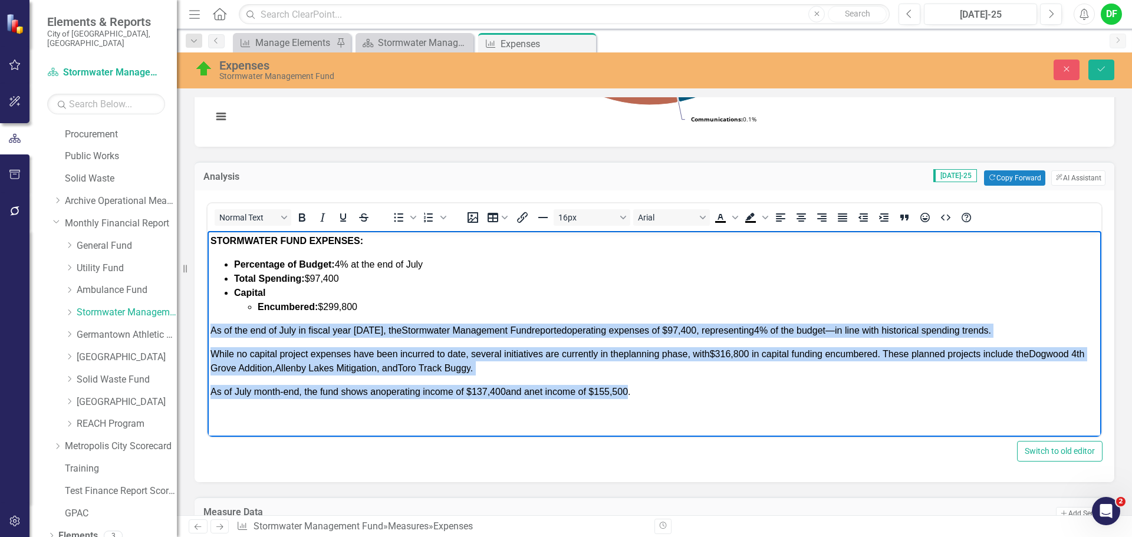
drag, startPoint x: 210, startPoint y: 352, endPoint x: 268, endPoint y: 352, distance: 57.8
click at [211, 352] on body "STORMWATER FUND EXPENSES: Percentage of Budget: 4% at the end of July Total Spe…" at bounding box center [655, 321] width 894 height 180
click at [209, 353] on body "STORMWATER FUND EXPENSES: Percentage of Budget: 4% at the end of July Total Spe…" at bounding box center [655, 321] width 894 height 180
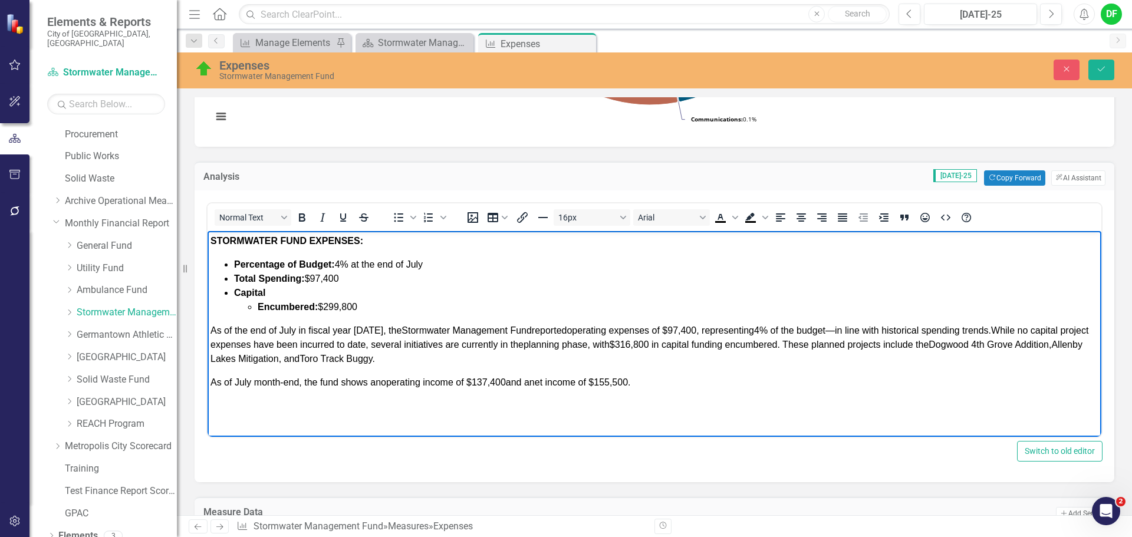
click at [212, 383] on span "As of July month-end, the fund shows an operating income of $137,400 and a net …" at bounding box center [421, 382] width 421 height 10
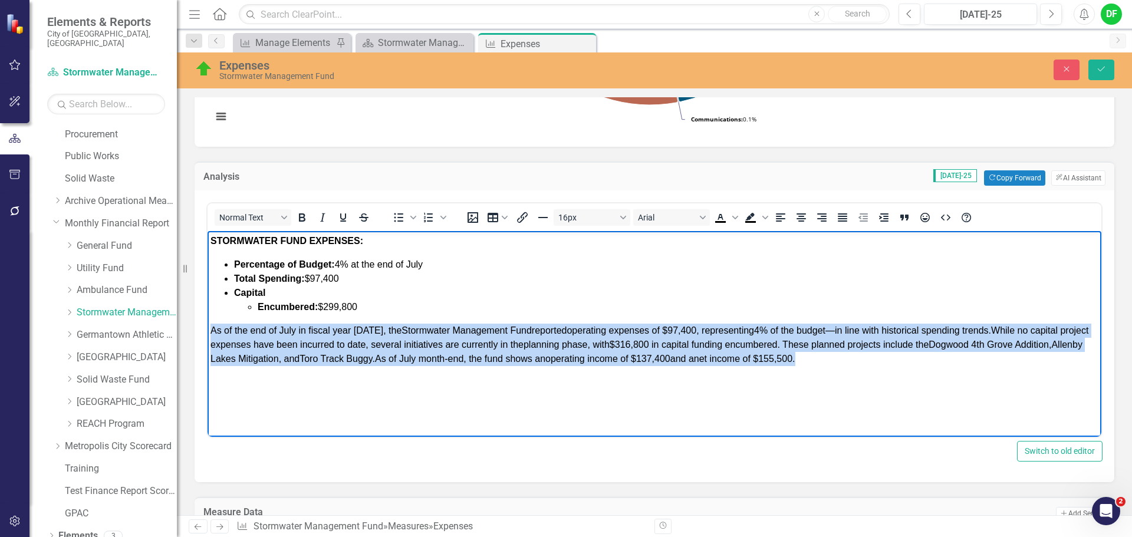
drag, startPoint x: 891, startPoint y: 357, endPoint x: 209, endPoint y: 333, distance: 682.8
click at [209, 333] on body "STORMWATER FUND EXPENSES: Percentage of Budget: 4% at the end of July Total Spe…" at bounding box center [655, 319] width 894 height 177
click at [844, 217] on icon "Justify" at bounding box center [842, 218] width 9 height 8
click at [912, 364] on p "As of the end of July in fiscal year 2026, the Stormwater Management Fund repor…" at bounding box center [655, 345] width 888 height 42
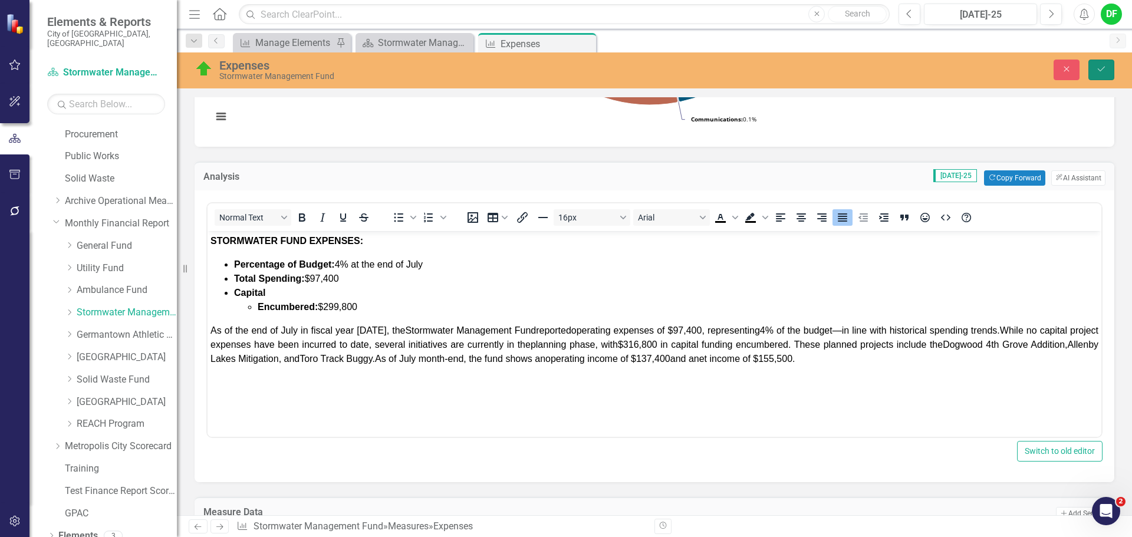
click at [1101, 64] on button "Save" at bounding box center [1102, 70] width 26 height 21
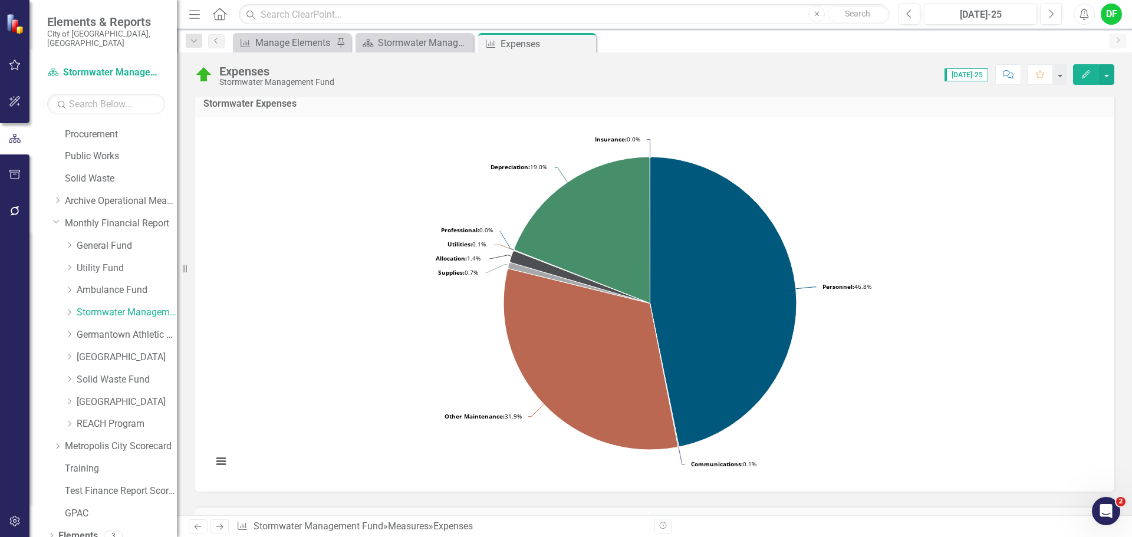
scroll to position [0, 0]
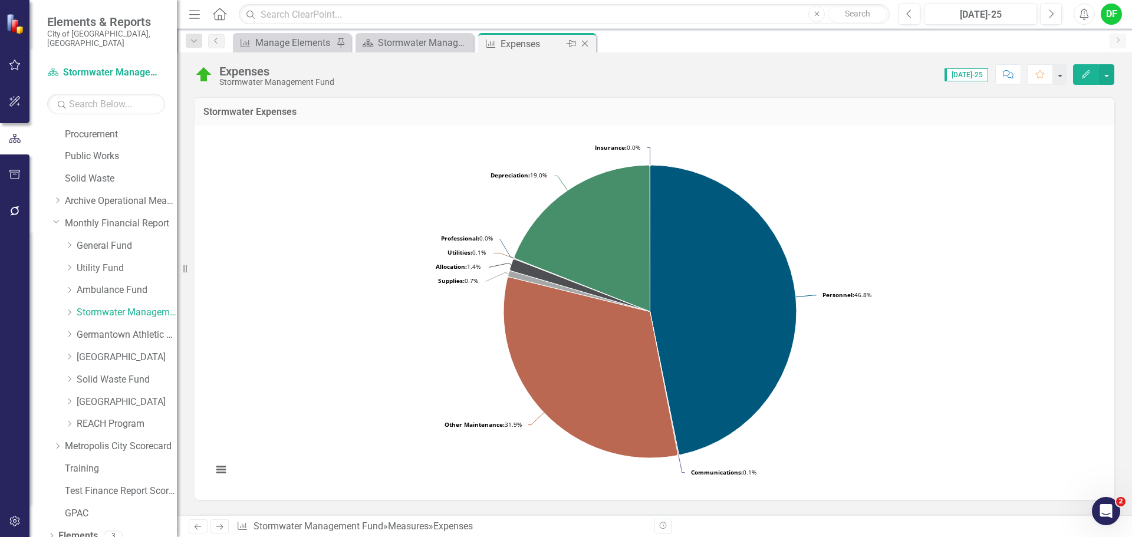
click at [586, 41] on icon "Close" at bounding box center [585, 43] width 12 height 9
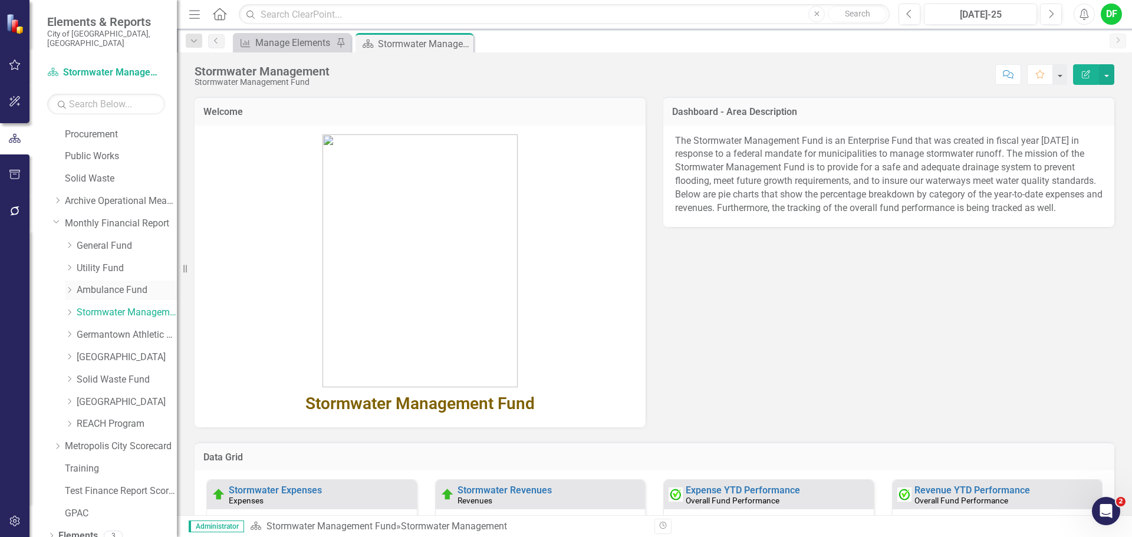
click at [112, 281] on div "Dropdown Ambulance Fund" at bounding box center [121, 290] width 112 height 19
click at [109, 284] on link "Ambulance Fund" at bounding box center [127, 291] width 100 height 14
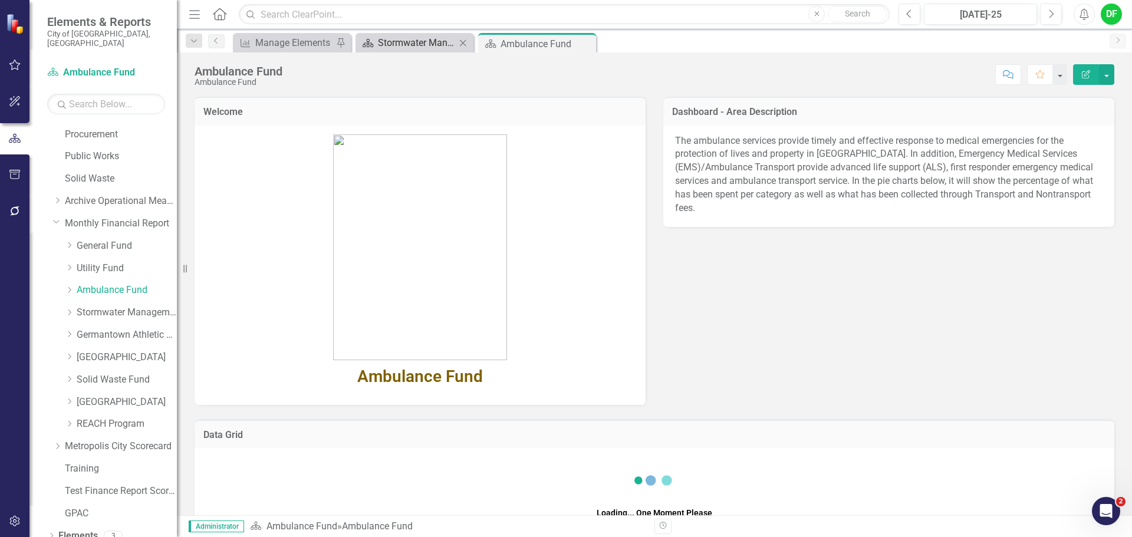
click at [435, 47] on div "Stormwater Management" at bounding box center [417, 42] width 78 height 15
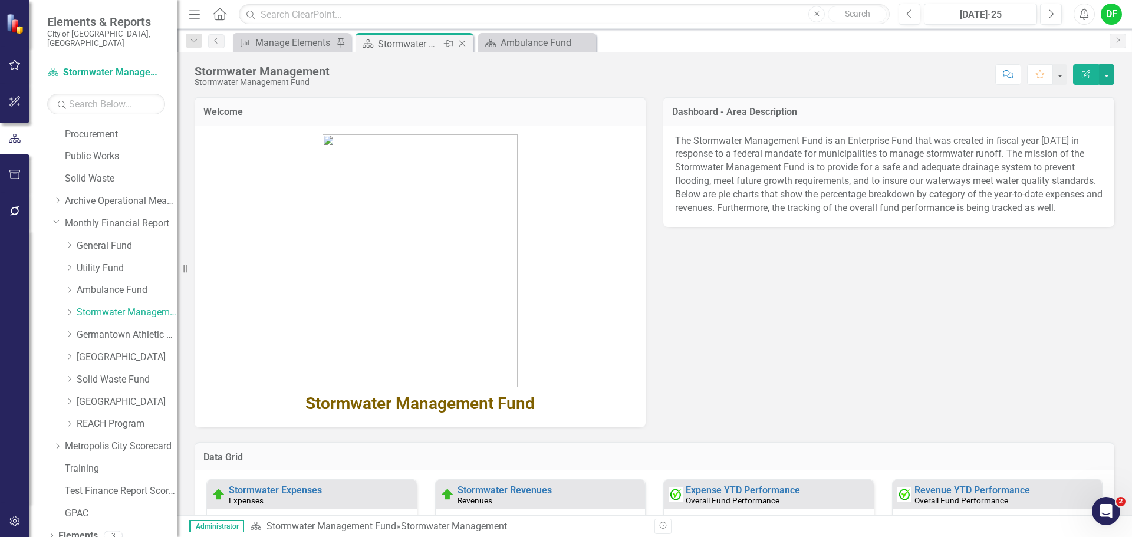
click at [467, 41] on icon "Close" at bounding box center [462, 43] width 12 height 9
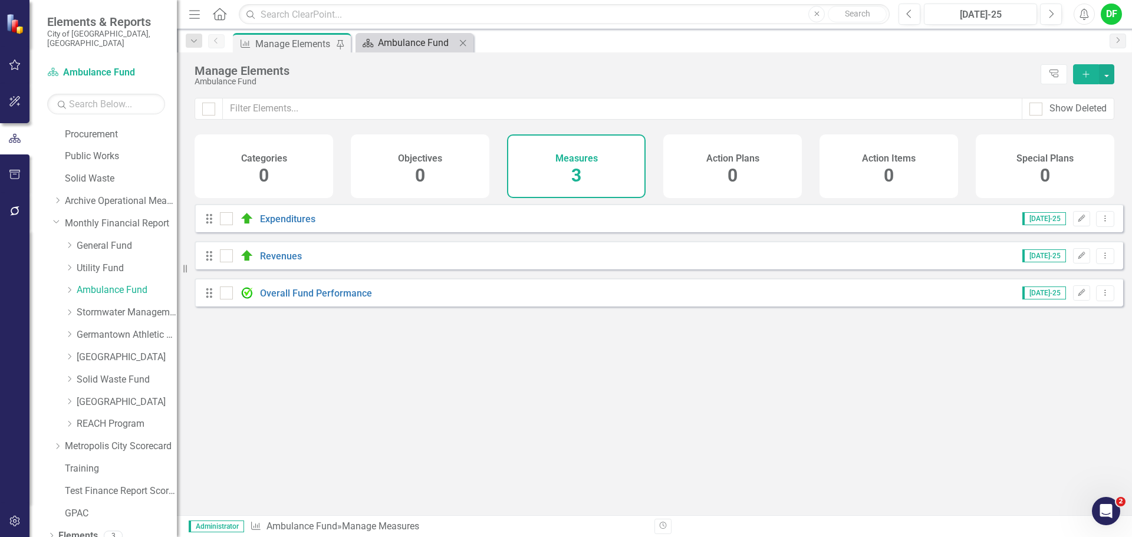
click at [420, 45] on div "Ambulance Fund" at bounding box center [417, 42] width 78 height 15
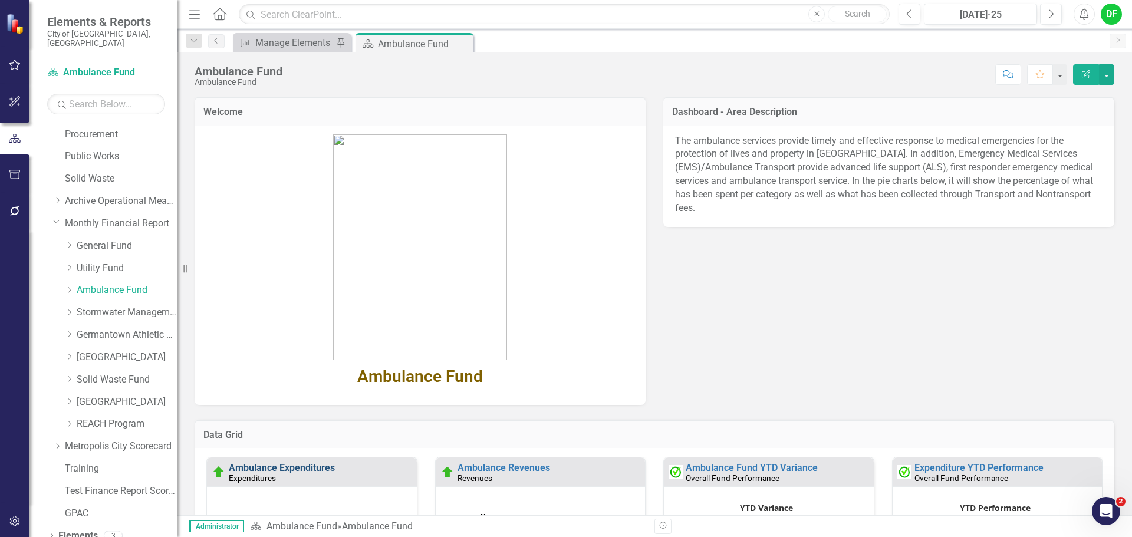
click at [303, 466] on link "Ambulance Expenditures" at bounding box center [282, 467] width 106 height 11
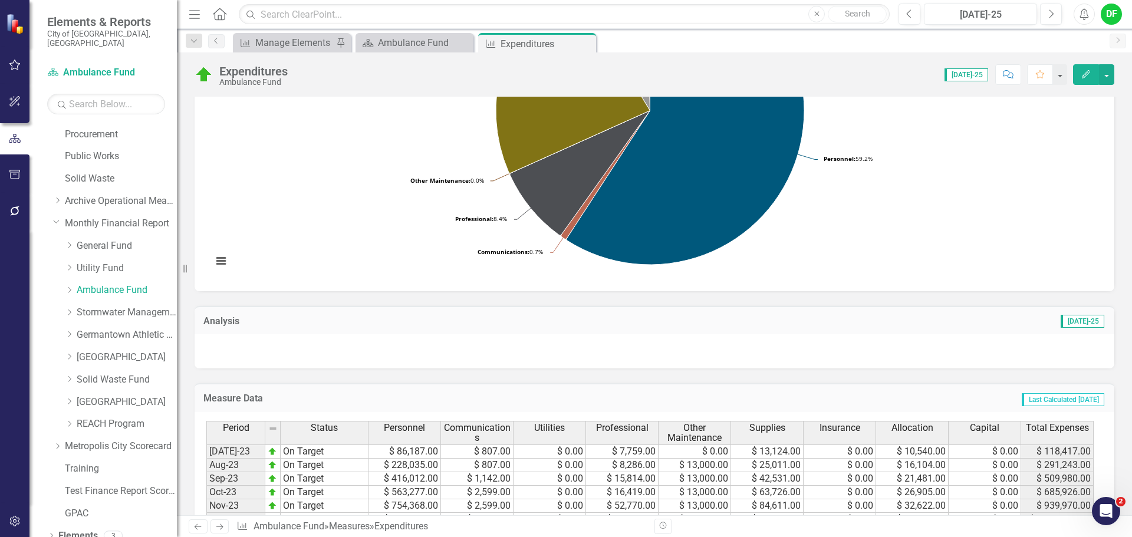
scroll to position [236, 0]
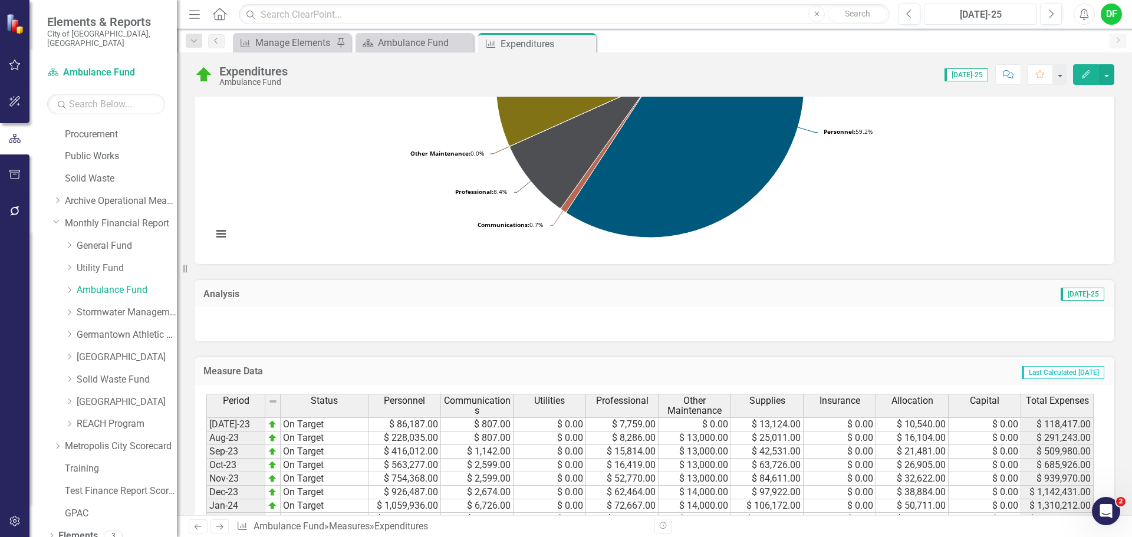
click at [984, 12] on div "[DATE]-25" at bounding box center [980, 15] width 105 height 14
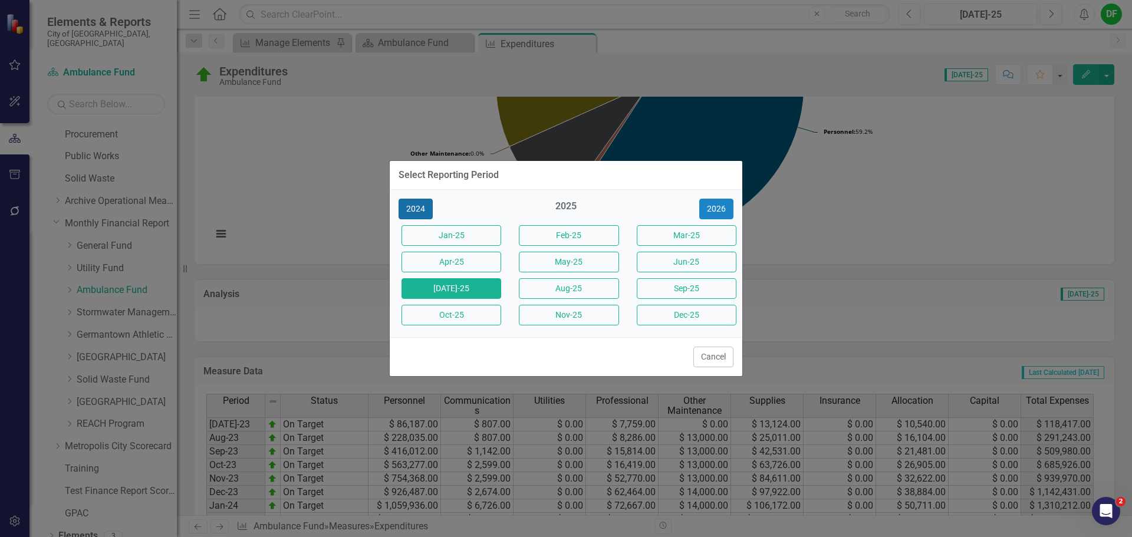
click at [426, 206] on button "2024" at bounding box center [416, 209] width 34 height 21
click at [538, 285] on button "Aug-24" at bounding box center [569, 288] width 100 height 21
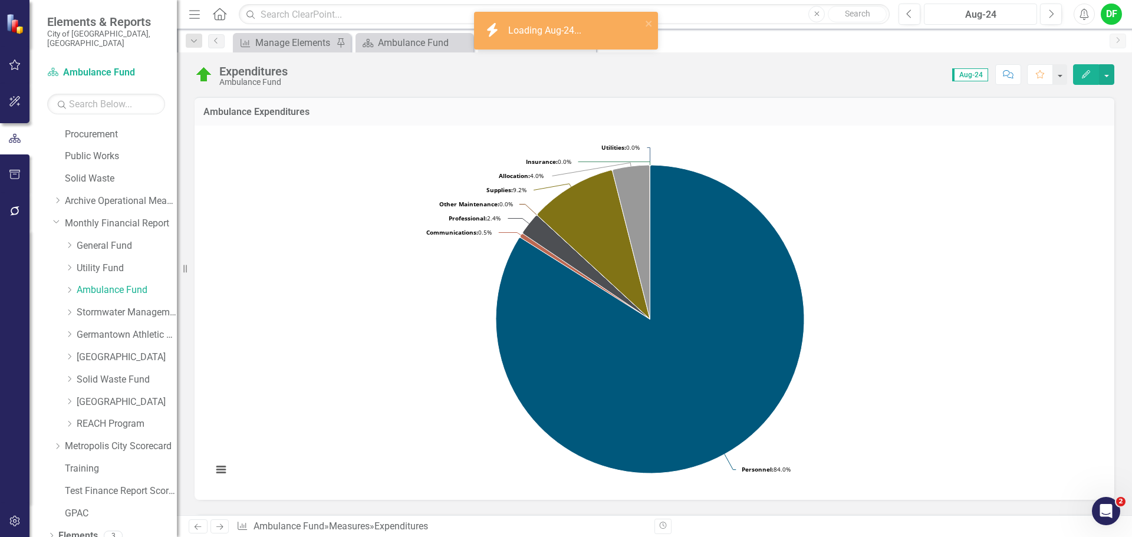
scroll to position [49, 0]
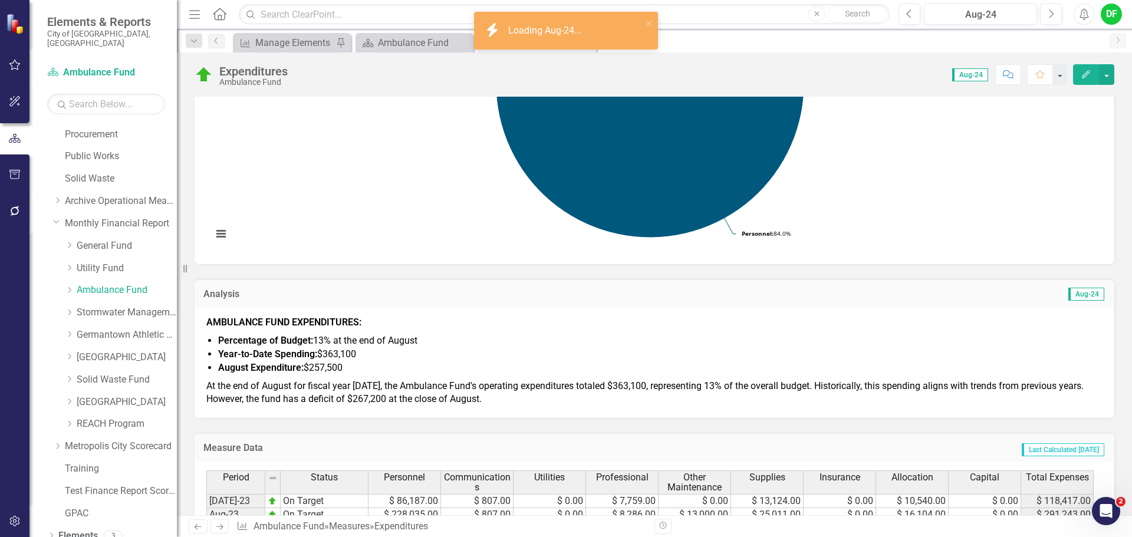
click at [285, 383] on span "At the end of August for fiscal year [DATE], the Ambulance Fund's operating exp…" at bounding box center [645, 392] width 878 height 25
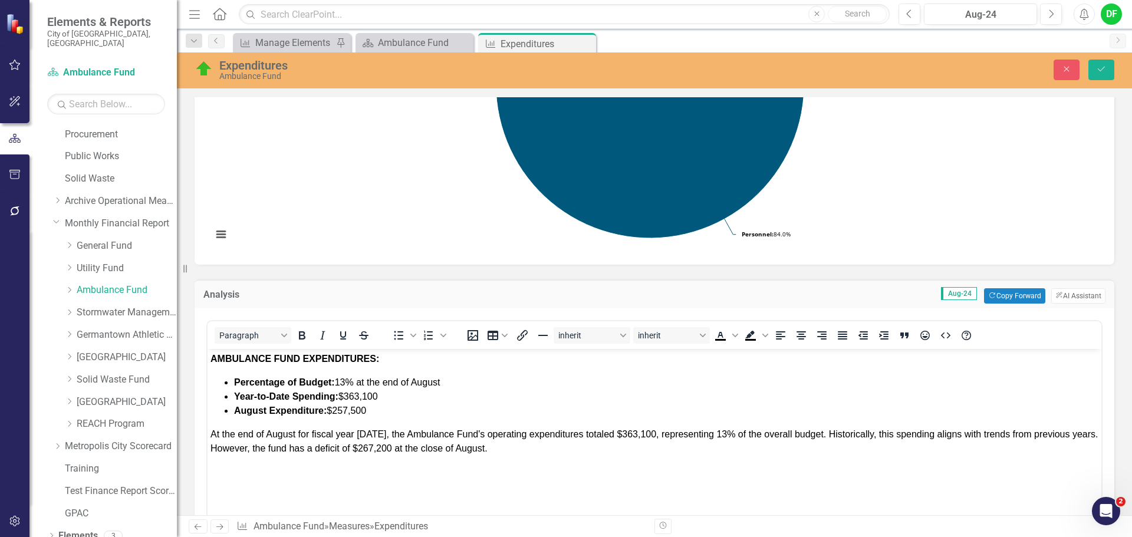
scroll to position [0, 0]
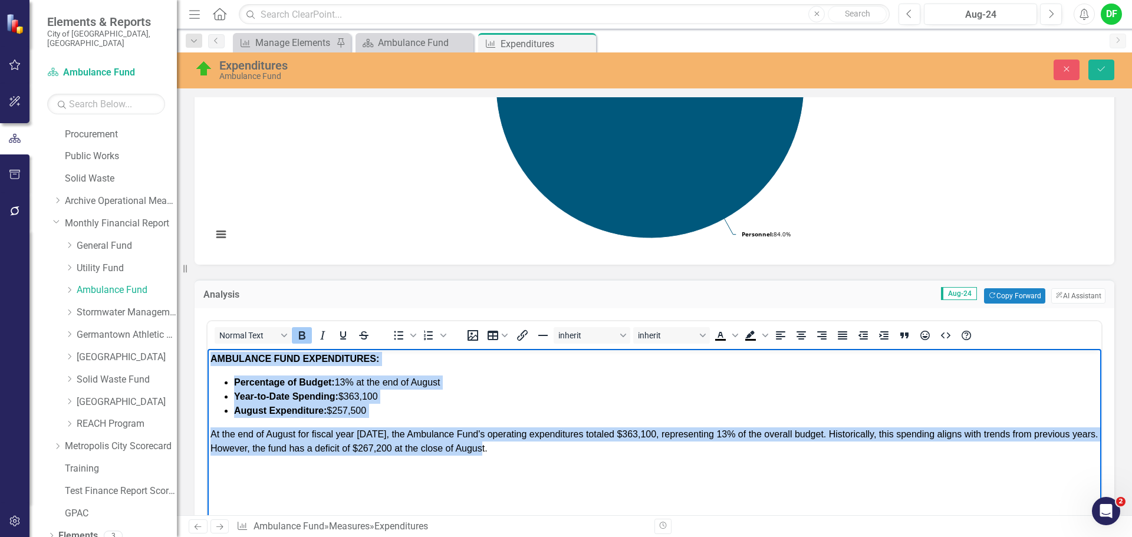
drag, startPoint x: 496, startPoint y: 452, endPoint x: 204, endPoint y: 350, distance: 309.5
click at [208, 350] on html "AMBULANCE FUND EXPENDITURES: Percentage of Budget: 13% at the end of August Yea…" at bounding box center [655, 437] width 894 height 177
copy body "AMBULANCE FUND EXPENDITURES: Percentage of Budget: 13% at the end of August Yea…"
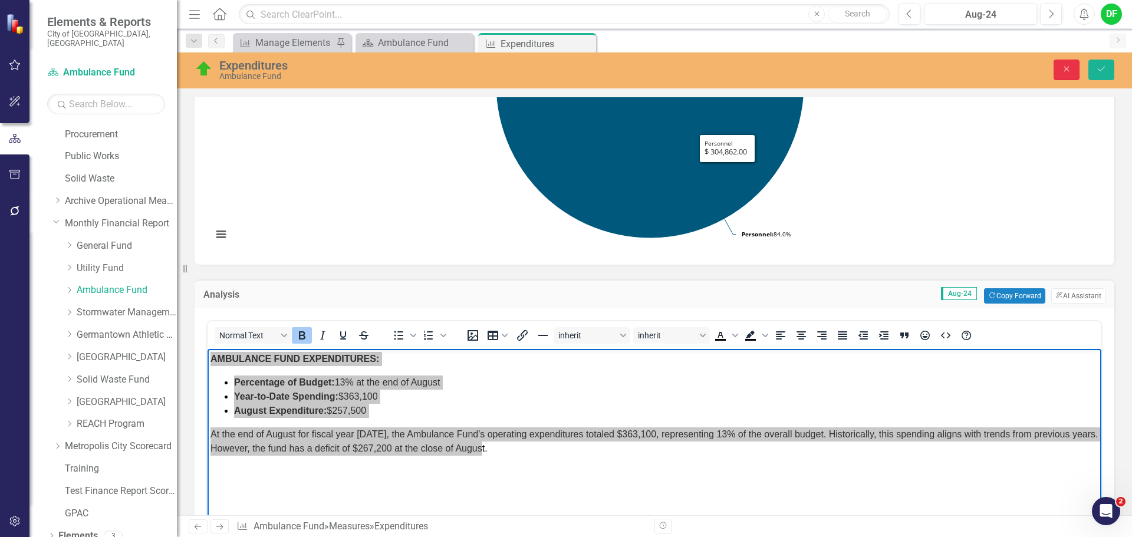
click at [1065, 70] on icon "Close" at bounding box center [1067, 69] width 11 height 8
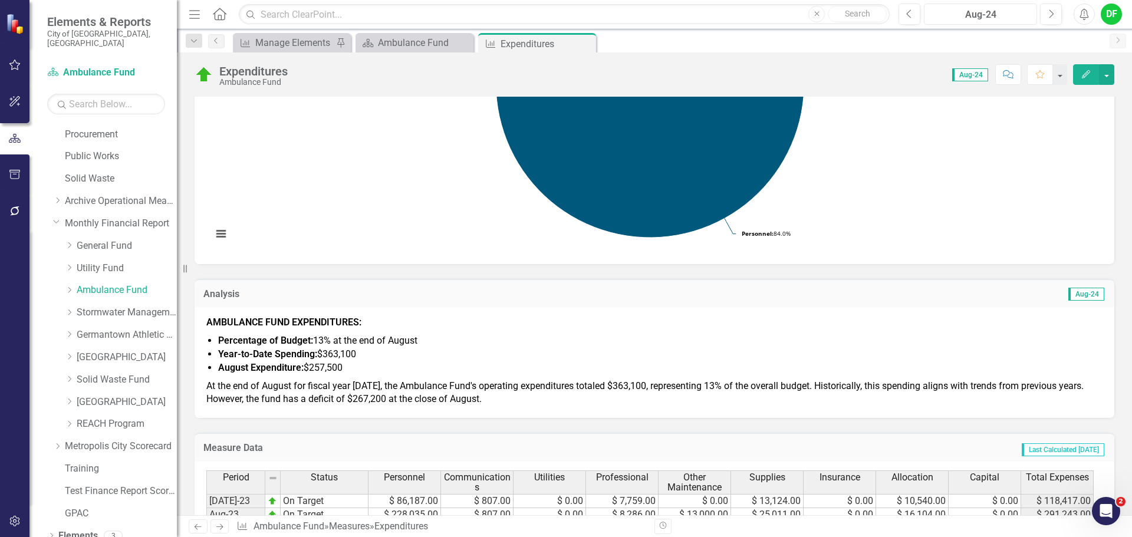
click at [1000, 21] on div "Aug-24" at bounding box center [980, 15] width 105 height 14
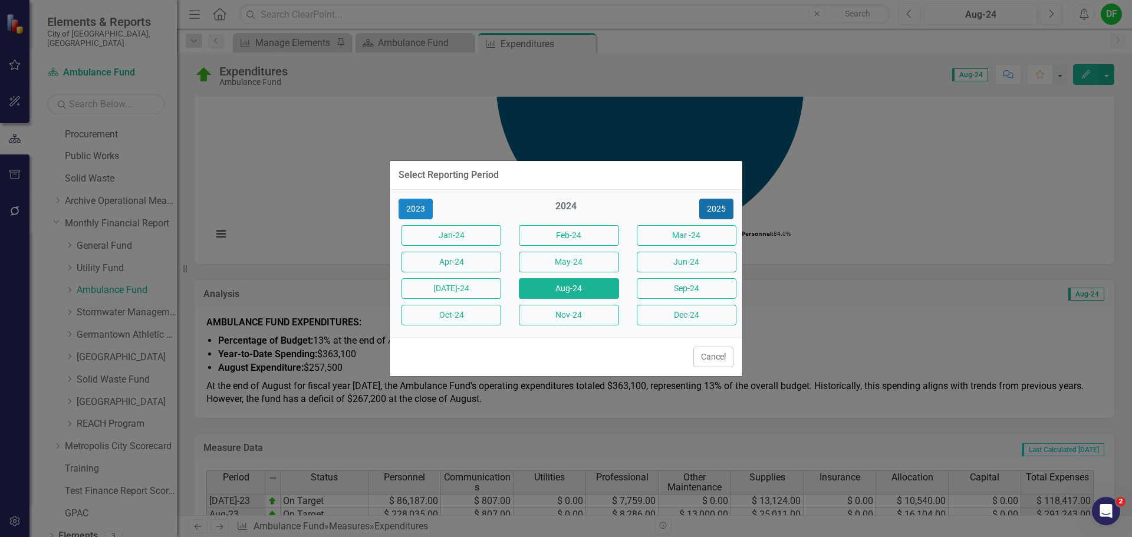
click at [715, 206] on button "2025" at bounding box center [716, 209] width 34 height 21
click at [474, 291] on button "[DATE]-25" at bounding box center [452, 288] width 100 height 21
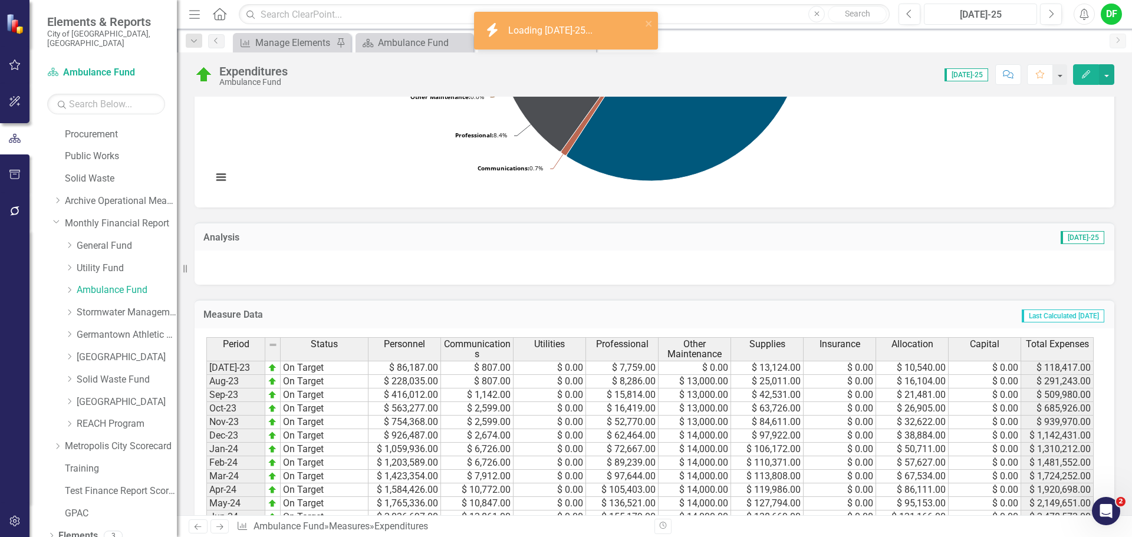
scroll to position [295, 0]
click at [268, 264] on div at bounding box center [655, 265] width 920 height 34
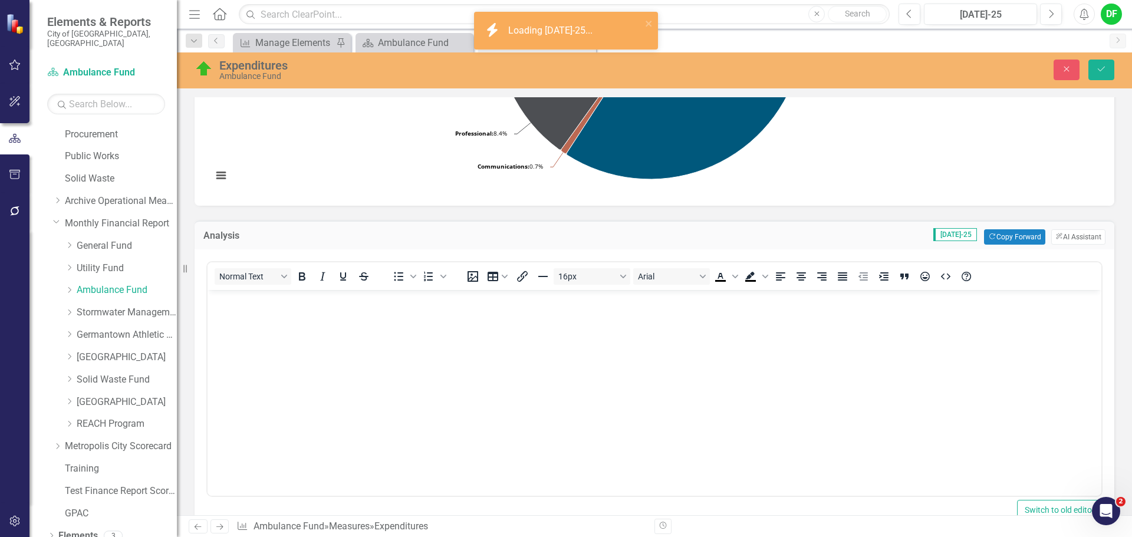
scroll to position [0, 0]
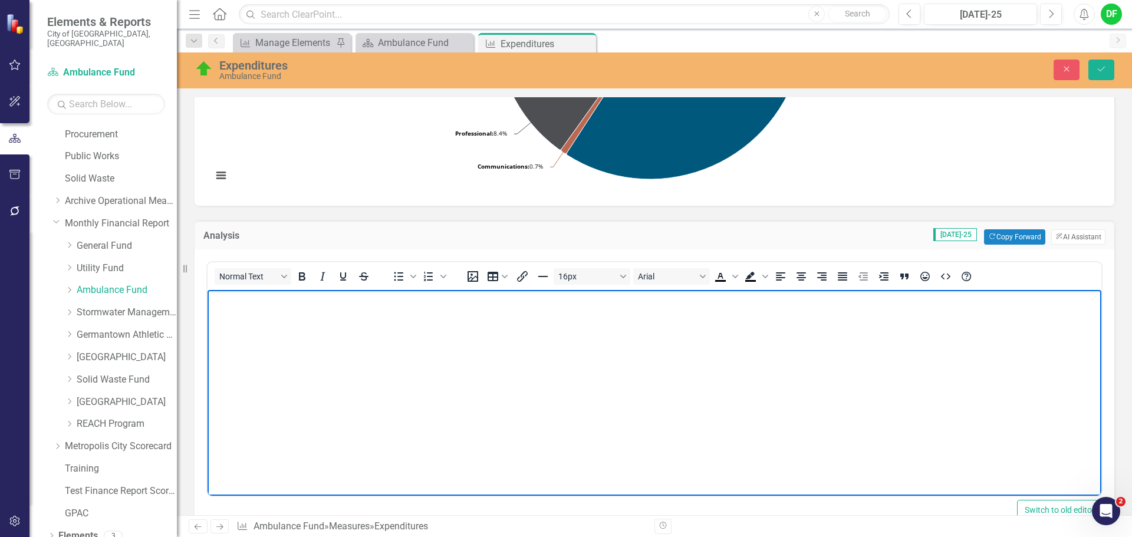
click at [233, 303] on p "Rich Text Area. Press ALT-0 for help." at bounding box center [655, 300] width 888 height 14
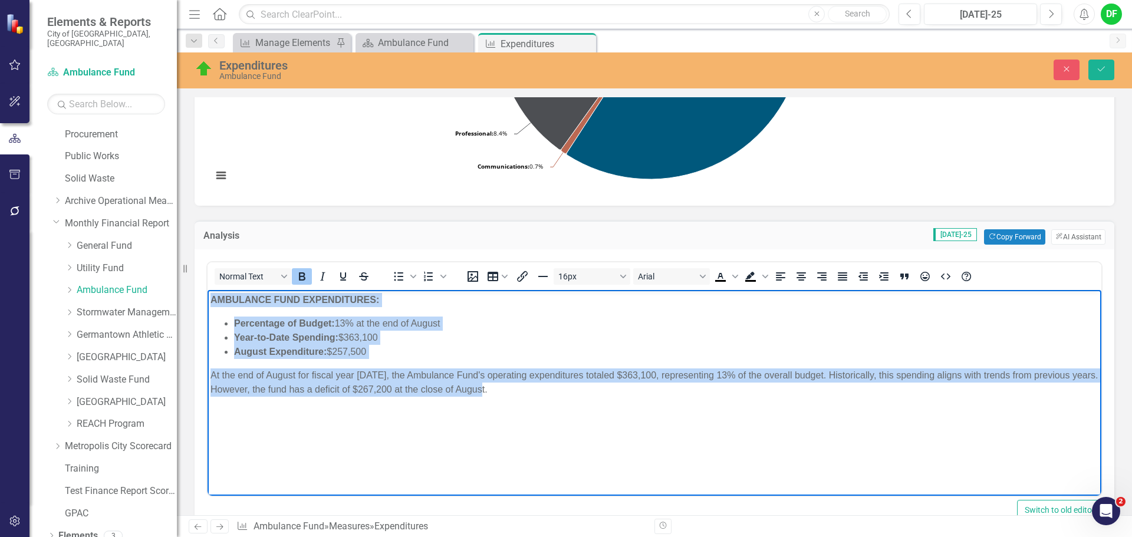
drag, startPoint x: 497, startPoint y: 390, endPoint x: 413, endPoint y: 589, distance: 215.1
click at [208, 300] on html "AMBULANCE FUND EXPENDITURES: Percentage of Budget: 13% at the end of August Yea…" at bounding box center [655, 378] width 894 height 177
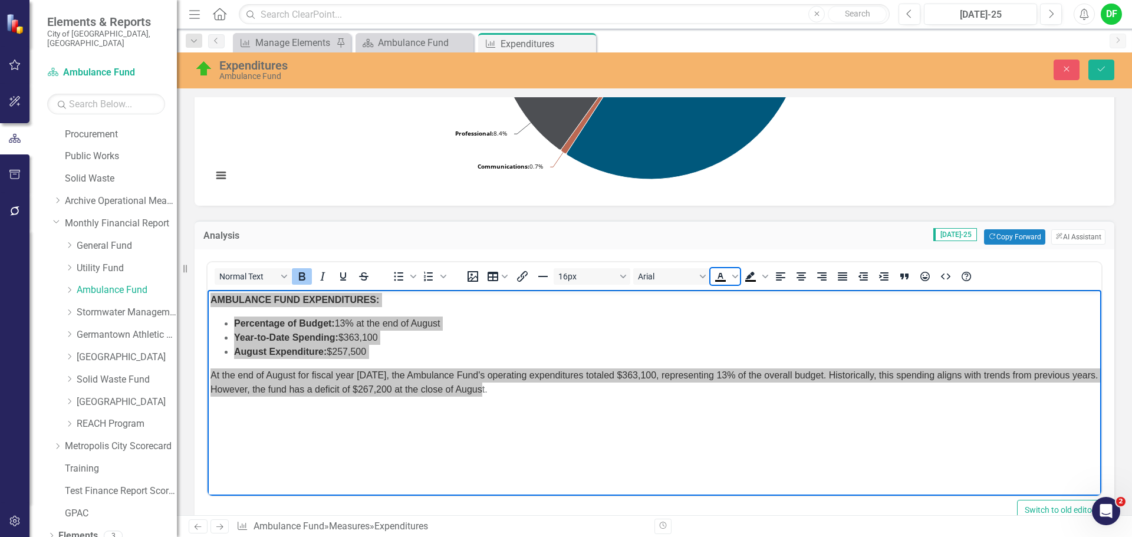
click at [724, 278] on icon "Text color Black" at bounding box center [721, 277] width 14 height 14
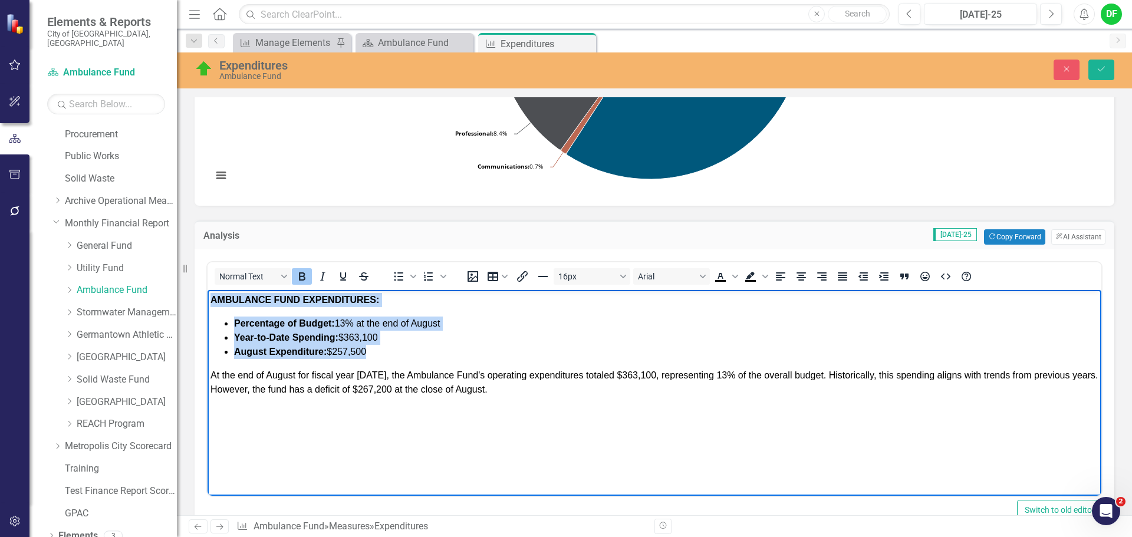
click at [441, 353] on li "August Expenditure: $257,500" at bounding box center [666, 352] width 865 height 14
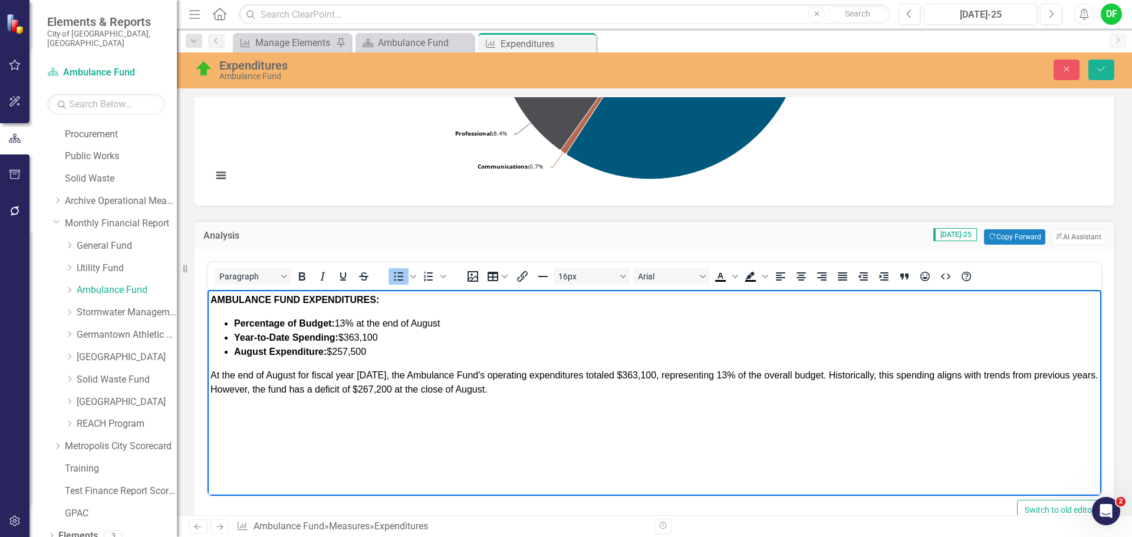
click at [346, 324] on span "Percentage of Budget: 13% at the end of August" at bounding box center [337, 323] width 206 height 10
click at [443, 322] on li "Percentage of Budget: 5% at the end of August" at bounding box center [666, 324] width 865 height 14
drag, startPoint x: 291, startPoint y: 335, endPoint x: 237, endPoint y: 336, distance: 54.3
click at [237, 336] on strong "Year-to-Date Spending:" at bounding box center [286, 338] width 104 height 10
drag, startPoint x: 357, startPoint y: 336, endPoint x: 314, endPoint y: 334, distance: 43.1
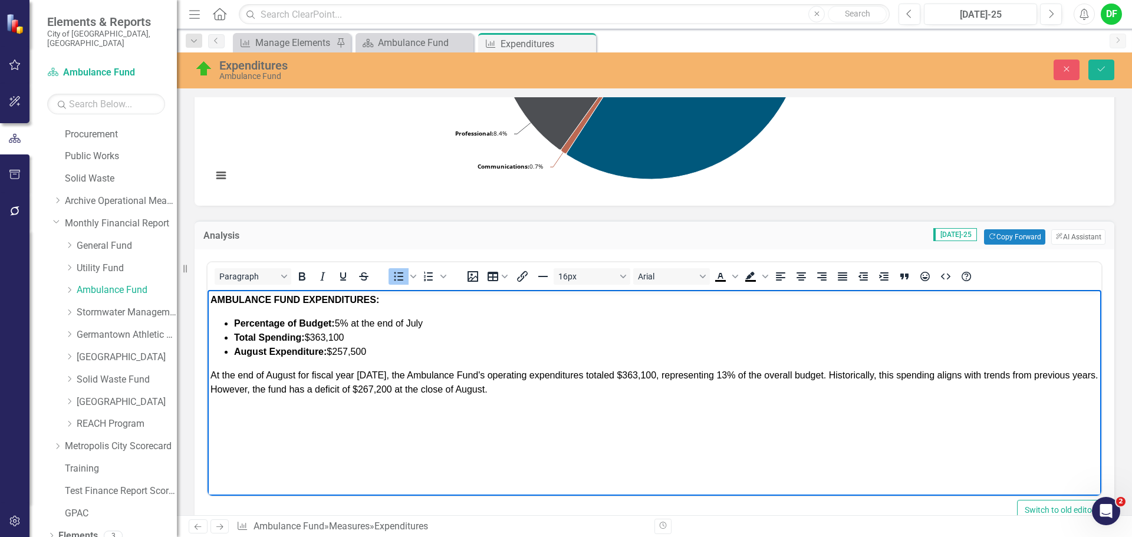
click at [314, 334] on li "Total Spending: $363,100" at bounding box center [666, 338] width 865 height 14
drag, startPoint x: 396, startPoint y: 353, endPoint x: 231, endPoint y: 346, distance: 164.7
click at [231, 346] on ul "Percentage of Budget: 5% at the end of July Total Spending: $137,600 August Exp…" at bounding box center [655, 338] width 888 height 42
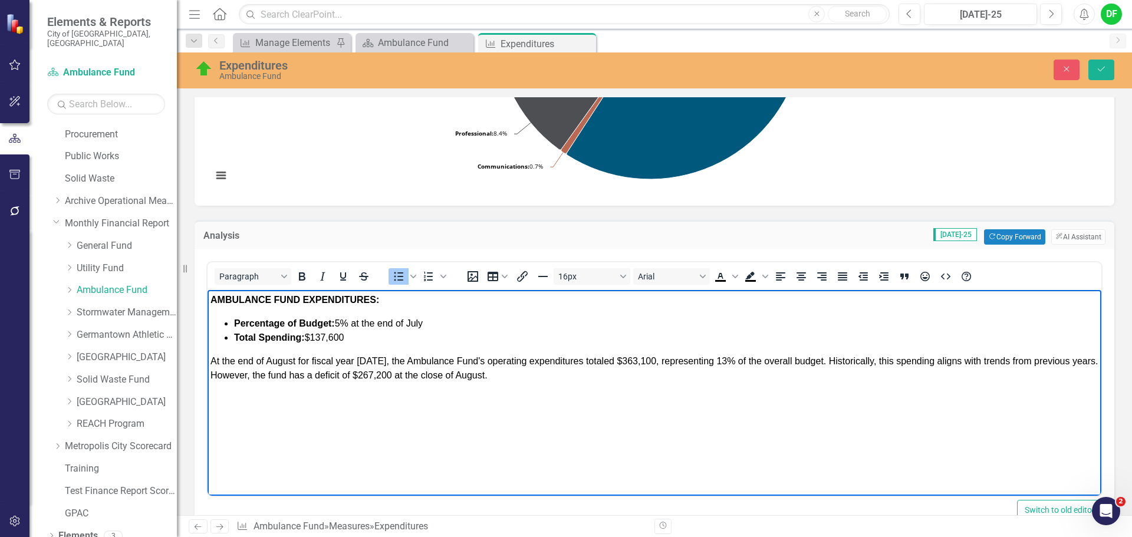
click at [294, 360] on span "At the end of August for fiscal year [DATE], the Ambulance Fund's operating exp…" at bounding box center [655, 368] width 888 height 24
click at [366, 362] on span "At the end of July for fiscal year [DATE], the Ambulance Fund's operating expen…" at bounding box center [649, 368] width 876 height 24
click at [633, 361] on span "At the end of July for fiscal year [DATE], the Ambulance Fund's operating expen…" at bounding box center [649, 368] width 876 height 24
click at [709, 363] on span "At the end of July for fiscal year [DATE], the Ambulance Fund's operating expen…" at bounding box center [649, 368] width 876 height 24
drag, startPoint x: 358, startPoint y: 375, endPoint x: 390, endPoint y: 376, distance: 31.9
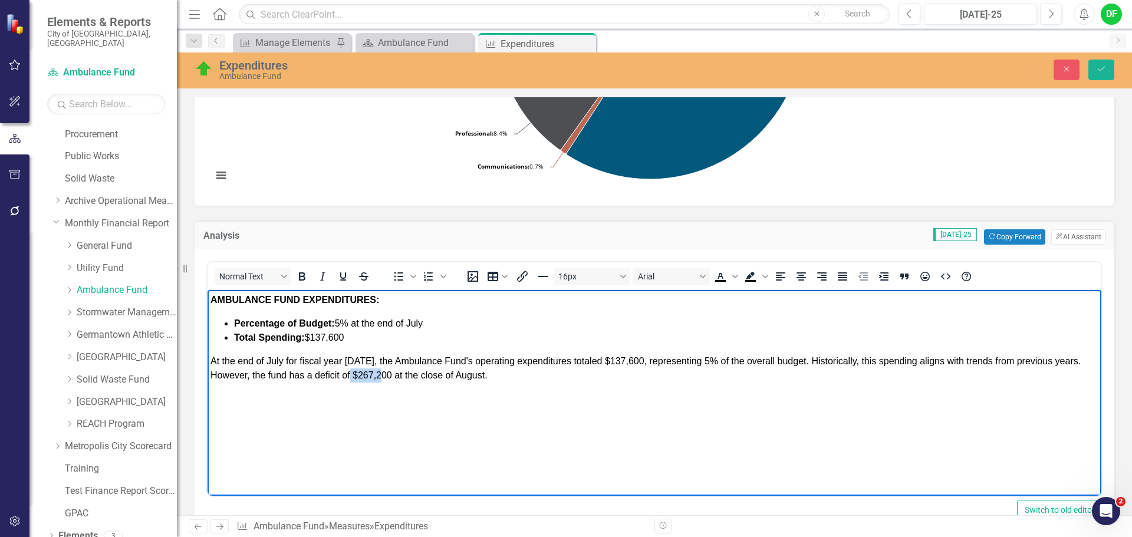
click at [390, 376] on span "At the end of July for fiscal year 2026, the Ambulance Fund's operating expendi…" at bounding box center [646, 368] width 871 height 24
click at [485, 373] on span "At the end of July for fiscal year 2026, the Ambulance Fund's operating expendi…" at bounding box center [646, 368] width 871 height 24
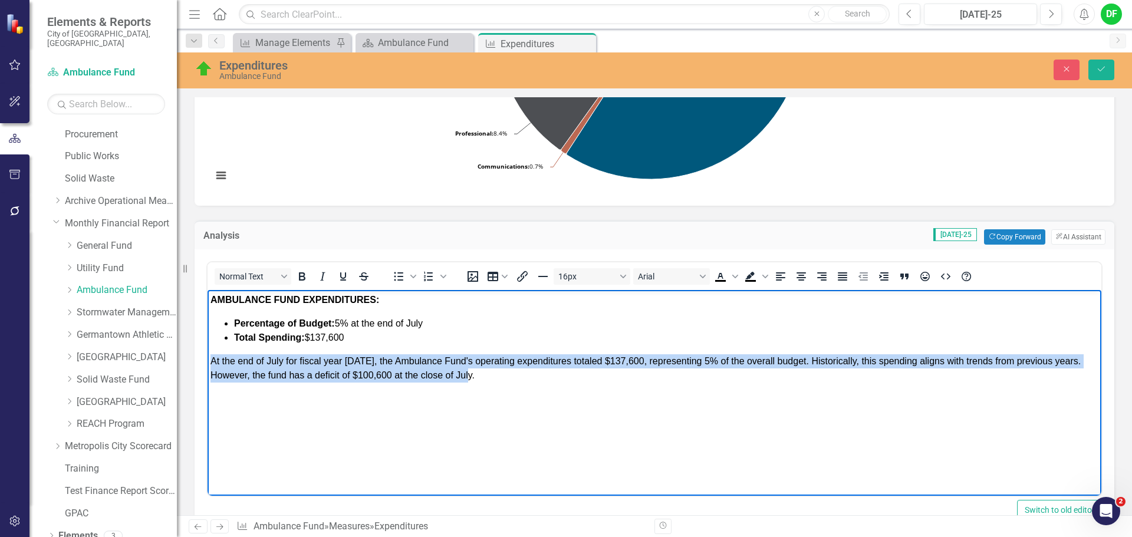
drag, startPoint x: 485, startPoint y: 375, endPoint x: 413, endPoint y: 648, distance: 281.8
click at [208, 357] on html "AMBULANCE FUND EXPENDITURES: Percentage of Budget: 5% at the end of July Total …" at bounding box center [655, 378] width 894 height 177
copy span "At the end of July for fiscal year 2026, the Ambulance Fund's operating expendi…"
click at [487, 376] on p "At the end of July for fiscal year 2026, the Ambulance Fund's operating expendi…" at bounding box center [655, 368] width 888 height 28
drag, startPoint x: 486, startPoint y: 375, endPoint x: 208, endPoint y: 366, distance: 278.5
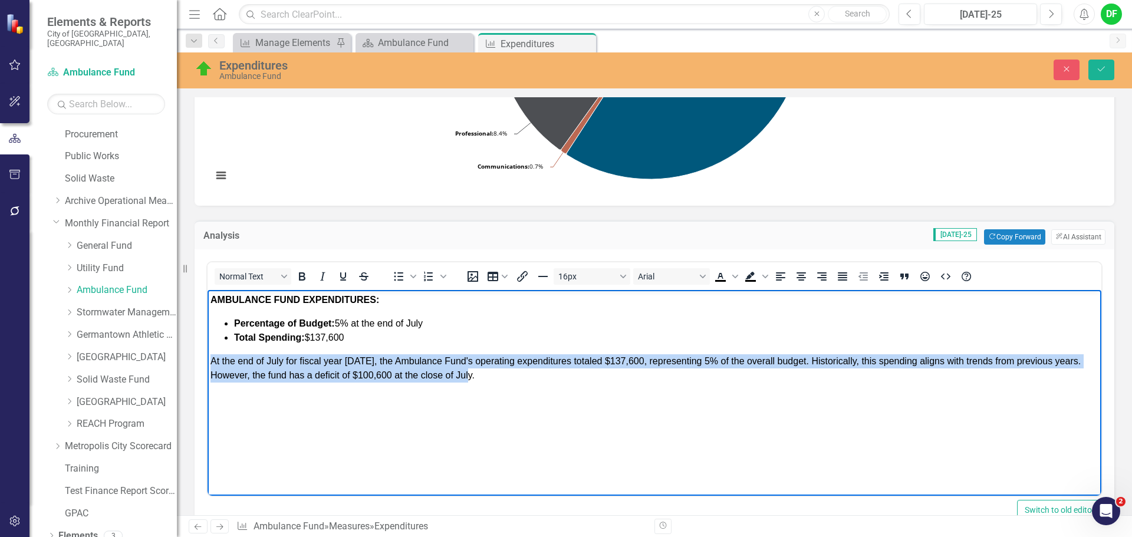
click at [208, 366] on body "AMBULANCE FUND EXPENDITURES: Percentage of Budget: 5% at the end of July Total …" at bounding box center [655, 378] width 894 height 177
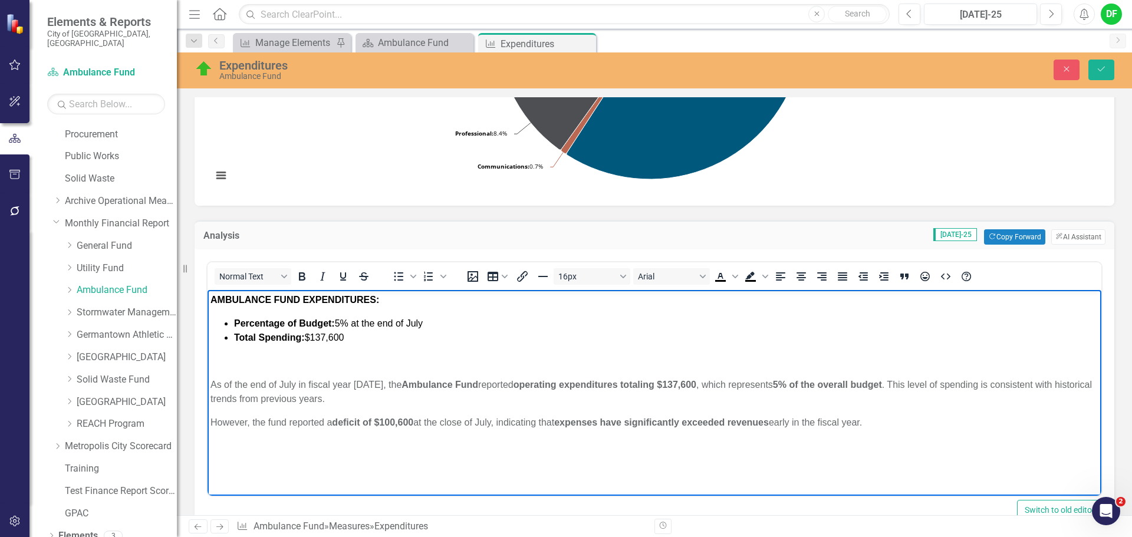
drag, startPoint x: 879, startPoint y: 422, endPoint x: 195, endPoint y: 369, distance: 686.2
click at [208, 369] on html "AMBULANCE FUND EXPENDITURES: Percentage of Budget: 5% at the end of July Total …" at bounding box center [655, 378] width 894 height 177
click at [308, 274] on icon "Bold" at bounding box center [302, 277] width 14 height 14
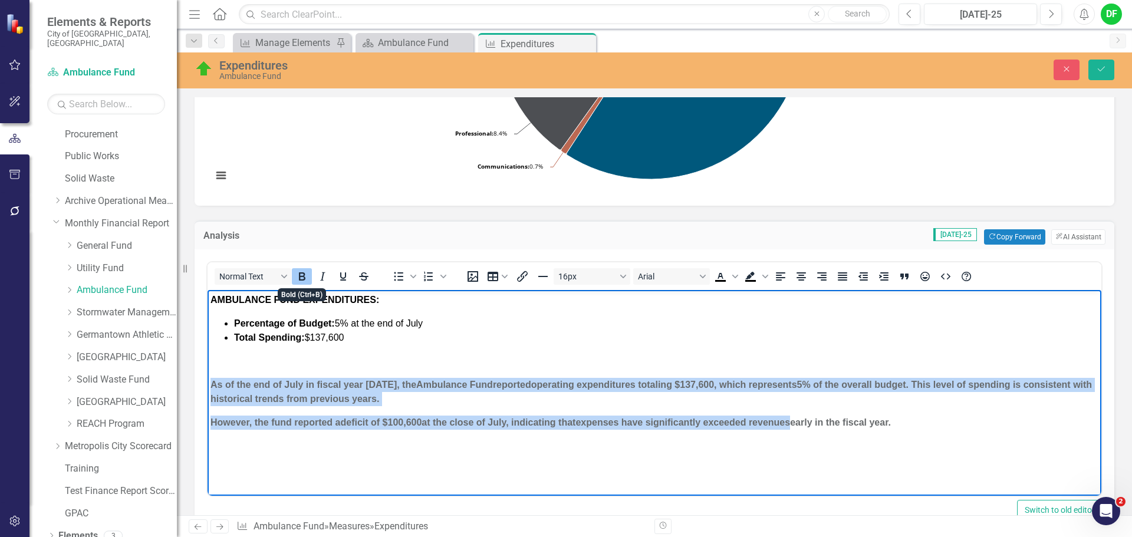
click at [308, 274] on icon "Bold" at bounding box center [302, 277] width 14 height 14
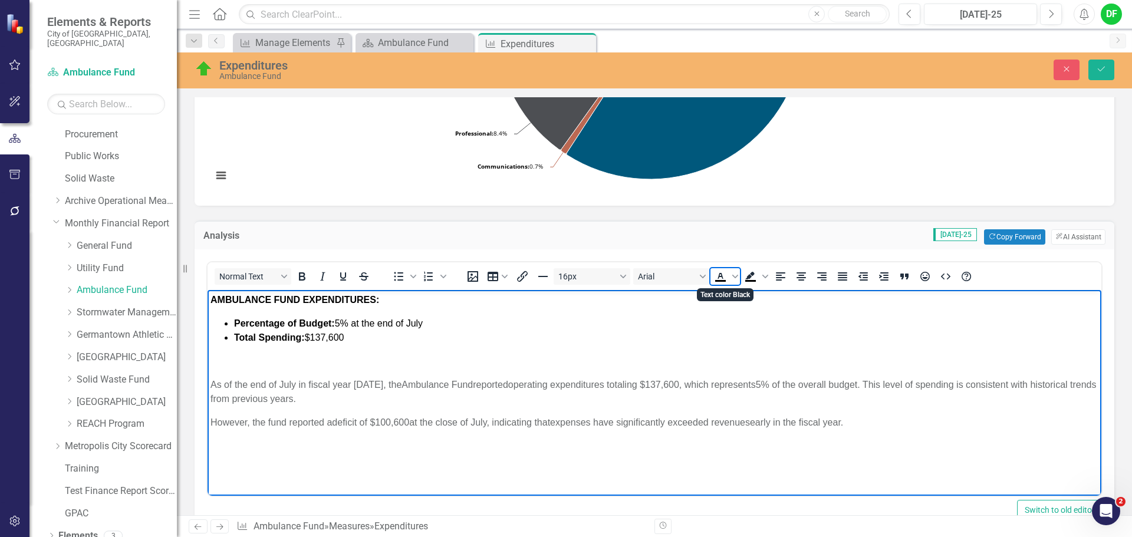
click at [720, 278] on icon "Text color Black" at bounding box center [721, 277] width 14 height 14
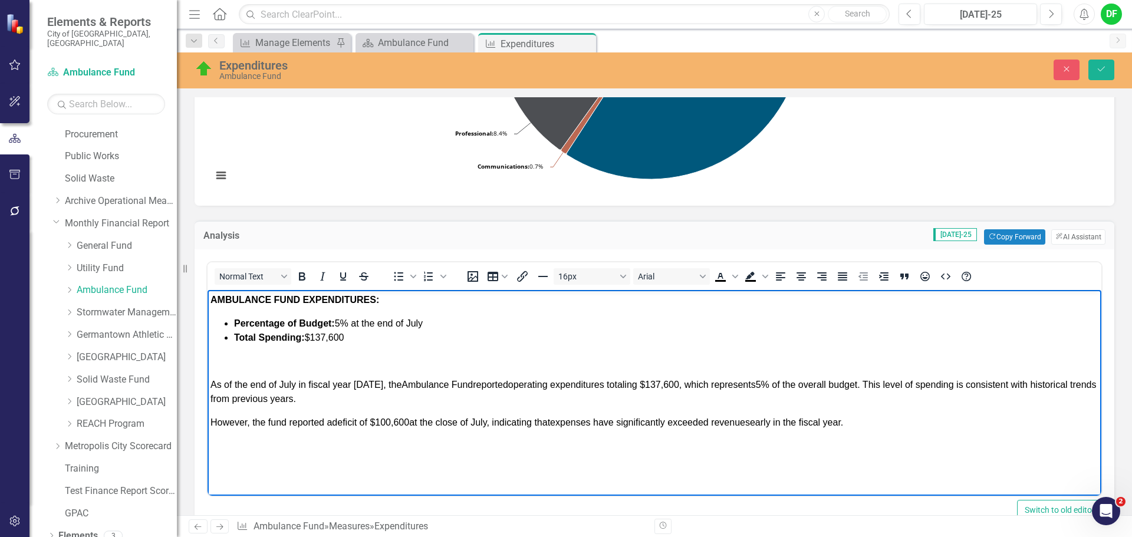
click at [222, 367] on p "﻿" at bounding box center [655, 361] width 888 height 14
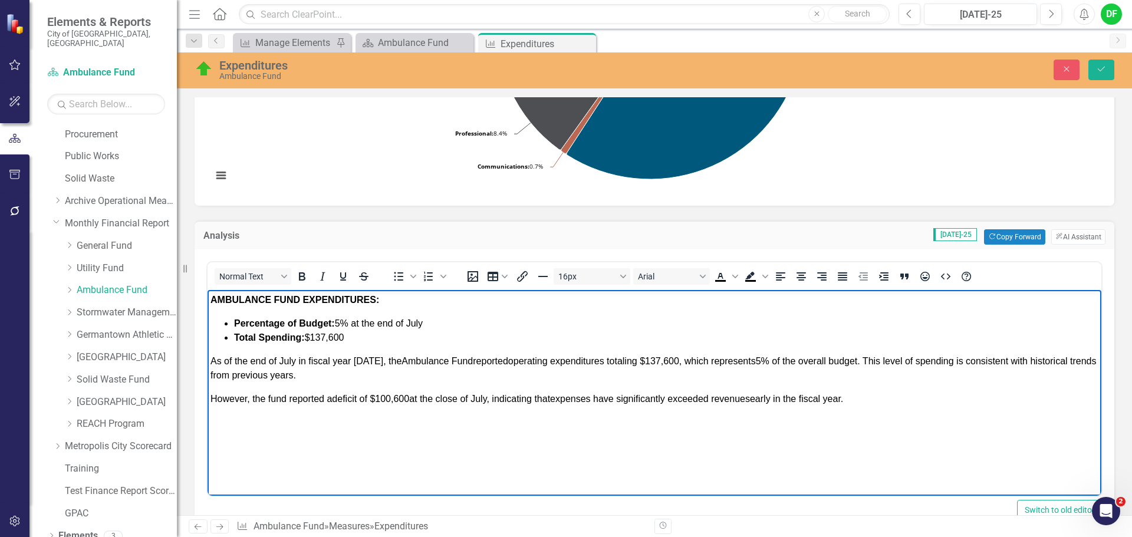
click at [213, 395] on span "However, the fund reported a deficit of $100,600 at the close of July, indicati…" at bounding box center [527, 399] width 633 height 10
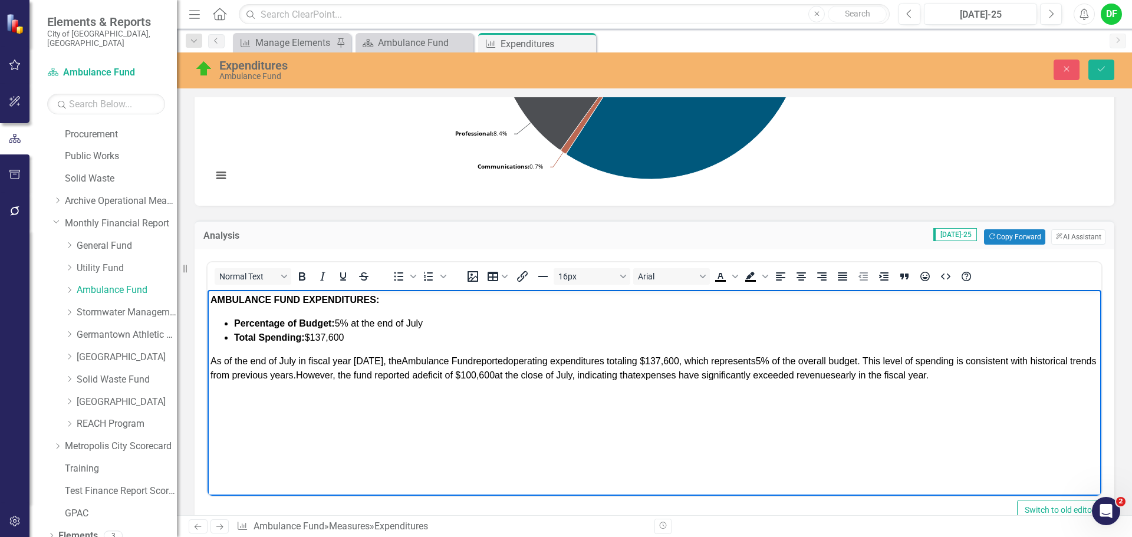
drag, startPoint x: 986, startPoint y: 376, endPoint x: 410, endPoint y: 642, distance: 634.4
click at [208, 354] on html "AMBULANCE FUND EXPENDITURES: Percentage of Budget: 5% at the end of July Total …" at bounding box center [655, 378] width 894 height 177
click at [848, 274] on icon "Justify" at bounding box center [843, 277] width 14 height 14
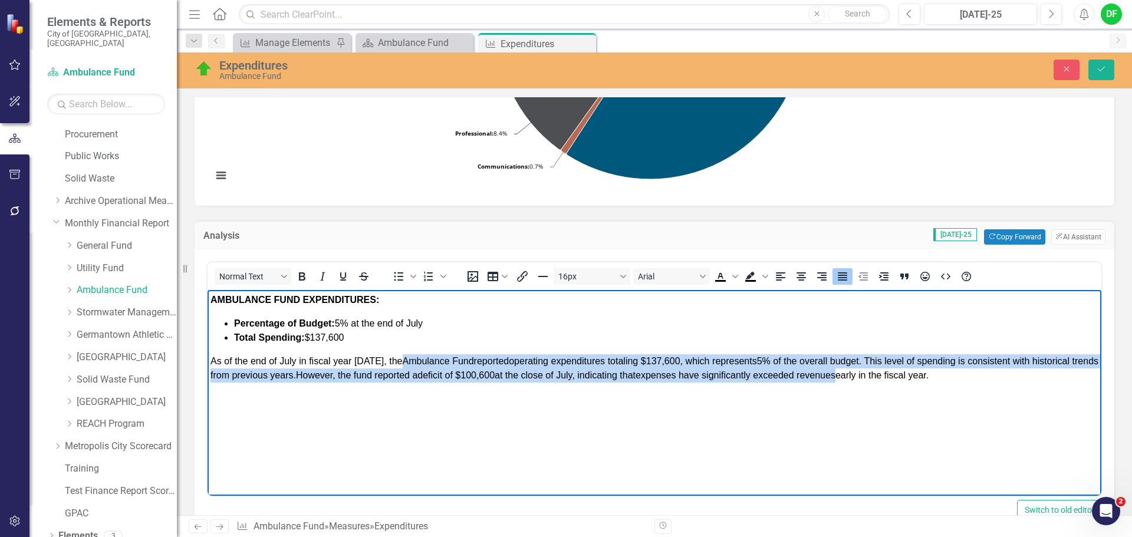
click at [981, 375] on p "As of the end of July in fiscal year 2026, the Ambulance Fund reported operatin…" at bounding box center [655, 368] width 888 height 28
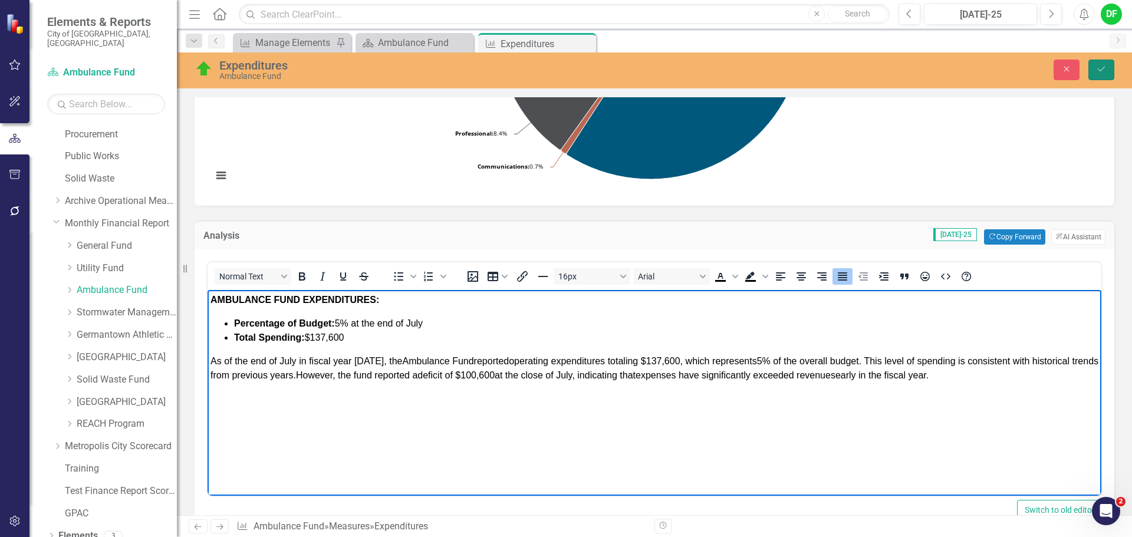
click at [1108, 64] on button "Save" at bounding box center [1102, 70] width 26 height 21
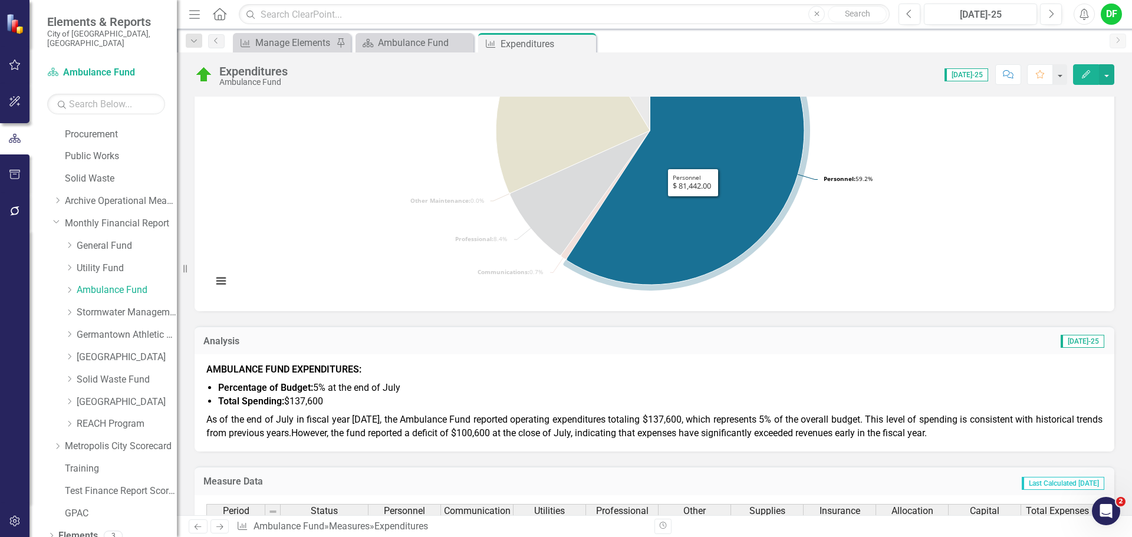
scroll to position [236, 0]
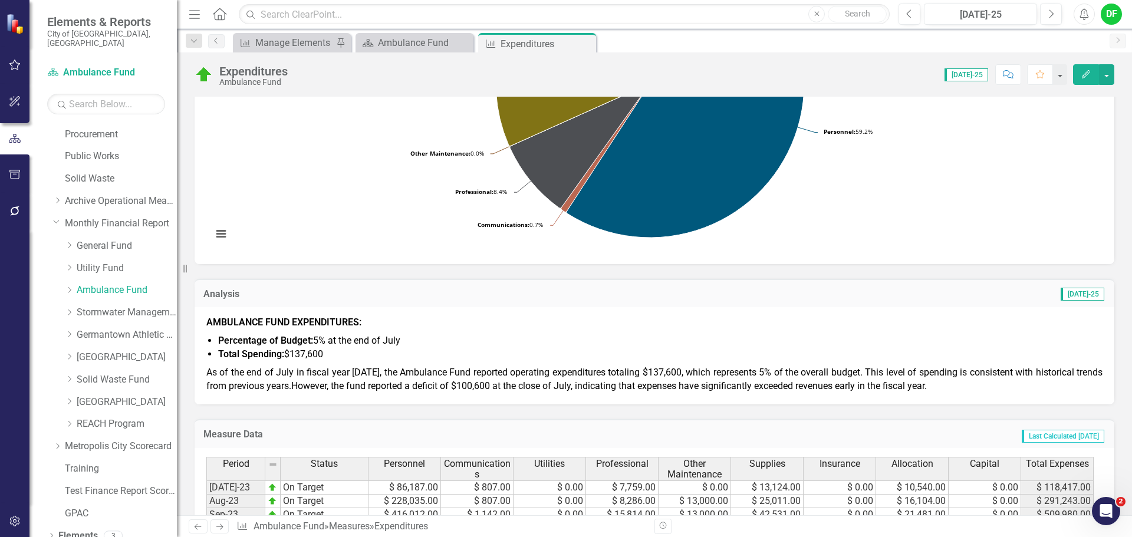
click at [944, 385] on p "As of the end of July in fiscal year 2026, the Ambulance Fund reported operatin…" at bounding box center [654, 378] width 896 height 29
click at [952, 387] on p "As of the end of July in fiscal year 2026, the Ambulance Fund reported operatin…" at bounding box center [654, 378] width 896 height 29
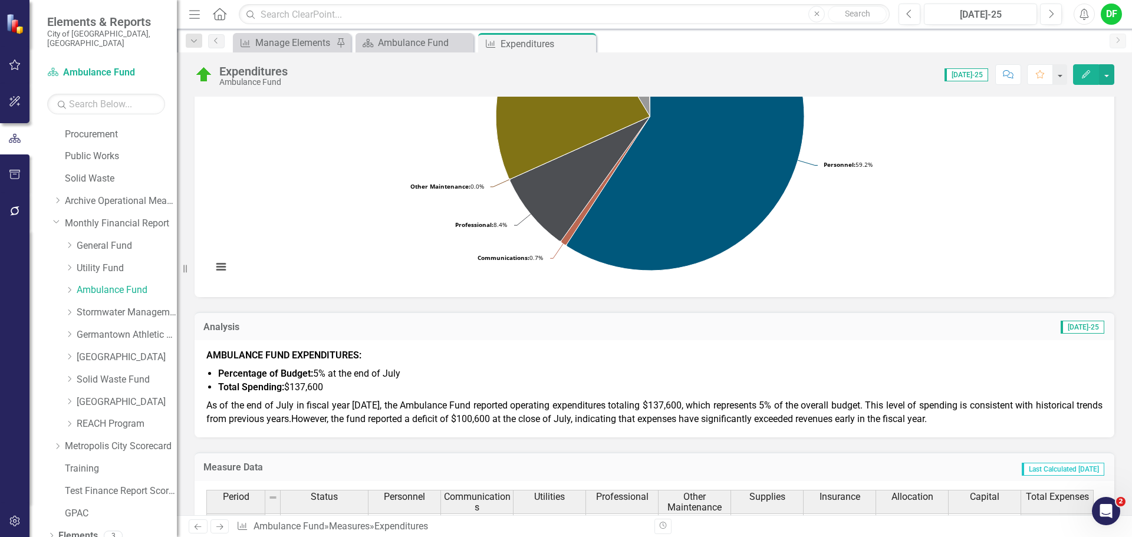
scroll to position [177, 0]
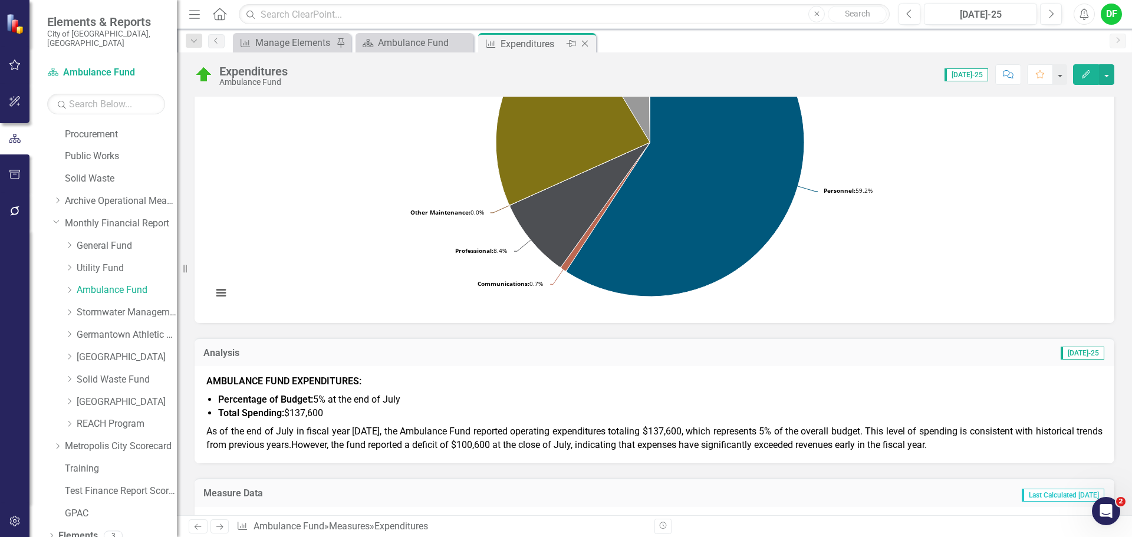
click at [584, 42] on icon "Close" at bounding box center [585, 43] width 12 height 9
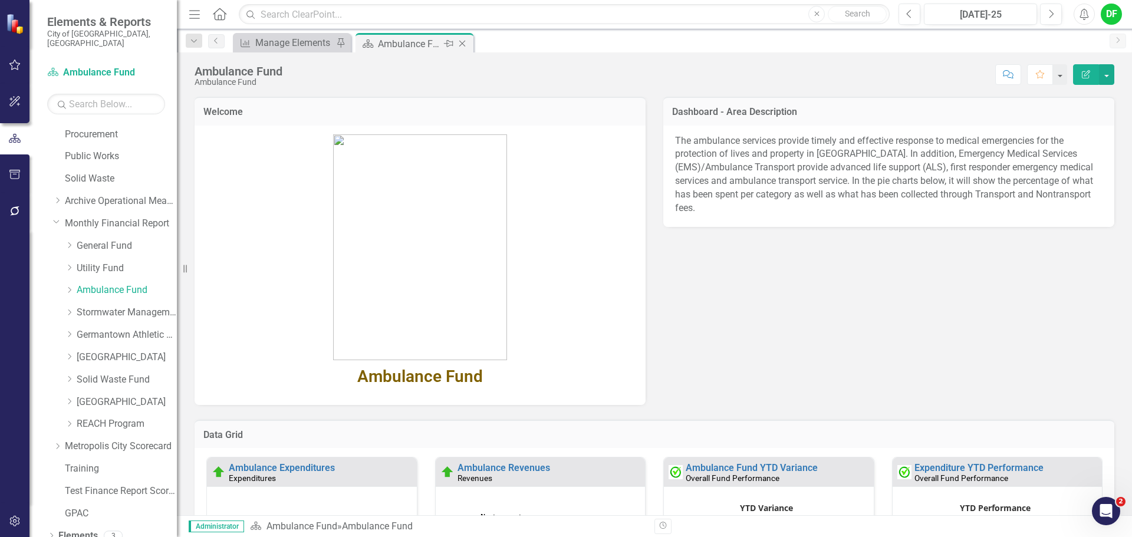
click at [462, 42] on icon "Close" at bounding box center [462, 43] width 12 height 9
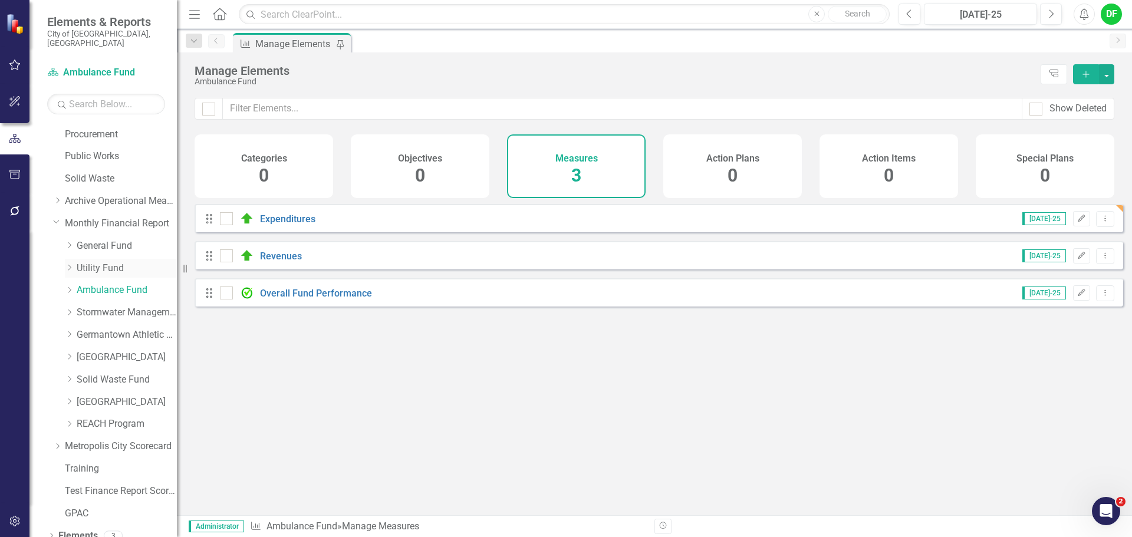
click at [98, 259] on div "Dropdown Utility Fund" at bounding box center [121, 268] width 112 height 19
click at [102, 262] on link "Utility Fund" at bounding box center [127, 269] width 100 height 14
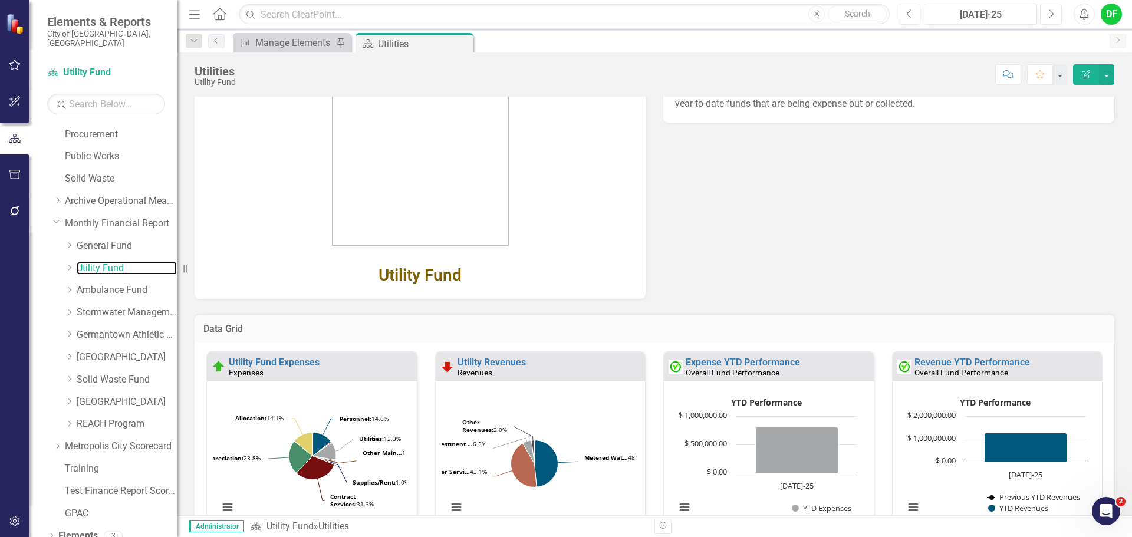
scroll to position [177, 0]
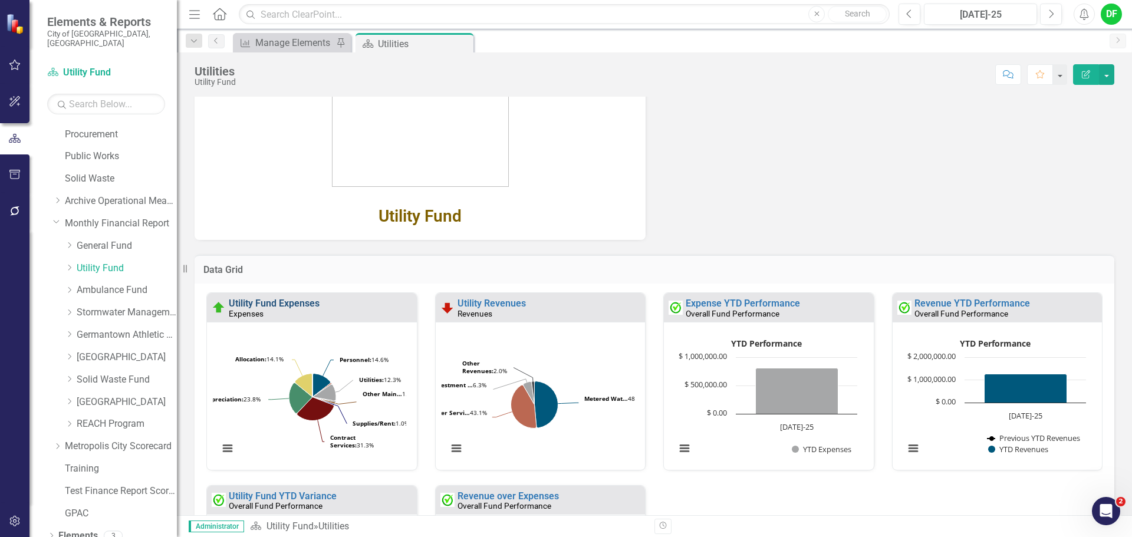
click at [309, 304] on link "Utility Fund Expenses" at bounding box center [274, 303] width 91 height 11
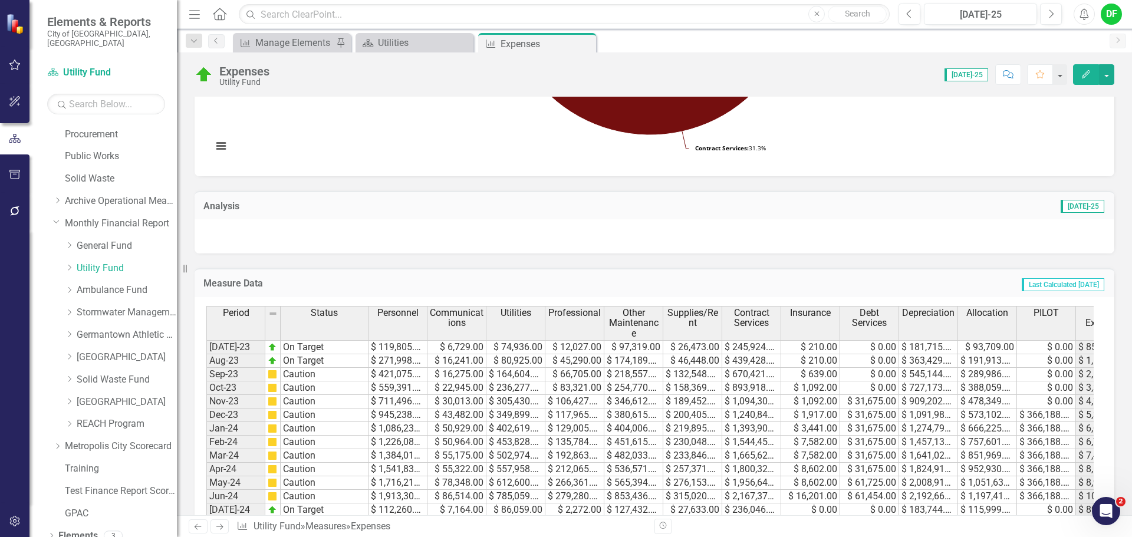
scroll to position [354, 0]
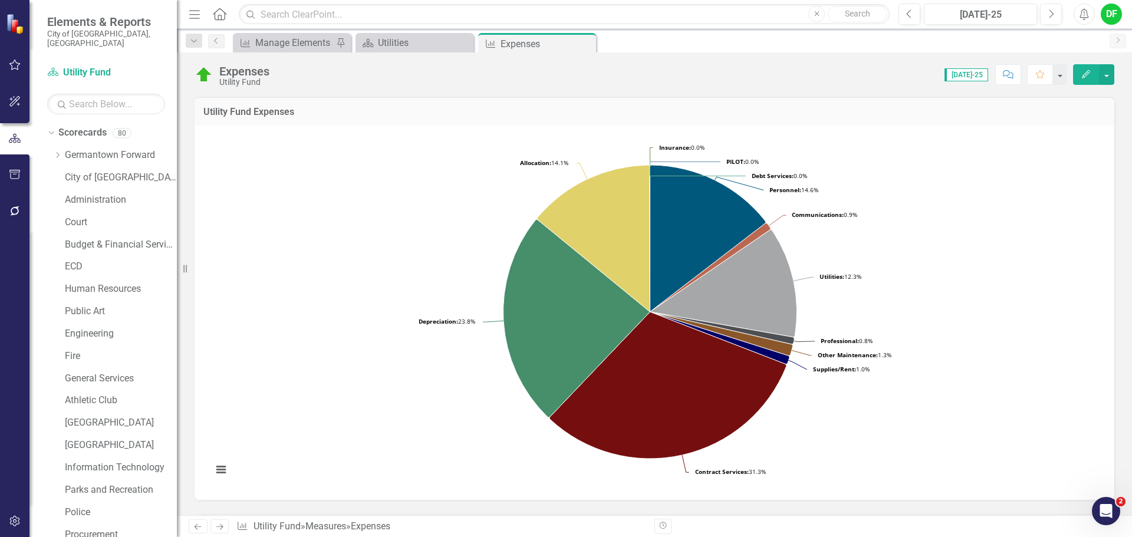
scroll to position [354, 0]
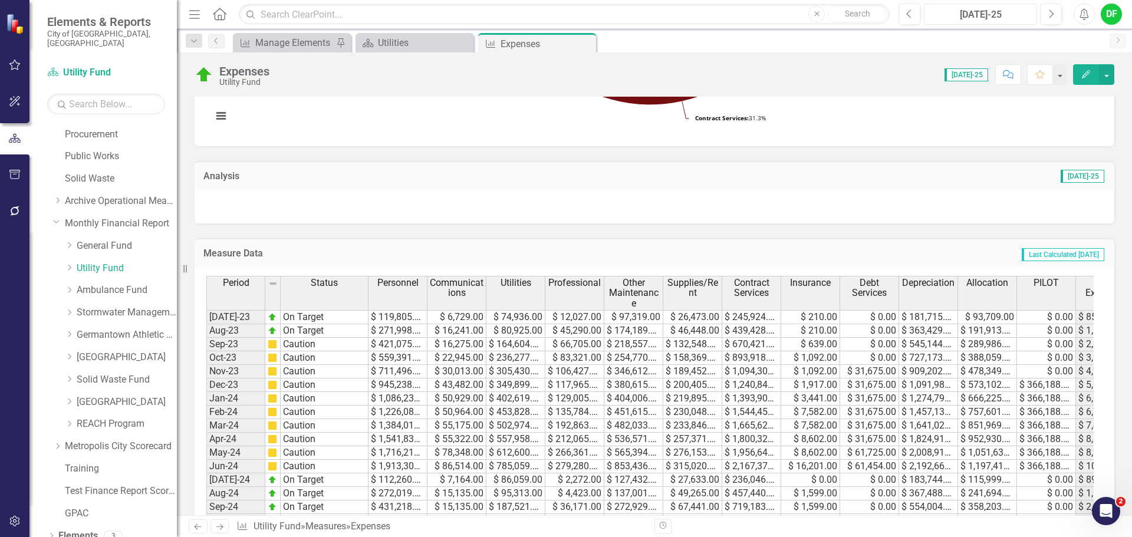
click at [980, 9] on div "[DATE]-25" at bounding box center [980, 15] width 105 height 14
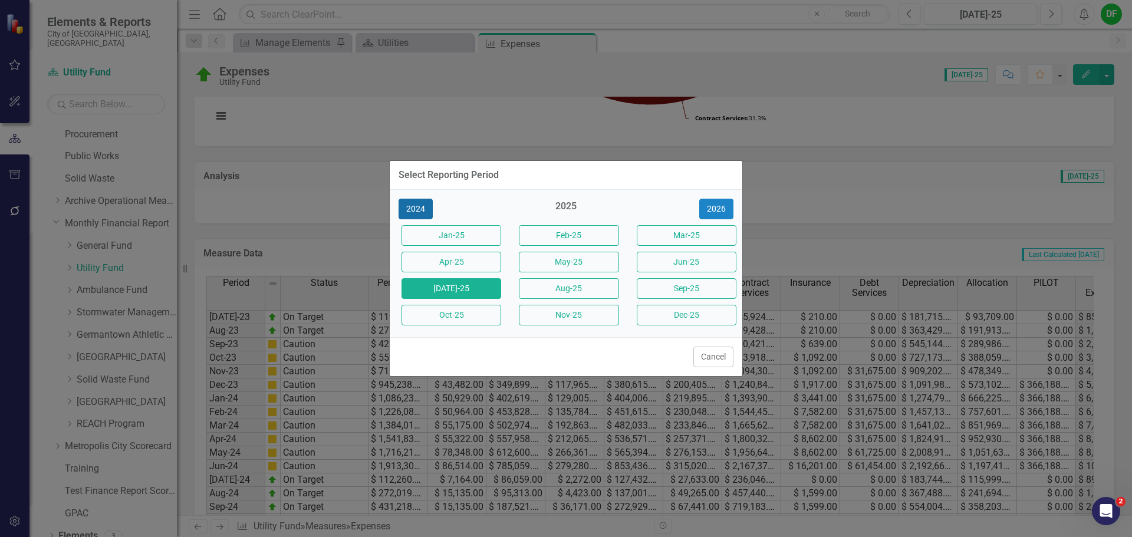
click at [421, 202] on button "2024" at bounding box center [416, 209] width 34 height 21
click at [453, 285] on button "[DATE]-24" at bounding box center [452, 288] width 100 height 21
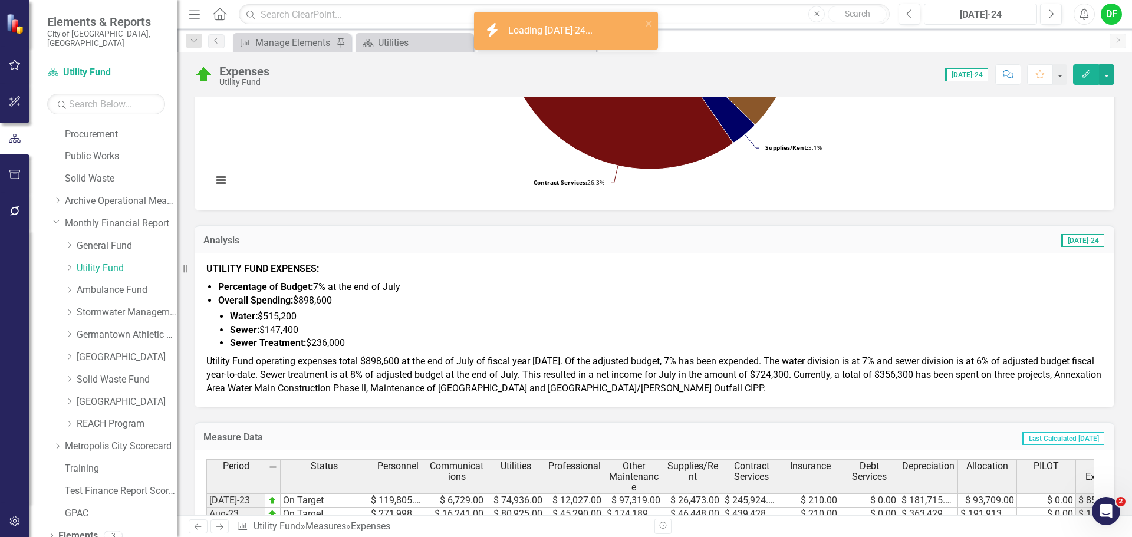
scroll to position [295, 0]
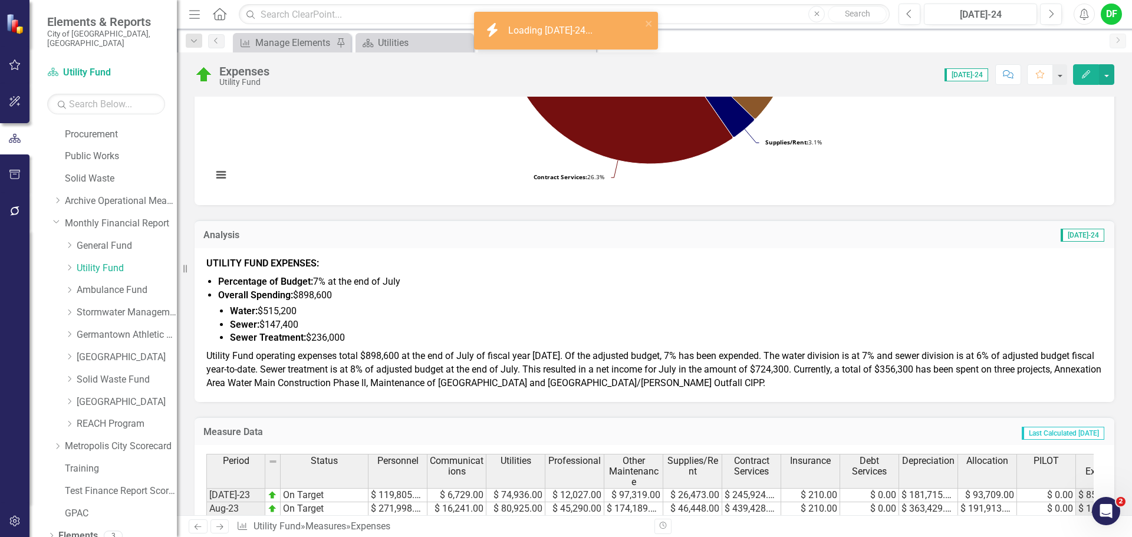
click at [334, 316] on li "Water: $515,200" at bounding box center [666, 312] width 873 height 14
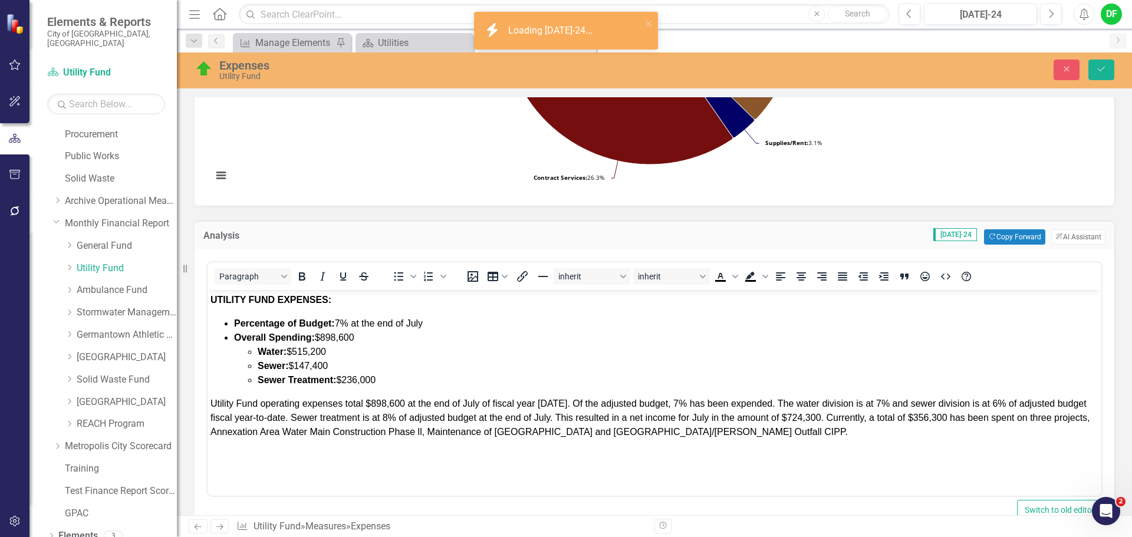
scroll to position [0, 0]
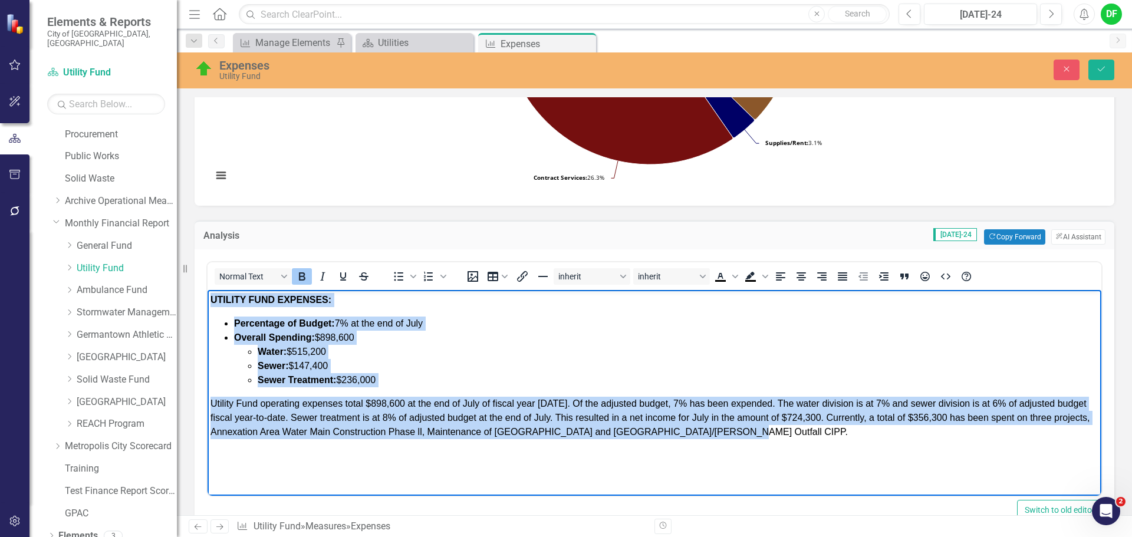
drag, startPoint x: 211, startPoint y: 300, endPoint x: 824, endPoint y: 438, distance: 628.1
click at [824, 438] on body "UTILITY FUND EXPENSES: Percentage of Budget: 7% at the end of July Overall Spen…" at bounding box center [655, 378] width 894 height 177
copy body "UTILITY FUND EXPENSES: Percentage of Budget: 7% at the end of July Overall Spen…"
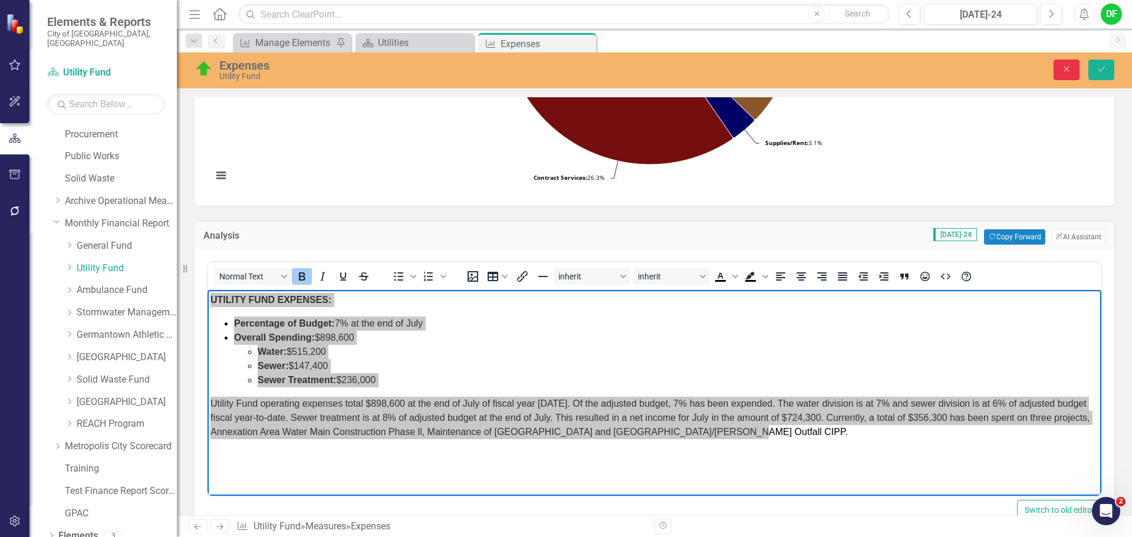
click at [1070, 74] on button "Close" at bounding box center [1067, 70] width 26 height 21
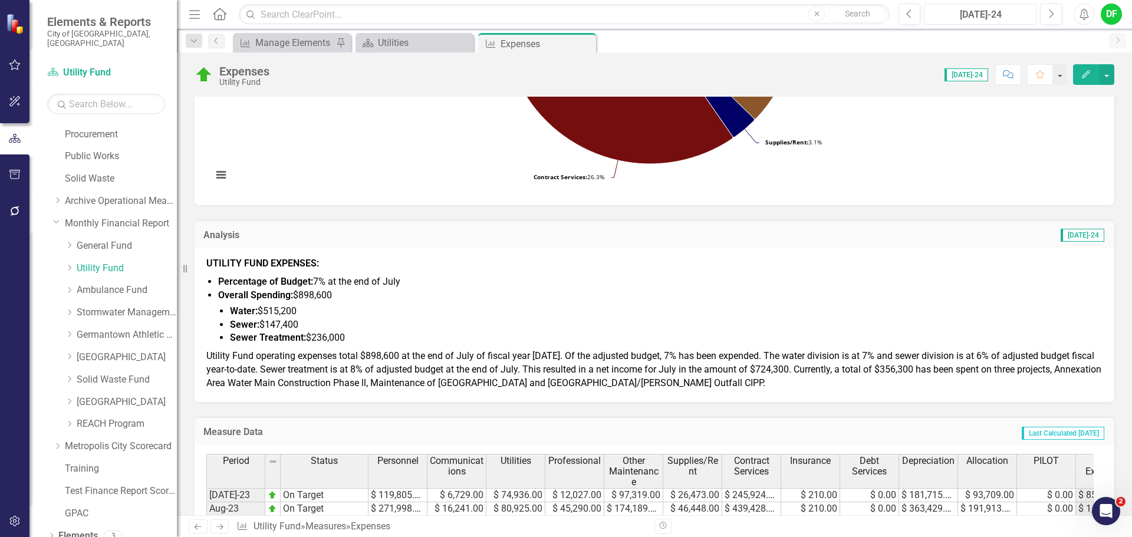
click at [988, 18] on div "[DATE]-24" at bounding box center [980, 15] width 105 height 14
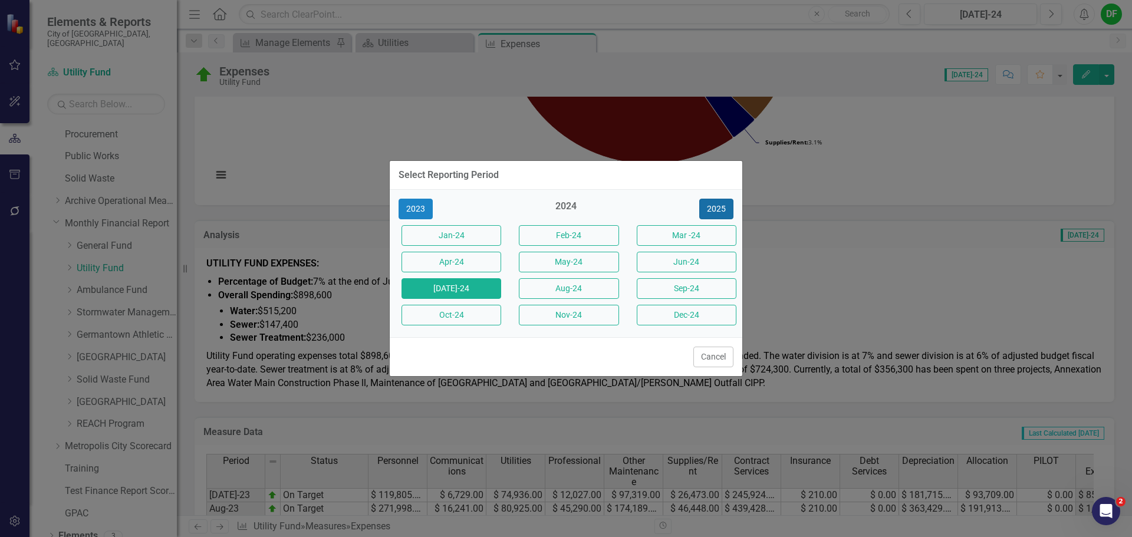
click at [720, 206] on button "2025" at bounding box center [716, 209] width 34 height 21
click at [467, 295] on button "[DATE]-25" at bounding box center [452, 288] width 100 height 21
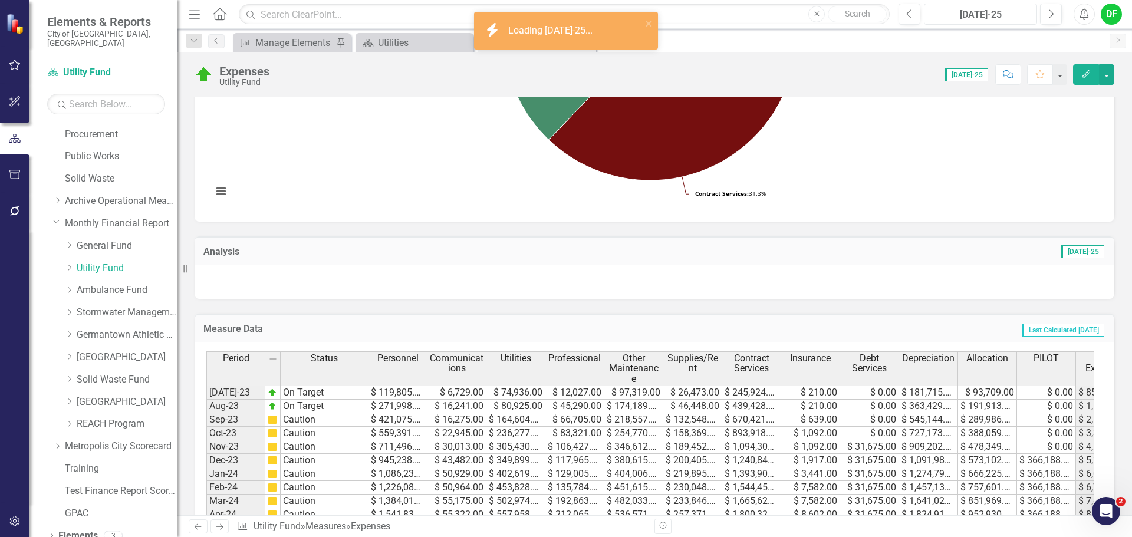
scroll to position [295, 0]
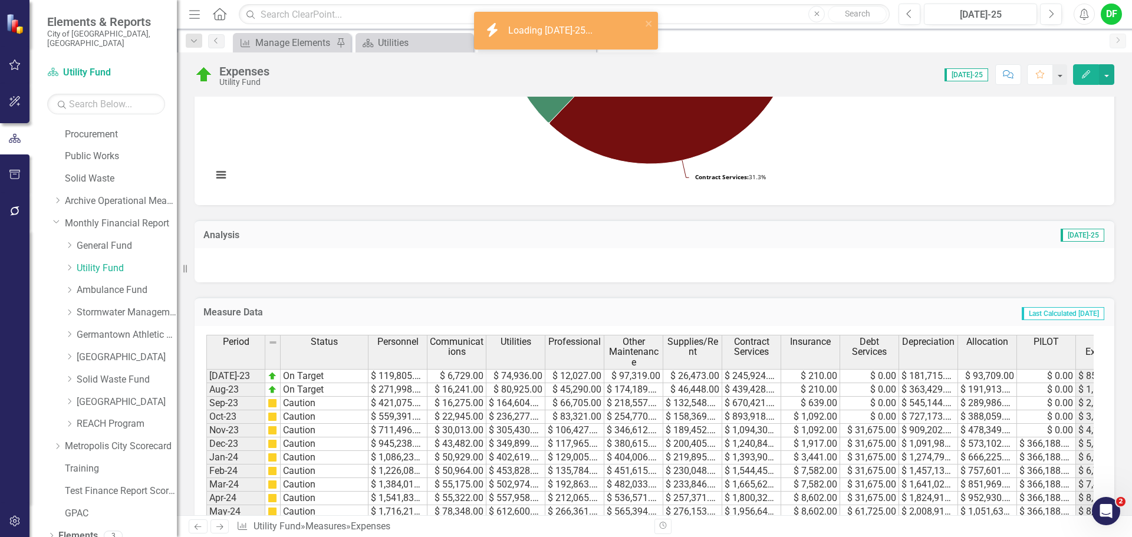
click at [278, 270] on div at bounding box center [655, 265] width 920 height 34
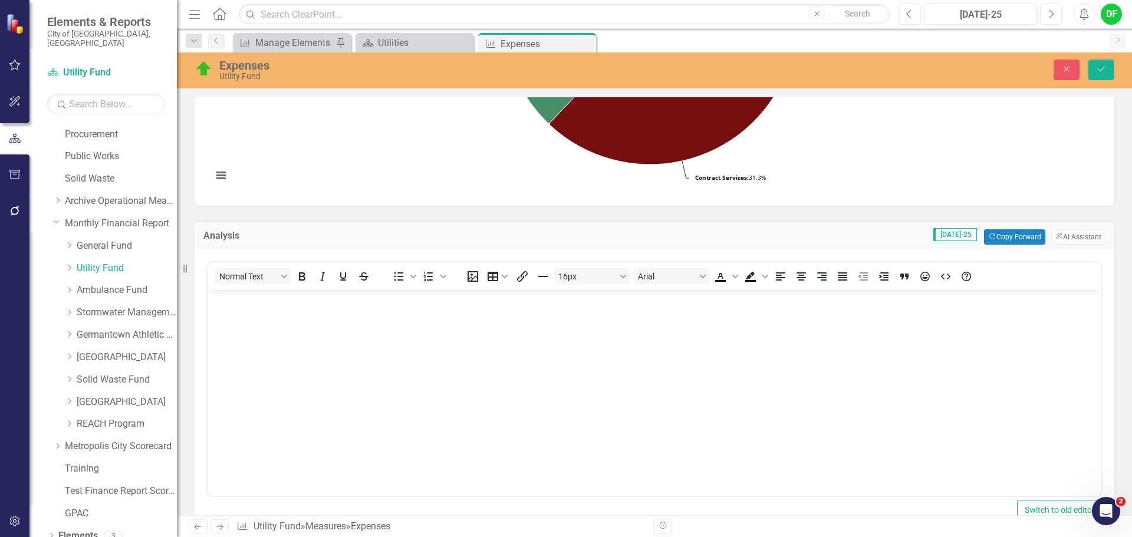
scroll to position [0, 0]
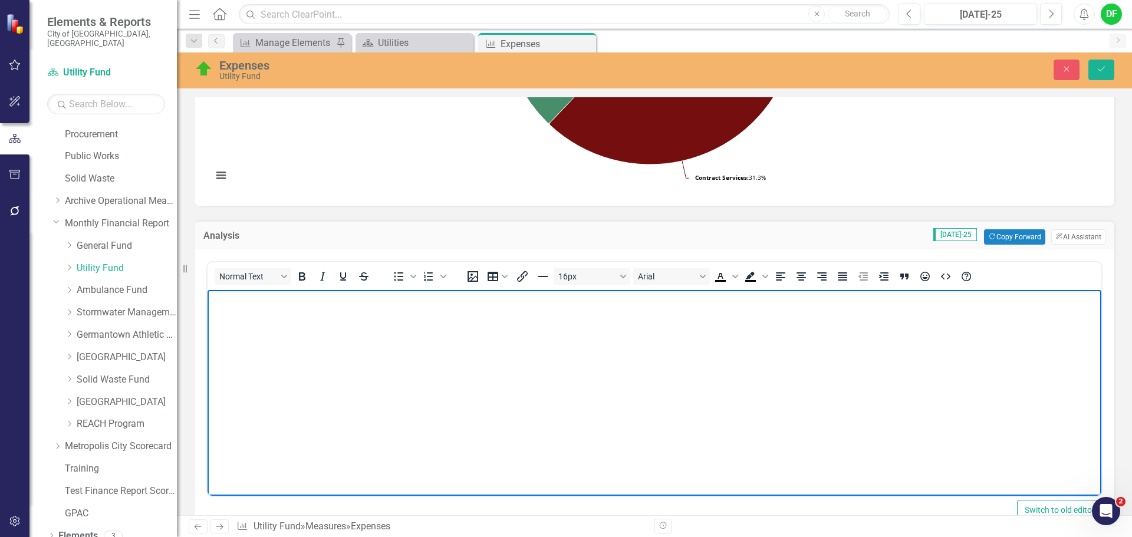
click at [235, 321] on body "Rich Text Area. Press ALT-0 for help." at bounding box center [655, 378] width 894 height 177
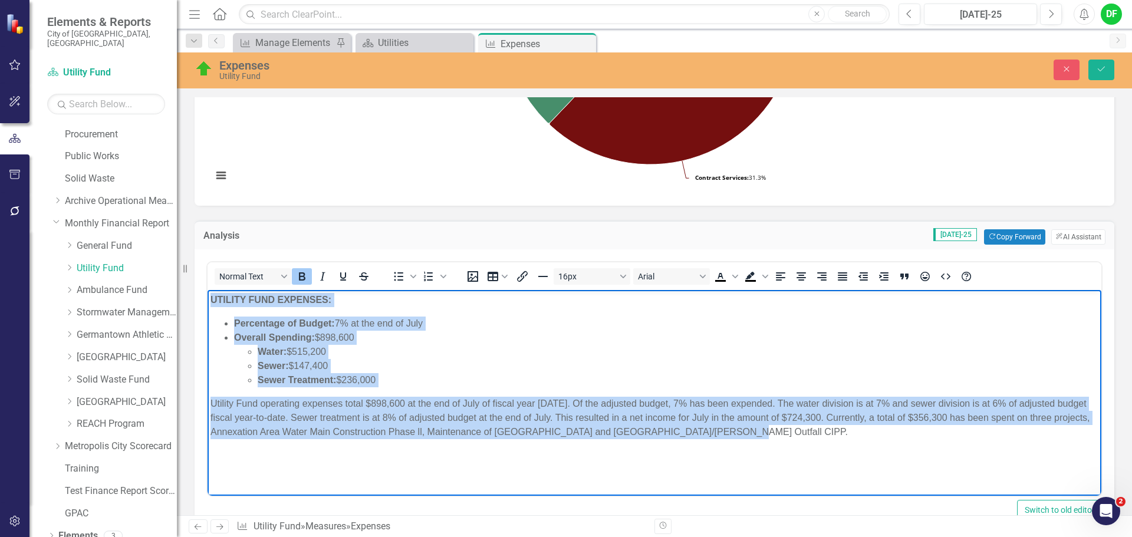
drag, startPoint x: 766, startPoint y: 431, endPoint x: 203, endPoint y: 300, distance: 577.5
click at [208, 300] on html "UTILITY FUND EXPENSES: Percentage of Budget: 7% at the end of July Overall Spen…" at bounding box center [655, 378] width 894 height 177
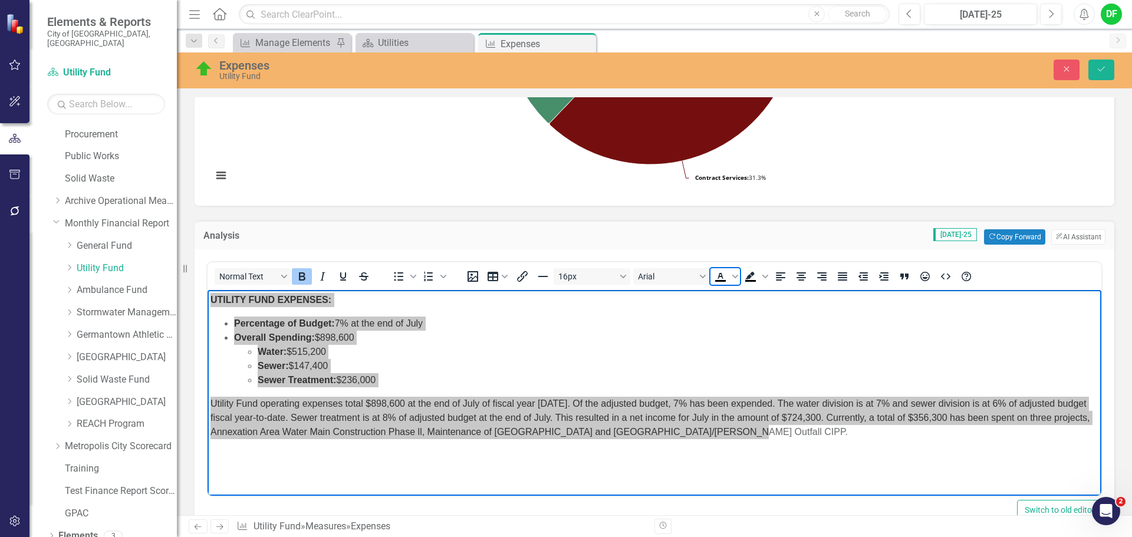
click at [721, 280] on icon "Text color Black" at bounding box center [721, 277] width 14 height 14
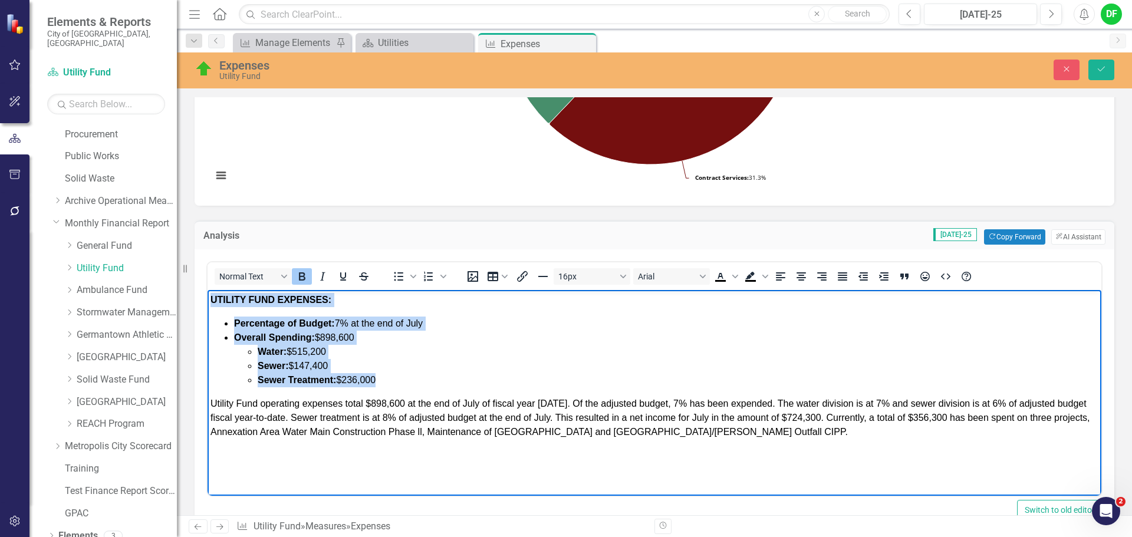
click at [346, 349] on li "Water: $515,200" at bounding box center [678, 352] width 841 height 14
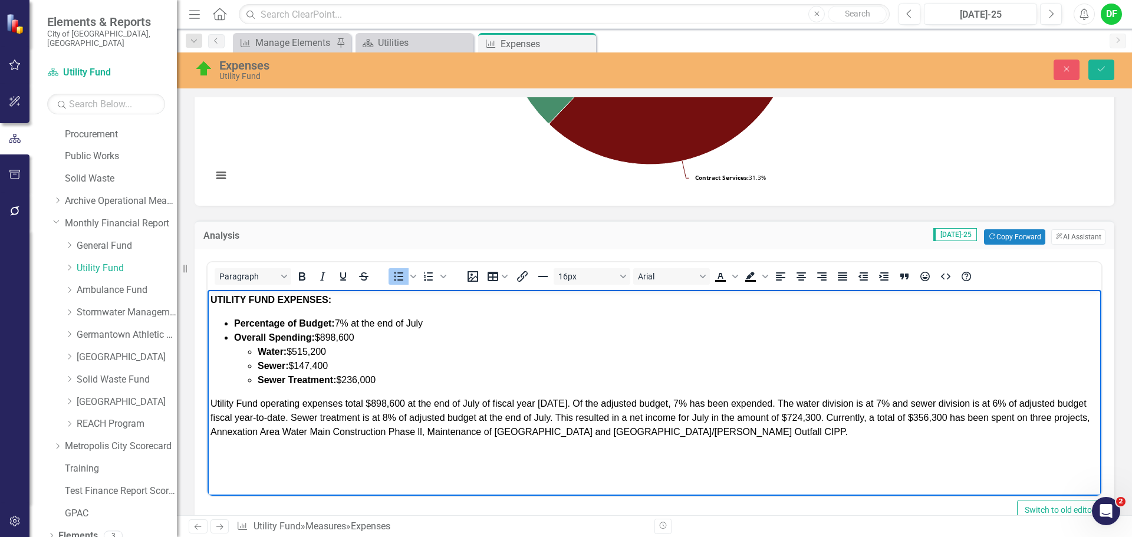
click at [341, 324] on span "Percentage of Budget: 7% at the end of July" at bounding box center [328, 323] width 189 height 10
click at [264, 336] on strong "Overall Spending:" at bounding box center [274, 338] width 81 height 10
click at [353, 336] on li "Total Spending: $898,600 Water: $515,200 Sewer: $147,400 Sewer Treatment: $236,…" at bounding box center [666, 359] width 865 height 57
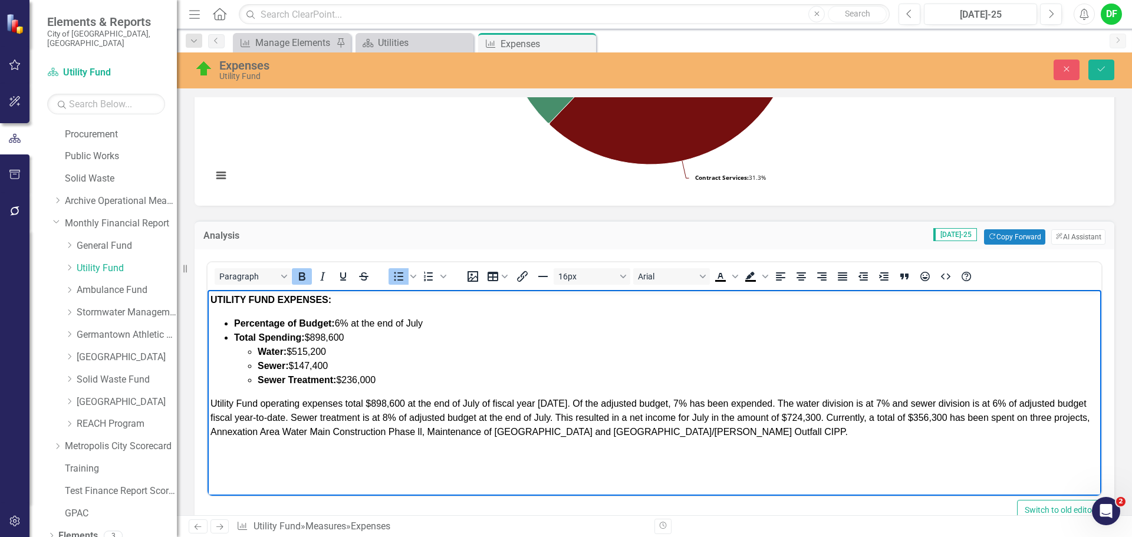
click at [344, 339] on span "Total Spending: $898,600" at bounding box center [289, 338] width 110 height 10
click at [330, 350] on li "Water: $515,200" at bounding box center [678, 352] width 841 height 14
click at [334, 364] on li "Sewer: $147,400" at bounding box center [678, 366] width 841 height 14
click at [396, 378] on li "Sewer Treatment: $236,000" at bounding box center [678, 380] width 841 height 14
click at [405, 401] on span "Utility Fund operating expenses total $898,600 at the end of July of fiscal yea…" at bounding box center [651, 418] width 880 height 38
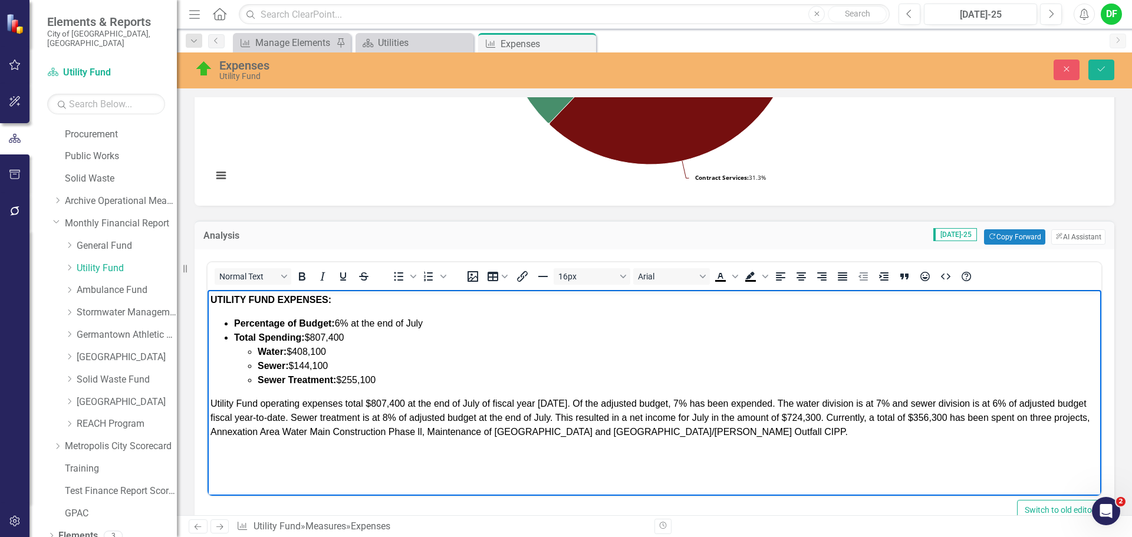
click at [559, 401] on span "Utility Fund operating expenses total $807,400 at the end of July of fiscal yea…" at bounding box center [651, 418] width 880 height 38
click at [670, 401] on span "Utility Fund operating expenses total $807,400 at the end of July of fiscal yea…" at bounding box center [651, 418] width 880 height 38
click at [873, 401] on span "Utility Fund operating expenses total $807,400 at the end of July of fiscal yea…" at bounding box center [651, 418] width 880 height 38
click at [990, 404] on span "Utility Fund operating expenses total $807,400 at the end of July of fiscal yea…" at bounding box center [651, 418] width 880 height 38
click at [388, 416] on span "Utility Fund operating expenses total $807,400 at the end of July of fiscal yea…" at bounding box center [651, 418] width 880 height 38
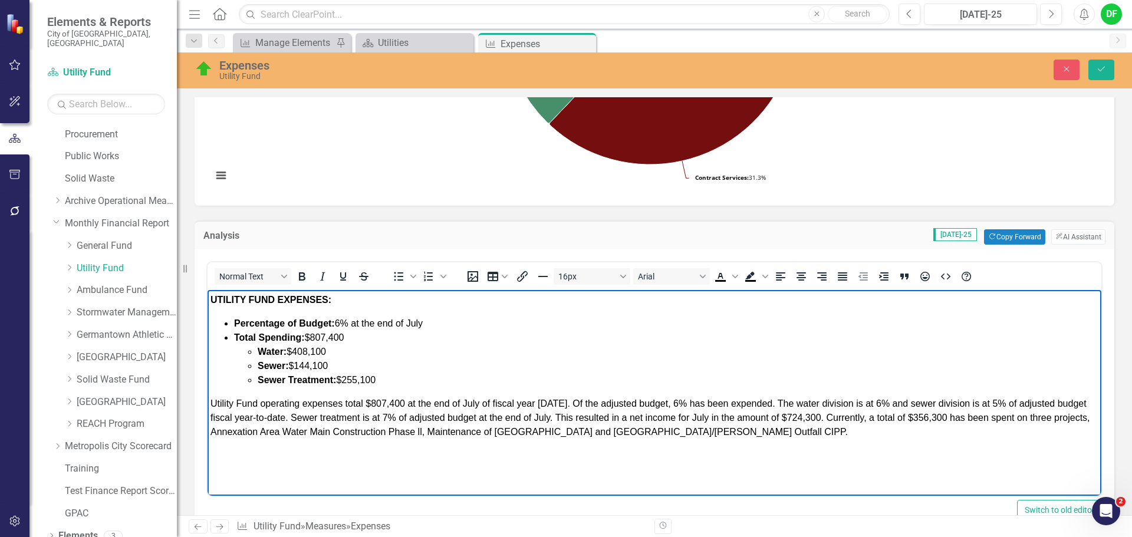
click at [820, 416] on span "Utility Fund operating expenses total $807,400 at the end of July of fiscal yea…" at bounding box center [651, 418] width 880 height 38
click at [643, 419] on span "Utility Fund operating expenses total $807,400 at the end of July of fiscal yea…" at bounding box center [649, 418] width 876 height 38
click at [817, 416] on span "Utility Fund operating expenses total $807,400 at the end of July of fiscal yea…" at bounding box center [649, 418] width 877 height 38
drag, startPoint x: 248, startPoint y: 430, endPoint x: 217, endPoint y: 428, distance: 31.3
click at [217, 428] on span "Utility Fund operating expenses total $807,400 at the end of July of fiscal yea…" at bounding box center [649, 418] width 876 height 38
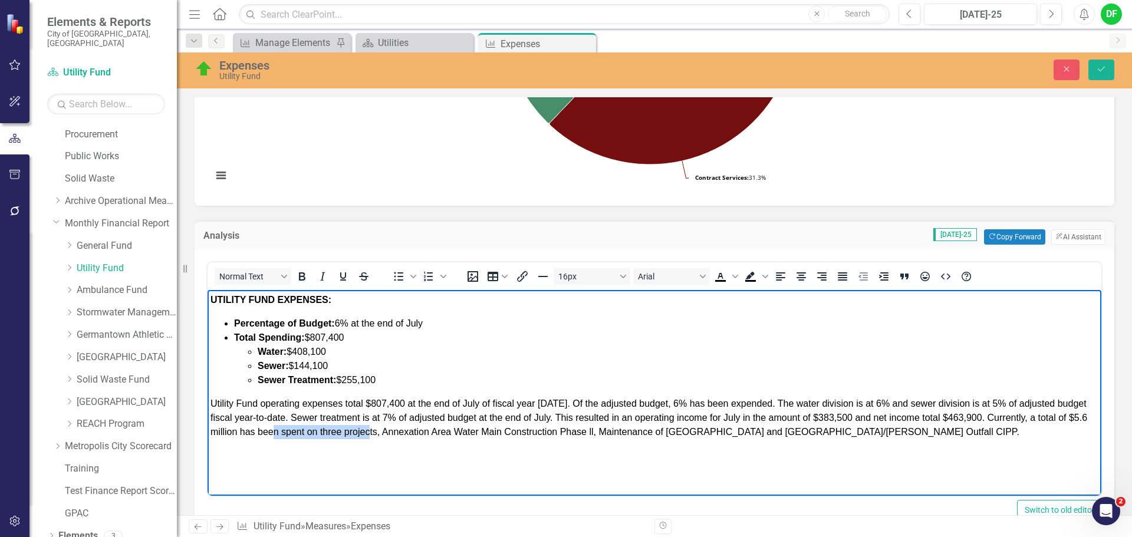
drag, startPoint x: 282, startPoint y: 433, endPoint x: 376, endPoint y: 435, distance: 93.8
click at [376, 435] on span "Utility Fund operating expenses total $807,400 at the end of July of fiscal yea…" at bounding box center [649, 418] width 877 height 38
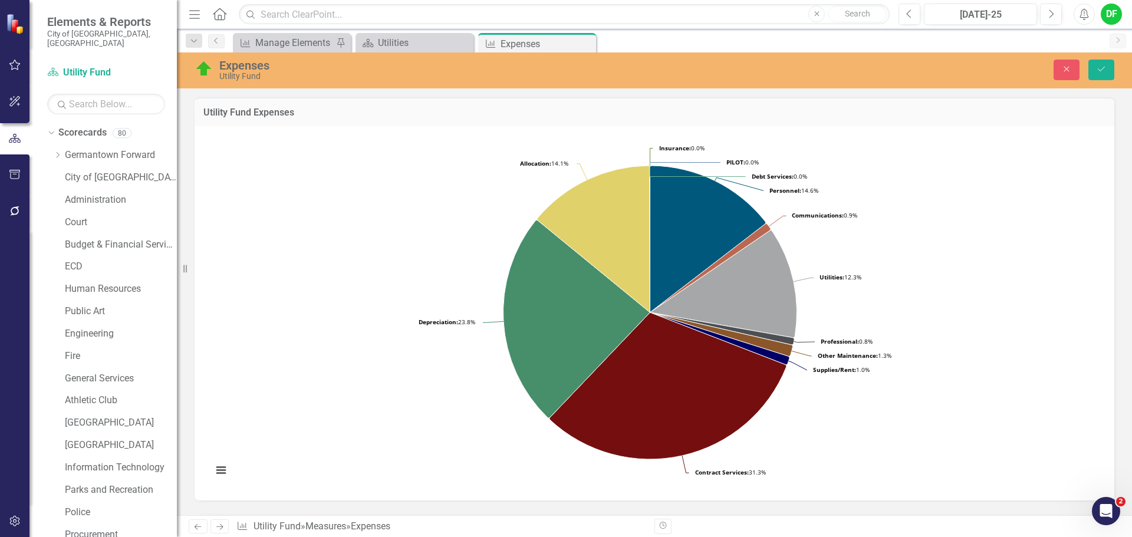
scroll to position [295, 0]
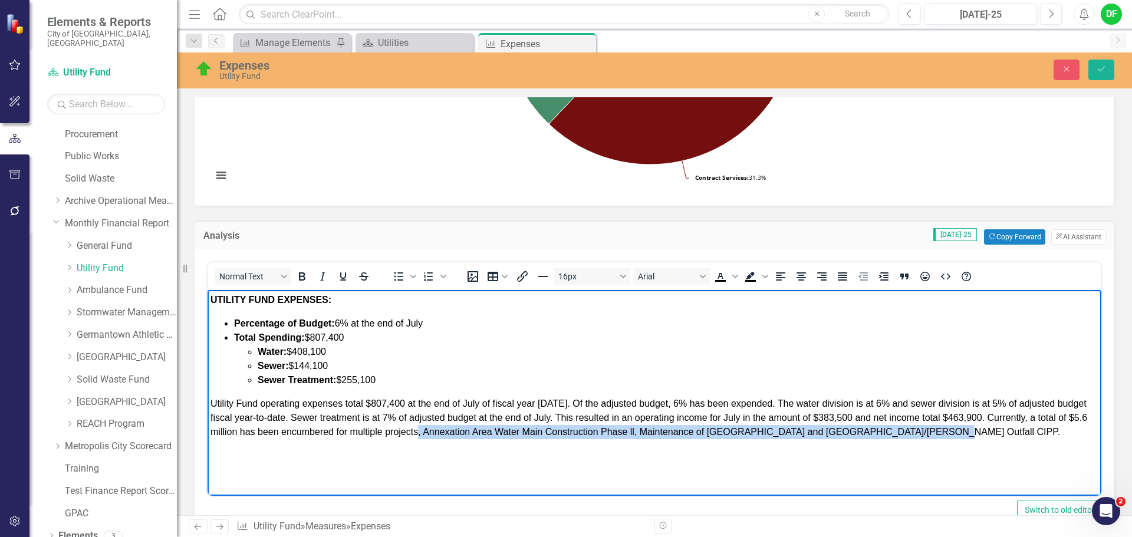
drag, startPoint x: 425, startPoint y: 431, endPoint x: 922, endPoint y: 433, distance: 496.6
click at [922, 433] on span "Utility Fund operating expenses total $807,400 at the end of July of fiscal yea…" at bounding box center [649, 418] width 877 height 38
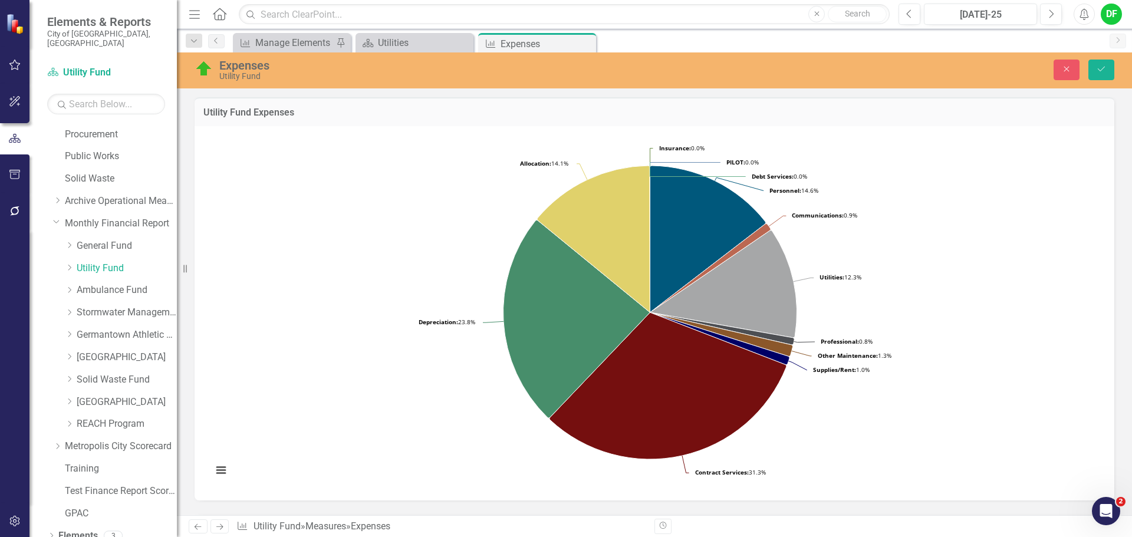
scroll to position [295, 0]
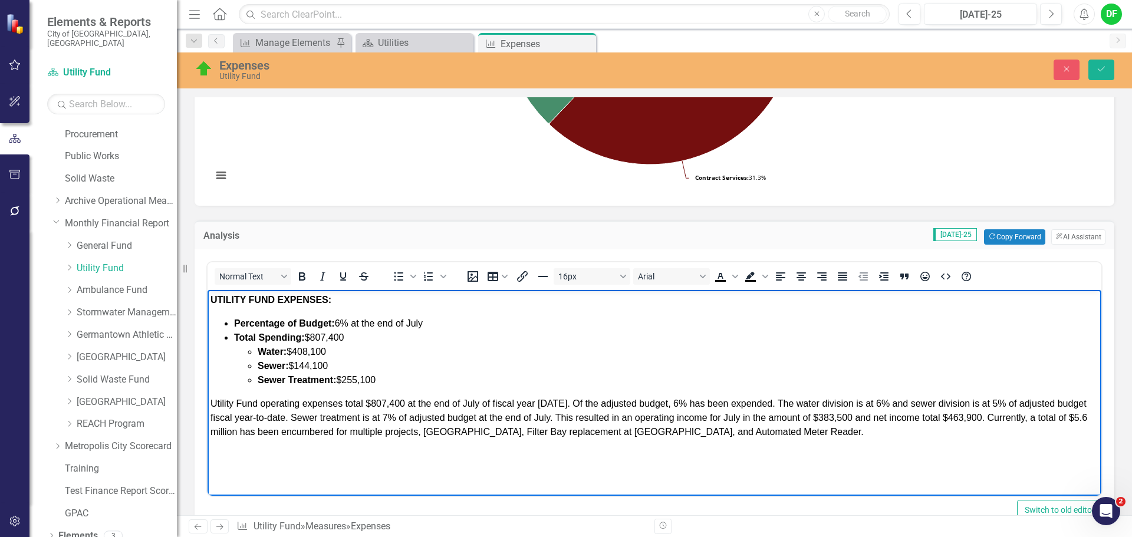
drag, startPoint x: 928, startPoint y: 429, endPoint x: 211, endPoint y: 401, distance: 717.7
click at [211, 401] on p "Utility Fund operating expenses total $807,400 at the end of July of fiscal yea…" at bounding box center [655, 418] width 888 height 42
drag, startPoint x: 263, startPoint y: 412, endPoint x: 267, endPoint y: 422, distance: 10.8
click at [267, 422] on span "Utility Fund operating expenses total $807,400 at the end of July of fiscal yea…" at bounding box center [649, 418] width 877 height 38
drag, startPoint x: 947, startPoint y: 438, endPoint x: 211, endPoint y: 407, distance: 736.7
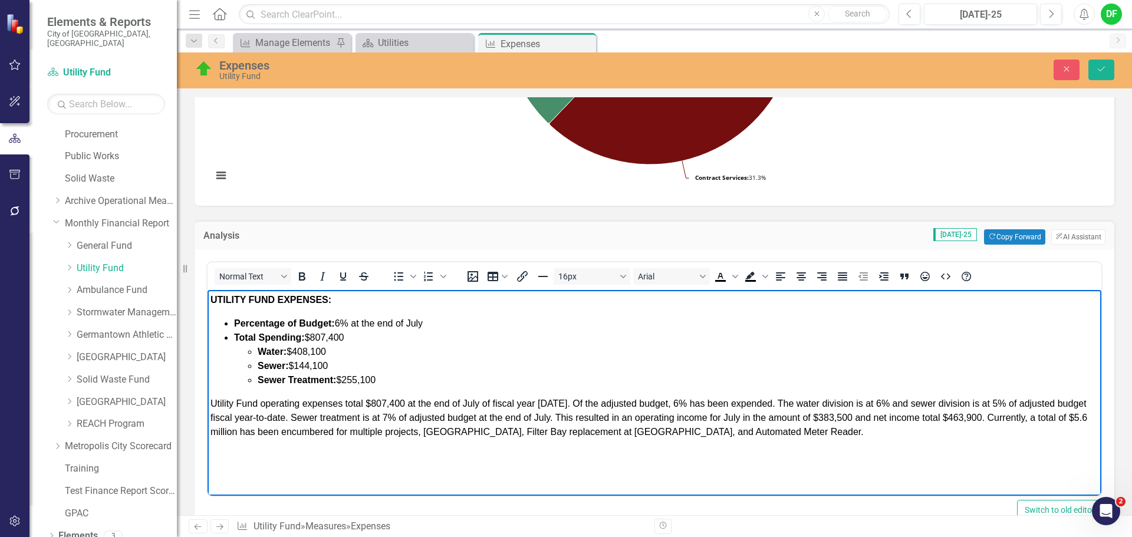
click at [211, 407] on p "Utility Fund operating expenses total $807,400 at the end of July of fiscal yea…" at bounding box center [655, 418] width 888 height 42
click at [846, 277] on icon "Justify" at bounding box center [843, 277] width 14 height 14
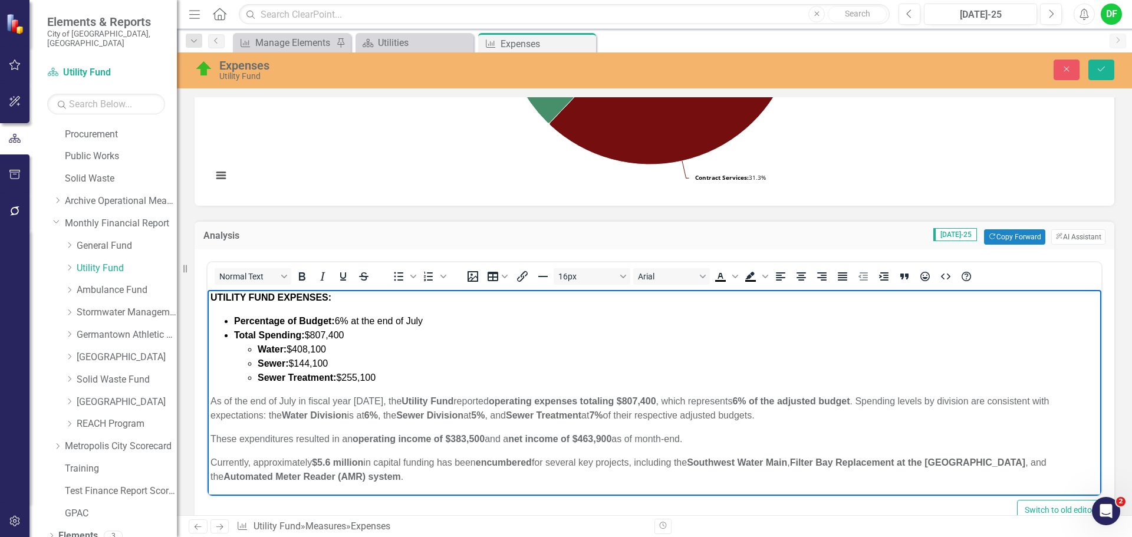
scroll to position [3, 0]
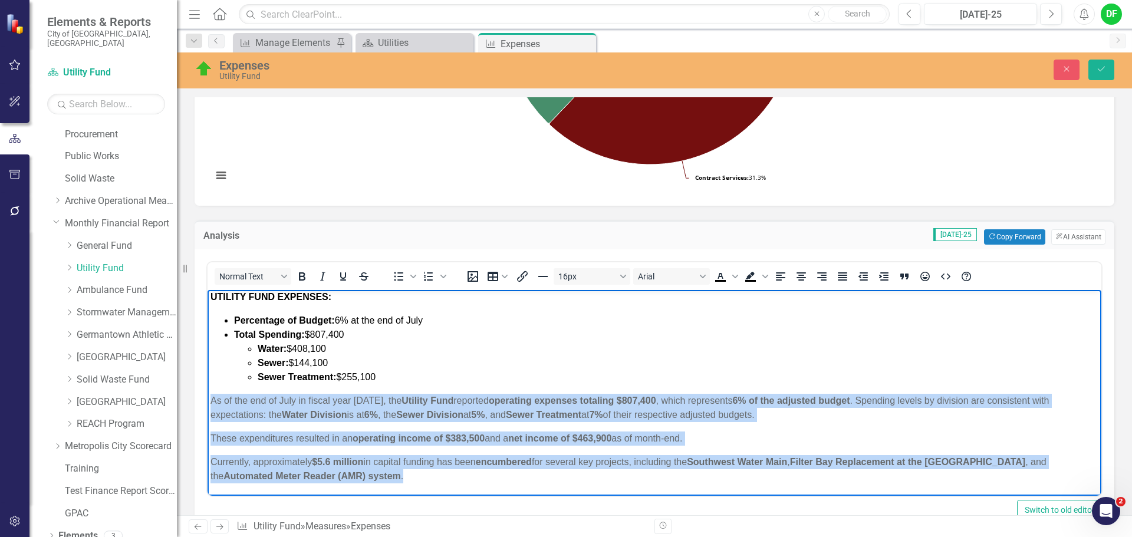
drag, startPoint x: 518, startPoint y: 479, endPoint x: 209, endPoint y: 400, distance: 318.4
click at [209, 400] on body "UTILITY FUND EXPENSES: Percentage of Budget: 6% at the end of July Total Spendi…" at bounding box center [655, 391] width 894 height 209
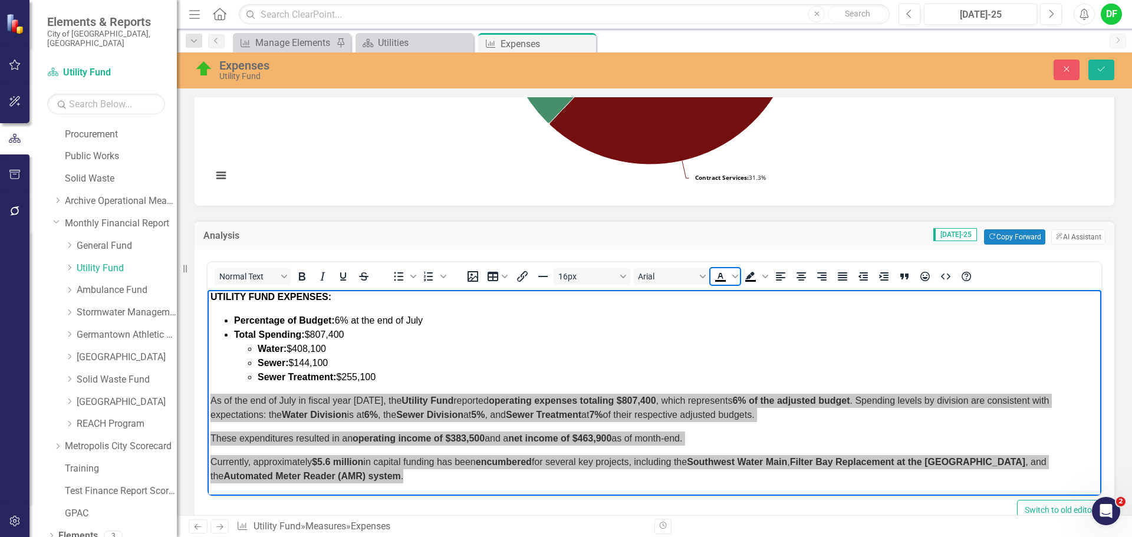
click at [717, 275] on icon "Text color Black" at bounding box center [721, 277] width 14 height 14
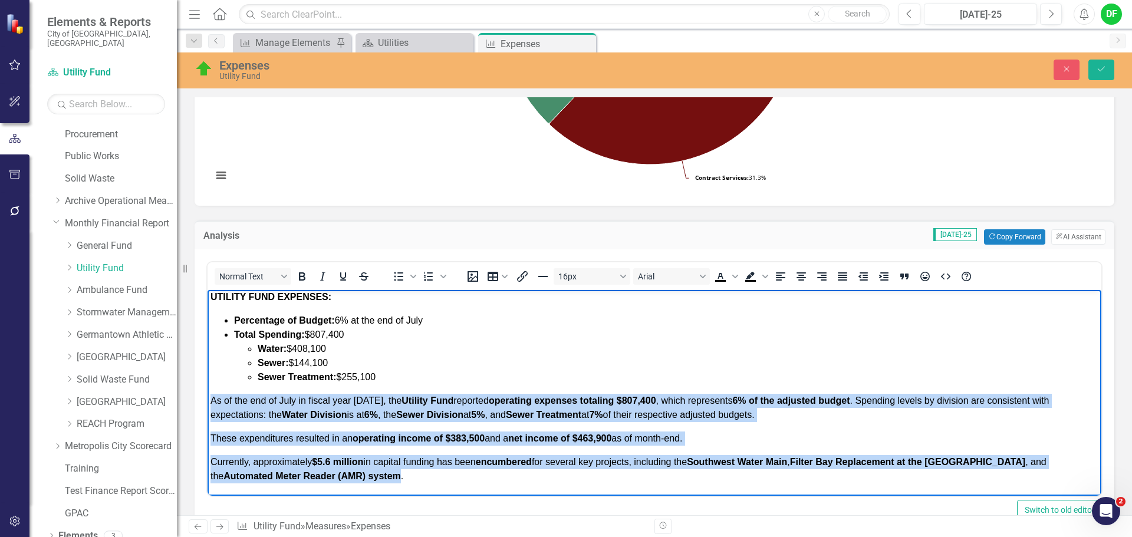
click at [213, 438] on span "These expenditures resulted in an operating income of $383,500 and a net income…" at bounding box center [447, 438] width 472 height 10
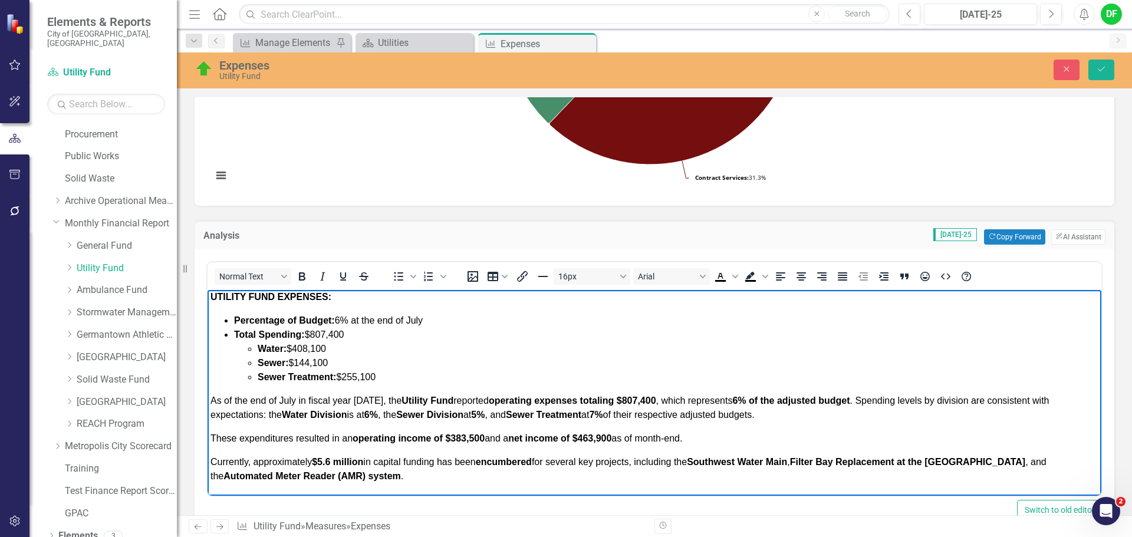
scroll to position [0, 0]
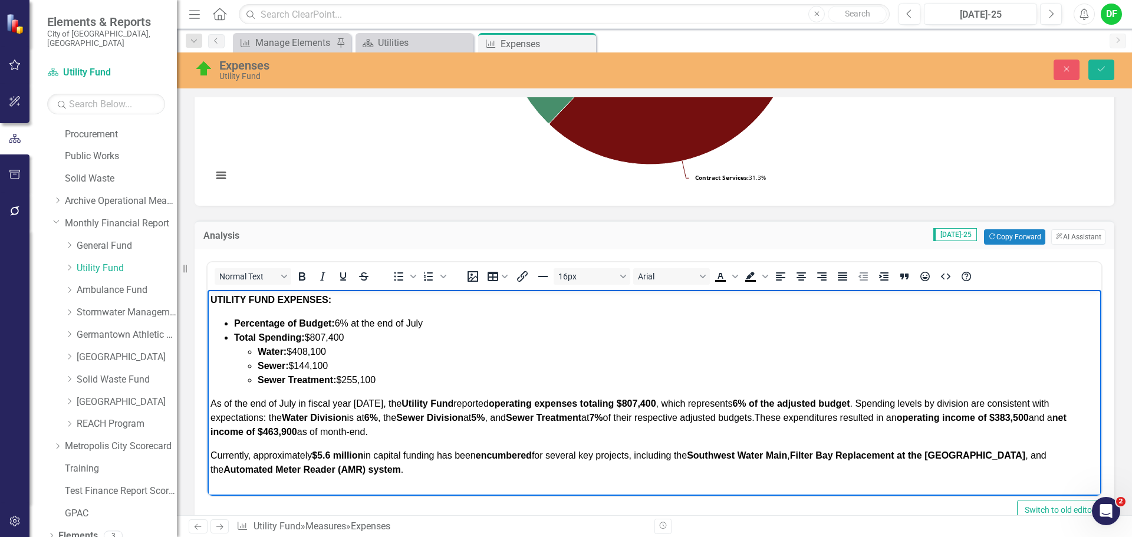
click at [213, 454] on span "Currently, approximately $5.6 million in capital funding has been encumbered fo…" at bounding box center [629, 463] width 836 height 24
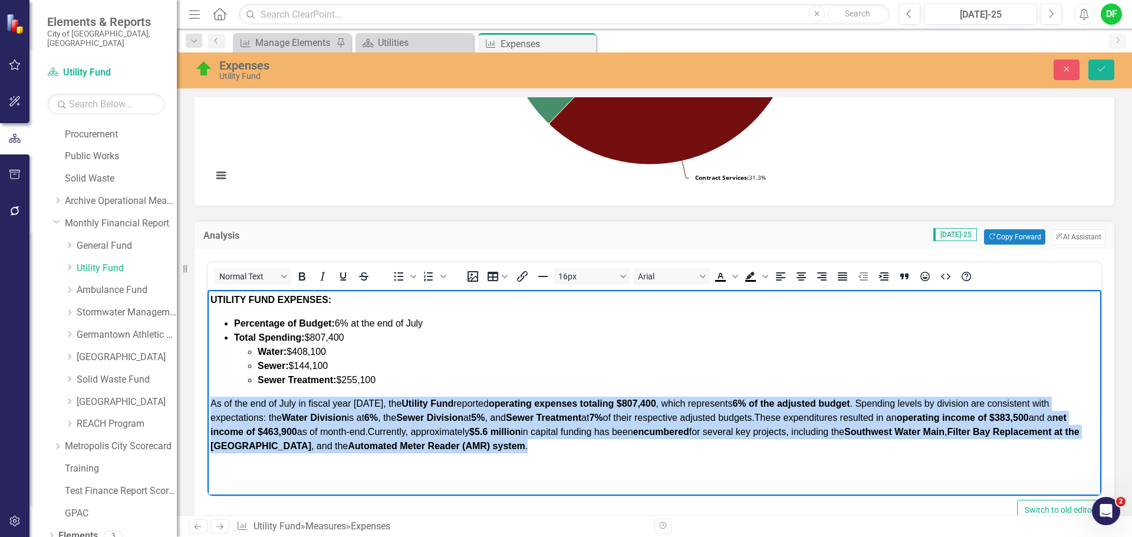
drag, startPoint x: 590, startPoint y: 443, endPoint x: 209, endPoint y: 401, distance: 383.9
click at [209, 401] on body "UTILITY FUND EXPENSES: Percentage of Budget: 6% at the end of July Total Spendi…" at bounding box center [655, 378] width 894 height 177
click at [309, 275] on button "Bold" at bounding box center [302, 276] width 20 height 17
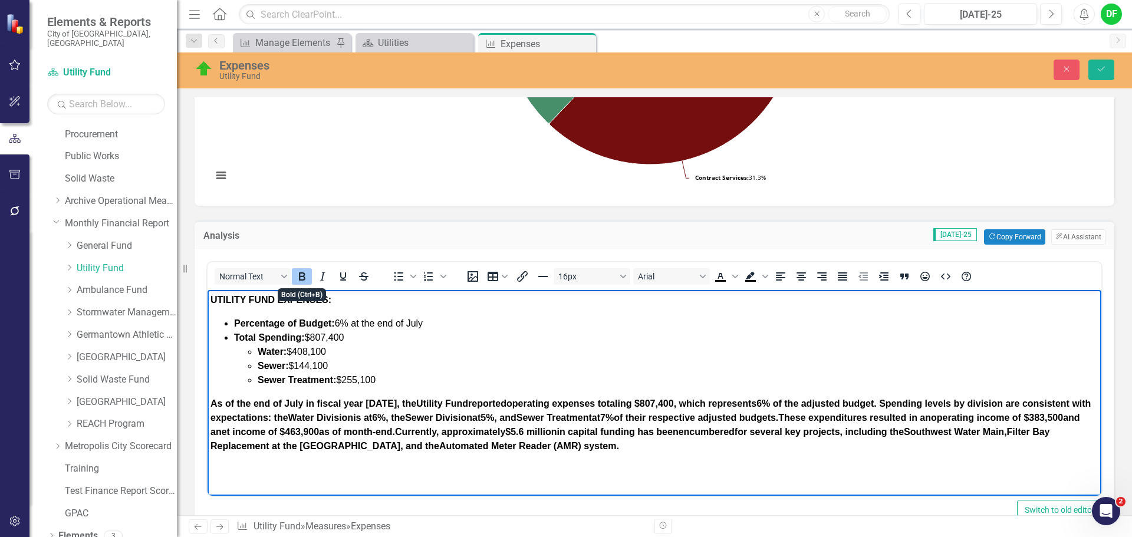
click at [309, 275] on button "Bold" at bounding box center [302, 276] width 20 height 17
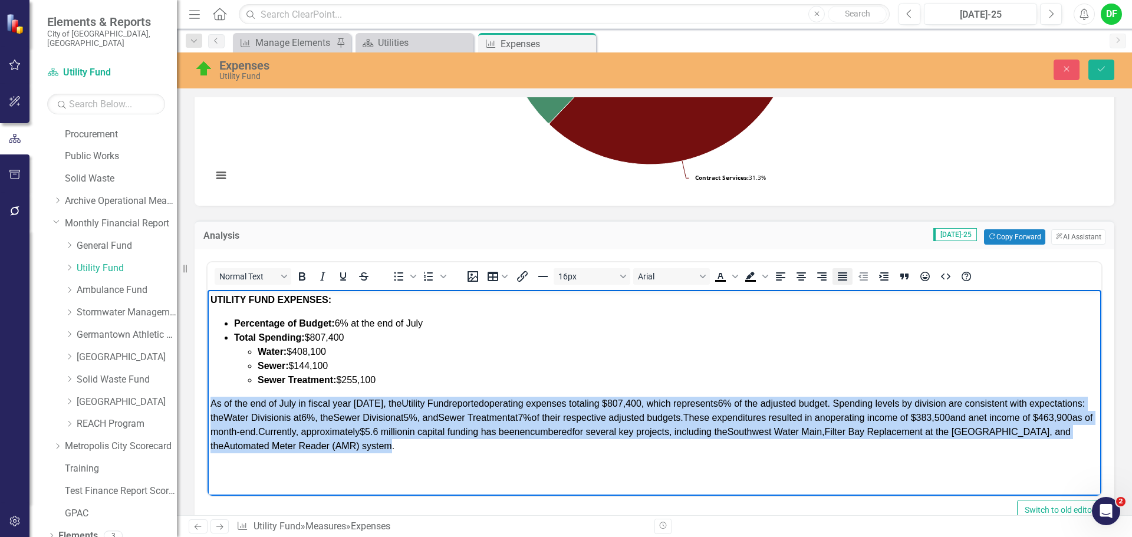
click at [846, 275] on icon "Justify" at bounding box center [842, 276] width 9 height 8
click at [566, 446] on p "As of the end of July in fiscal year 2026, the Utility Fund reported operating …" at bounding box center [655, 425] width 888 height 57
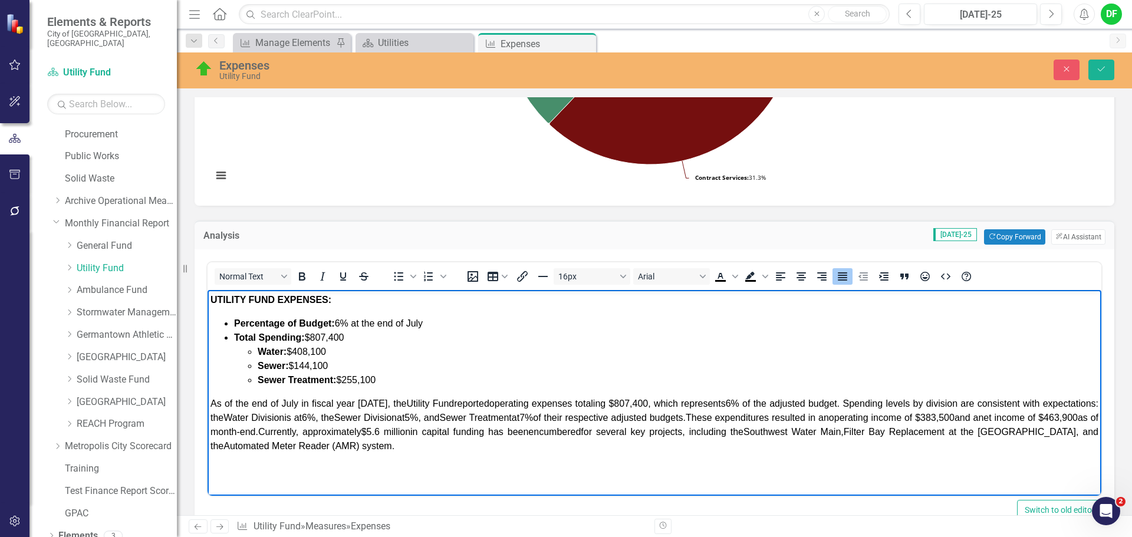
click at [810, 419] on span "These expenditures resulted in an operating income of $383,500 and a net income…" at bounding box center [655, 425] width 888 height 24
click at [1101, 68] on icon "Save" at bounding box center [1101, 69] width 11 height 8
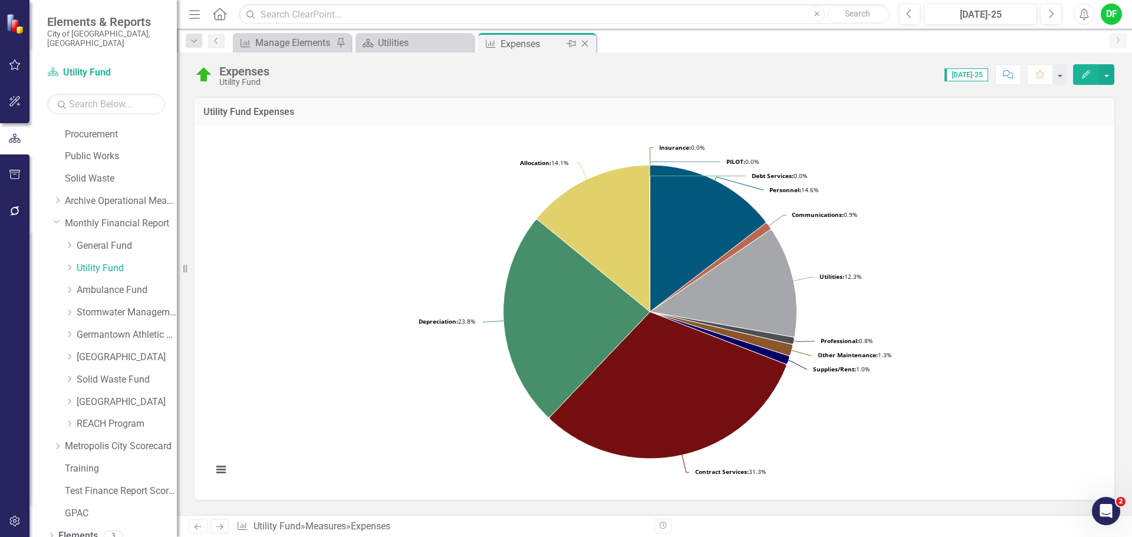
click at [583, 42] on icon "Close" at bounding box center [585, 43] width 12 height 9
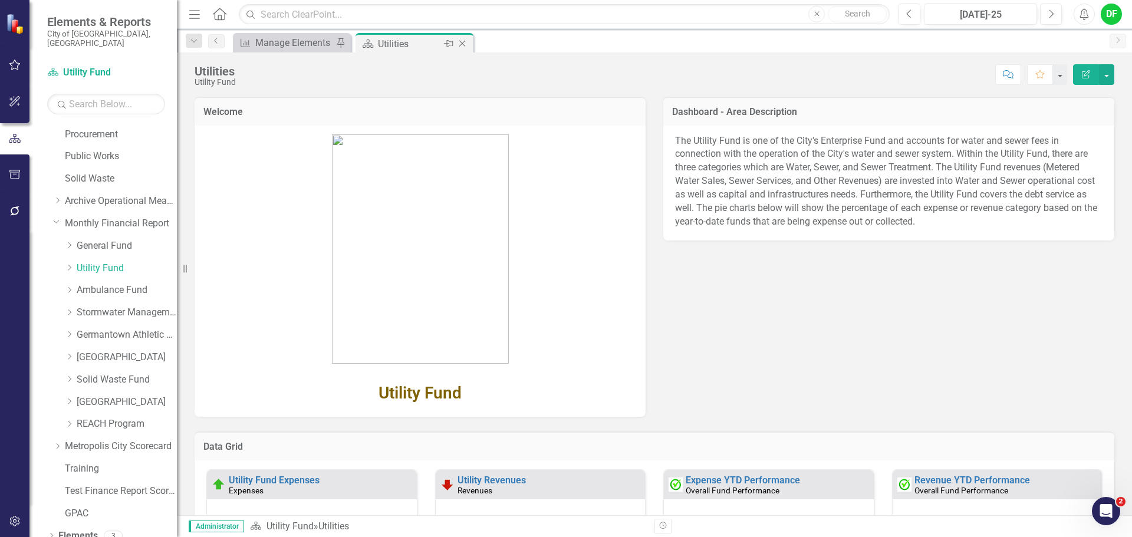
click at [462, 42] on icon "Close" at bounding box center [462, 43] width 12 height 9
